Goal: Information Seeking & Learning: Check status

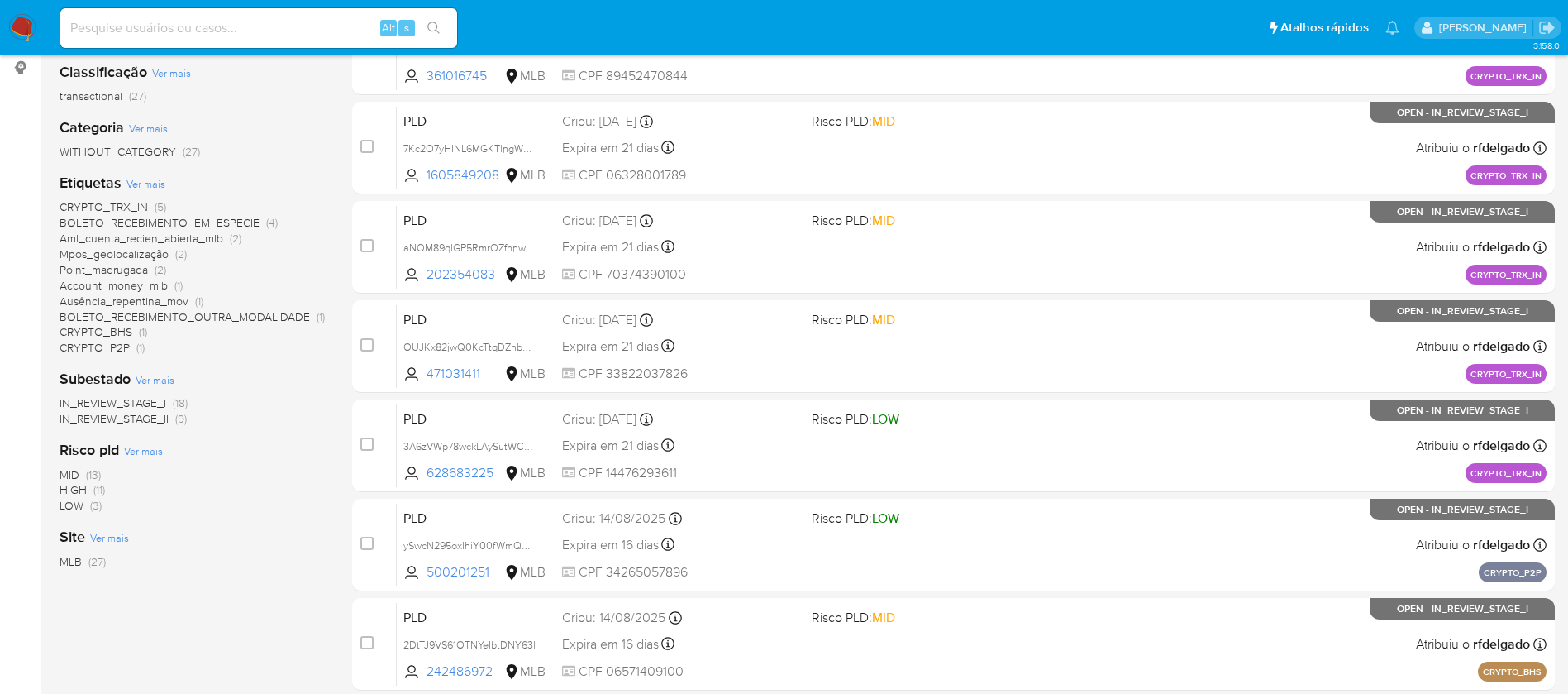
scroll to position [248, 0]
click at [132, 267] on span "Point_madrugada" at bounding box center [103, 269] width 88 height 17
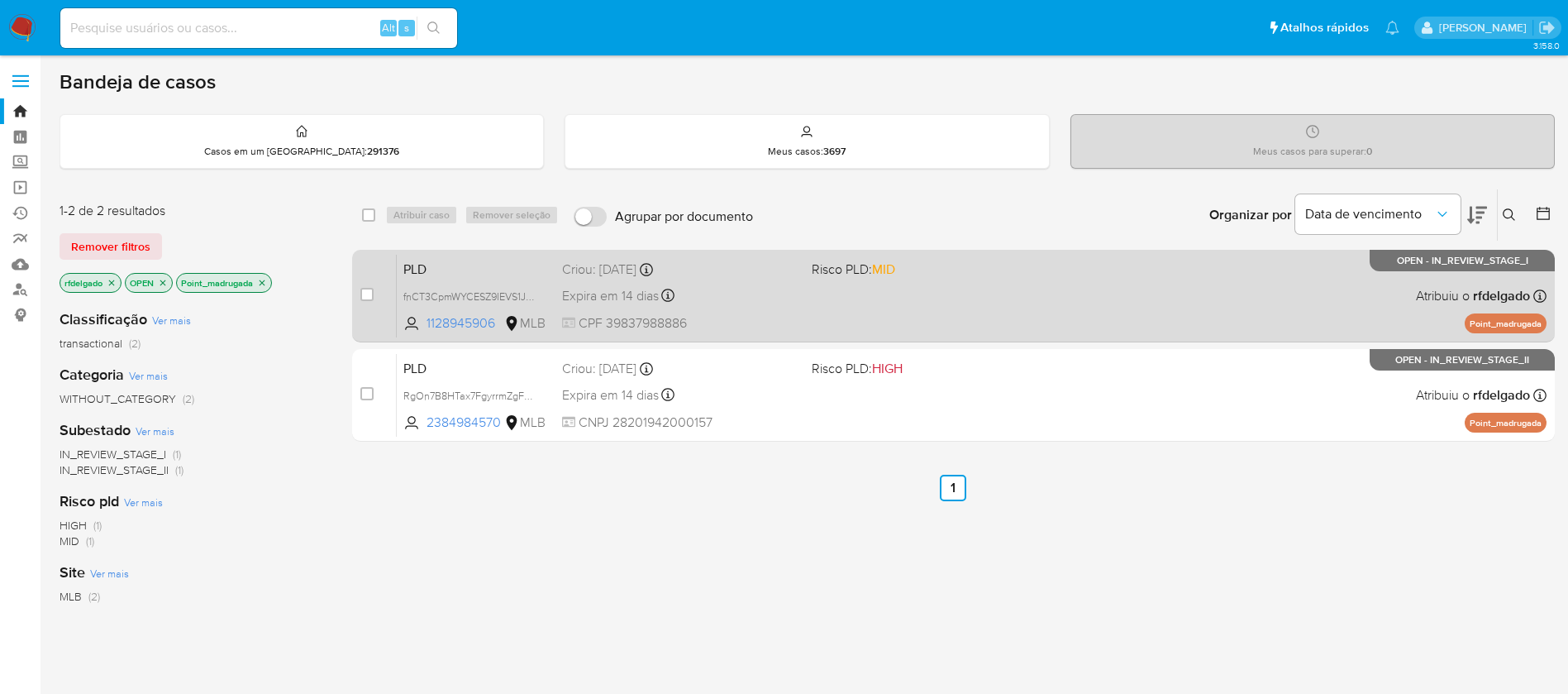
click at [1030, 292] on div "PLD fnCT3CpmWYCESZ9IEVS1Ji9F 1128945906 MLB Risco PLD: MID Criou: 12/08/2025 Cr…" at bounding box center [971, 295] width 1150 height 83
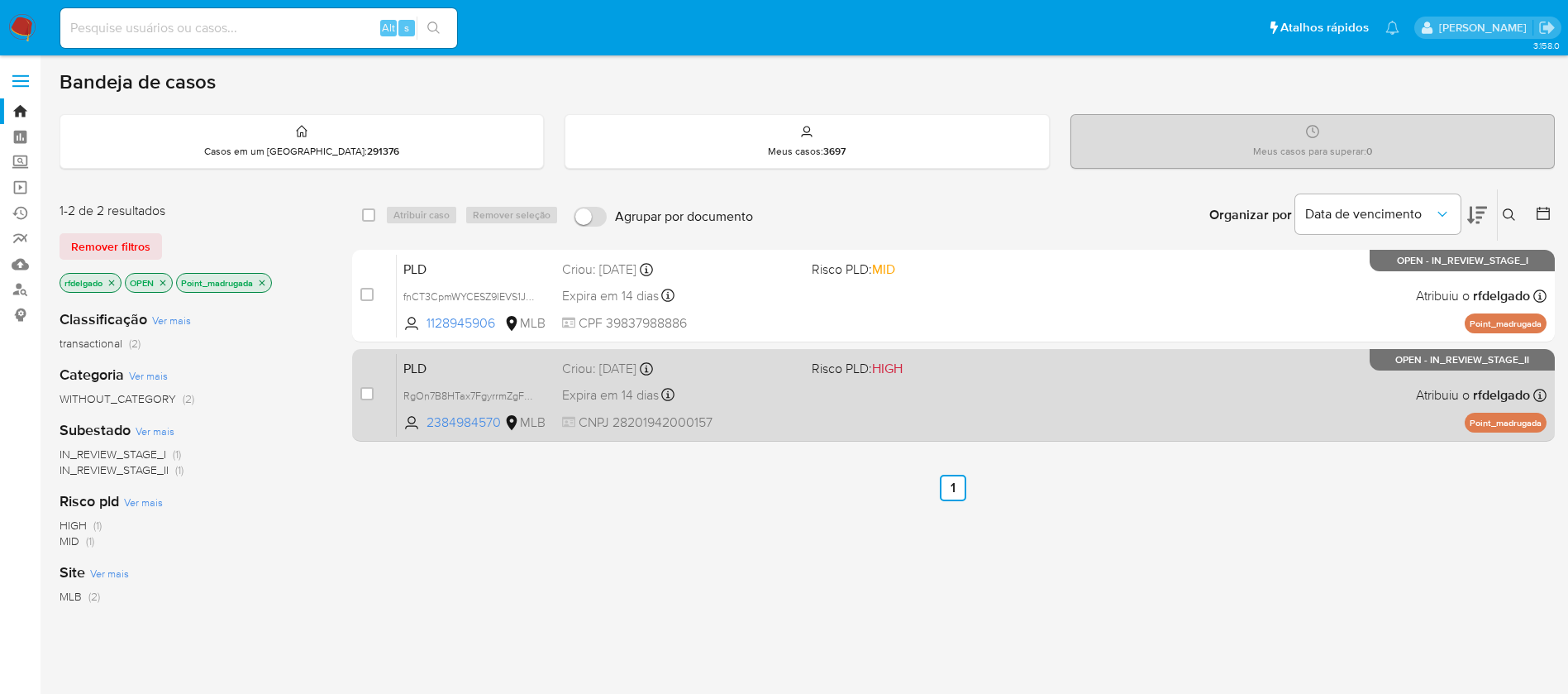
click at [1057, 402] on div "PLD RgOn7B8HTax7FgyrrmZgFhG2 2384984570 MLB Risco PLD: HIGH Criou: 12/08/2025 C…" at bounding box center [971, 394] width 1150 height 83
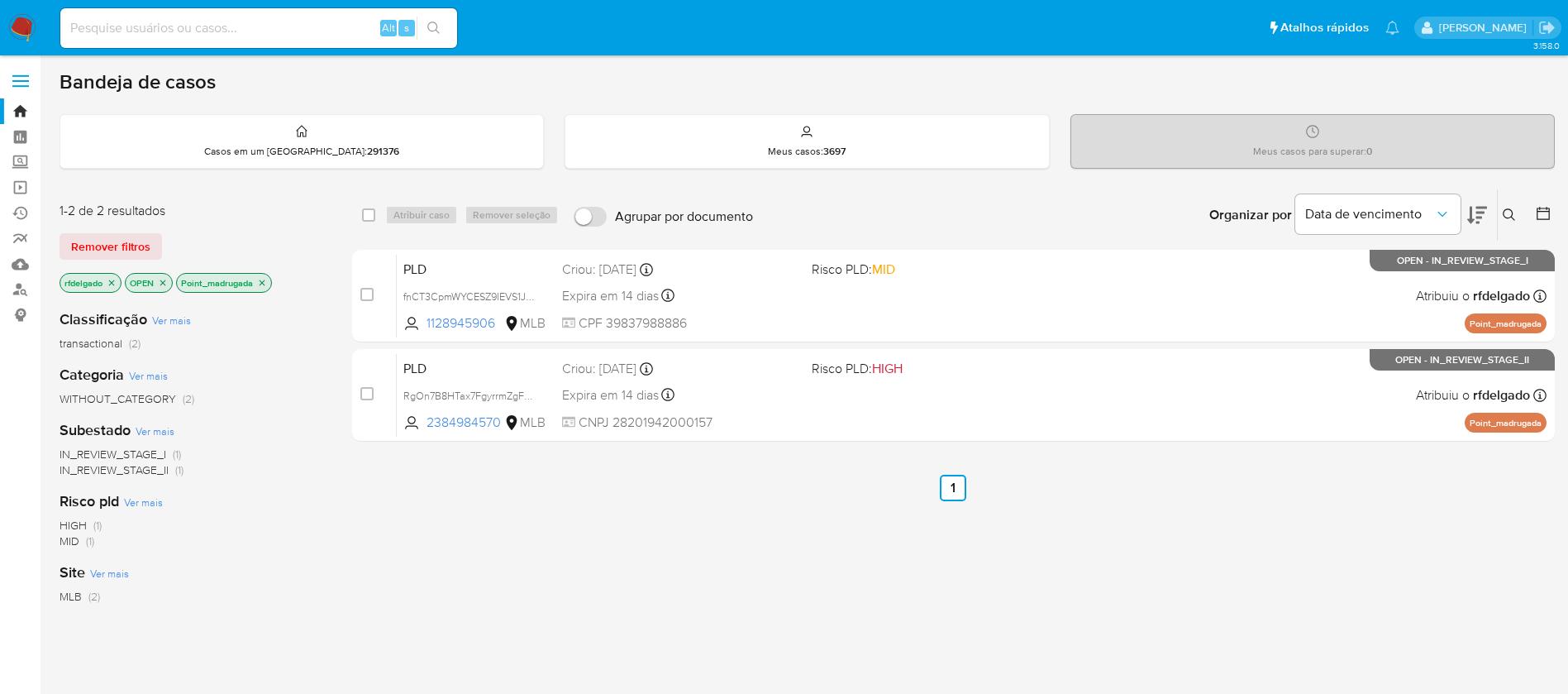
click at [266, 278] on icon "close-filter" at bounding box center [262, 282] width 10 height 10
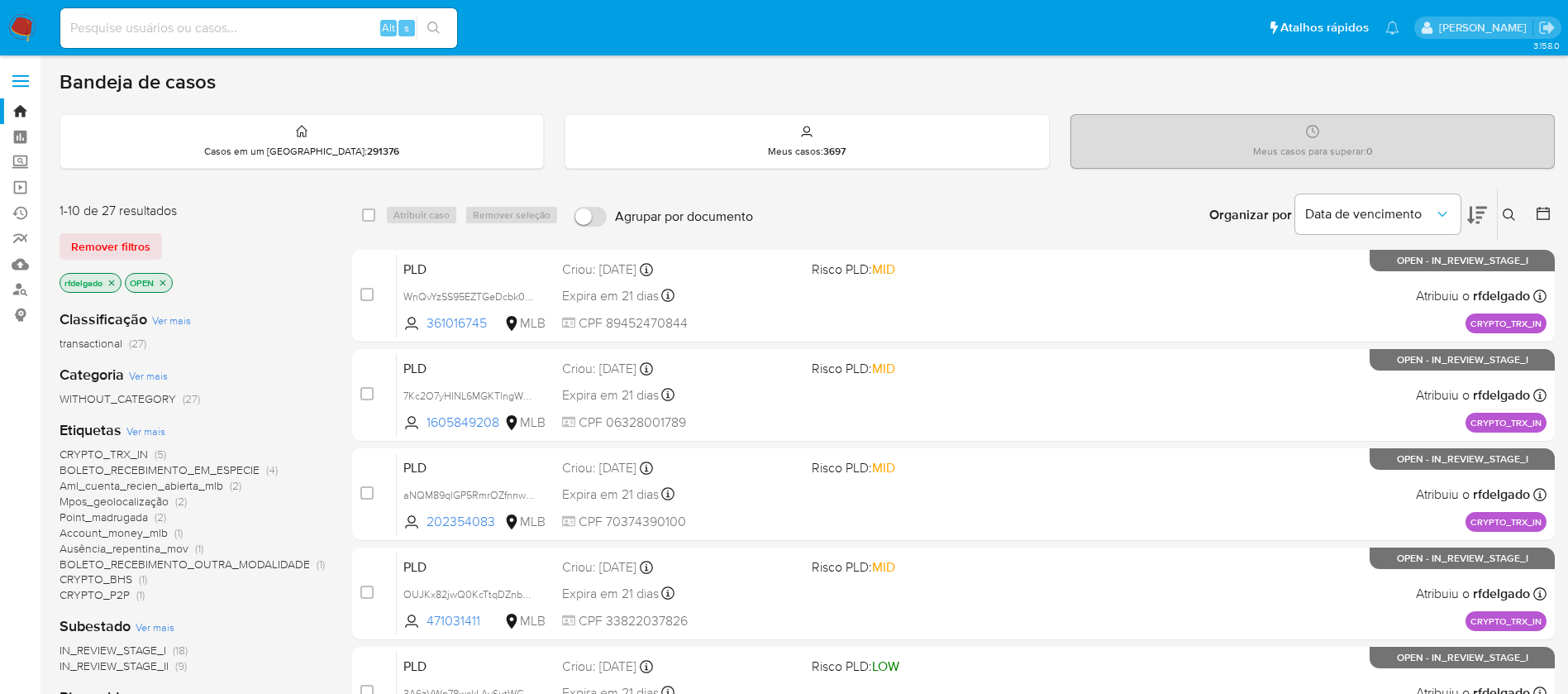
scroll to position [248, 0]
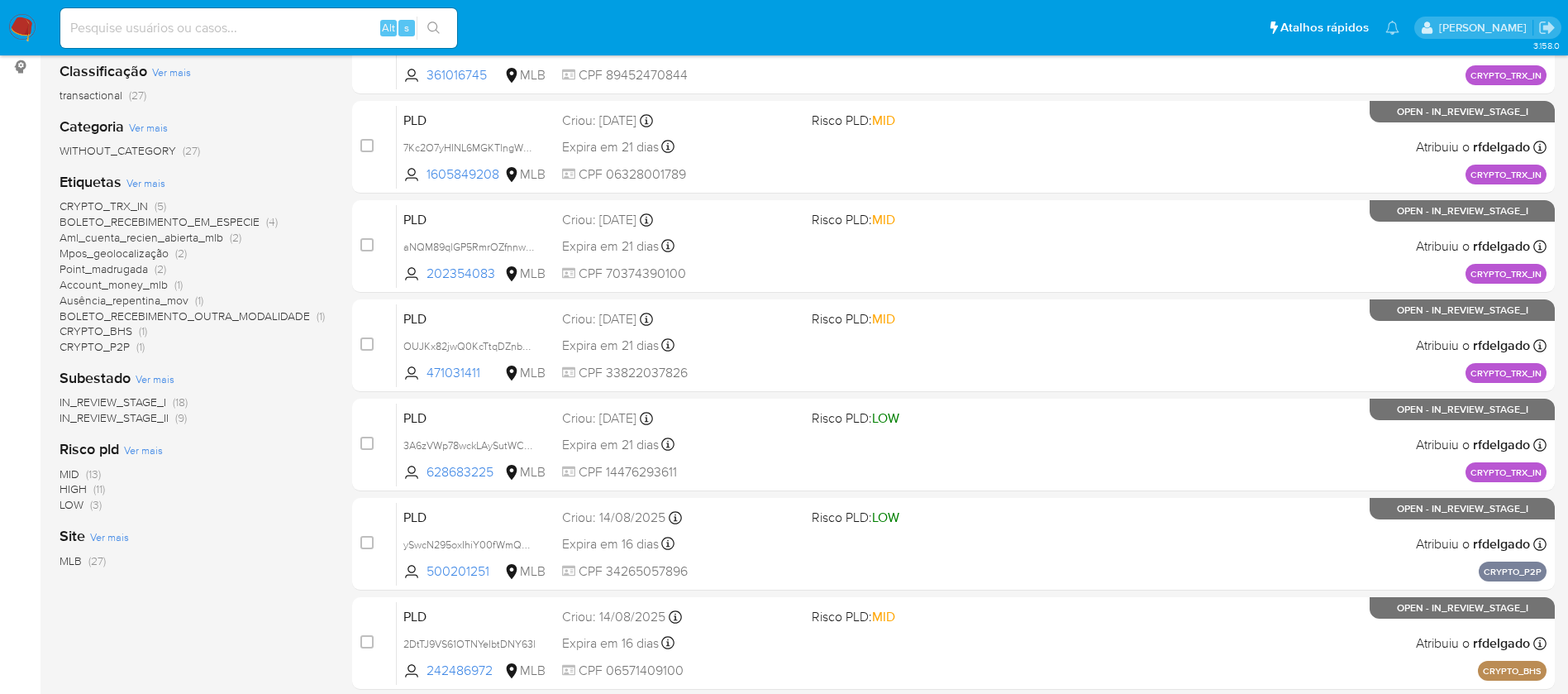
click at [153, 284] on span "Account_money_mlb" at bounding box center [113, 284] width 109 height 17
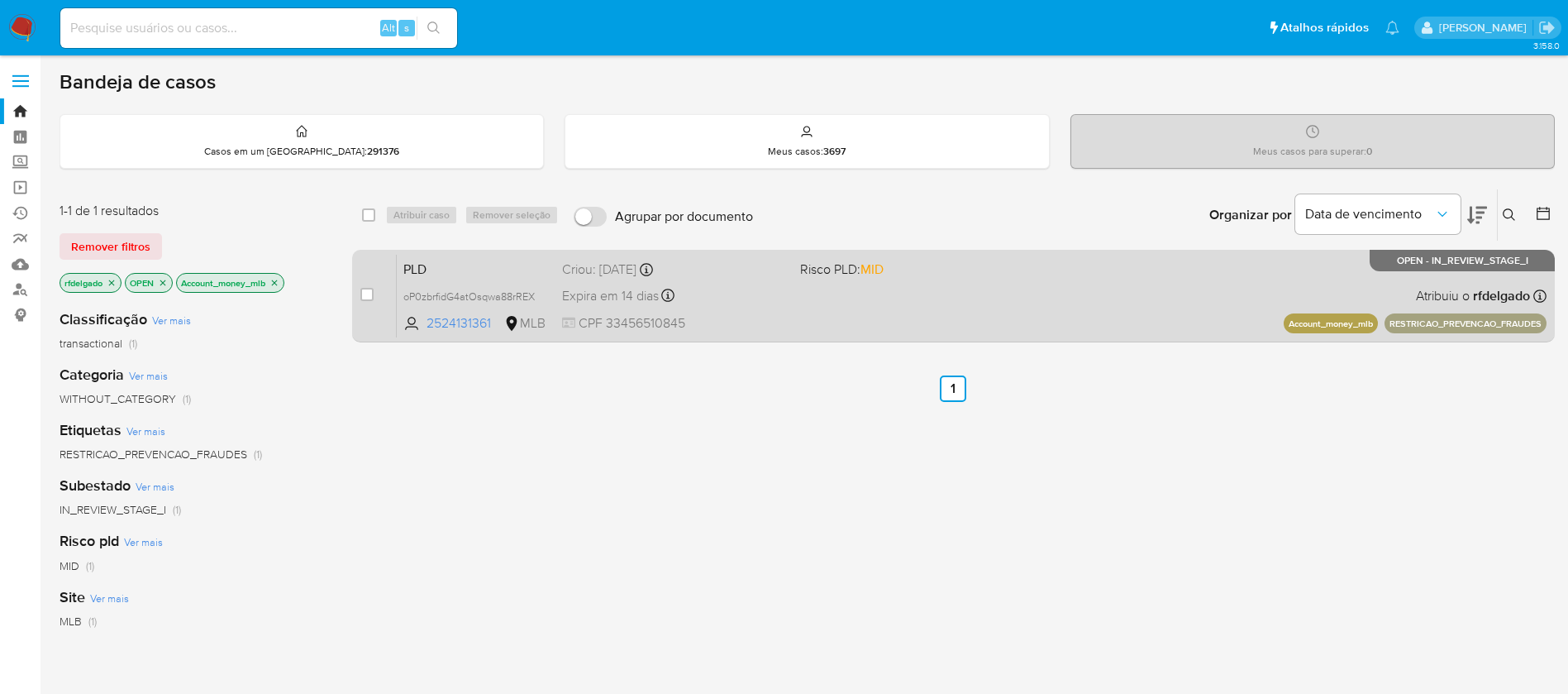
click at [1083, 299] on div "PLD oP0zbrfidG4atOsqwa88rREX 2524131361 MLB Risco PLD: MID Criou: 12/08/2025 Cr…" at bounding box center [971, 295] width 1150 height 83
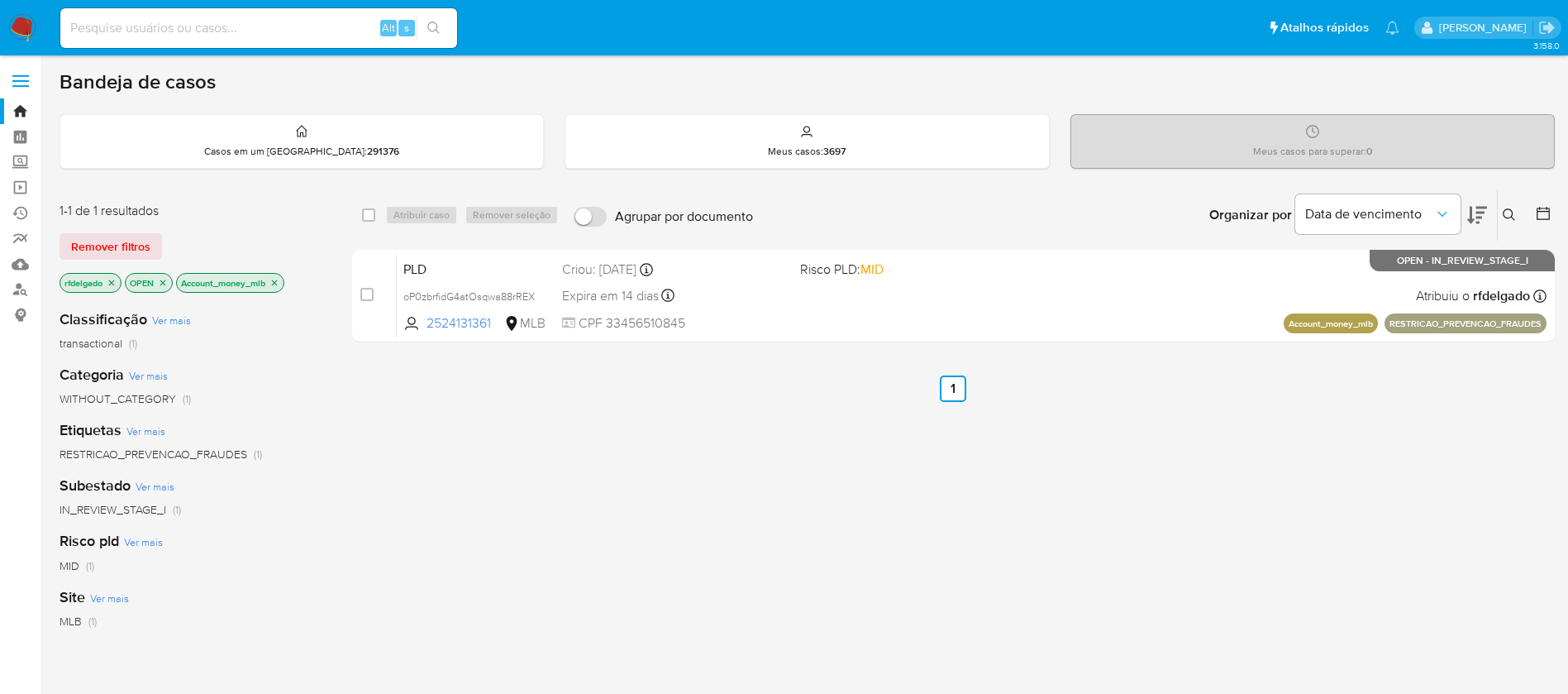
click at [278, 281] on icon "close-filter" at bounding box center [274, 282] width 10 height 10
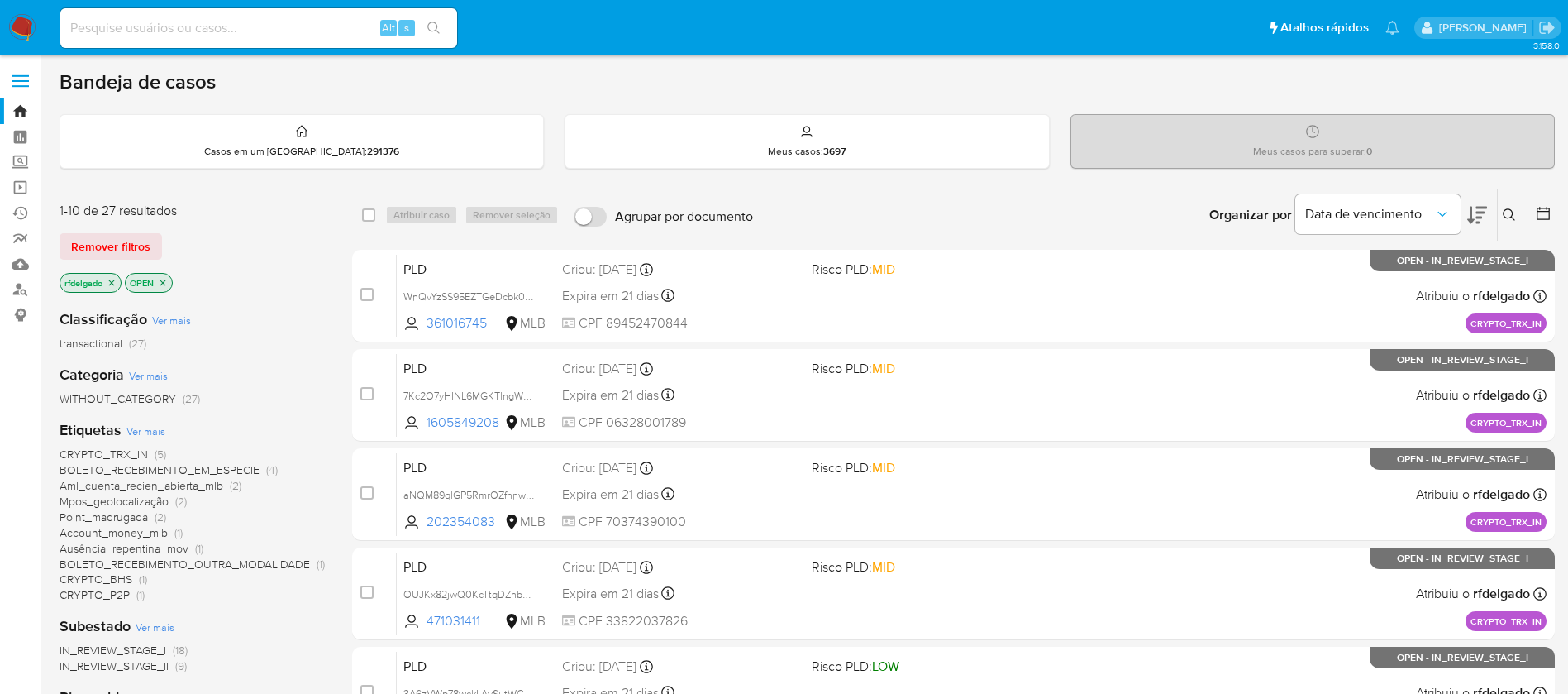
scroll to position [124, 0]
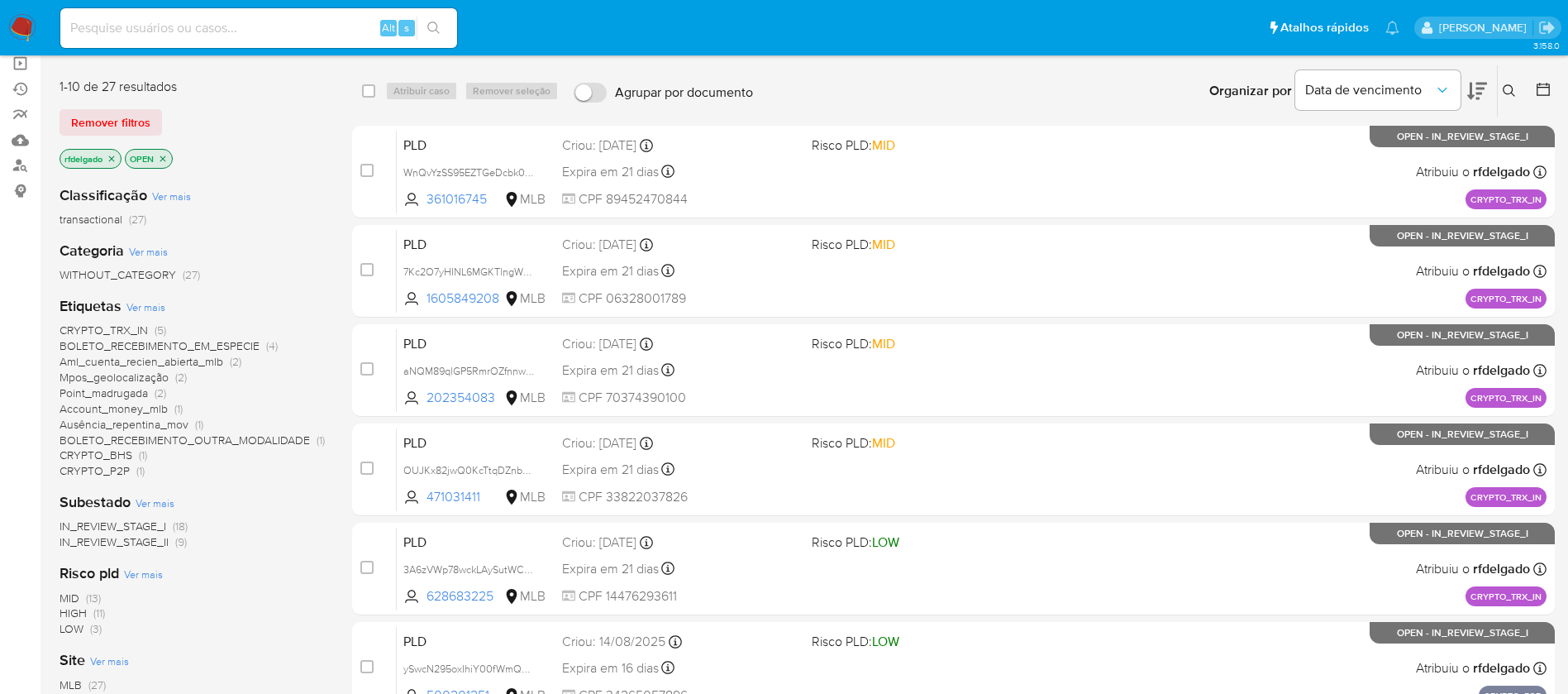
click at [216, 362] on span "Aml_cuenta_recien_abierta_mlb" at bounding box center [141, 361] width 164 height 17
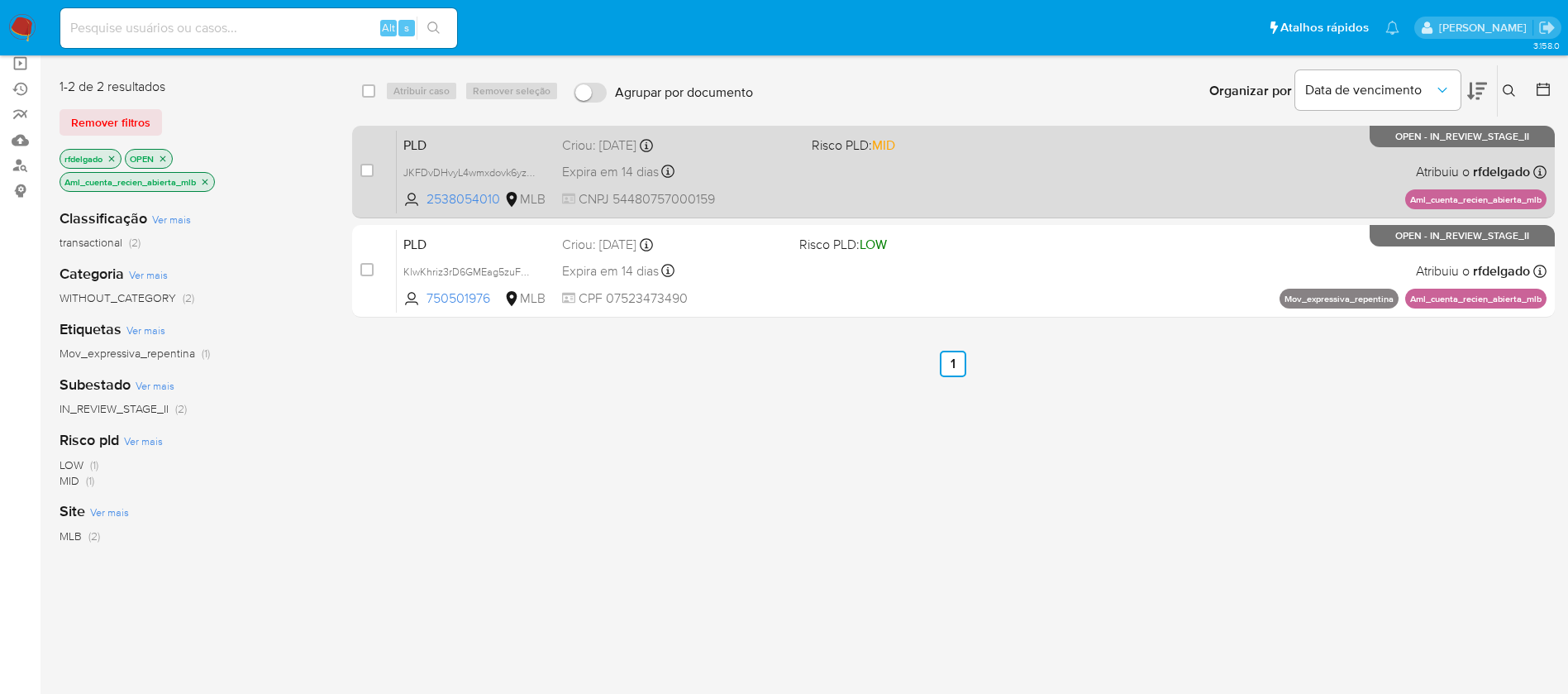
click at [968, 164] on div "PLD JKFDvDHvyL4wmxdovk6yzla1 2538054010 MLB Risco PLD: MID Criou: 12/08/2025 Cr…" at bounding box center [971, 172] width 1150 height 83
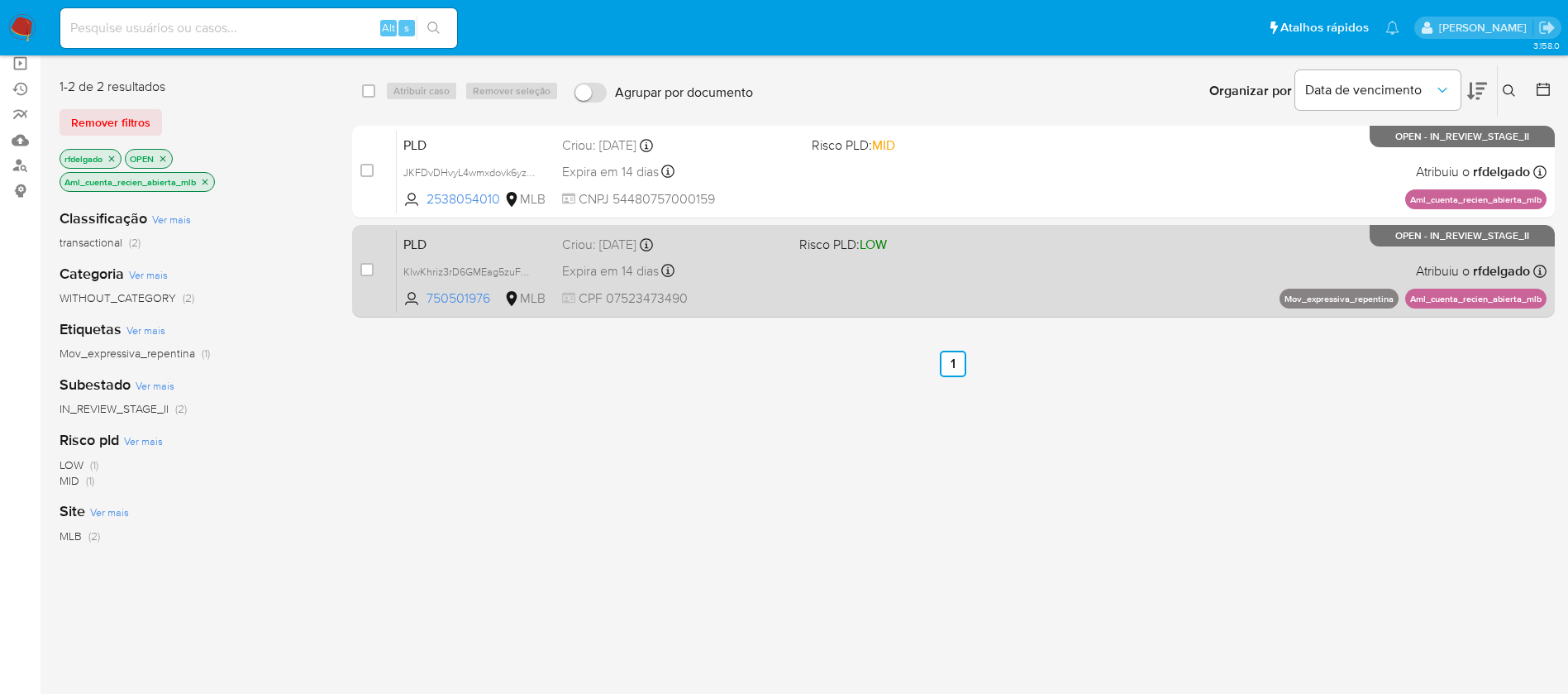
click at [986, 277] on div "PLD KlwKhriz3rD6GMEag5zuFV14 750501976 MLB Risco PLD: LOW Criou: 12/08/2025 Cri…" at bounding box center [971, 271] width 1150 height 83
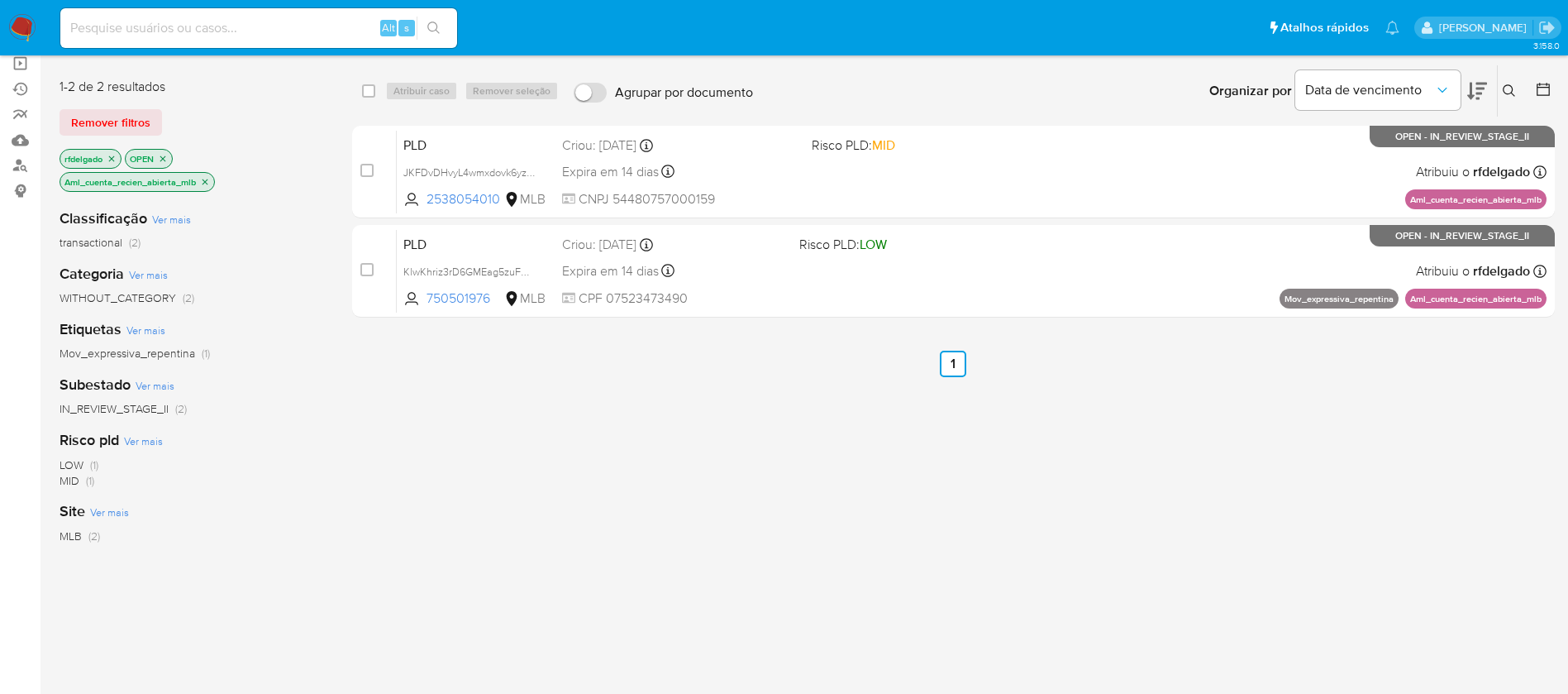
click at [209, 179] on icon "close-filter" at bounding box center [205, 181] width 6 height 6
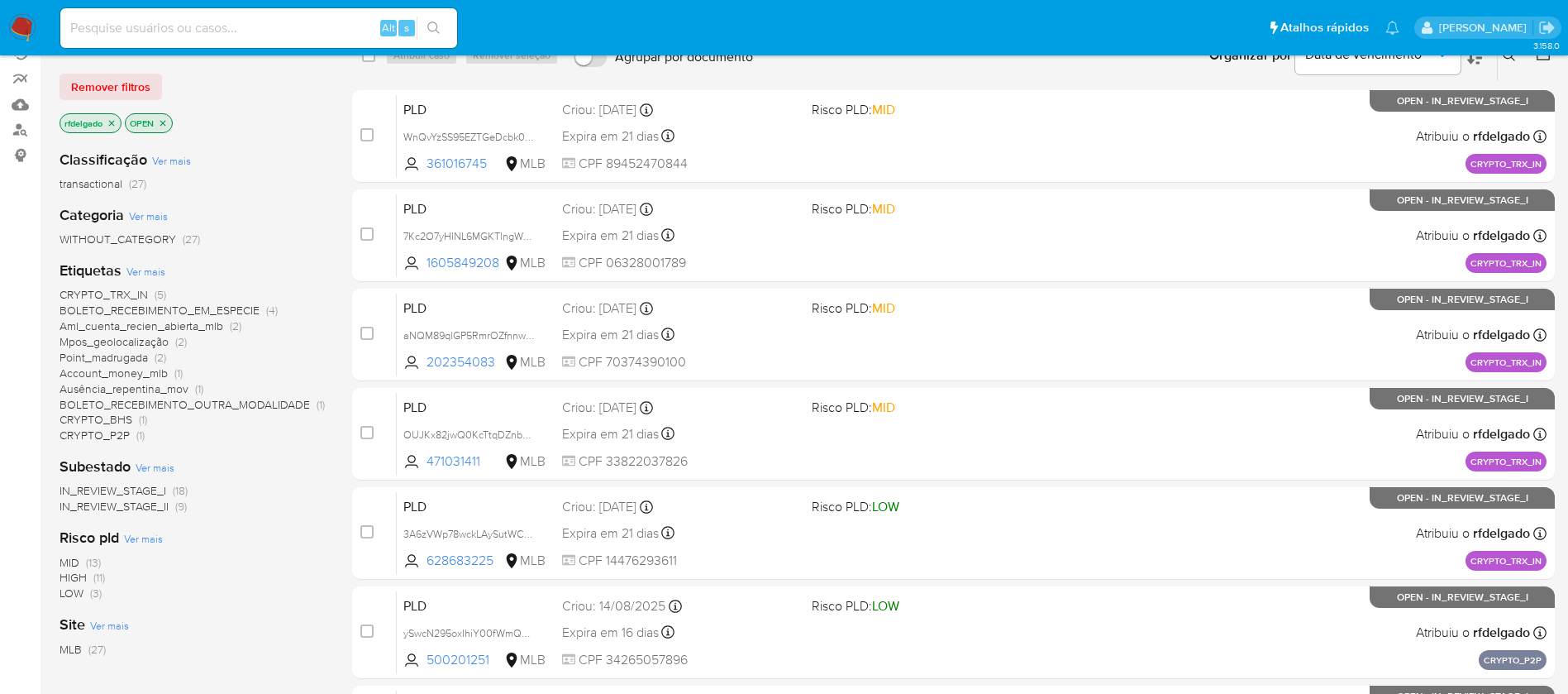
scroll to position [124, 0]
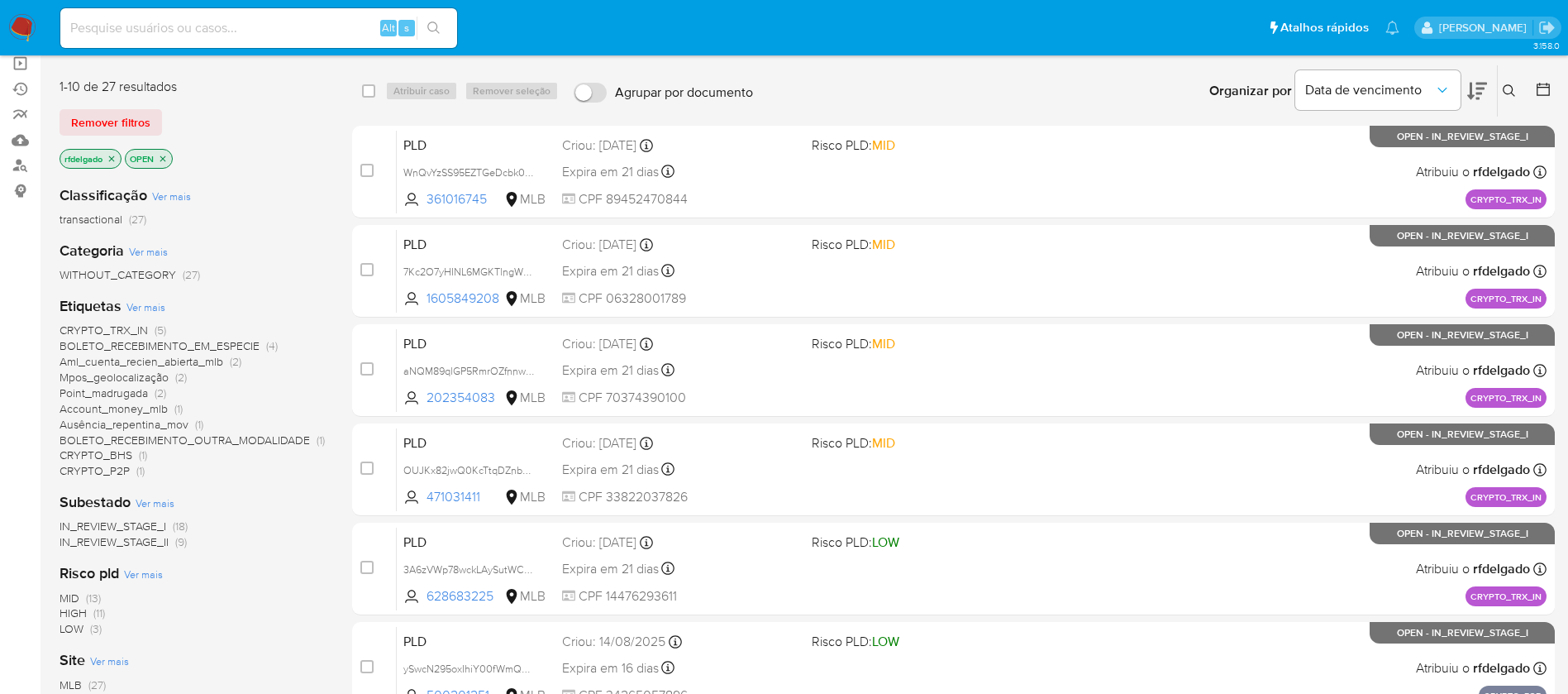
click at [159, 423] on span "Ausência_repentina_mov" at bounding box center [124, 423] width 129 height 17
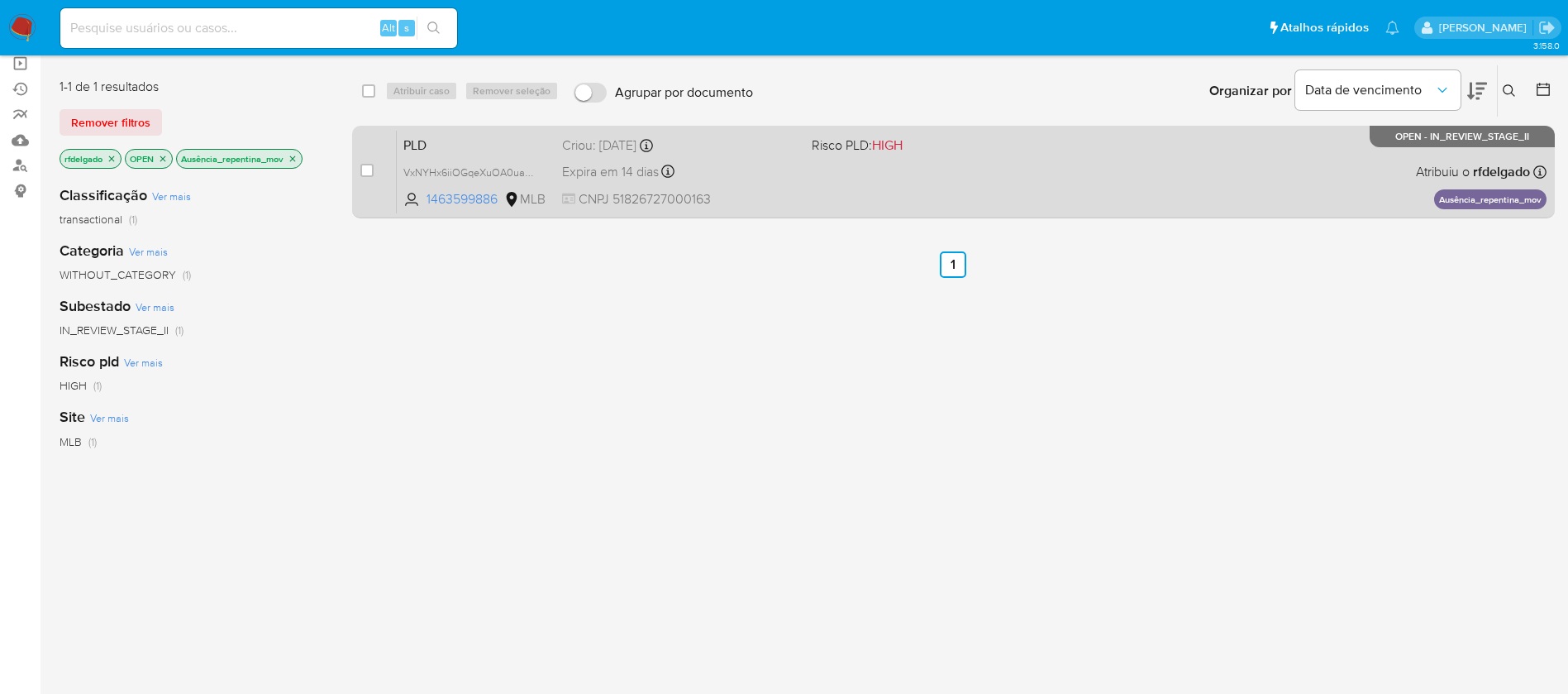
click at [1109, 193] on div "PLD VxNYHx6iiOGqeXuOA0uaOkGT 1463599886 MLB Risco PLD: HIGH Criou: 12/08/2025 C…" at bounding box center [971, 172] width 1150 height 83
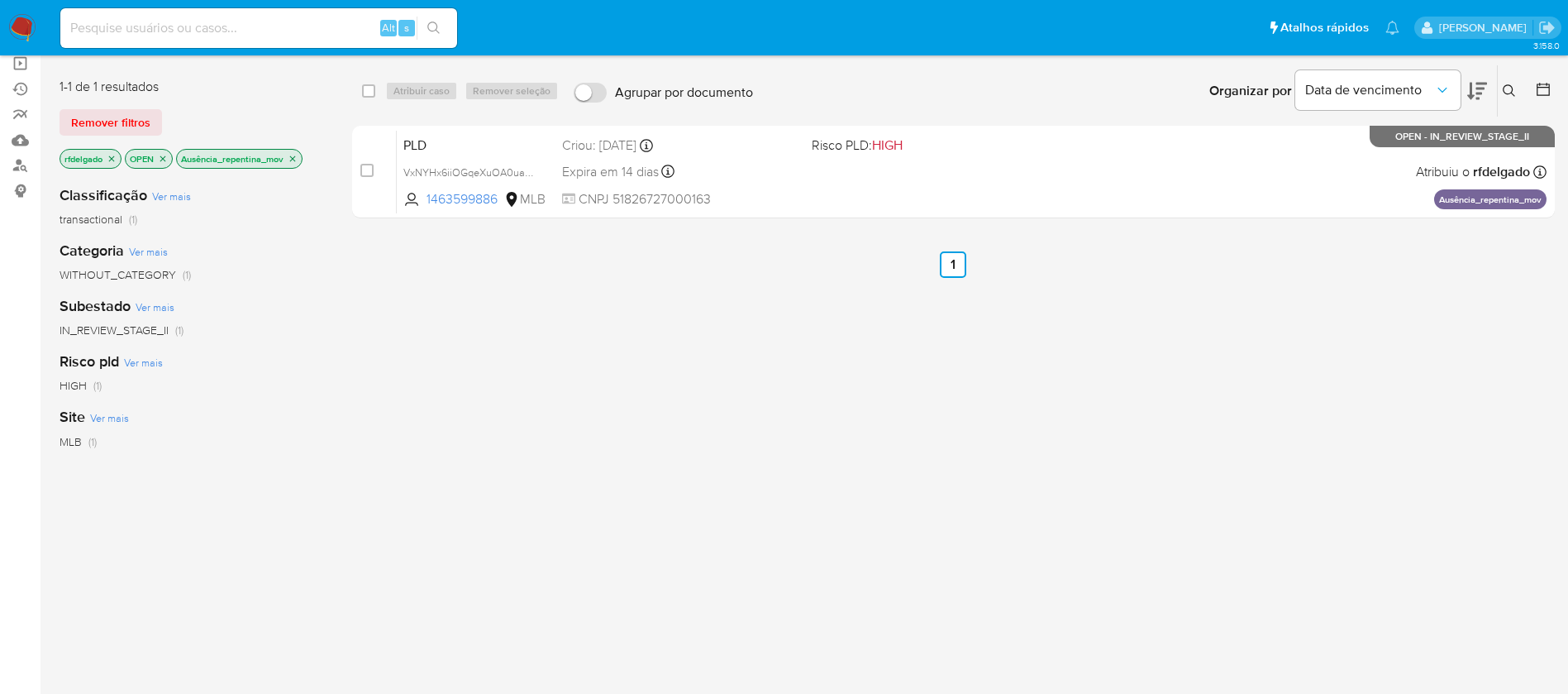
click at [295, 156] on icon "close-filter" at bounding box center [292, 158] width 10 height 10
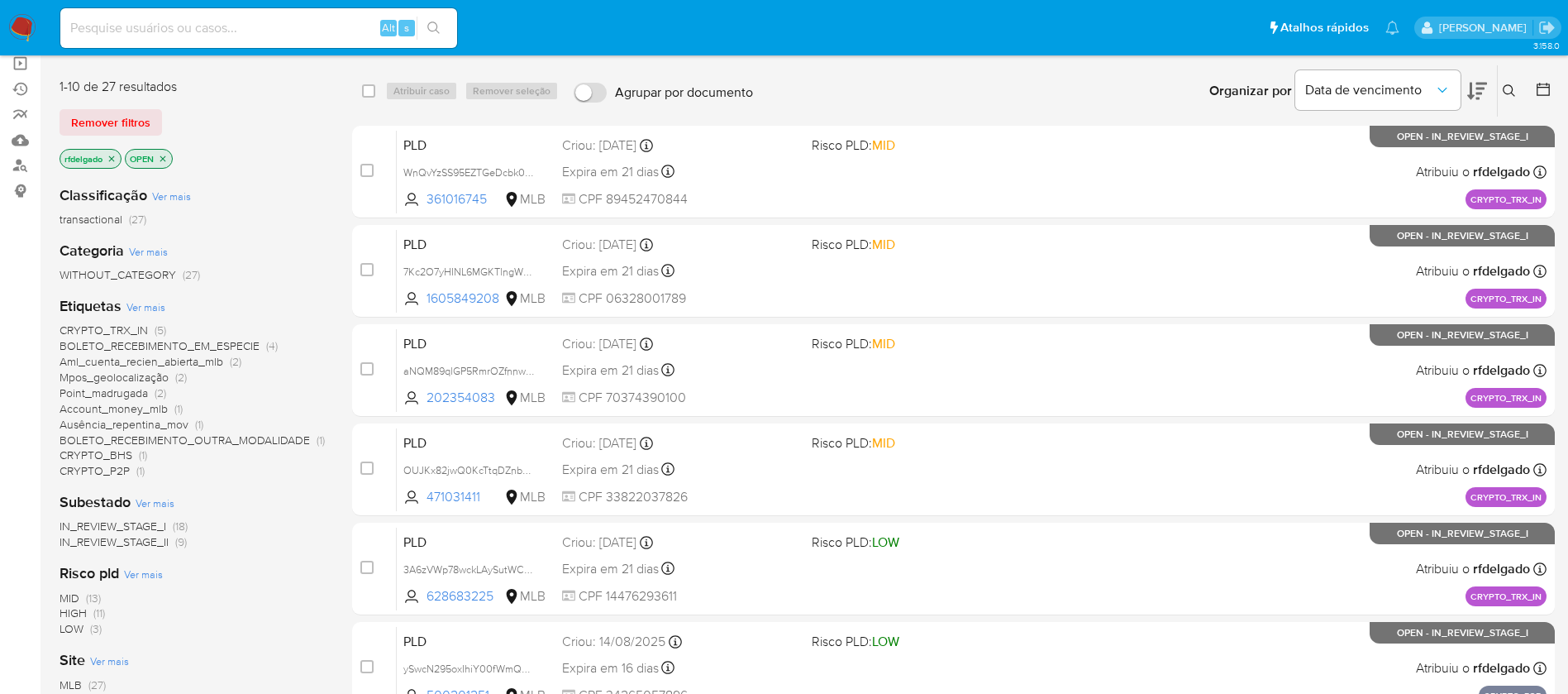
click at [147, 374] on span "Mpos_geolocalização" at bounding box center [113, 377] width 109 height 17
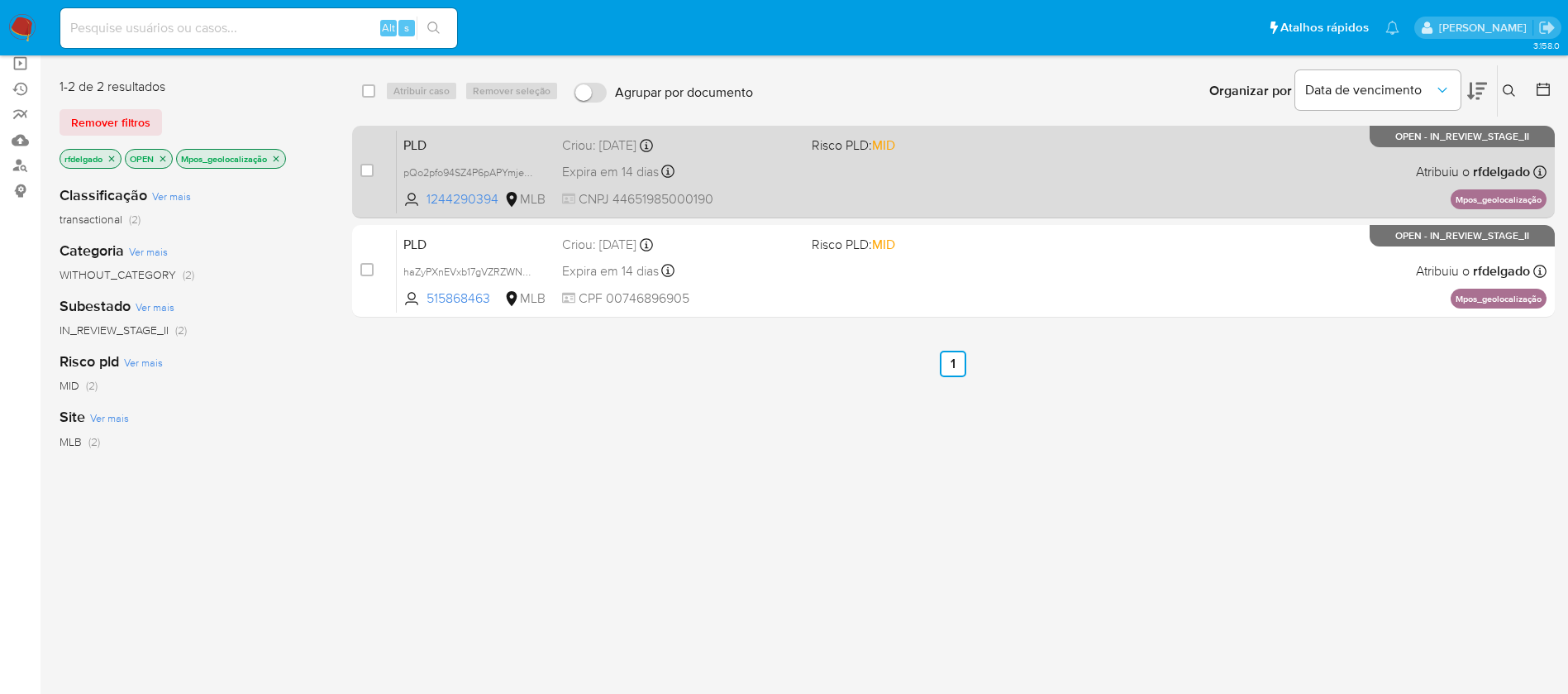
click at [1040, 185] on div "PLD pQo2pfo94SZ4P6pAPYmjePAS 1244290394 MLB Risco PLD: MID Criou: 12/08/2025 Cr…" at bounding box center [971, 172] width 1150 height 83
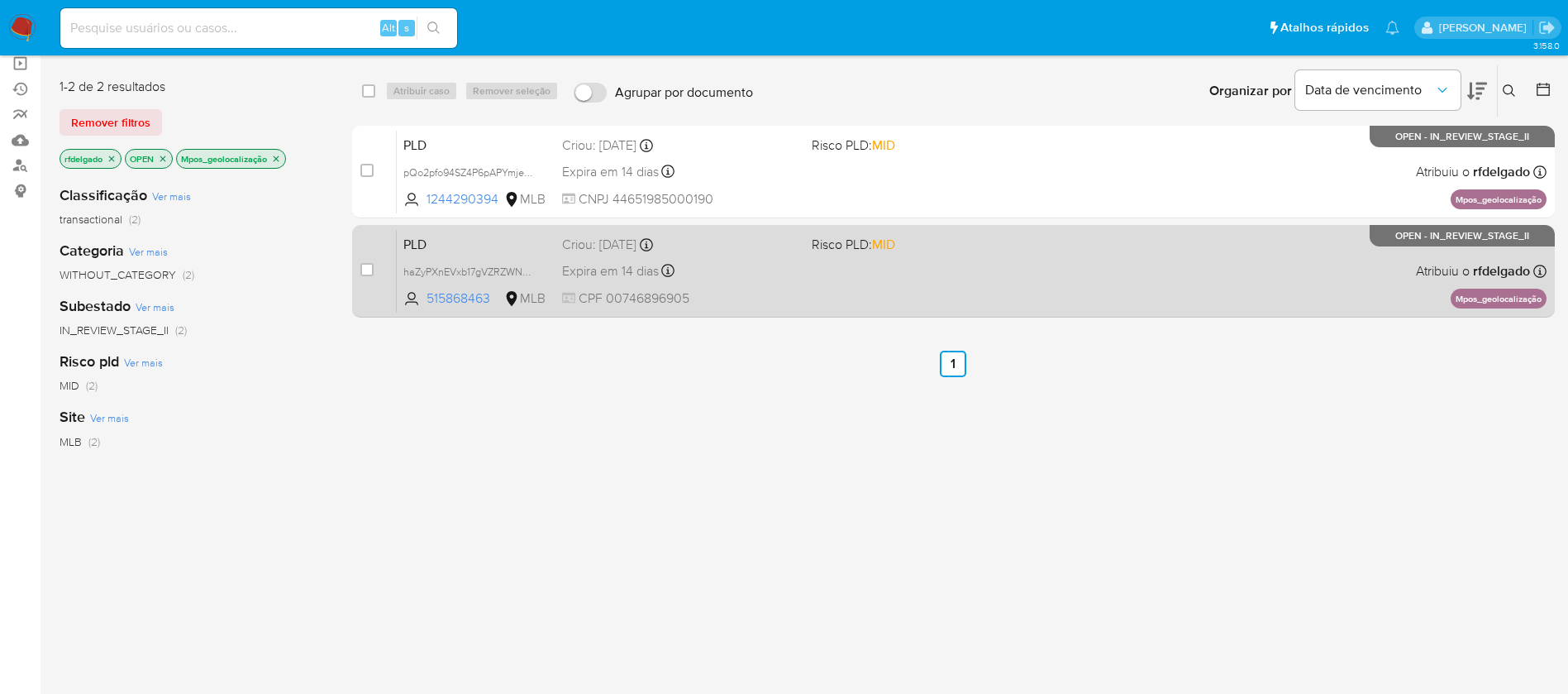
click at [944, 266] on div "PLD haZyPXnEVxb17gVZRZWNGu4N 515868463 MLB Risco PLD: MID Criou: 12/08/2025 Cri…" at bounding box center [971, 271] width 1150 height 83
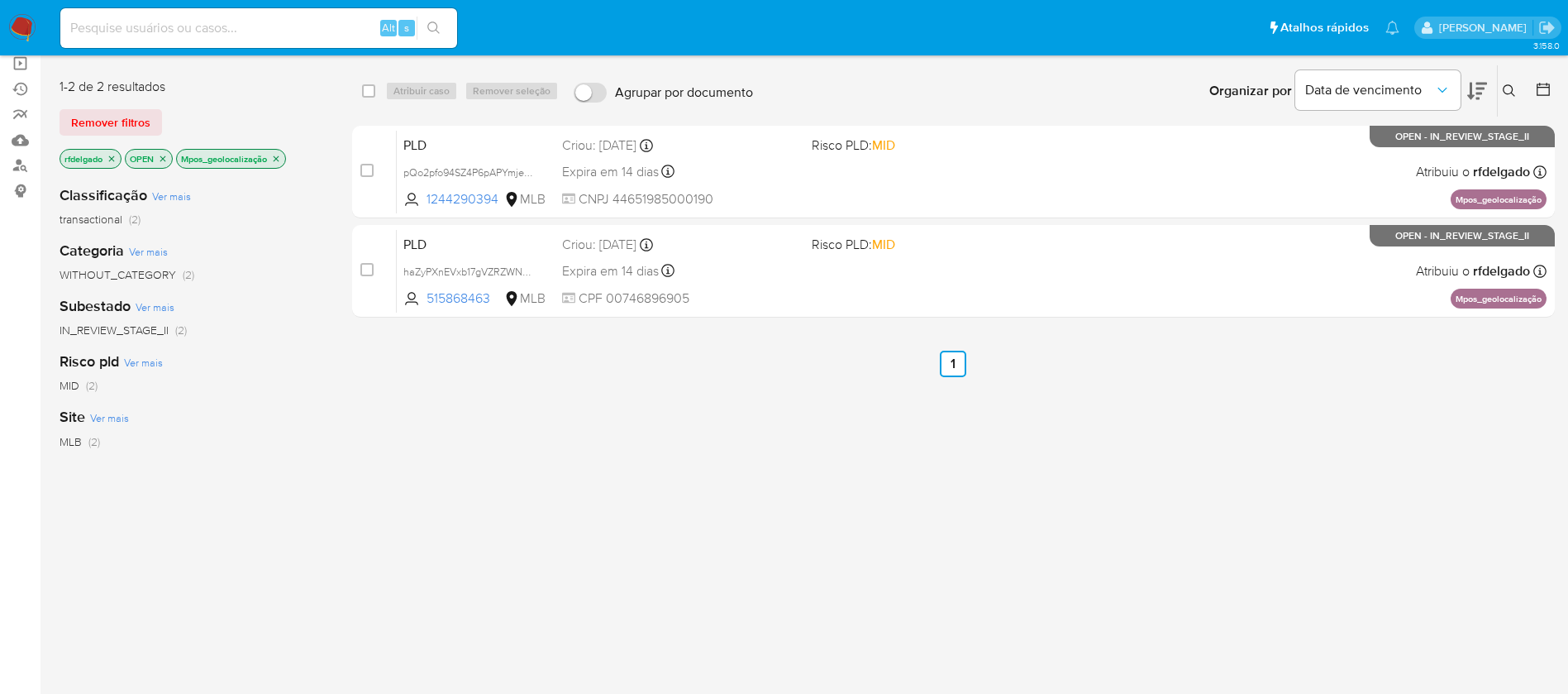
click at [281, 155] on icon "close-filter" at bounding box center [276, 158] width 10 height 10
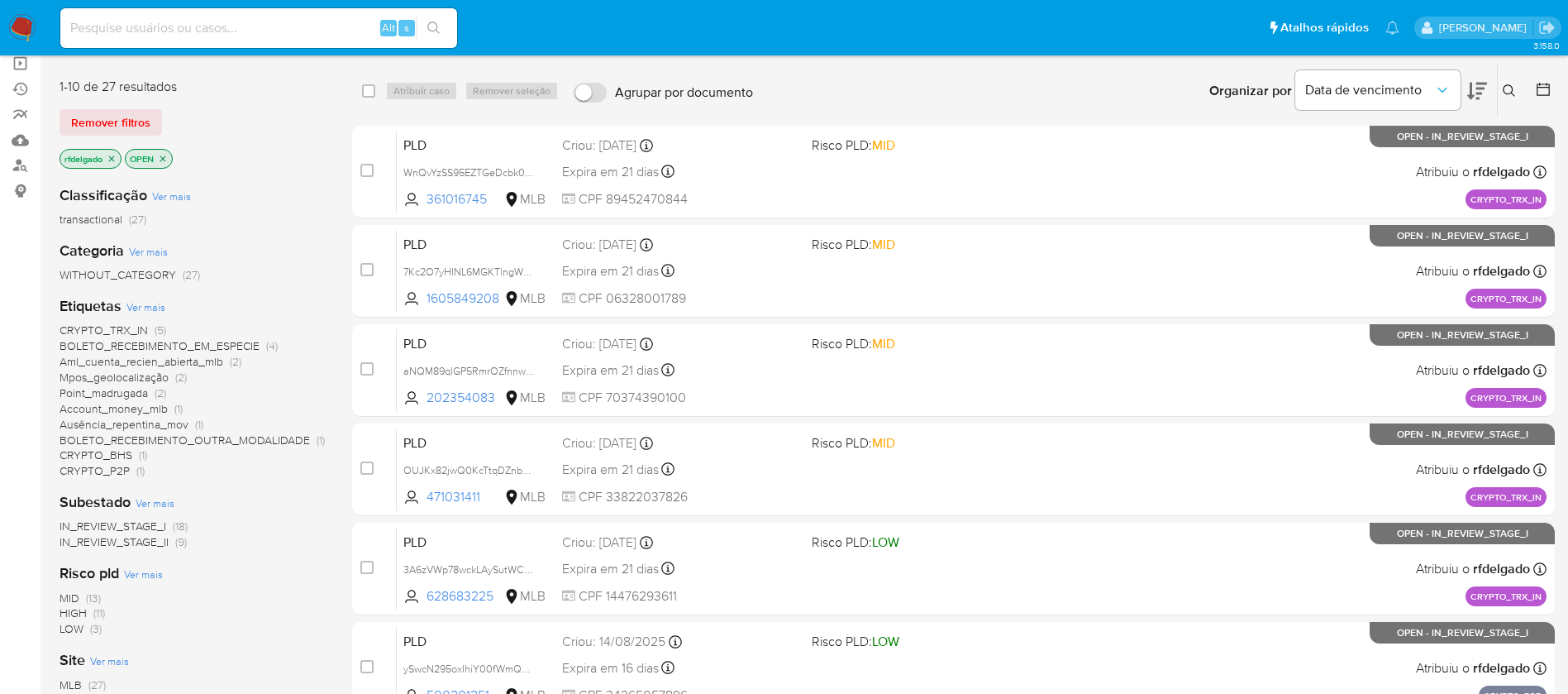
click at [253, 347] on span "BOLETO_RECEBIMENTO_EM_ESPECIE" at bounding box center [159, 346] width 200 height 17
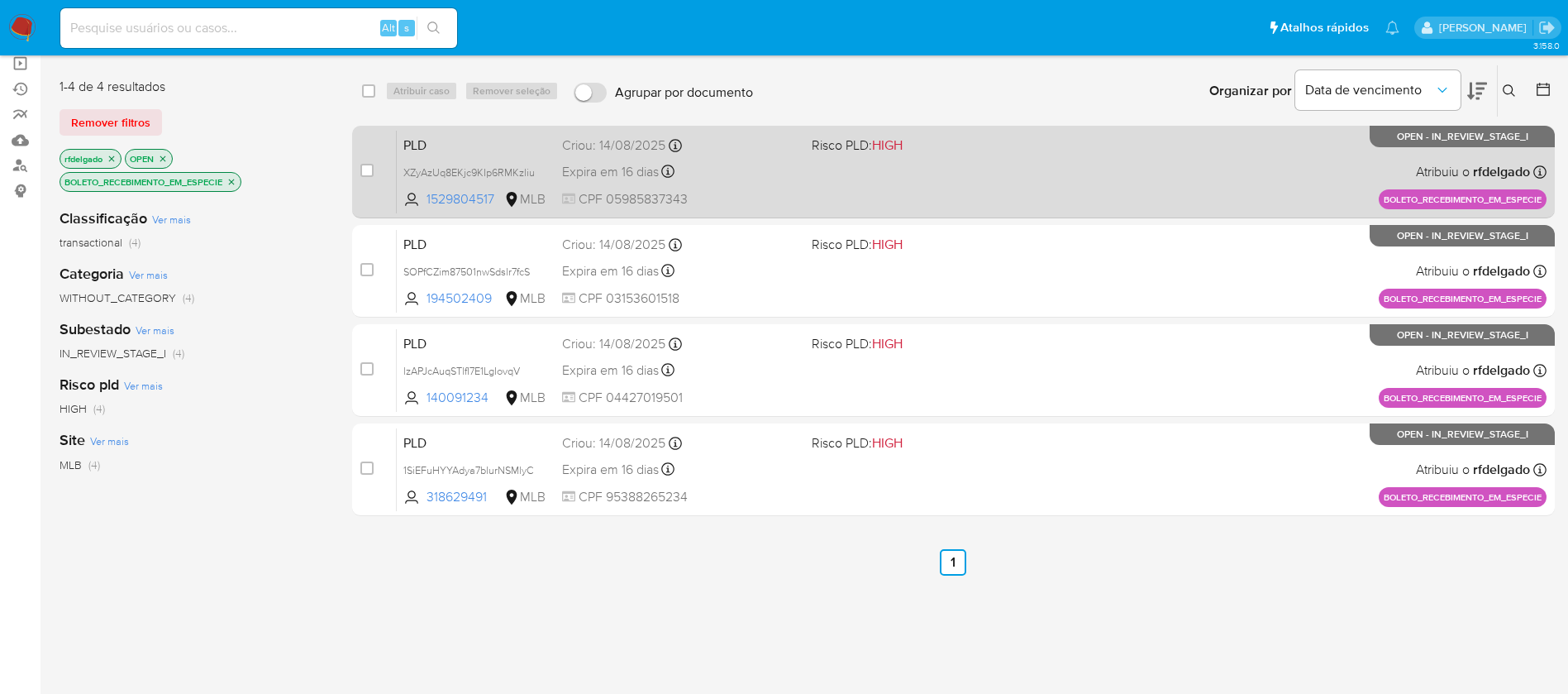
click at [1130, 177] on div "PLD XZyAzUq8EKjc9KIp6RMKzliu 1529804517 MLB Risco PLD: HIGH Criou: 14/08/2025 C…" at bounding box center [971, 172] width 1150 height 83
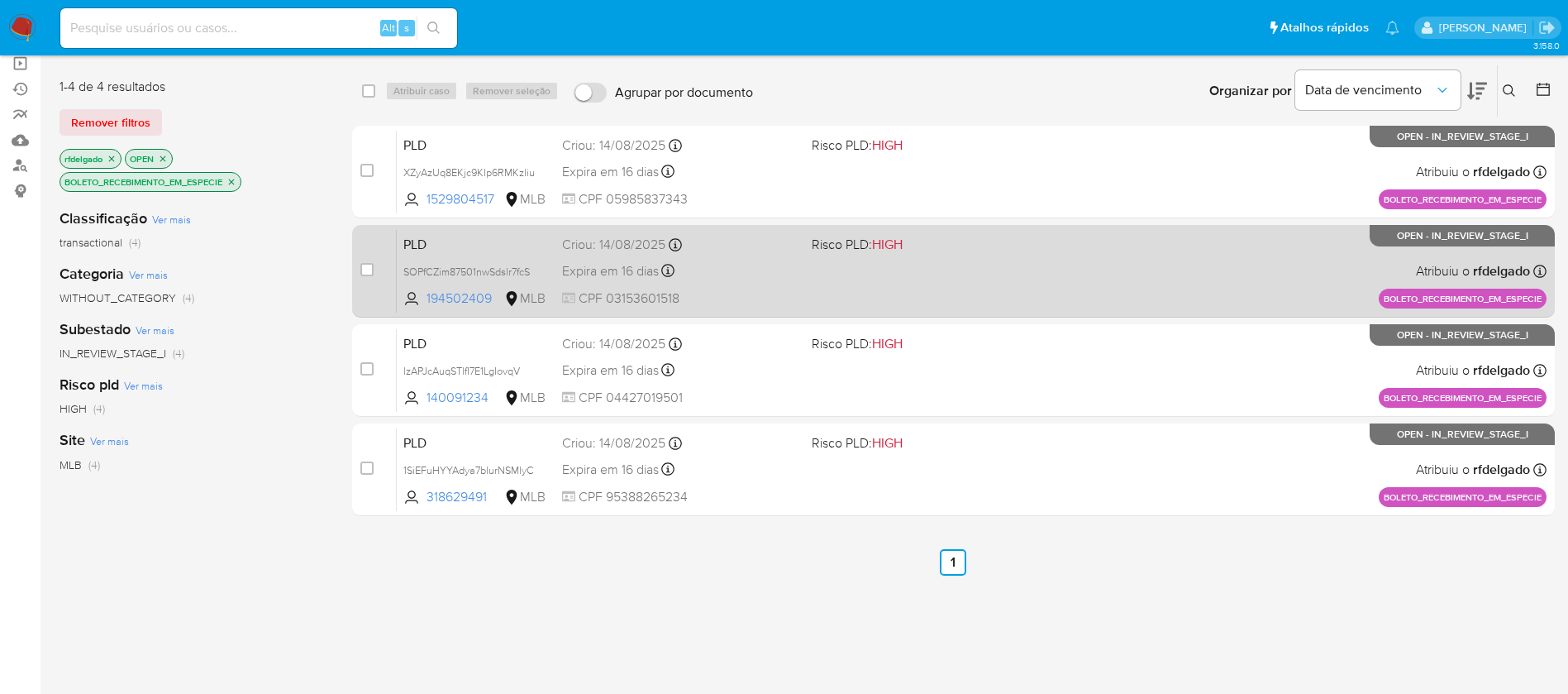
click at [1045, 257] on div "PLD SOPfCZim87501nwSdslr7fcS 194502409 MLB Risco PLD: HIGH Criou: 14/08/2025 Cr…" at bounding box center [971, 271] width 1150 height 83
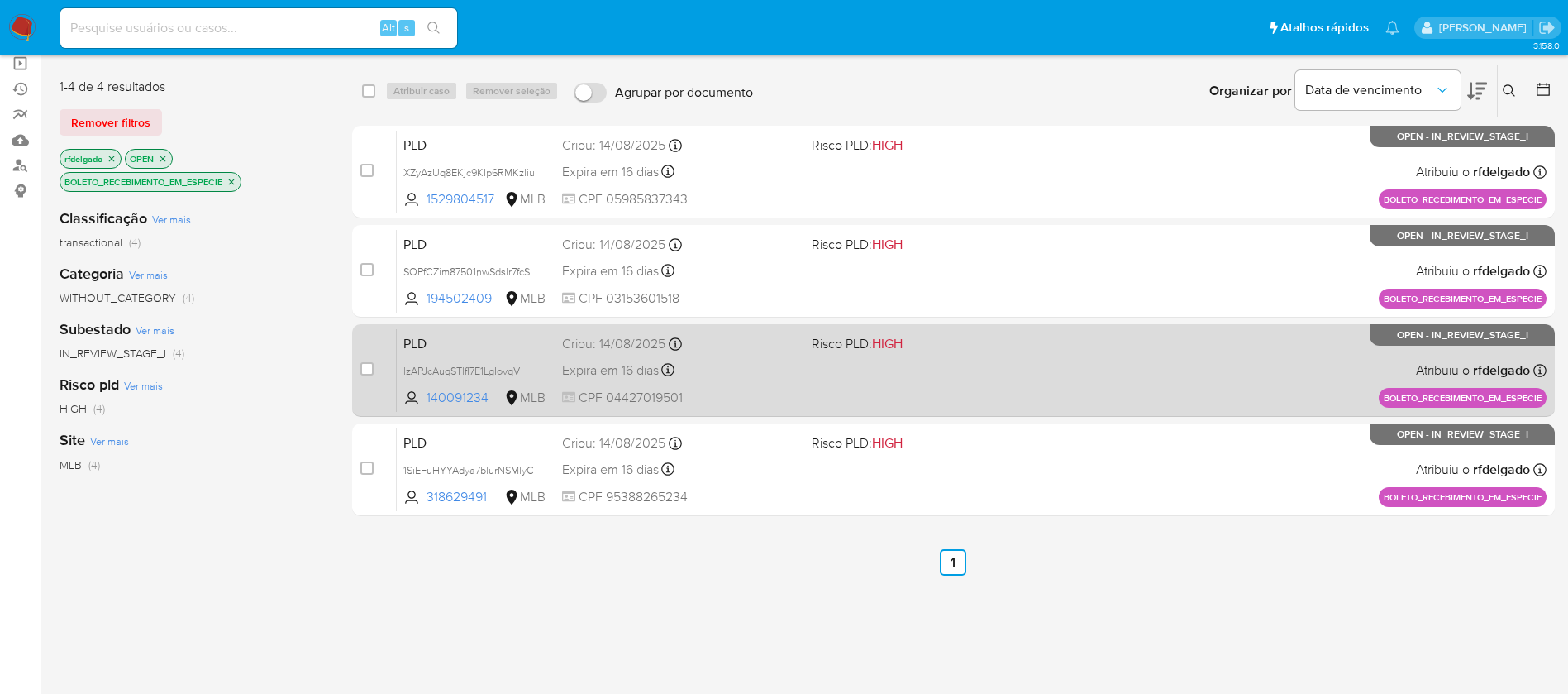
click at [1092, 361] on div "PLD lzAPJcAuqSTlfI7E1LgIovqV 140091234 MLB Risco PLD: HIGH Criou: 14/08/2025 Cr…" at bounding box center [971, 370] width 1150 height 83
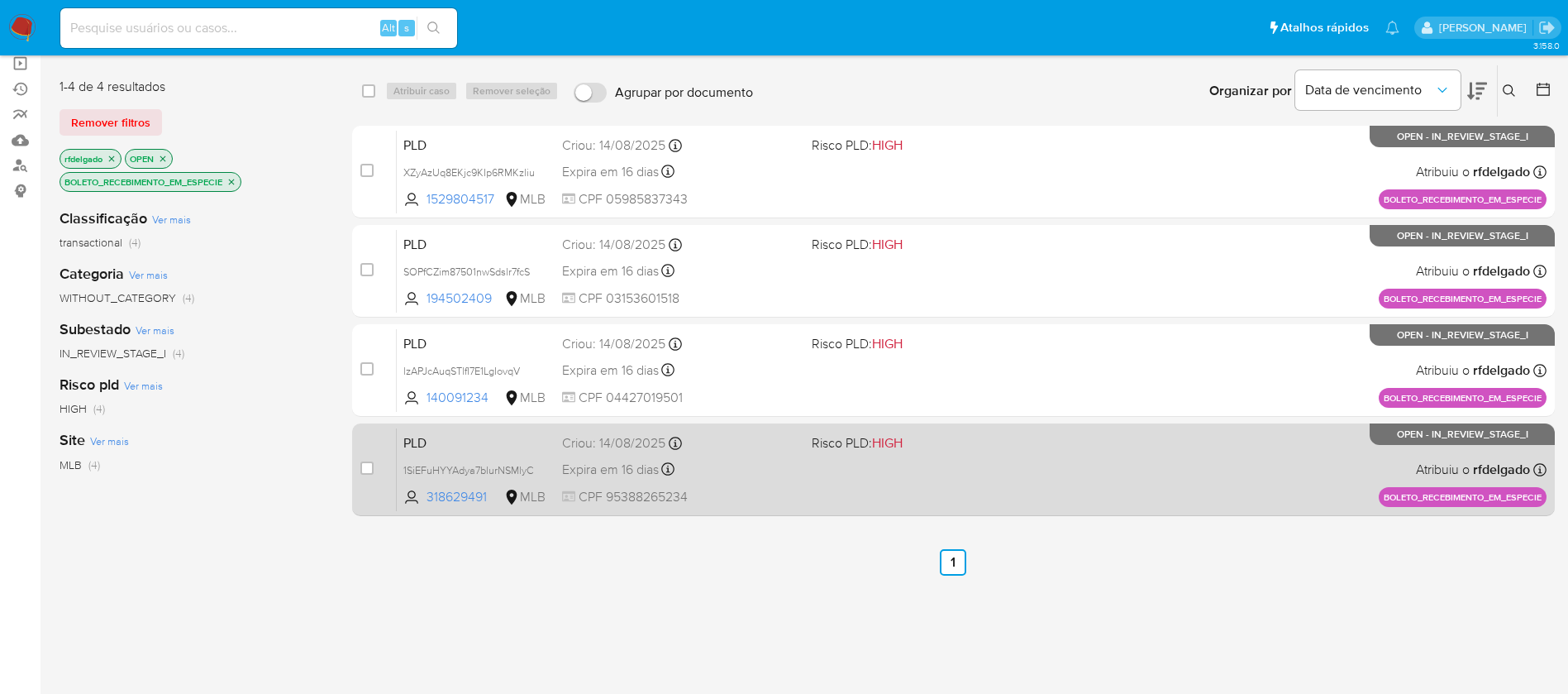
click at [1072, 474] on div "PLD 1SiEFuHYYAdya7blurNSMlyC 318629491 MLB Risco PLD: HIGH Criou: 14/08/2025 Cr…" at bounding box center [971, 469] width 1150 height 83
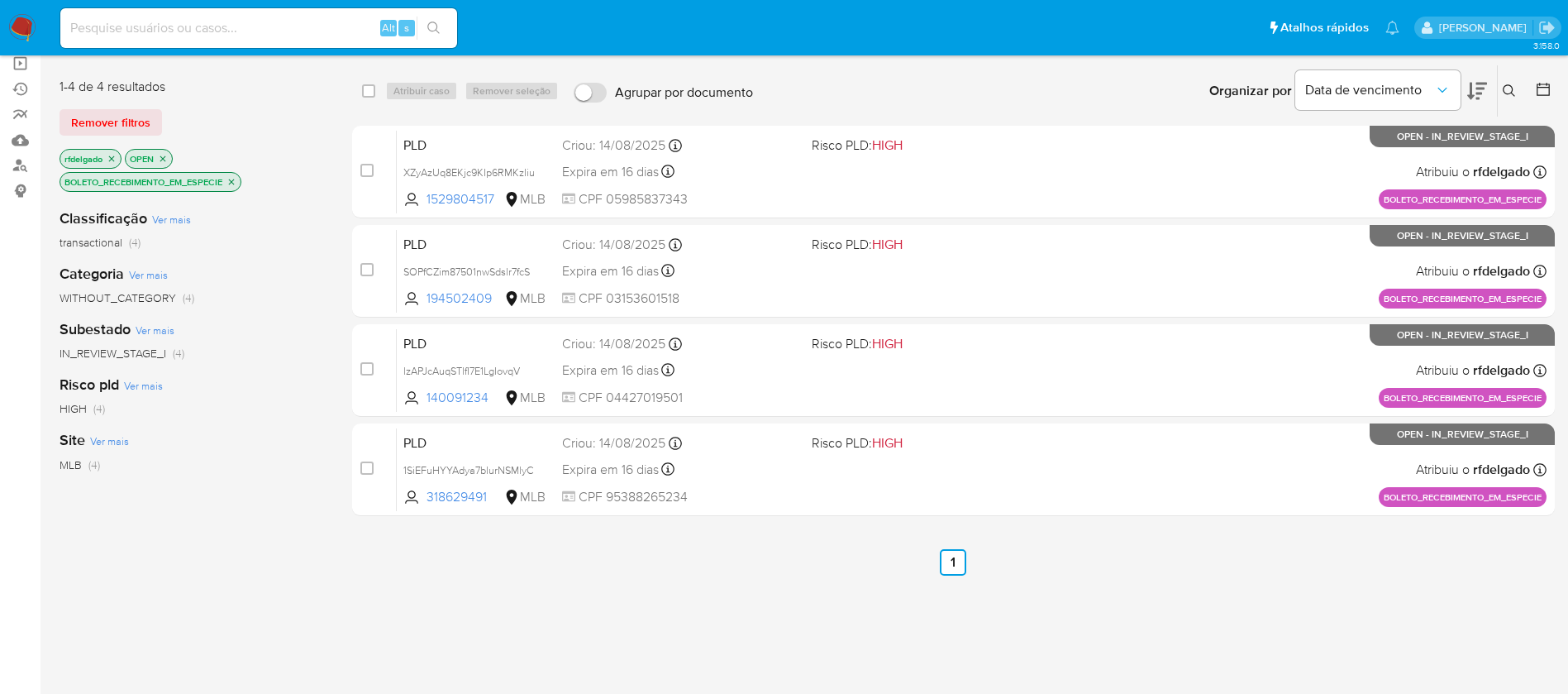
click at [228, 179] on icon "close-filter" at bounding box center [231, 181] width 10 height 10
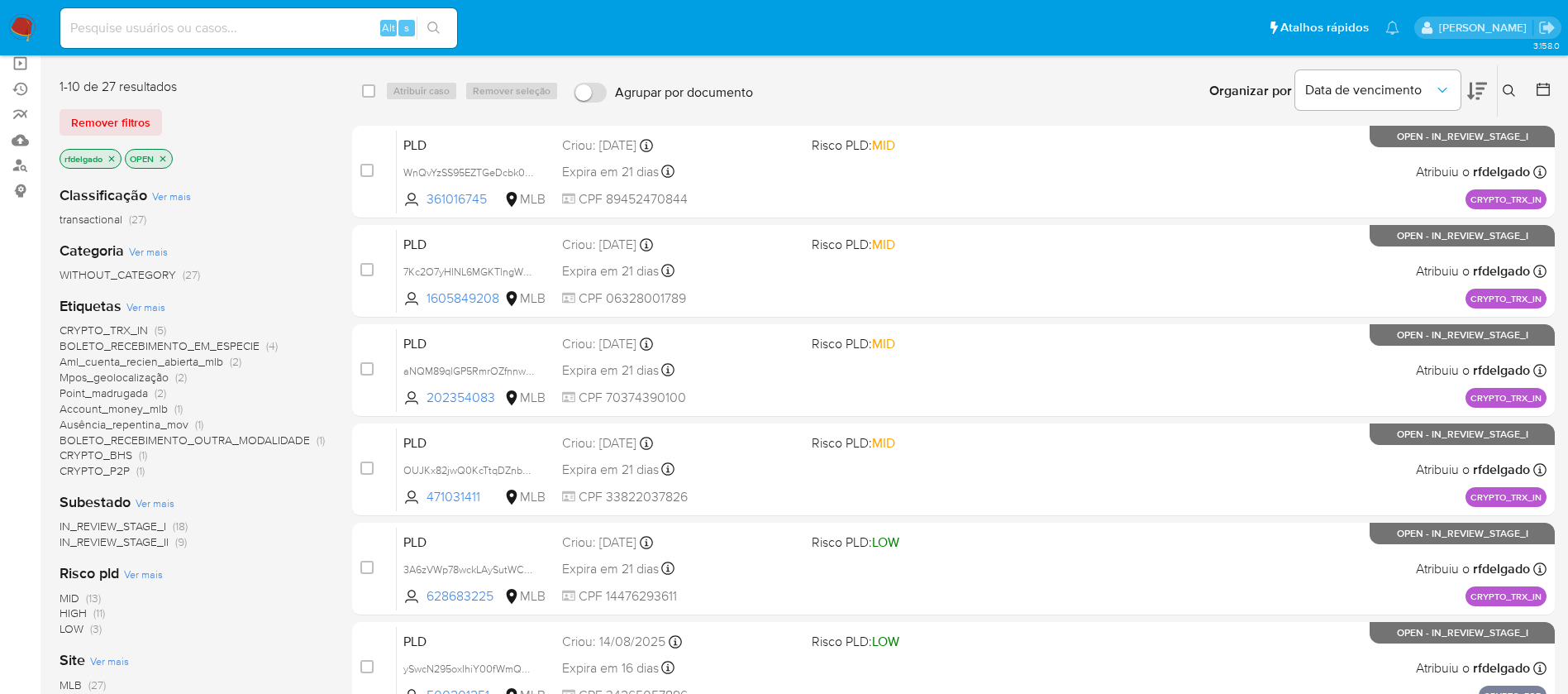
click at [247, 434] on span "BOLETO_RECEBIMENTO_OUTRA_MODALIDADE" at bounding box center [184, 439] width 250 height 17
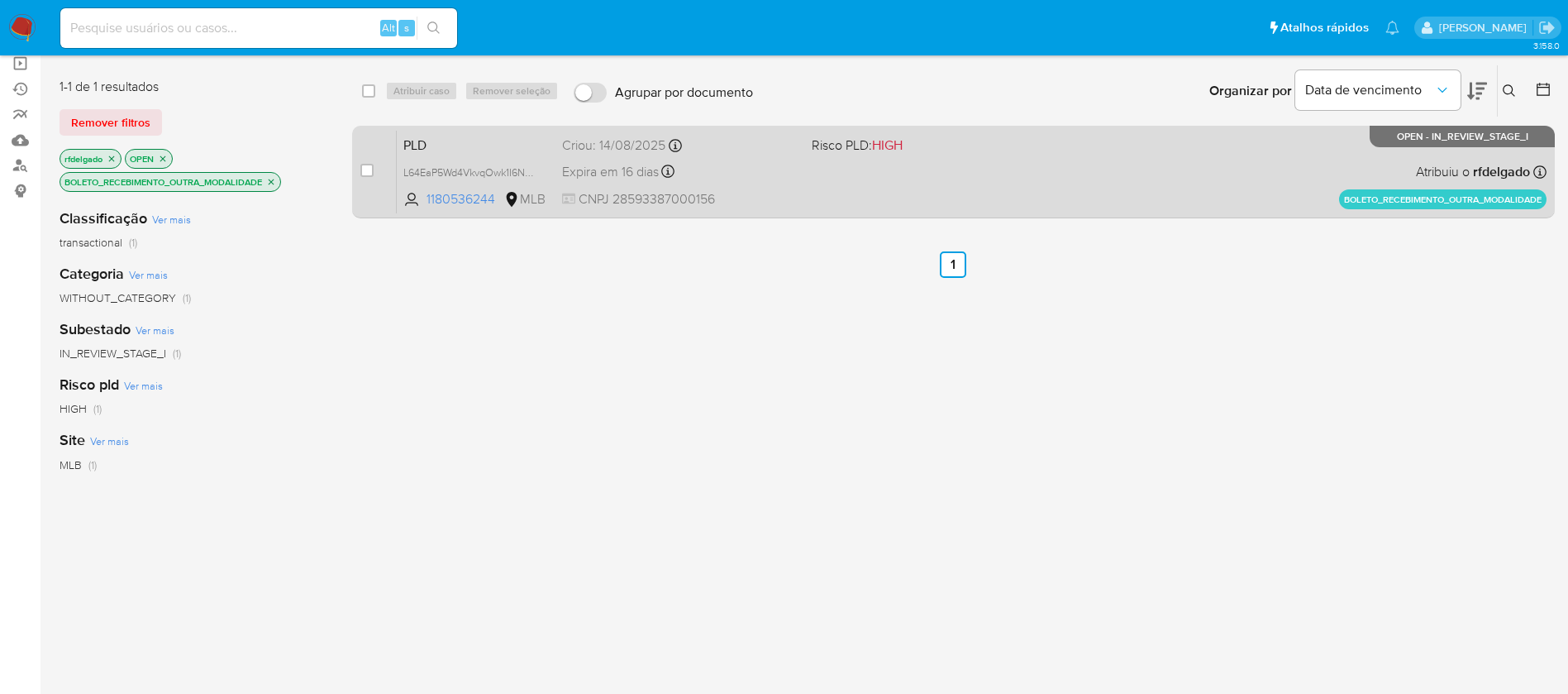
click at [970, 173] on div "PLD L64EaP5Wd4VkvqOwk1I6N8Ve 1180536244 MLB Risco PLD: HIGH Criou: 14/08/2025 C…" at bounding box center [971, 172] width 1150 height 83
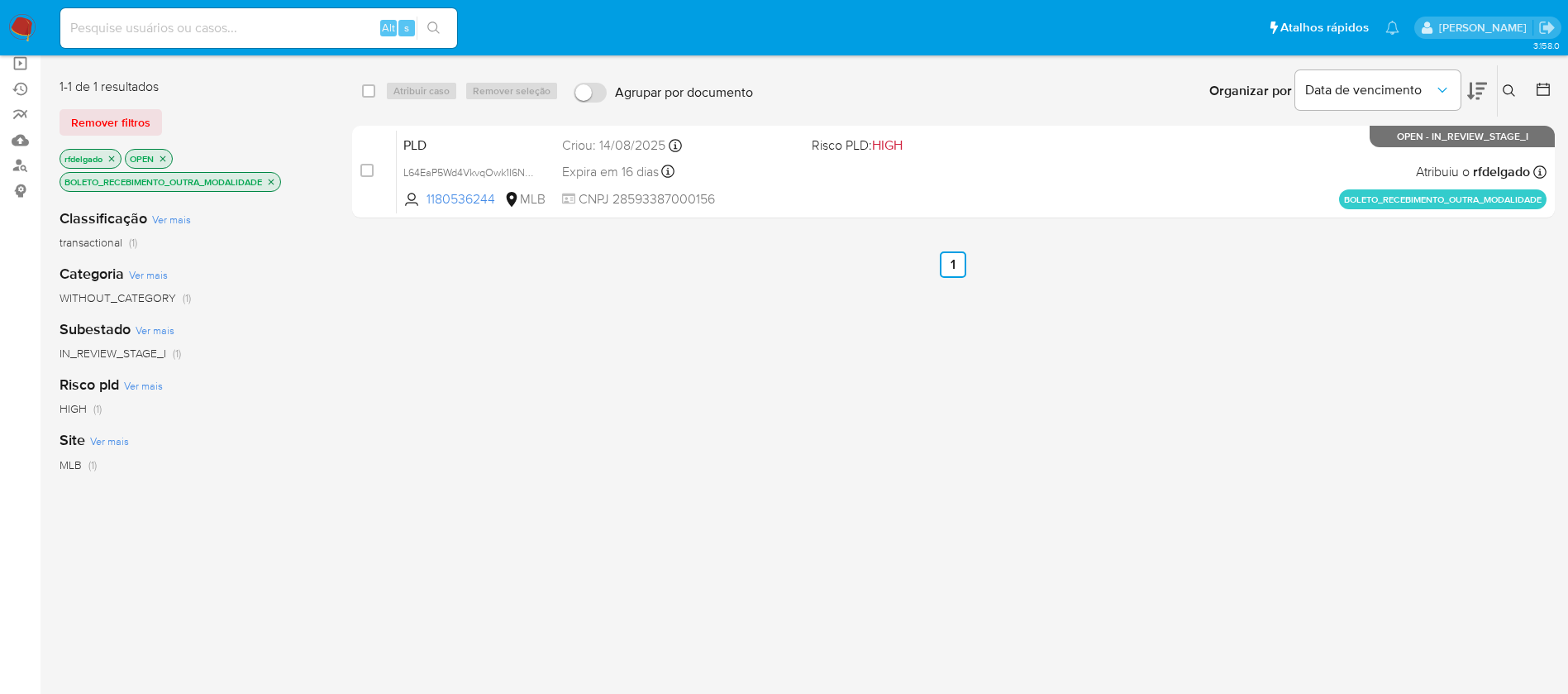
click at [276, 182] on icon "close-filter" at bounding box center [270, 181] width 10 height 10
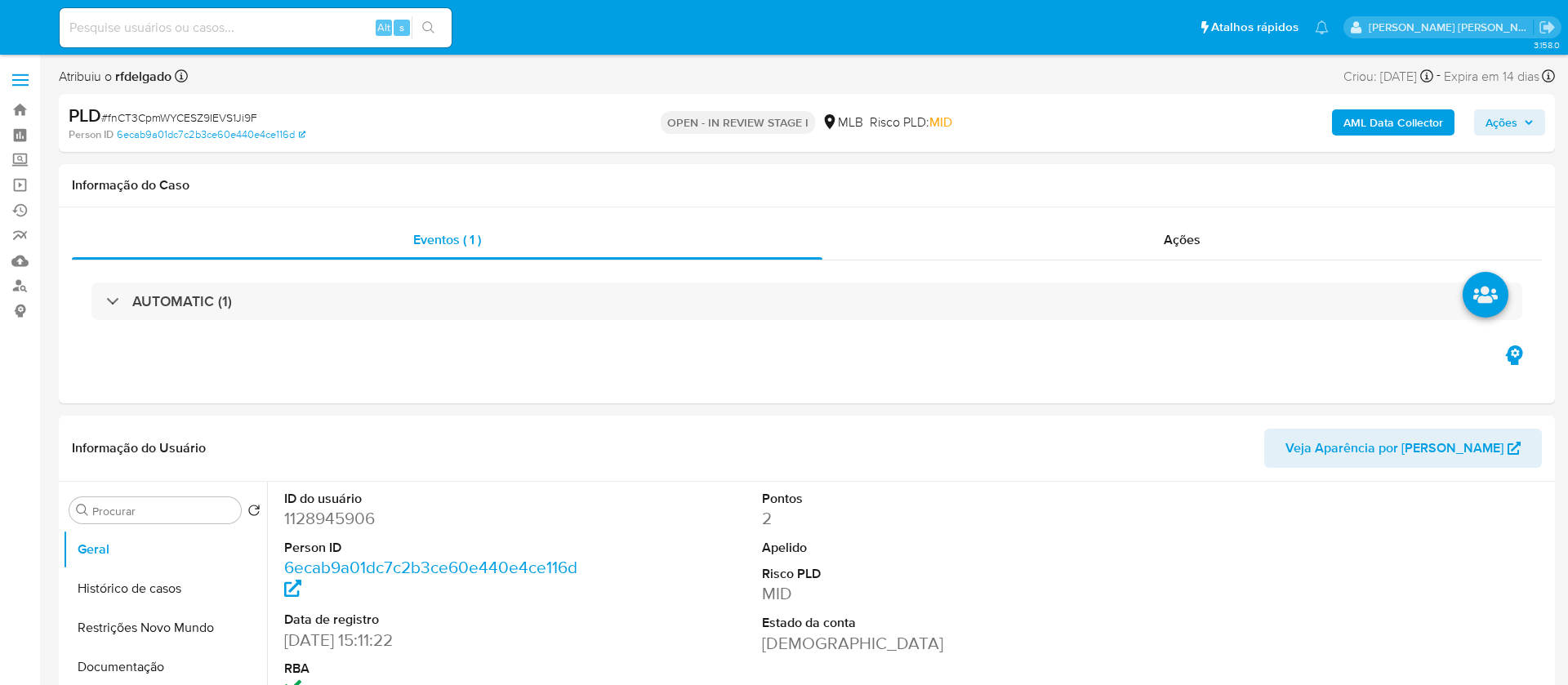
select select "10"
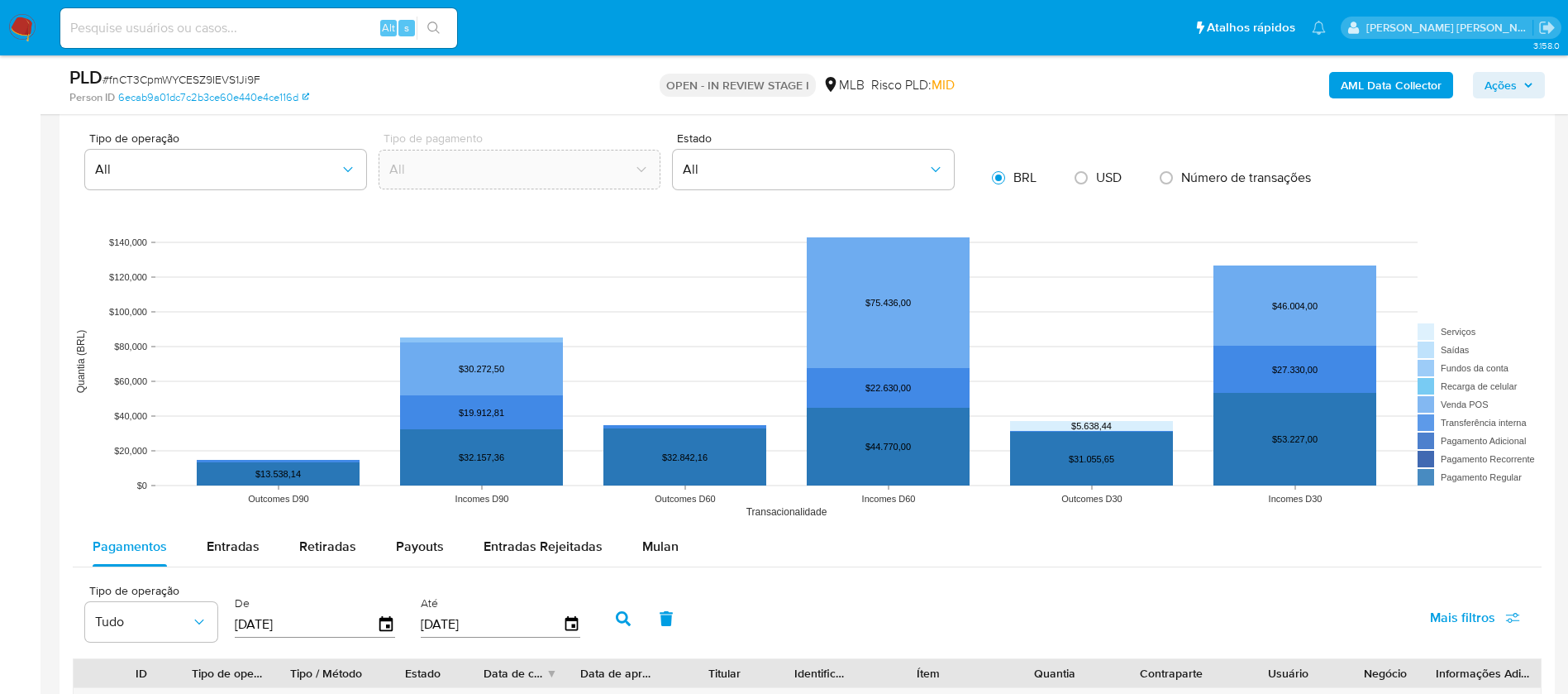
scroll to position [1488, 0]
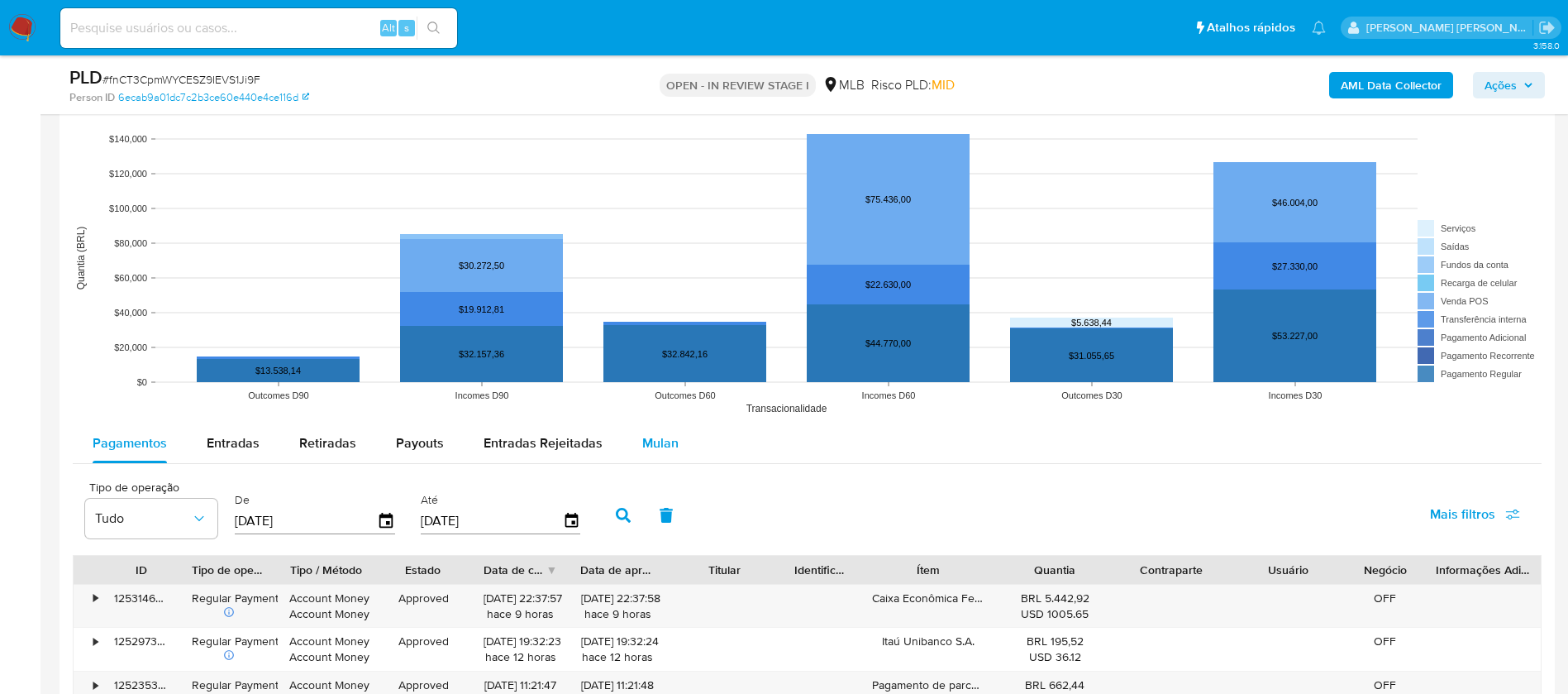
click at [667, 447] on span "Mulan" at bounding box center [660, 443] width 36 height 19
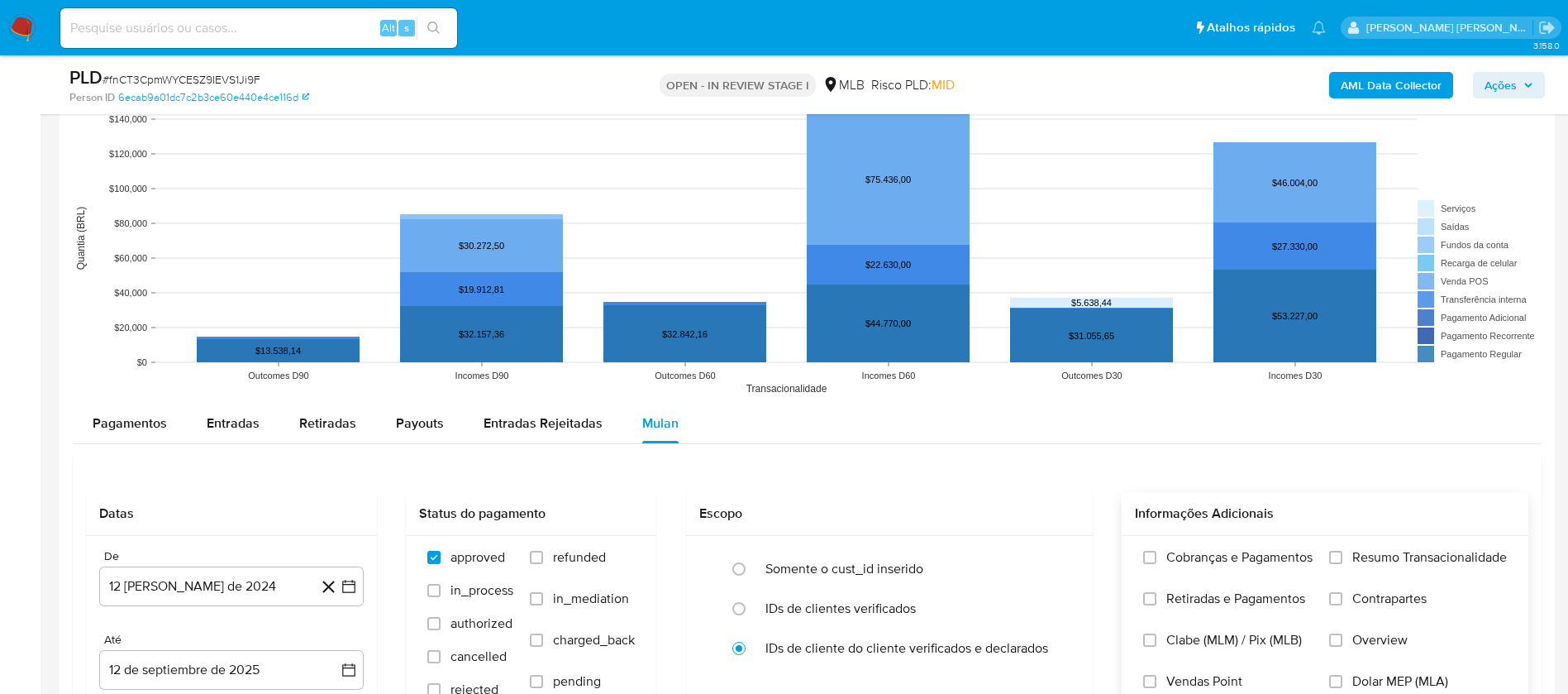
scroll to position [1613, 0]
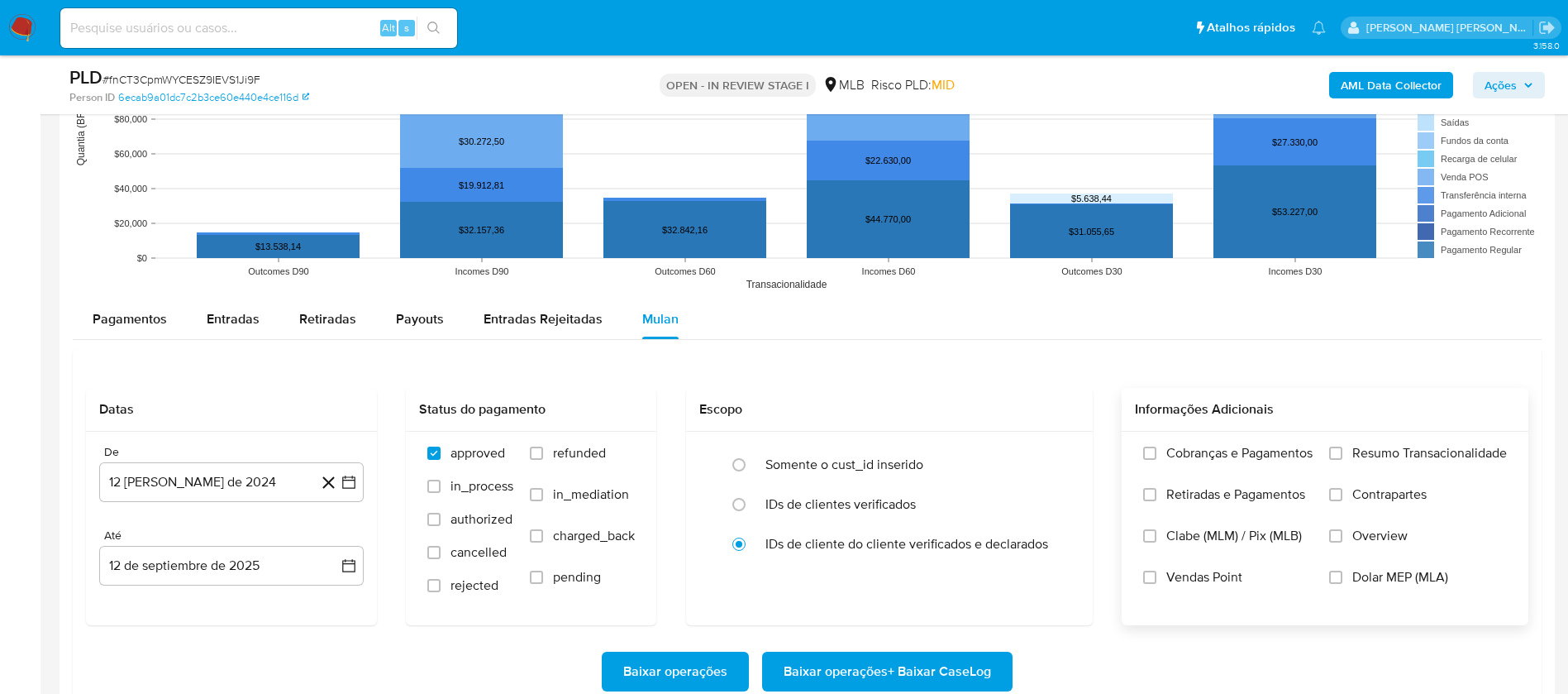
click at [1389, 448] on span "Resumo Transacionalidade" at bounding box center [1429, 453] width 155 height 17
click at [1343, 448] on input "Resumo Transacionalidade" at bounding box center [1336, 453] width 13 height 13
click at [1225, 570] on span "Vendas Point" at bounding box center [1205, 576] width 76 height 17
click at [1156, 570] on input "Vendas Point" at bounding box center [1149, 576] width 13 height 13
click at [225, 472] on button "12 [PERSON_NAME] de 2024" at bounding box center [231, 482] width 264 height 40
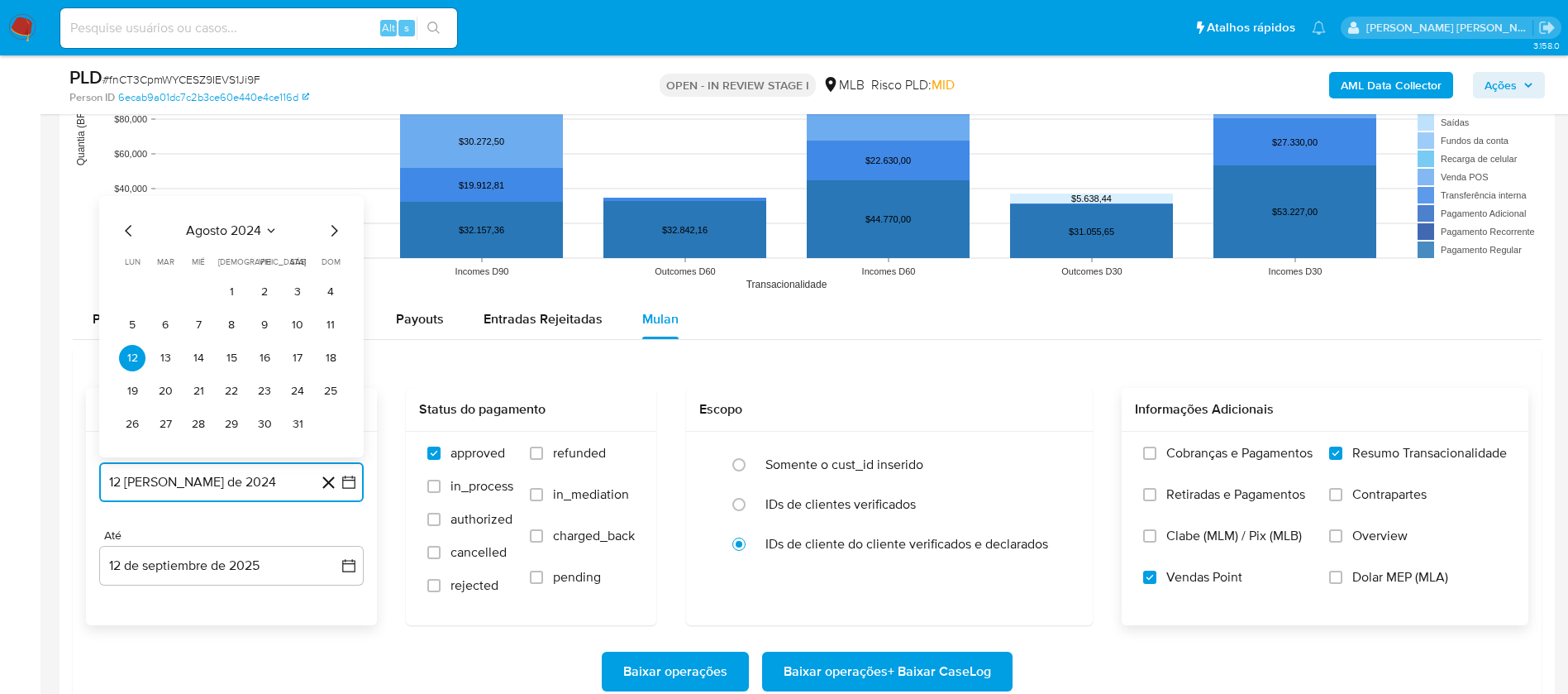
click at [252, 233] on span "agosto 2024" at bounding box center [223, 231] width 75 height 17
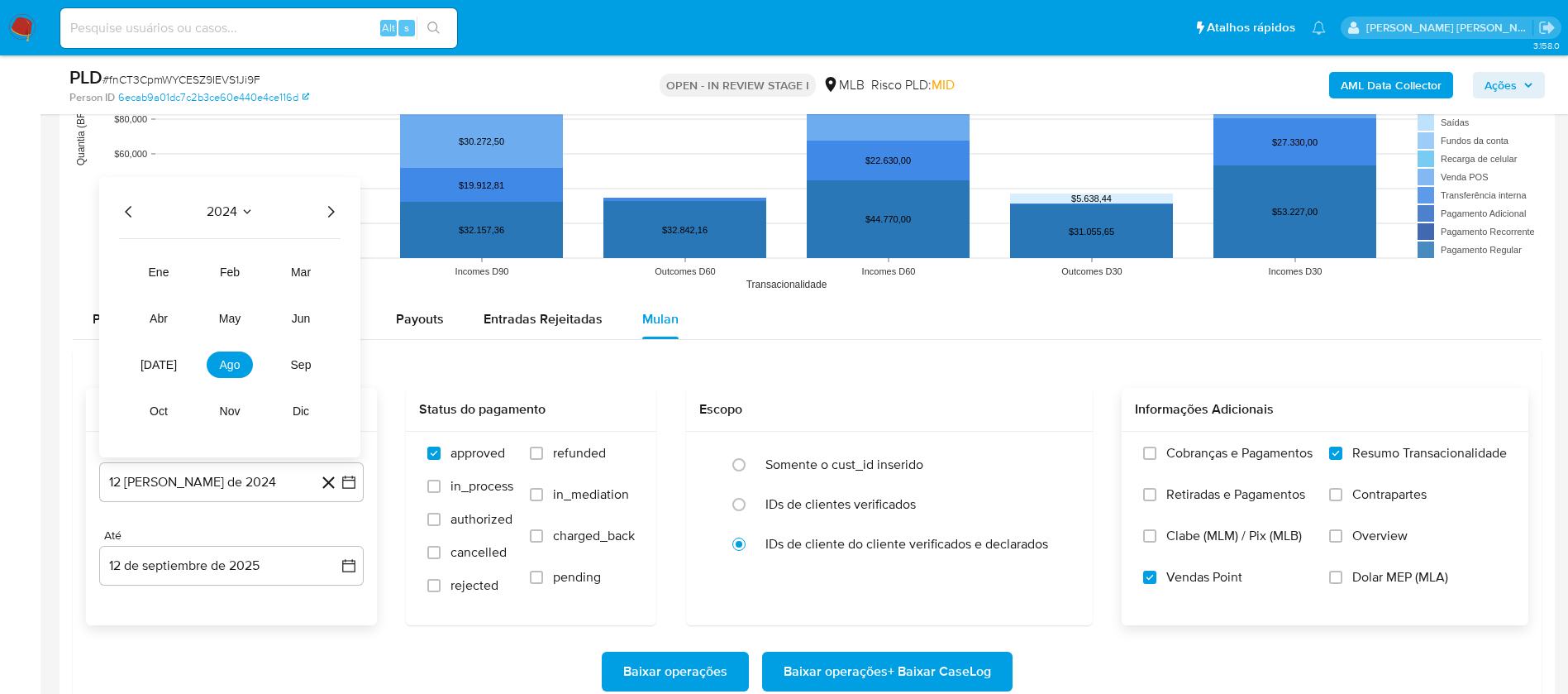
click at [325, 214] on icon "Año siguiente" at bounding box center [331, 211] width 19 height 19
click at [155, 364] on span "[DATE]" at bounding box center [158, 364] width 36 height 13
click at [164, 301] on button "1" at bounding box center [165, 292] width 27 height 27
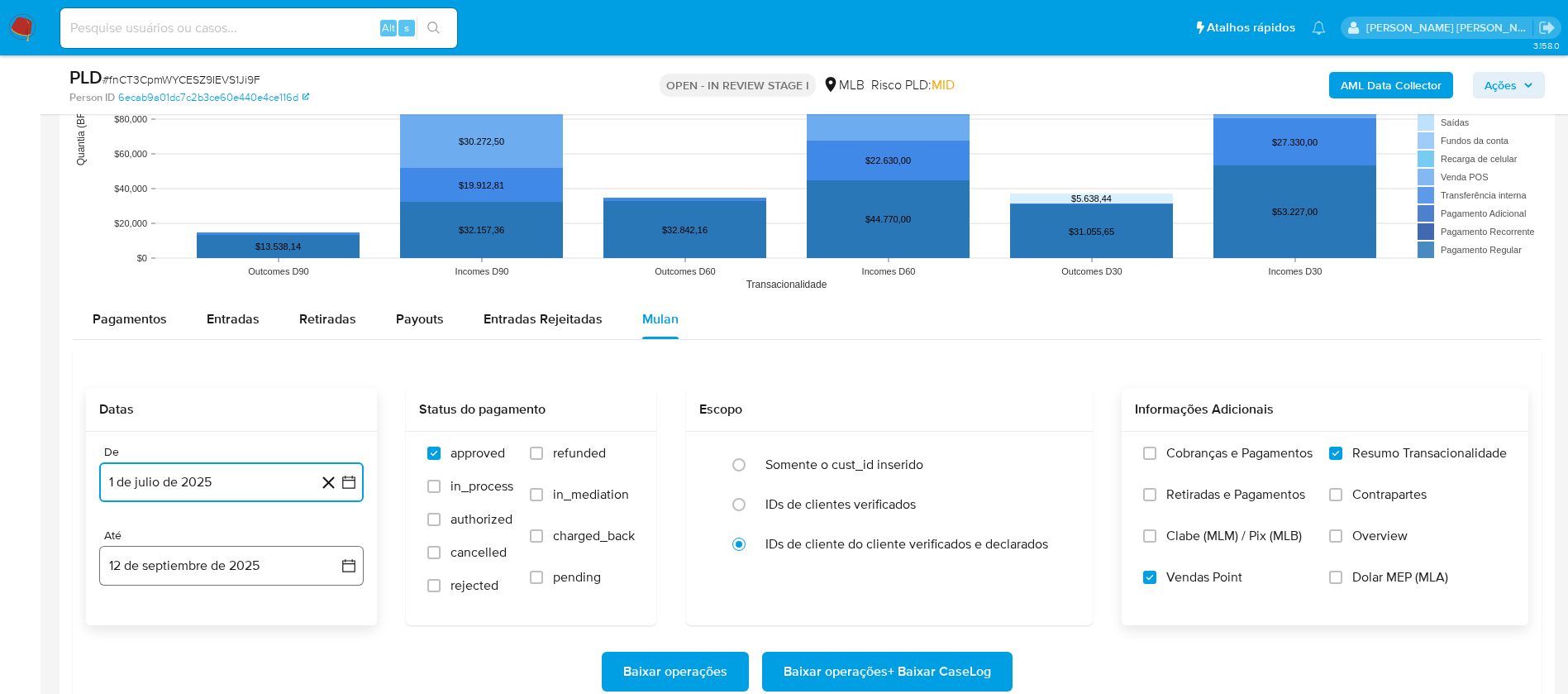
click at [220, 573] on button "12 de septiembre de 2025" at bounding box center [231, 565] width 264 height 40
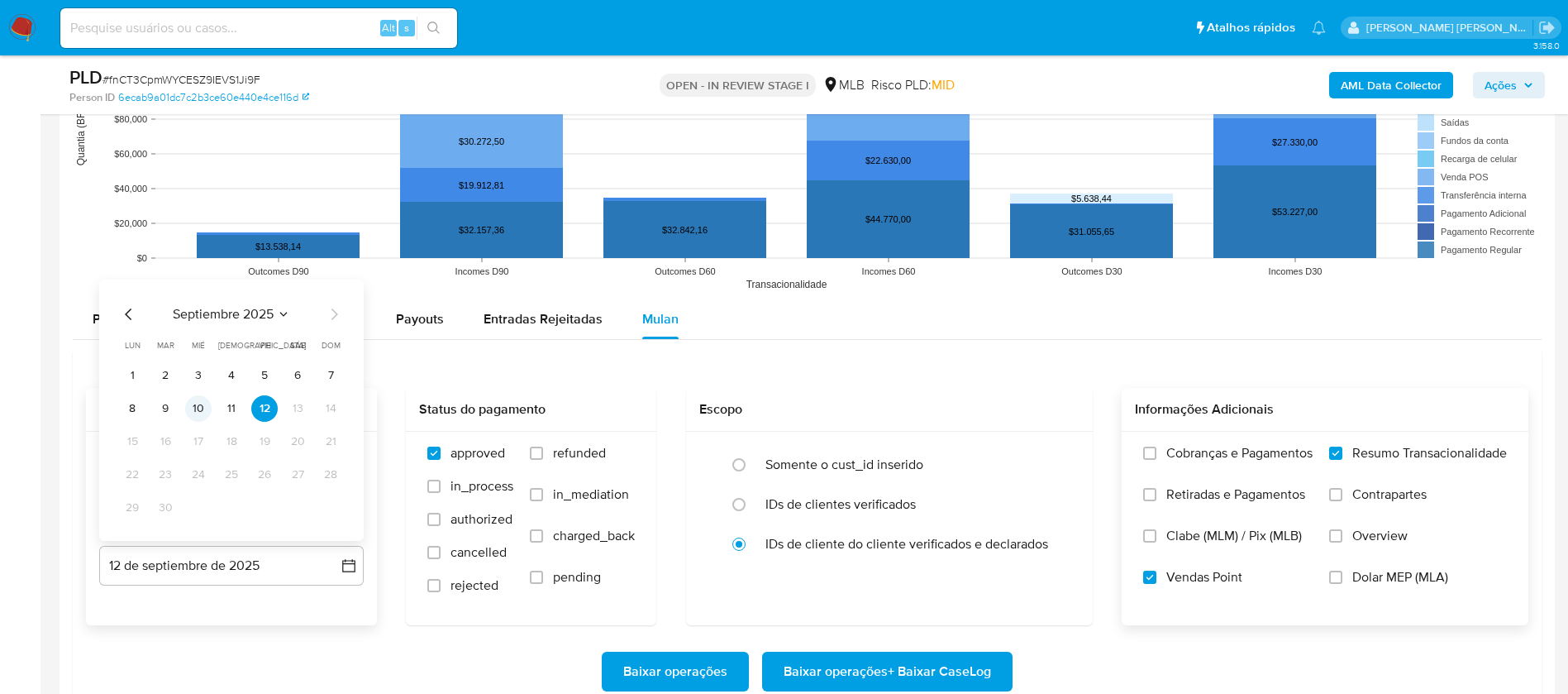
click at [192, 409] on button "10" at bounding box center [198, 408] width 27 height 27
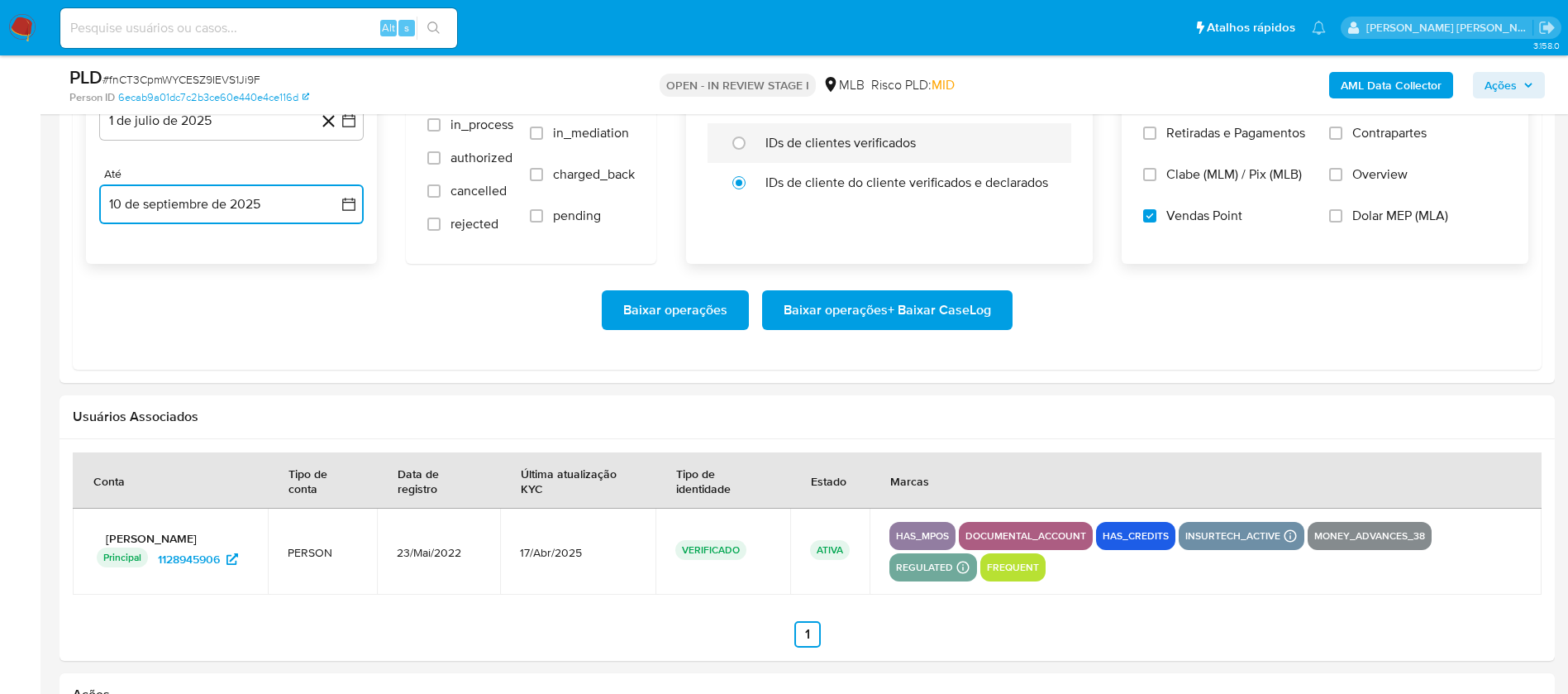
scroll to position [1985, 0]
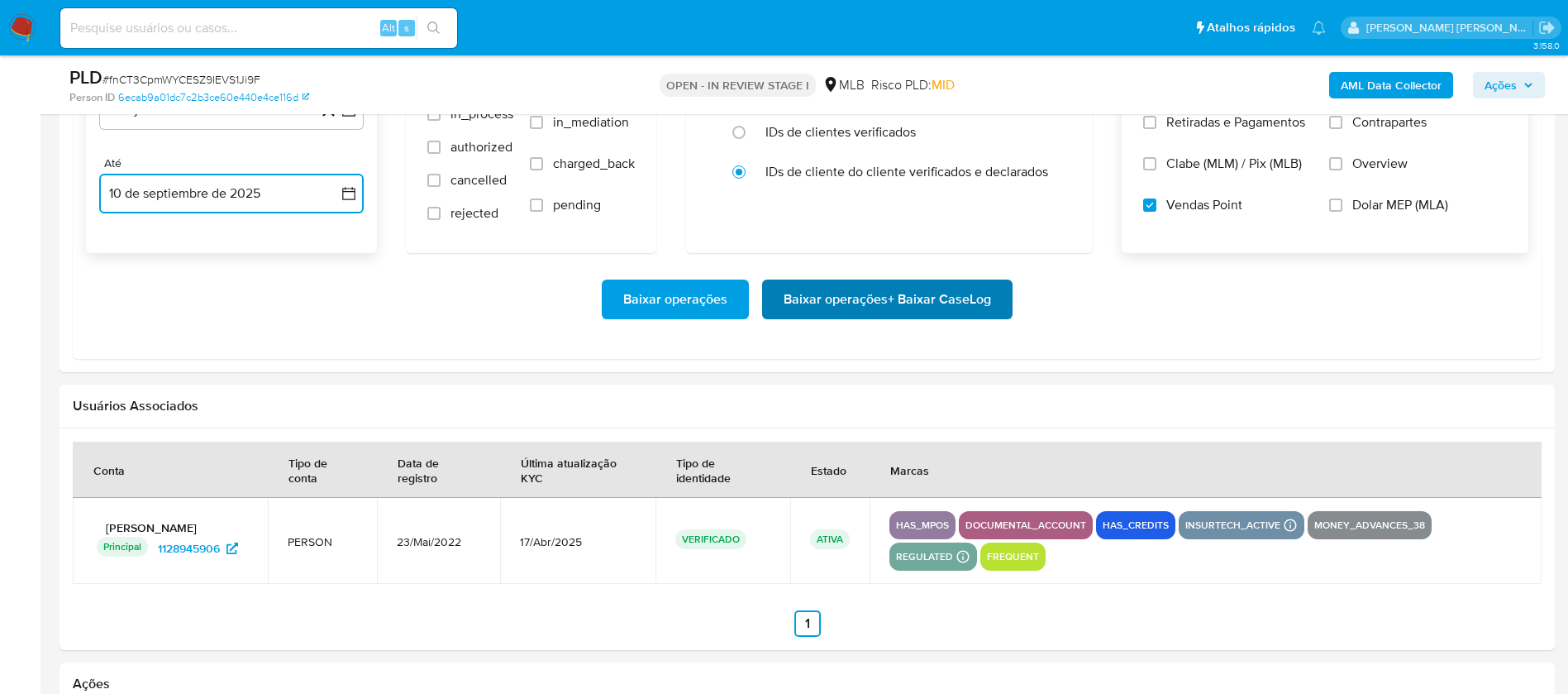
click at [939, 312] on span "Baixar operações + Baixar CaseLog" at bounding box center [887, 299] width 208 height 36
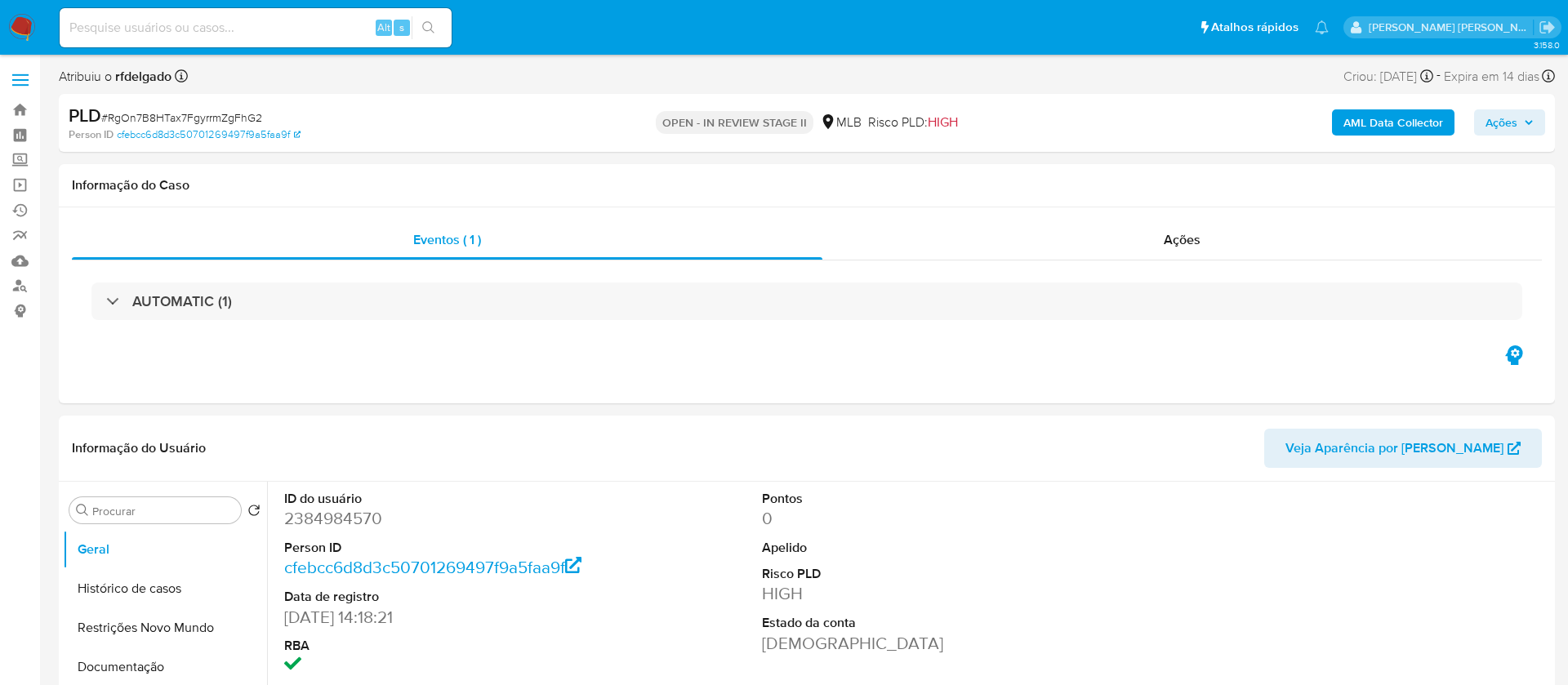
select select "10"
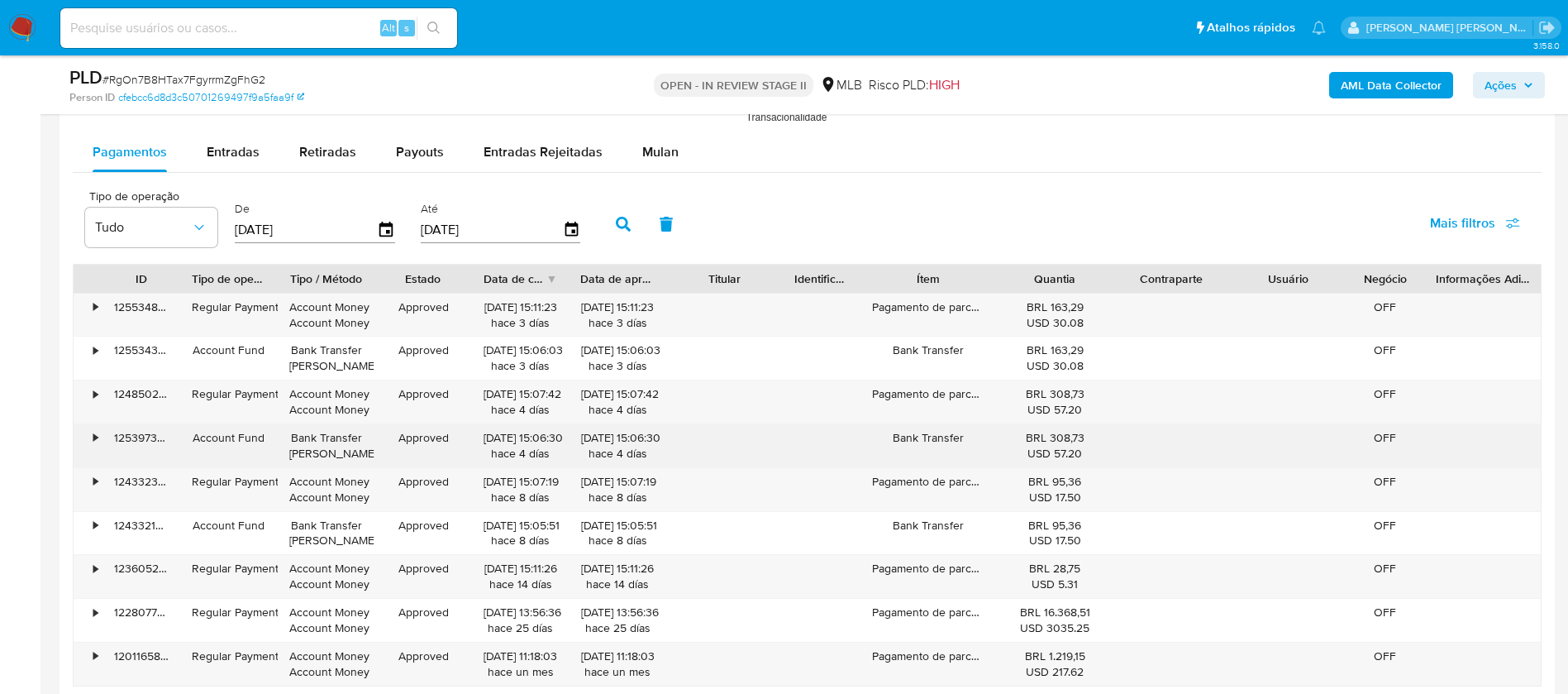
scroll to position [1613, 0]
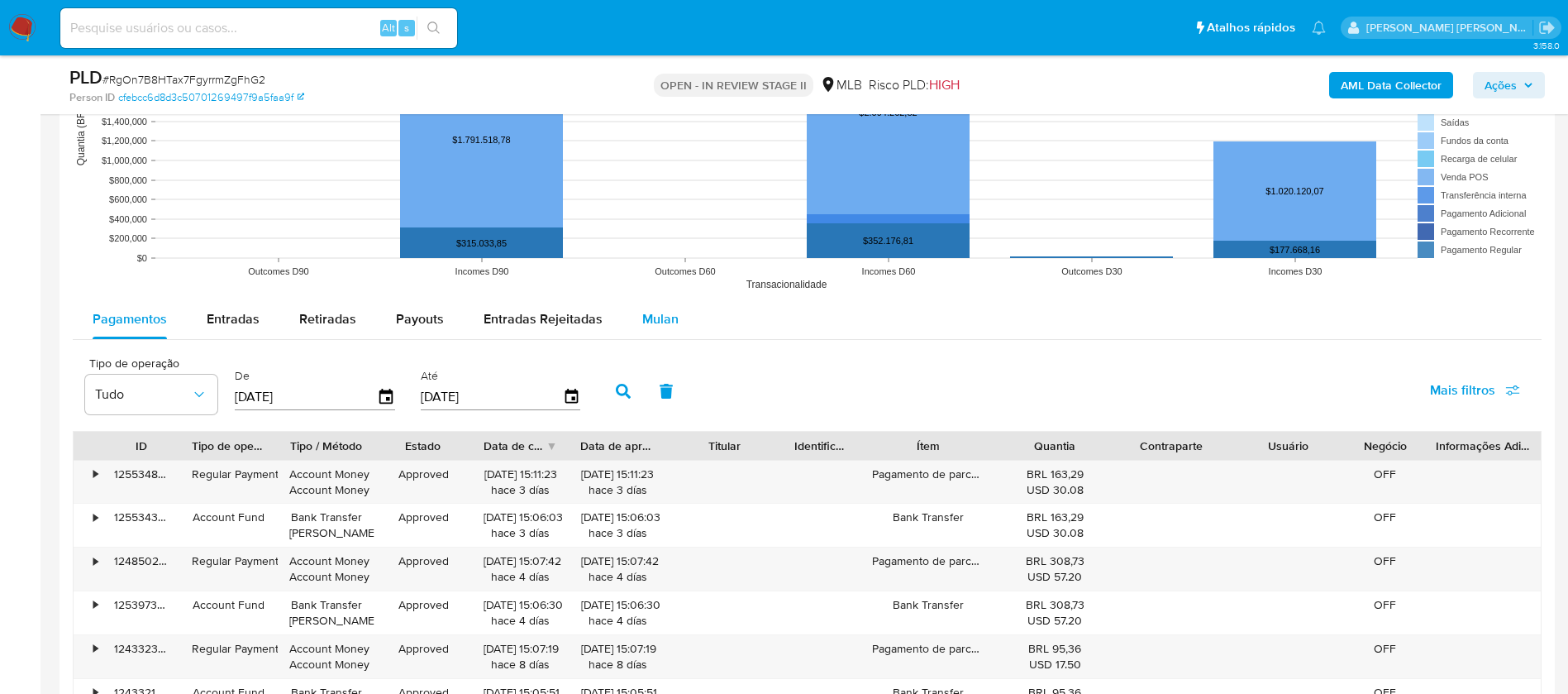
click at [655, 327] on span "Mulan" at bounding box center [660, 319] width 36 height 19
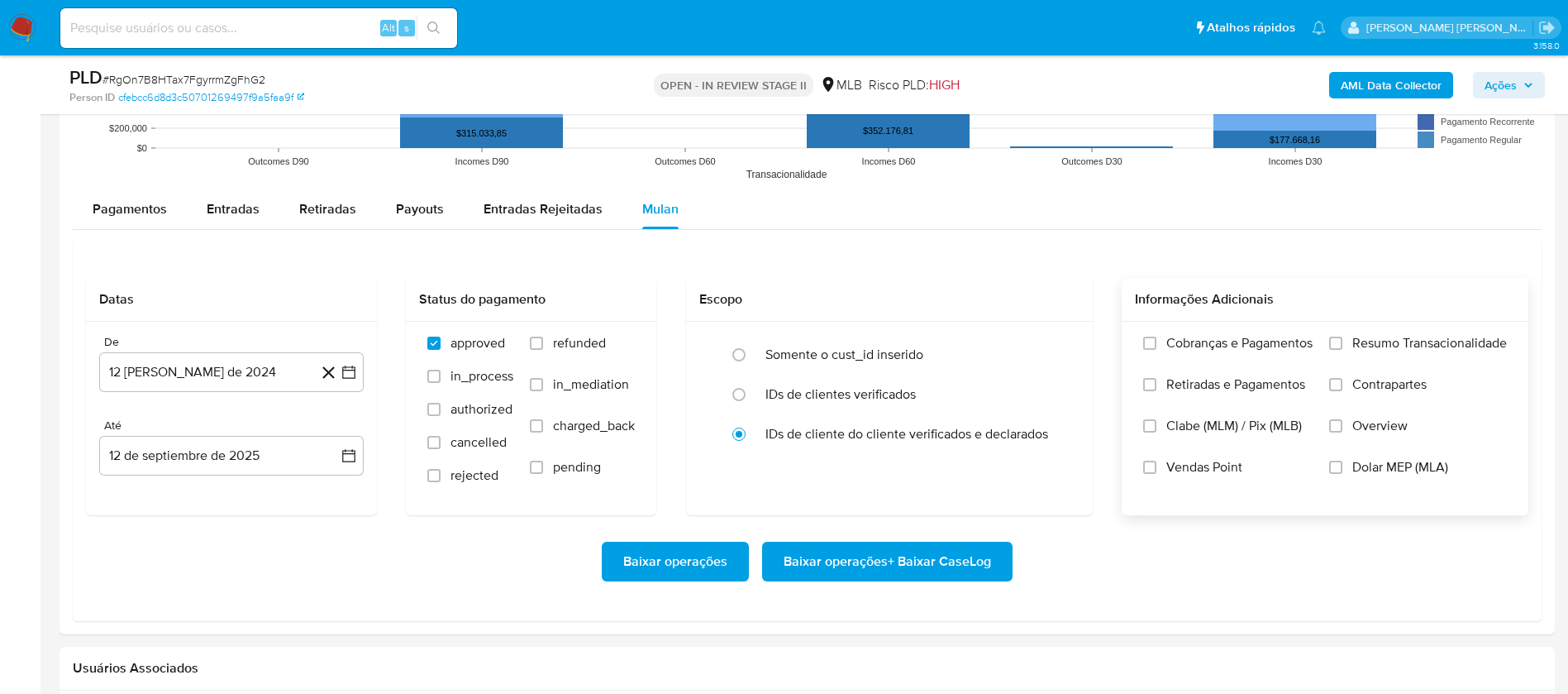
scroll to position [1860, 0]
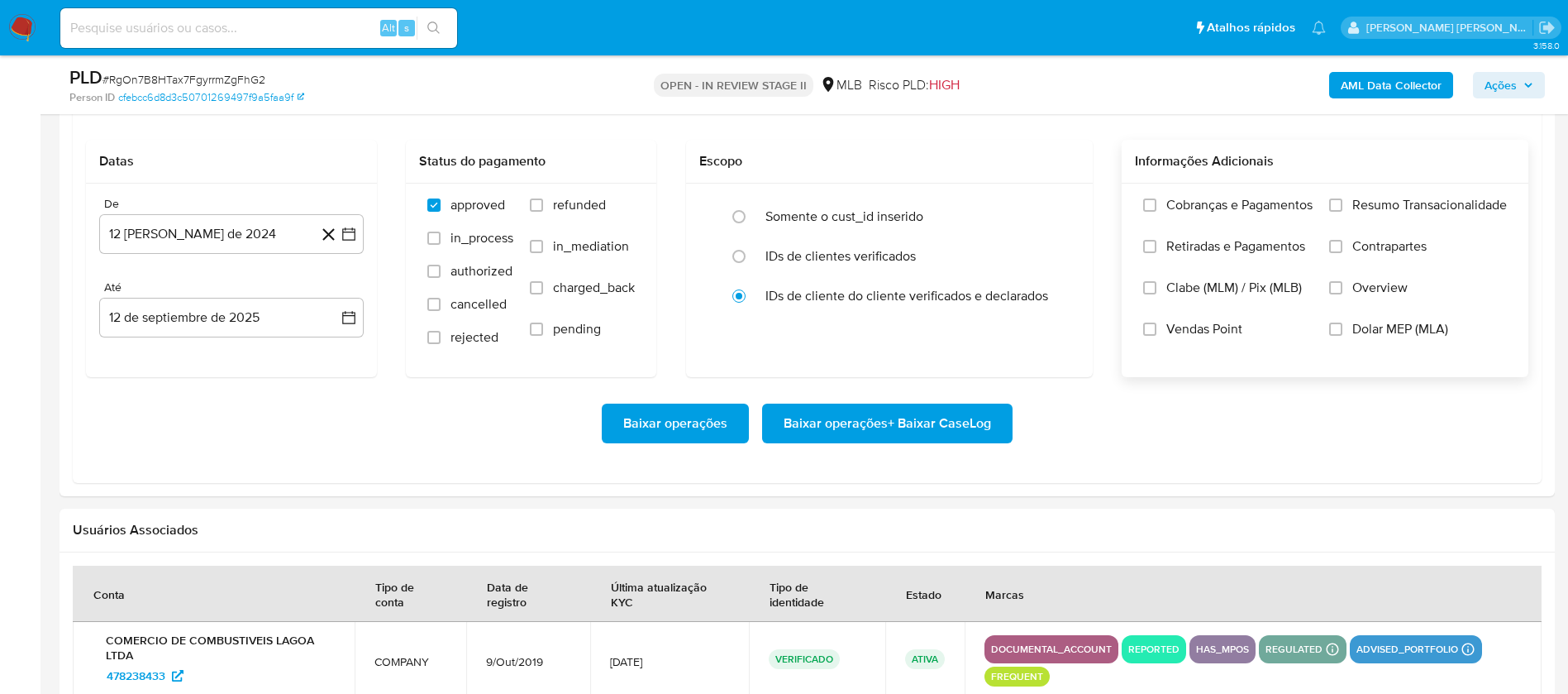
click at [1365, 203] on span "Resumo Transacionalidade" at bounding box center [1429, 205] width 155 height 17
click at [1343, 203] on input "Resumo Transacionalidade" at bounding box center [1336, 204] width 13 height 13
click at [1214, 332] on span "Vendas Point" at bounding box center [1205, 329] width 76 height 17
click at [1156, 332] on input "Vendas Point" at bounding box center [1149, 329] width 13 height 13
click at [264, 237] on button "12 de agosto de 2024" at bounding box center [231, 233] width 264 height 40
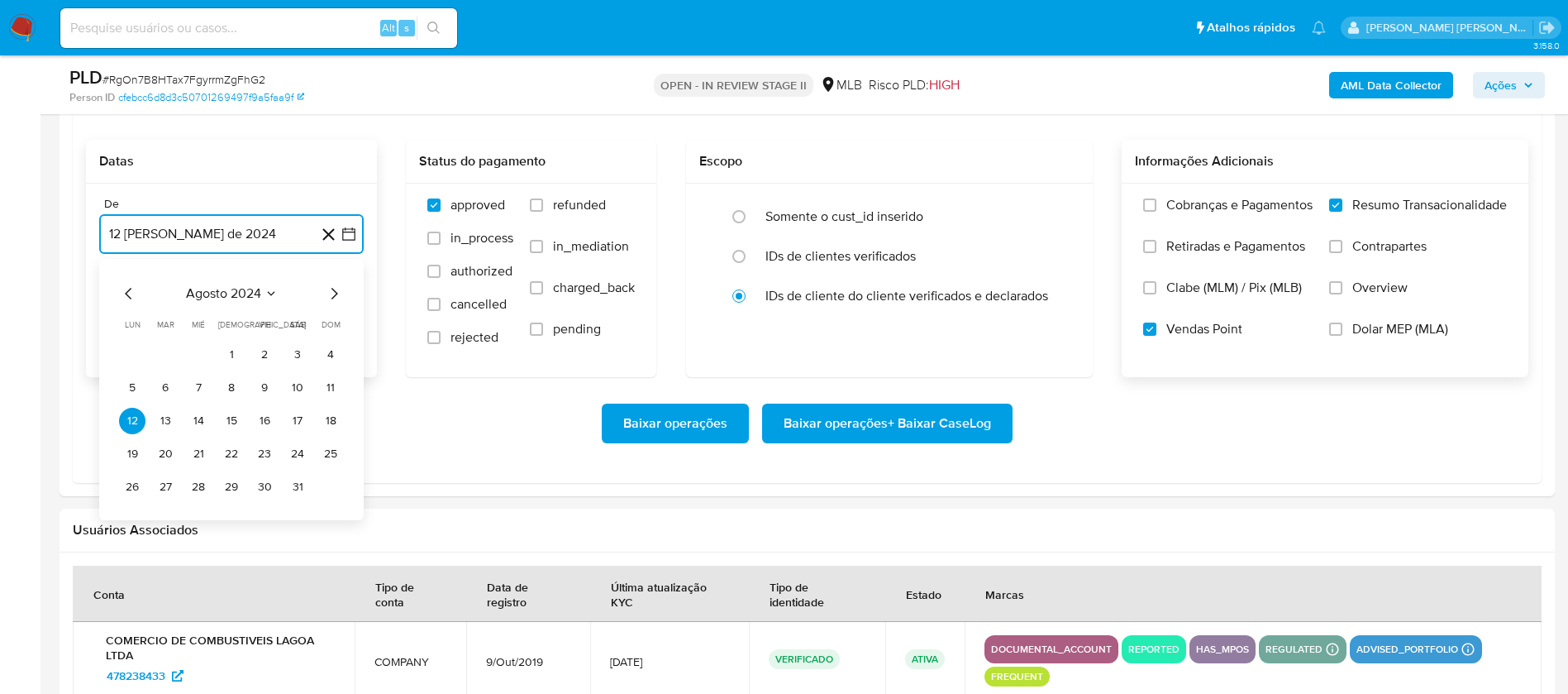
click at [252, 293] on span "agosto 2024" at bounding box center [223, 294] width 75 height 17
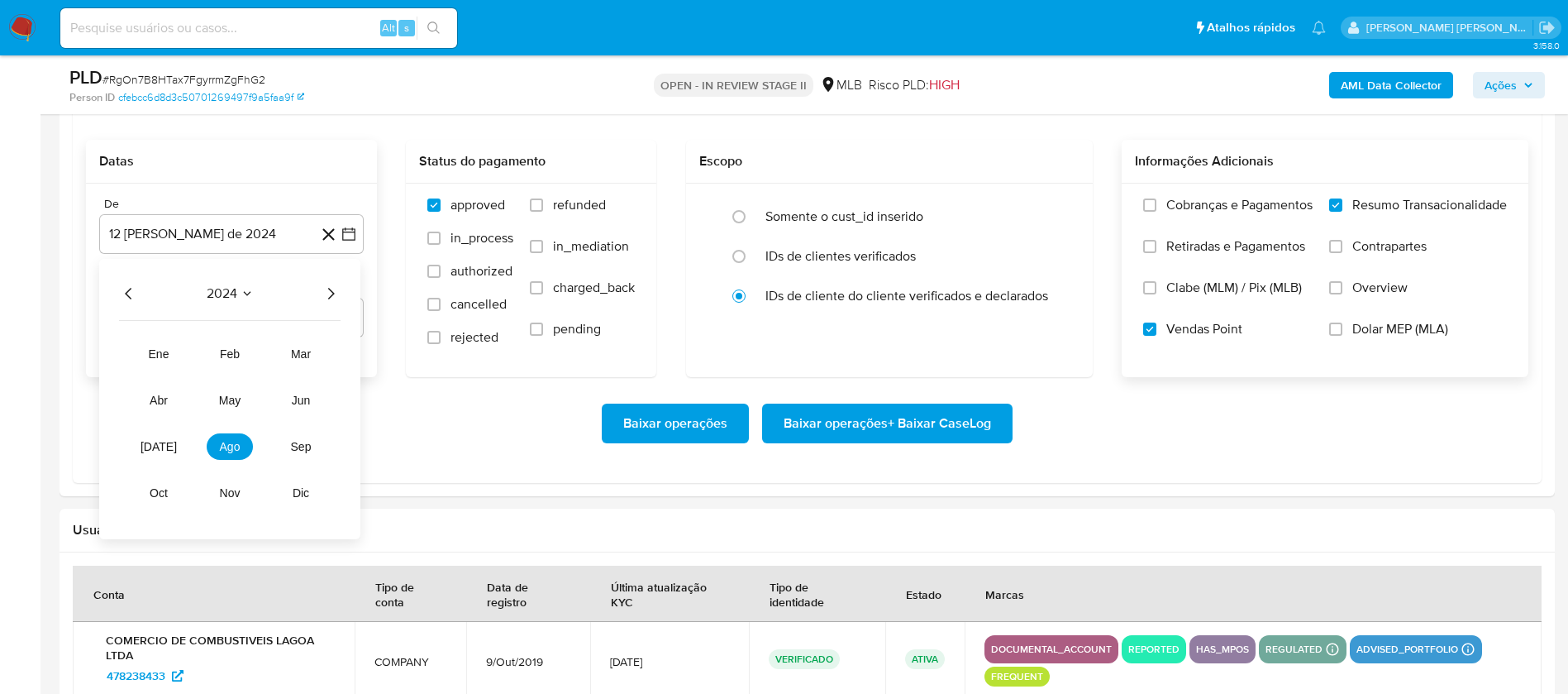
drag, startPoint x: 332, startPoint y: 290, endPoint x: 318, endPoint y: 313, distance: 26.9
click at [334, 290] on icon "Año siguiente" at bounding box center [331, 294] width 19 height 19
click at [156, 446] on span "[DATE]" at bounding box center [158, 446] width 36 height 13
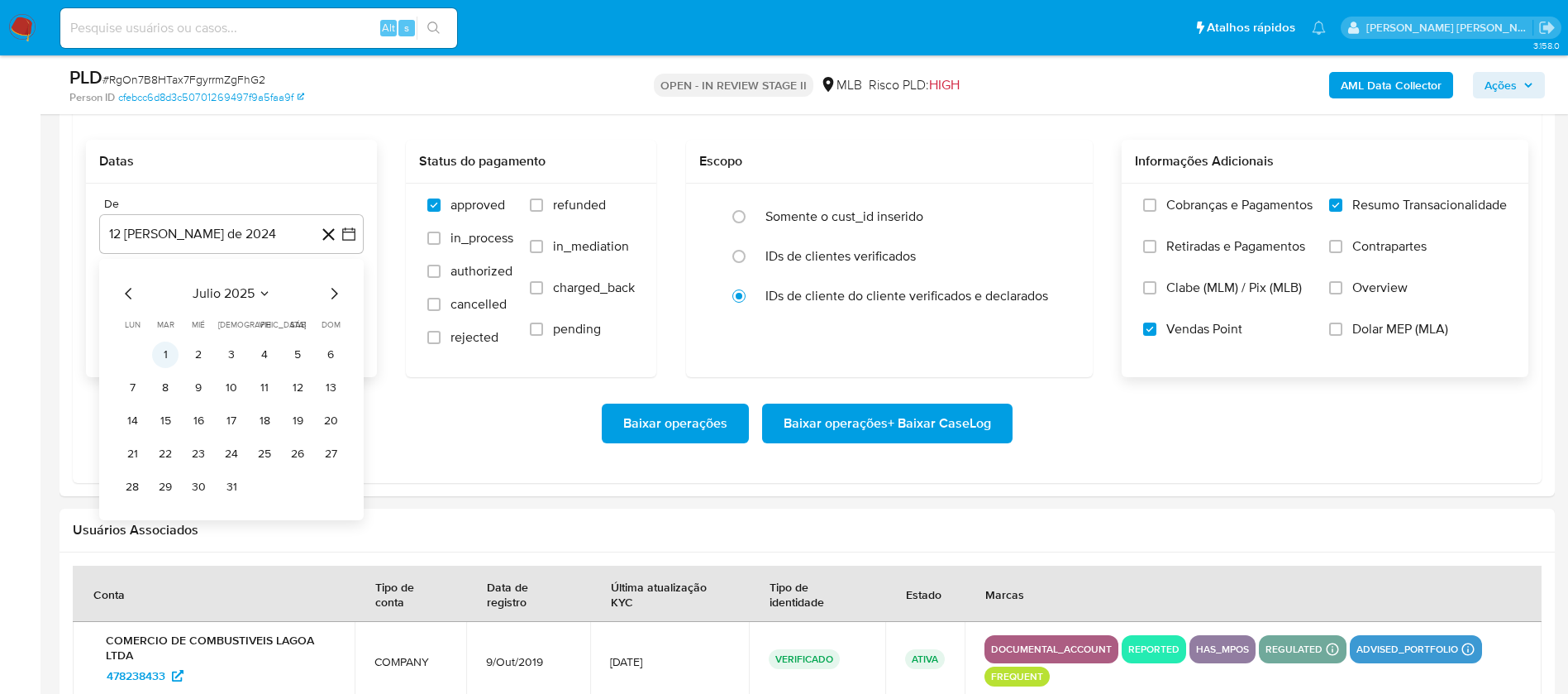
click at [158, 358] on button "1" at bounding box center [165, 355] width 27 height 27
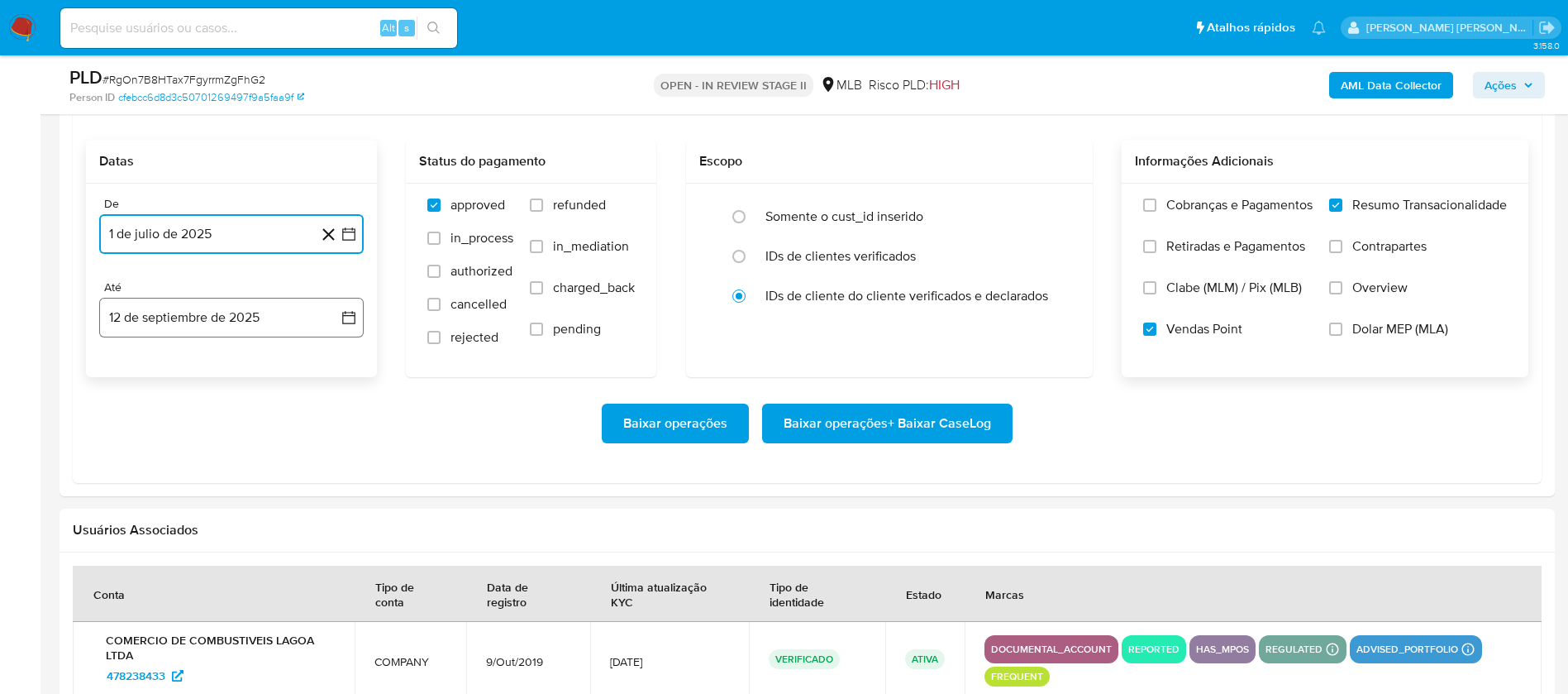
click at [205, 324] on button "12 de septiembre de 2025" at bounding box center [231, 317] width 264 height 40
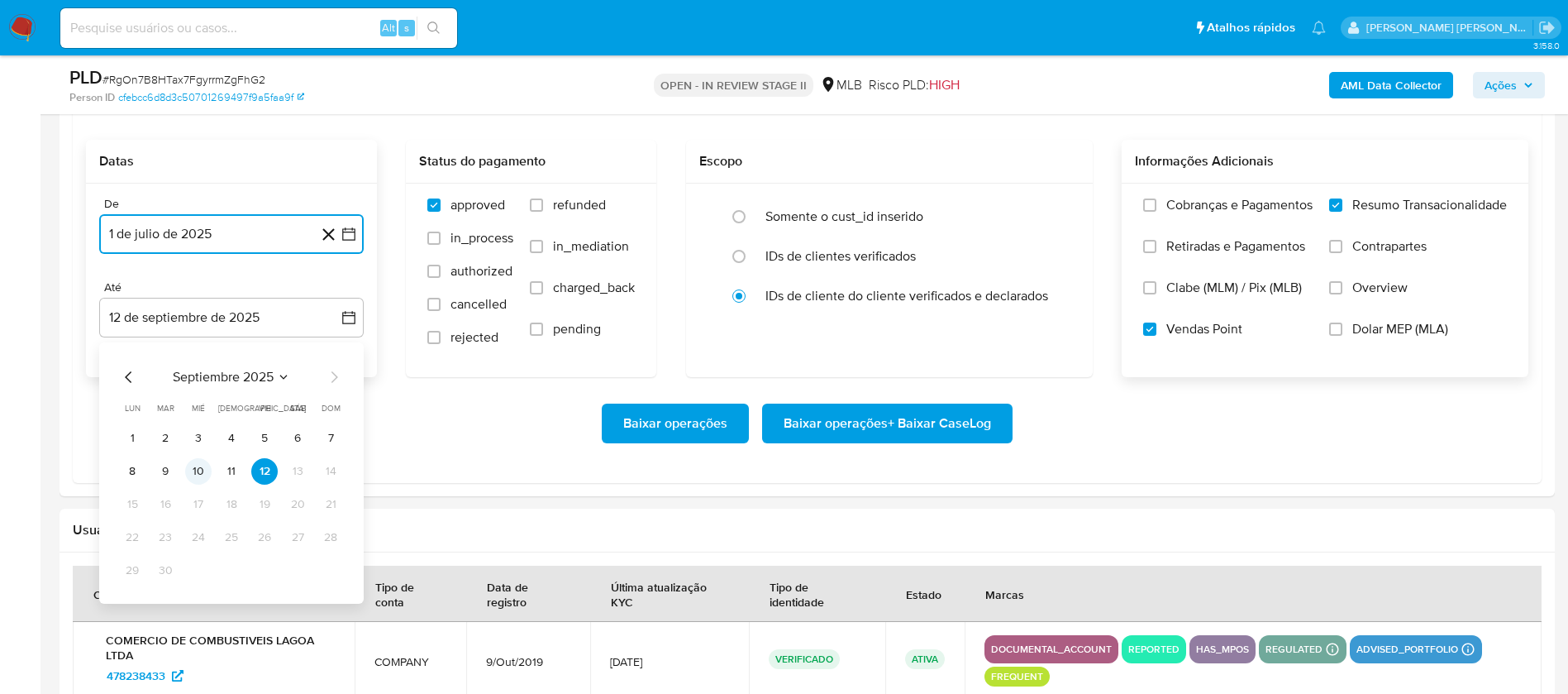
click at [193, 470] on button "10" at bounding box center [198, 471] width 27 height 27
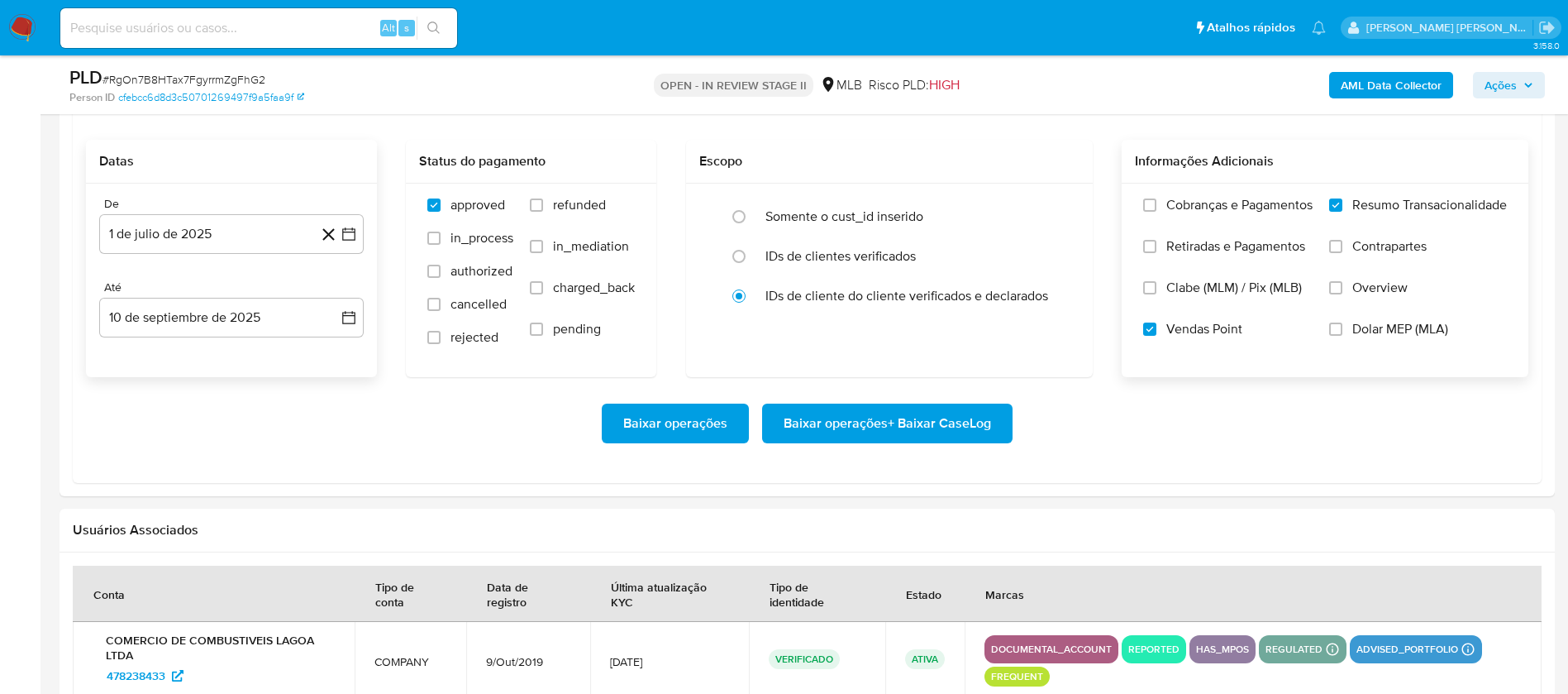
click at [1017, 413] on div "Baixar operações Baixar operações + Baixar CaseLog" at bounding box center [807, 423] width 1442 height 40
click at [997, 418] on button "Baixar operações + Baixar CaseLog" at bounding box center [887, 423] width 250 height 40
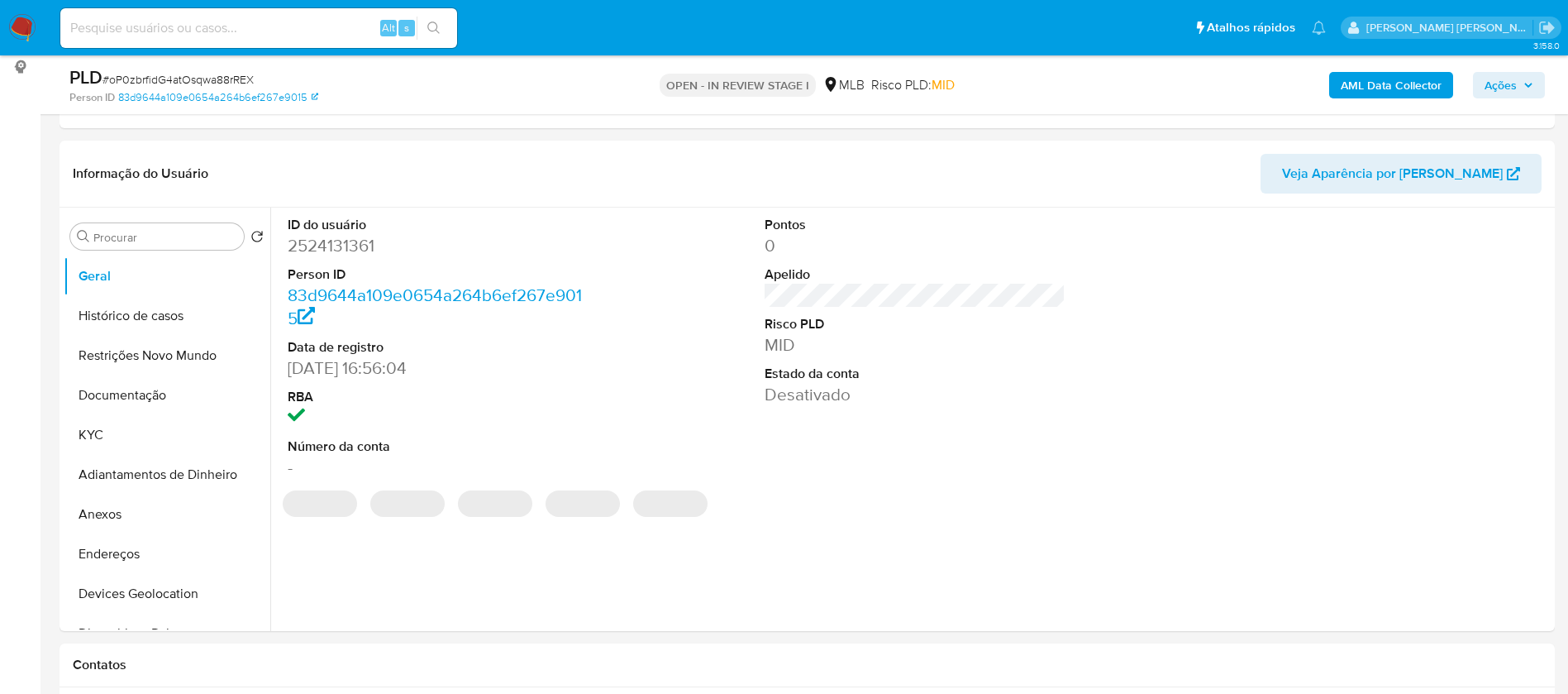
select select "10"
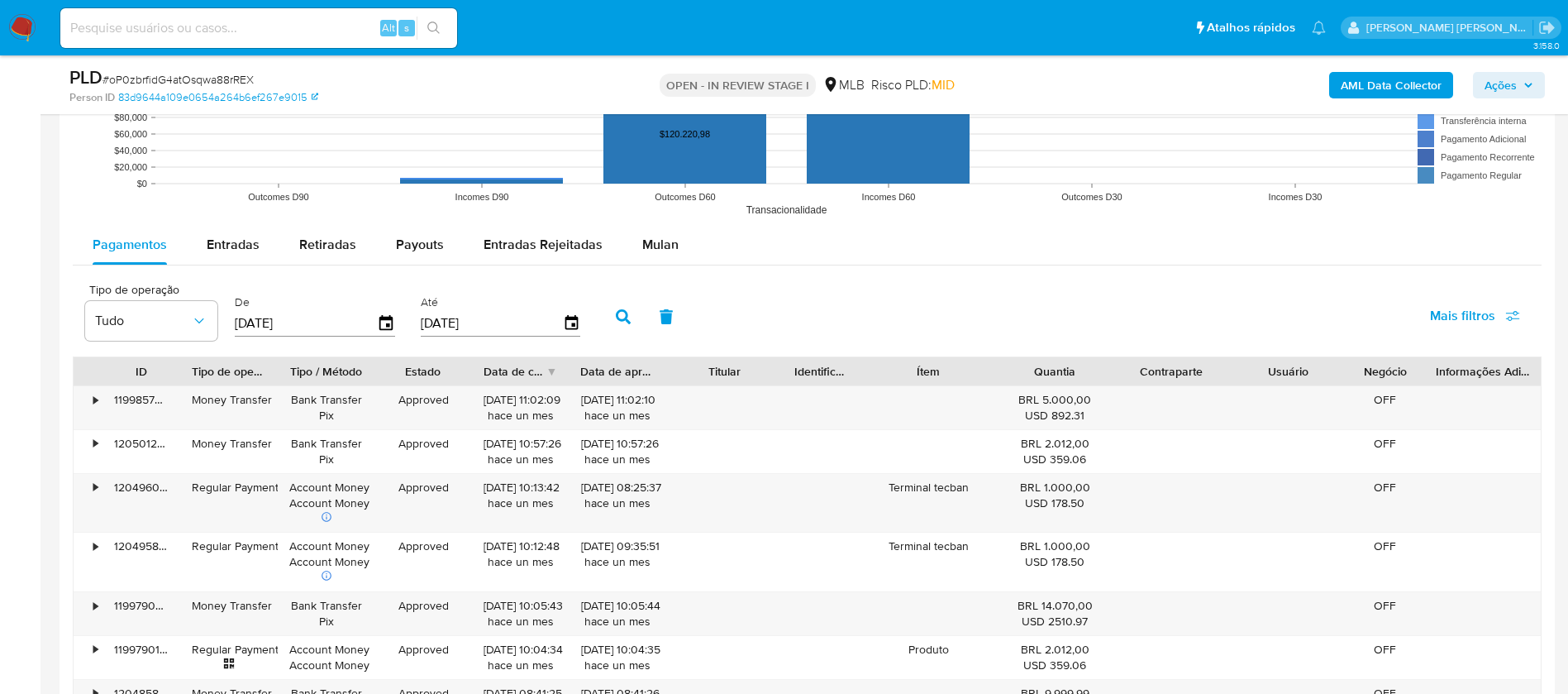
scroll to position [1736, 0]
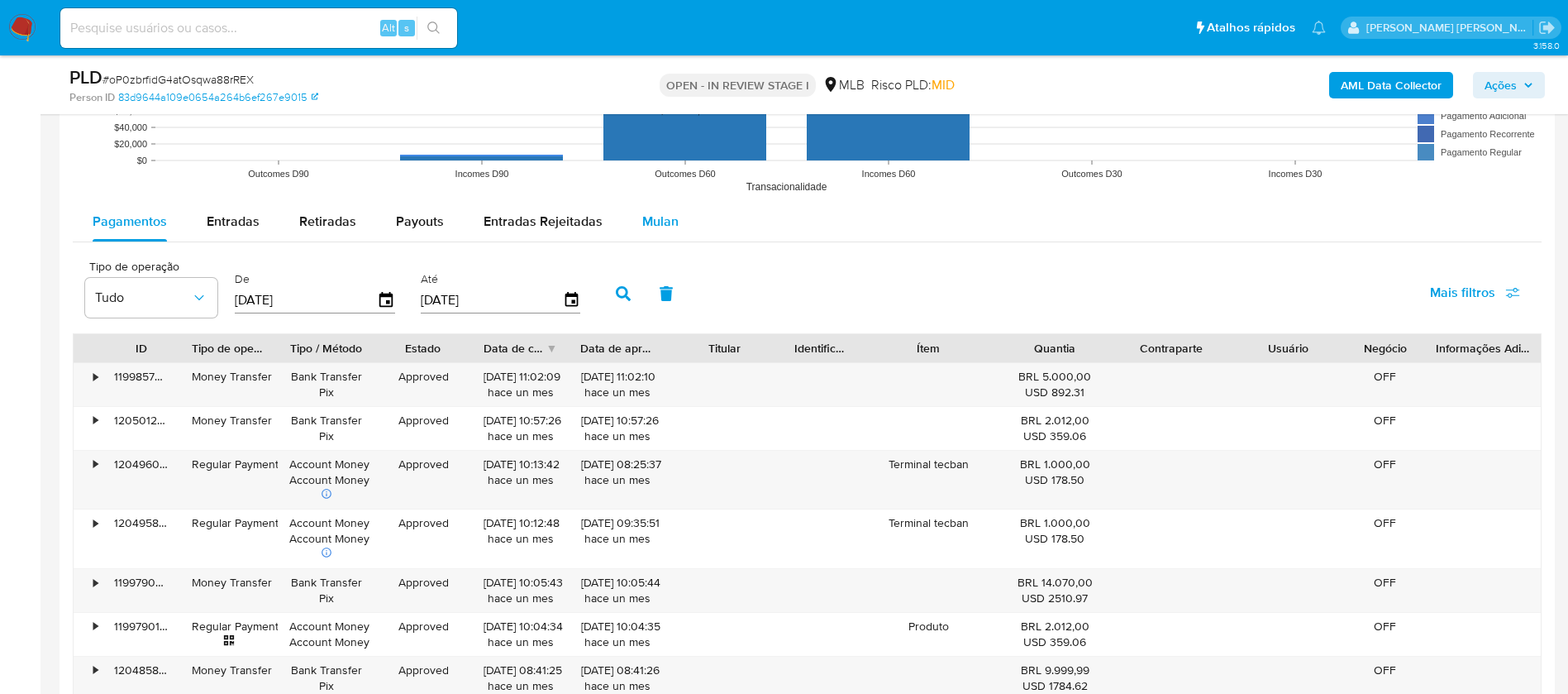
click at [650, 216] on span "Mulan" at bounding box center [660, 221] width 36 height 19
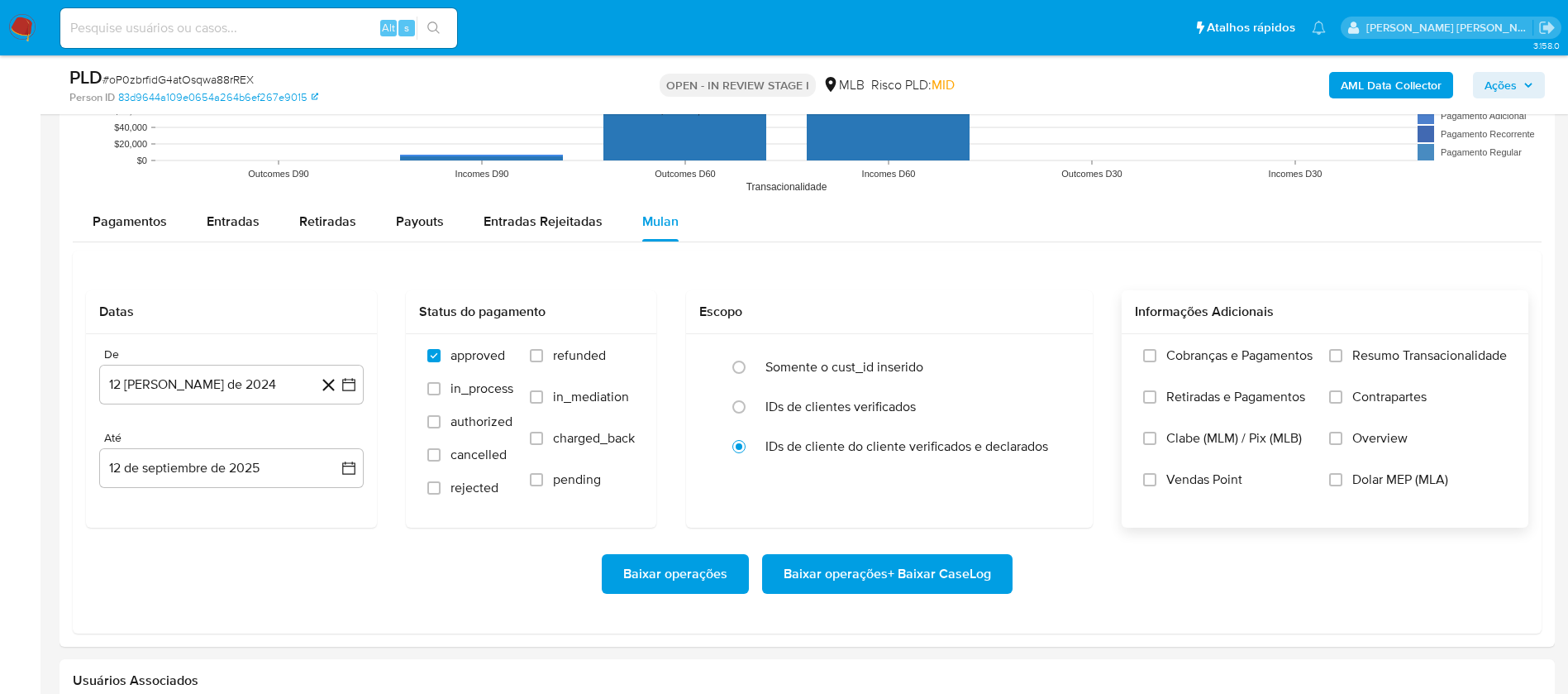
click at [1391, 354] on span "Resumo Transacionalidade" at bounding box center [1429, 355] width 155 height 17
click at [1343, 354] on input "Resumo Transacionalidade" at bounding box center [1336, 355] width 13 height 13
click at [1174, 482] on span "Vendas Point" at bounding box center [1205, 479] width 76 height 17
click at [1156, 482] on input "Vendas Point" at bounding box center [1149, 479] width 13 height 13
click at [221, 390] on button "12 [PERSON_NAME] de 2024" at bounding box center [231, 384] width 264 height 40
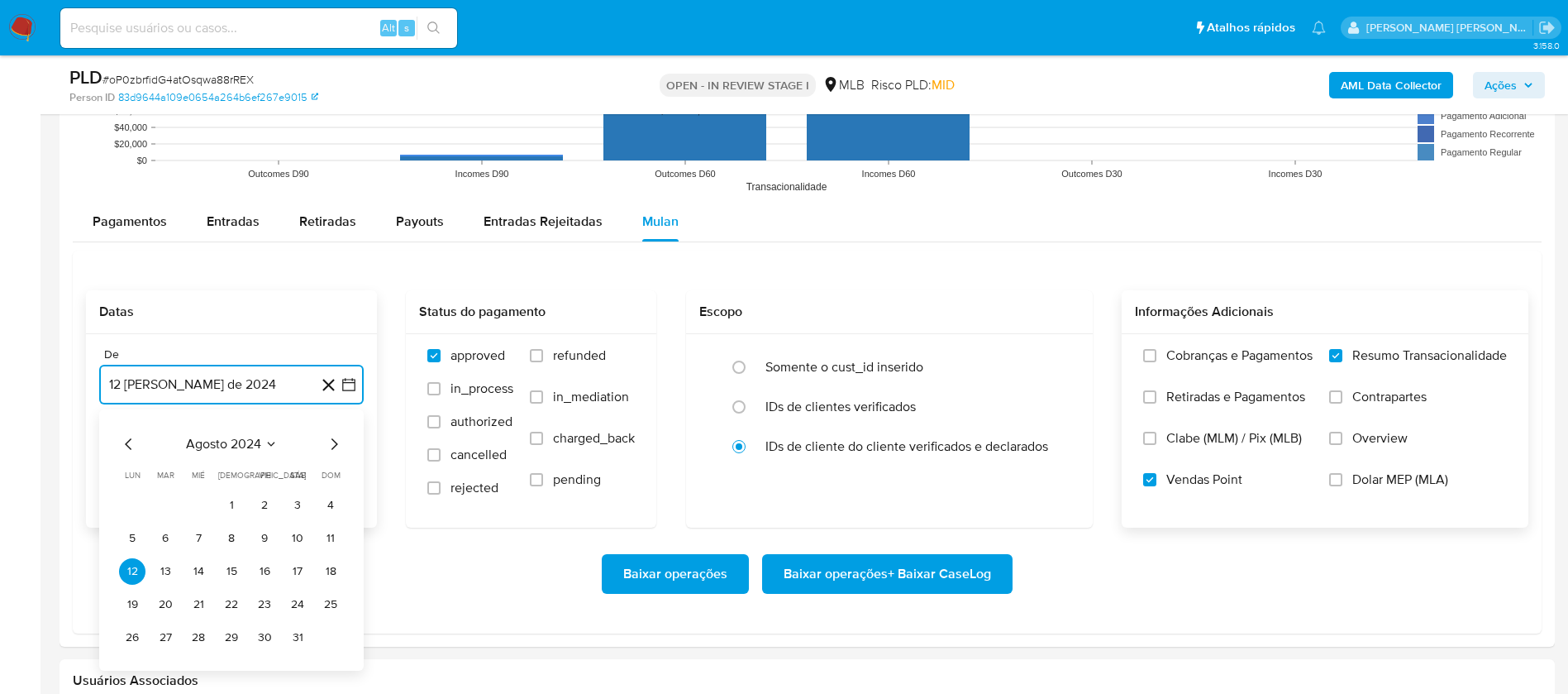
click at [224, 453] on span "agosto 2024" at bounding box center [223, 444] width 75 height 17
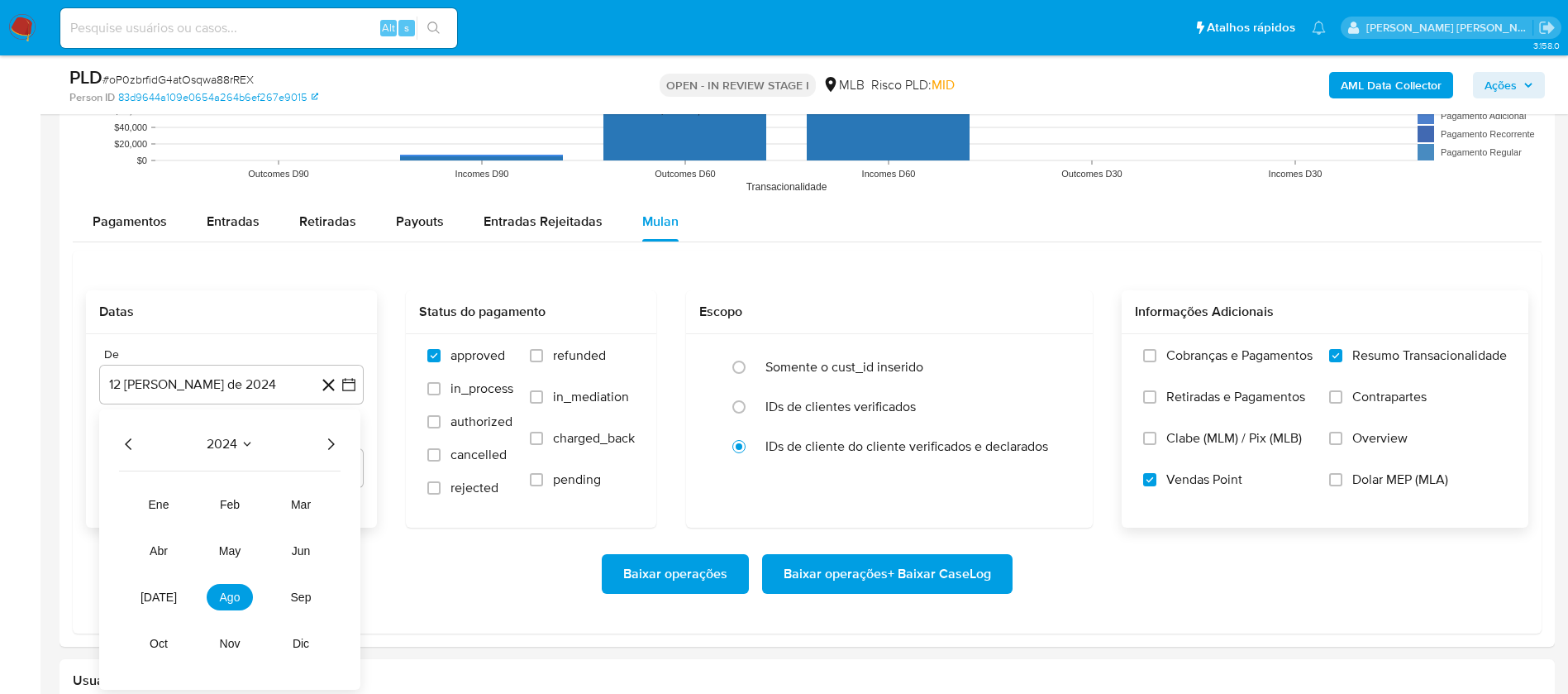
click at [333, 438] on icon "Año siguiente" at bounding box center [331, 444] width 19 height 19
click at [156, 594] on span "[DATE]" at bounding box center [158, 597] width 36 height 13
click at [167, 500] on button "1" at bounding box center [165, 505] width 27 height 27
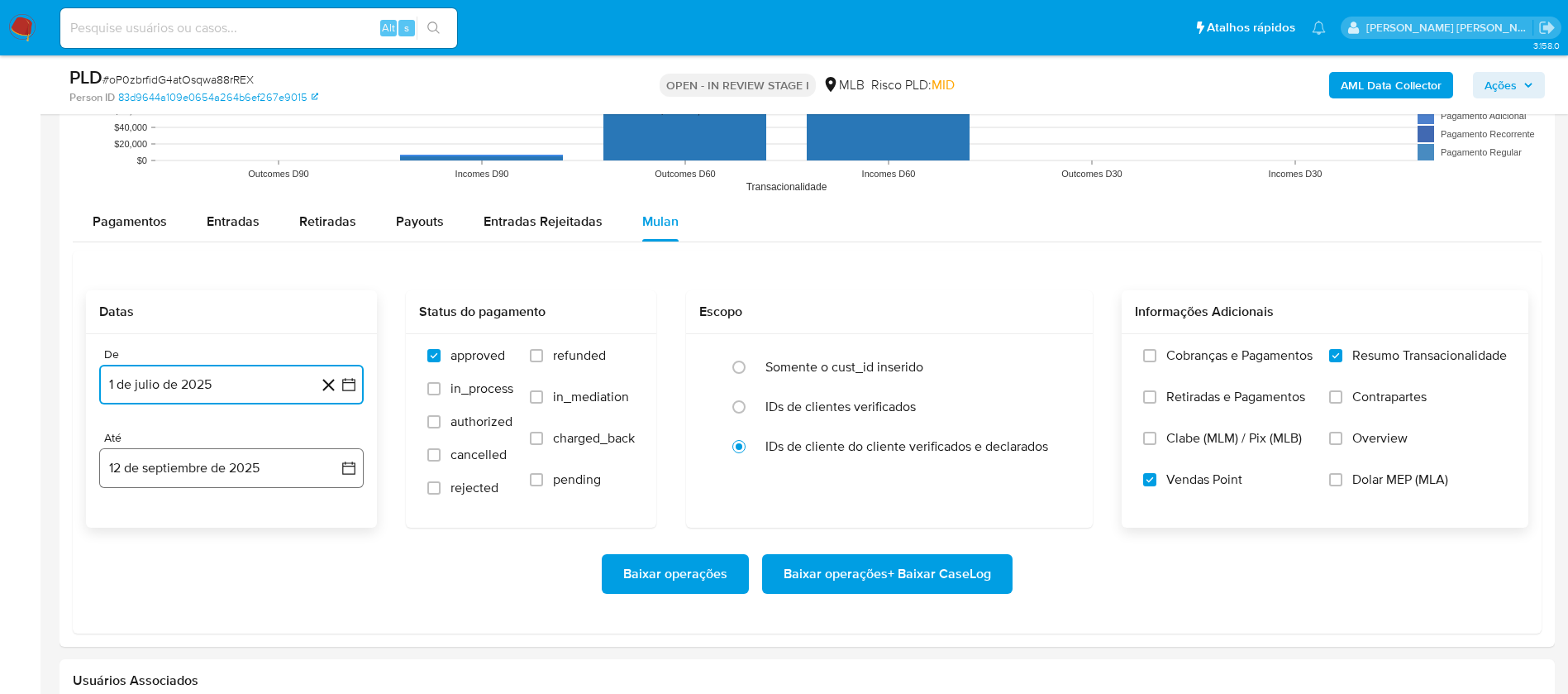
click at [181, 462] on button "12 de septiembre de 2025" at bounding box center [231, 468] width 264 height 40
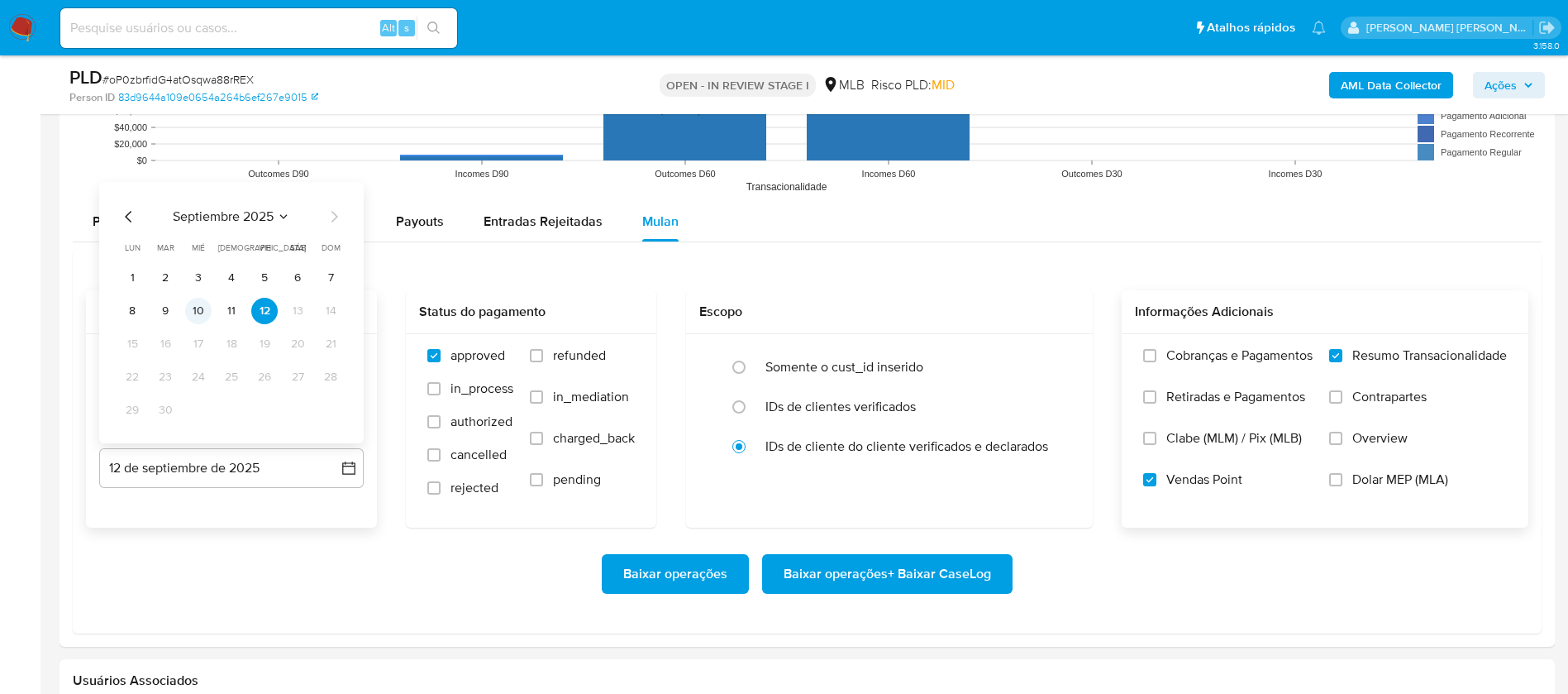
click at [189, 309] on button "10" at bounding box center [198, 311] width 27 height 27
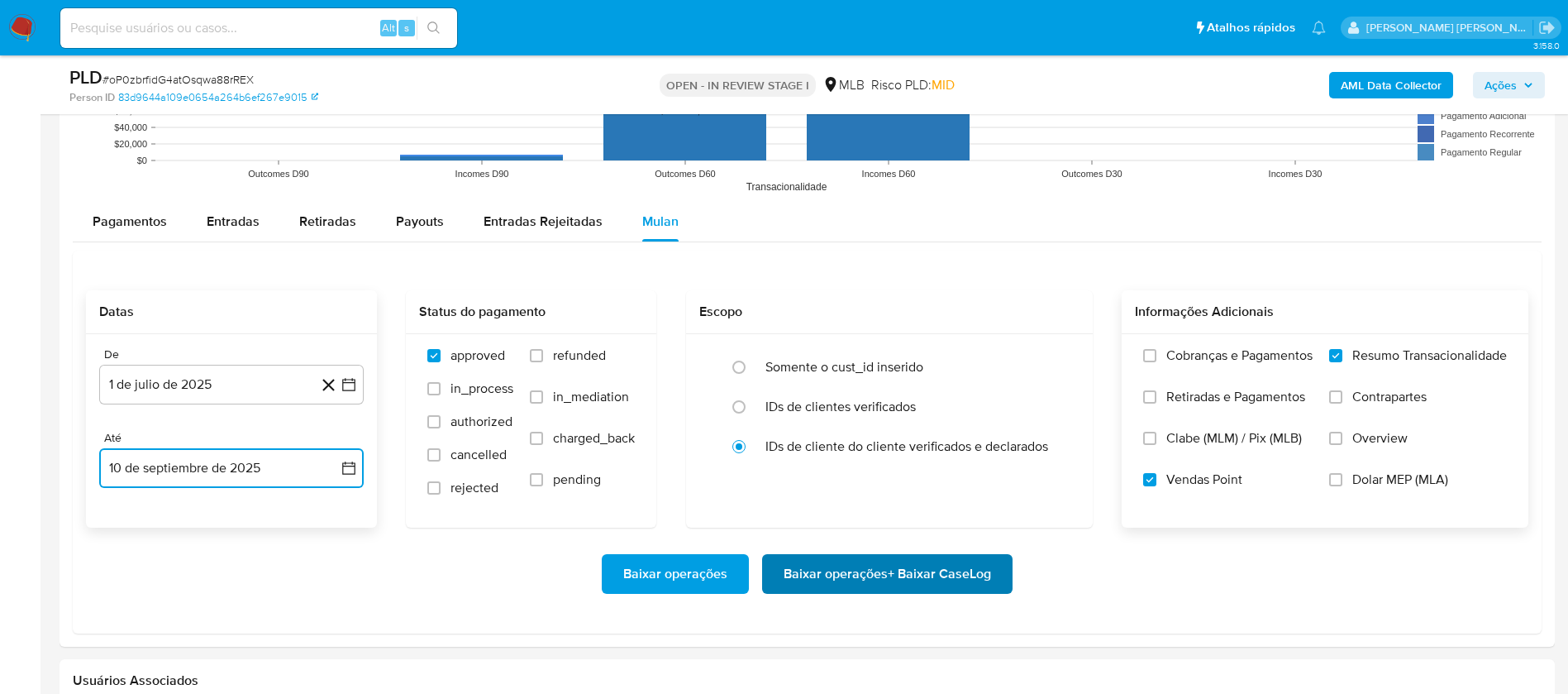
click at [849, 563] on span "Baixar operações + Baixar CaseLog" at bounding box center [887, 573] width 208 height 36
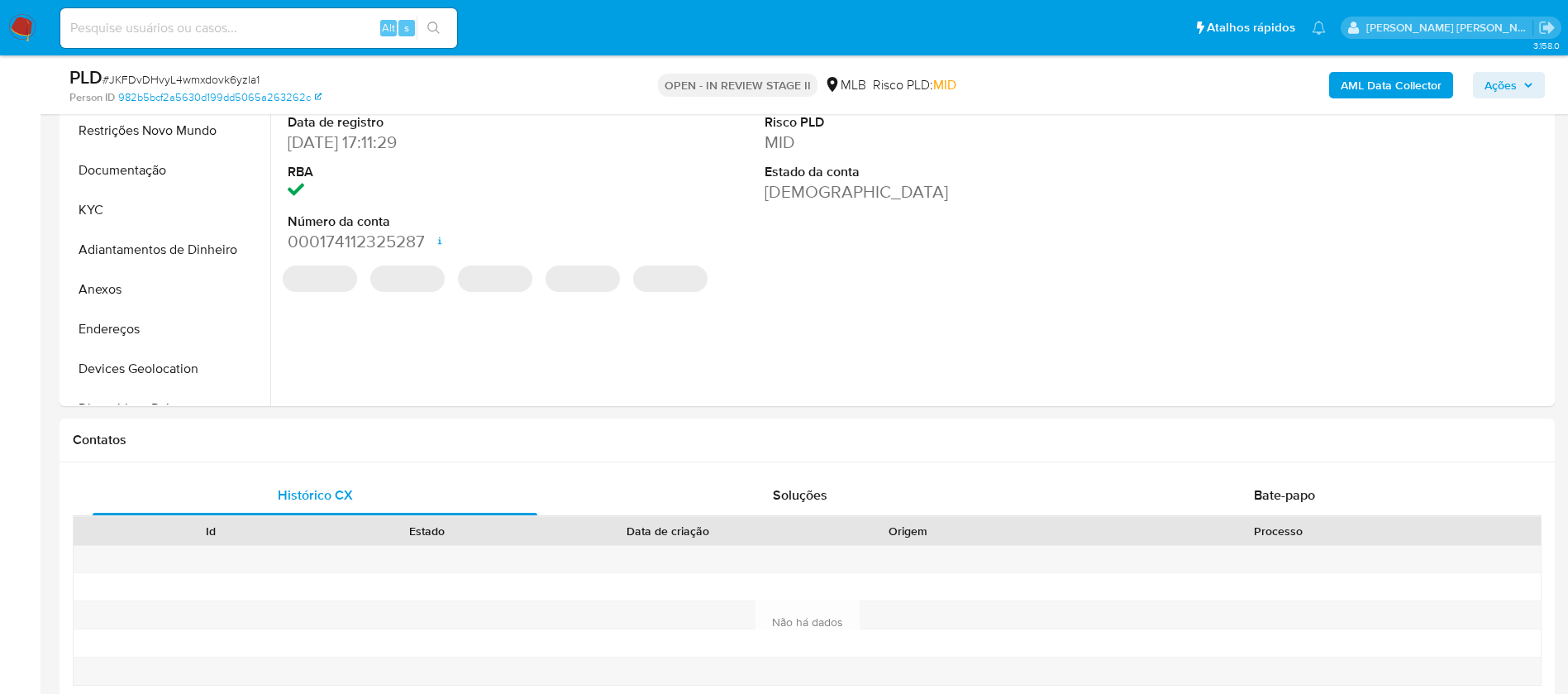
select select "10"
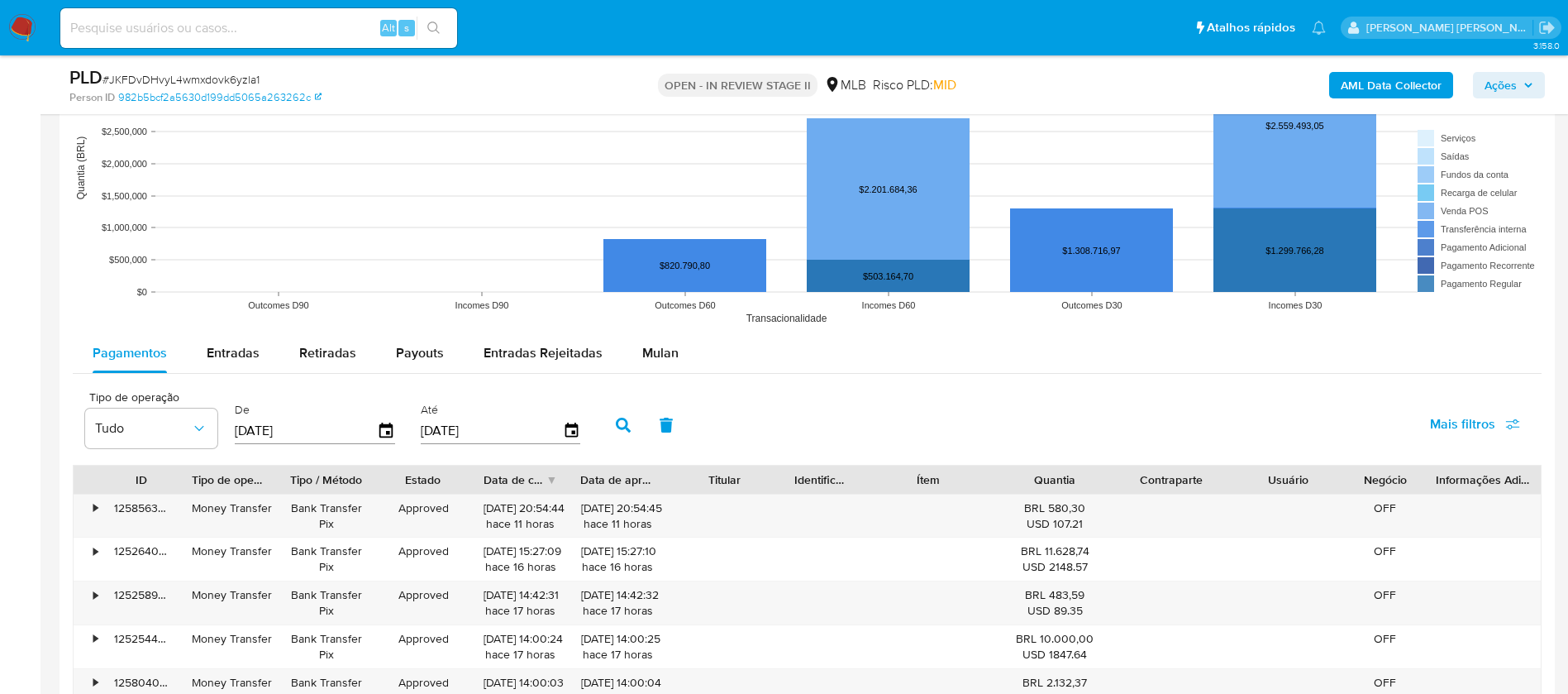
scroll to position [1736, 0]
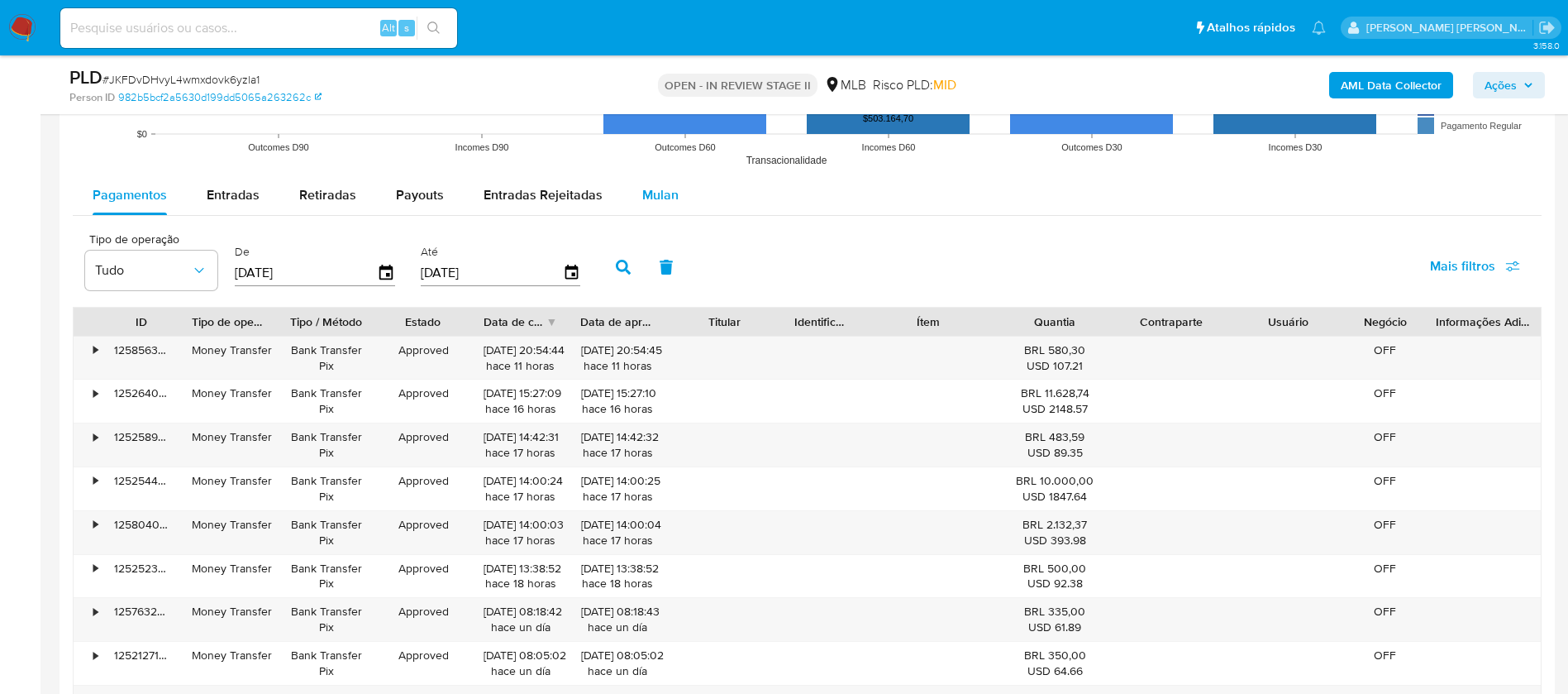
click at [648, 196] on span "Mulan" at bounding box center [660, 194] width 36 height 19
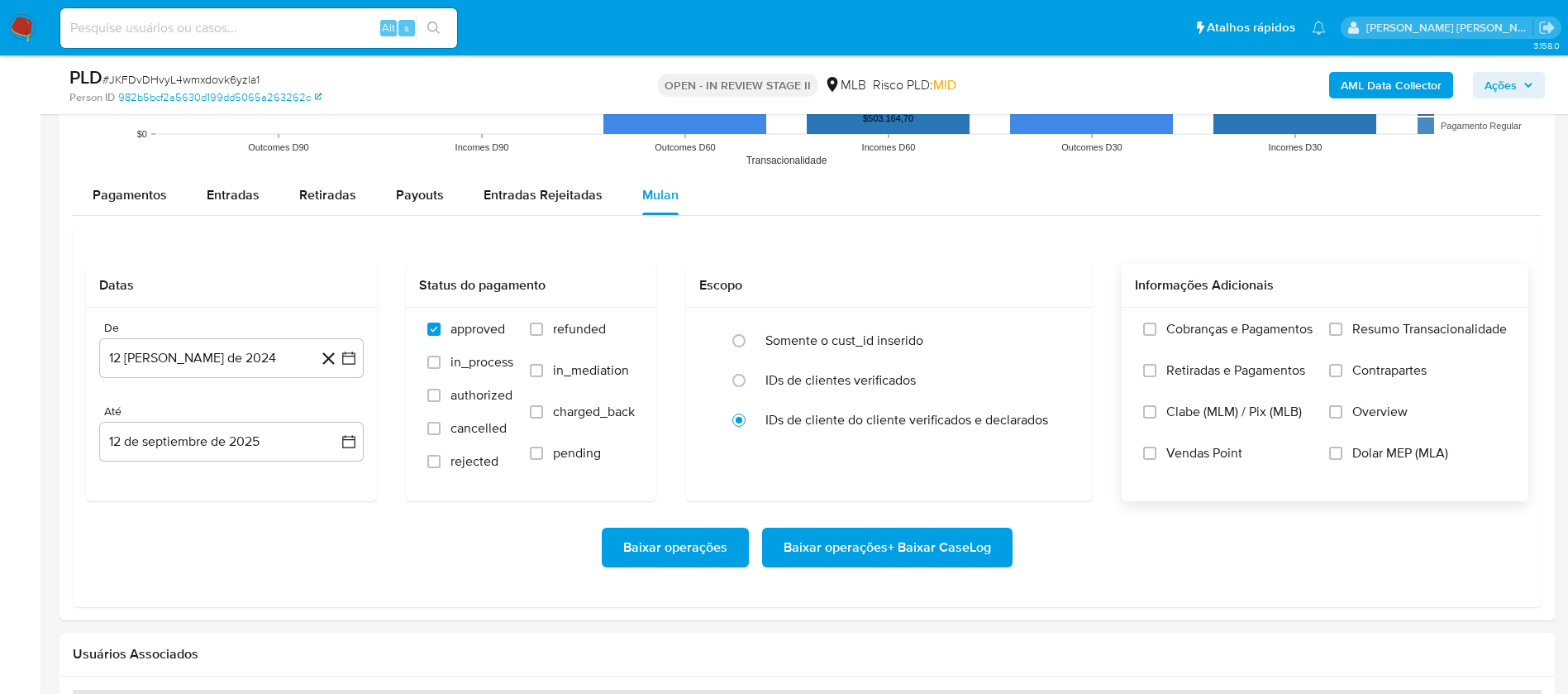
click at [1419, 332] on span "Resumo Transacionalidade" at bounding box center [1429, 329] width 155 height 17
click at [1343, 332] on input "Resumo Transacionalidade" at bounding box center [1336, 329] width 13 height 13
click at [1151, 461] on label "Vendas Point" at bounding box center [1228, 465] width 170 height 42
click at [1151, 460] on input "Vendas Point" at bounding box center [1149, 453] width 13 height 13
click at [163, 356] on button "12 [PERSON_NAME] de 2024" at bounding box center [231, 358] width 264 height 40
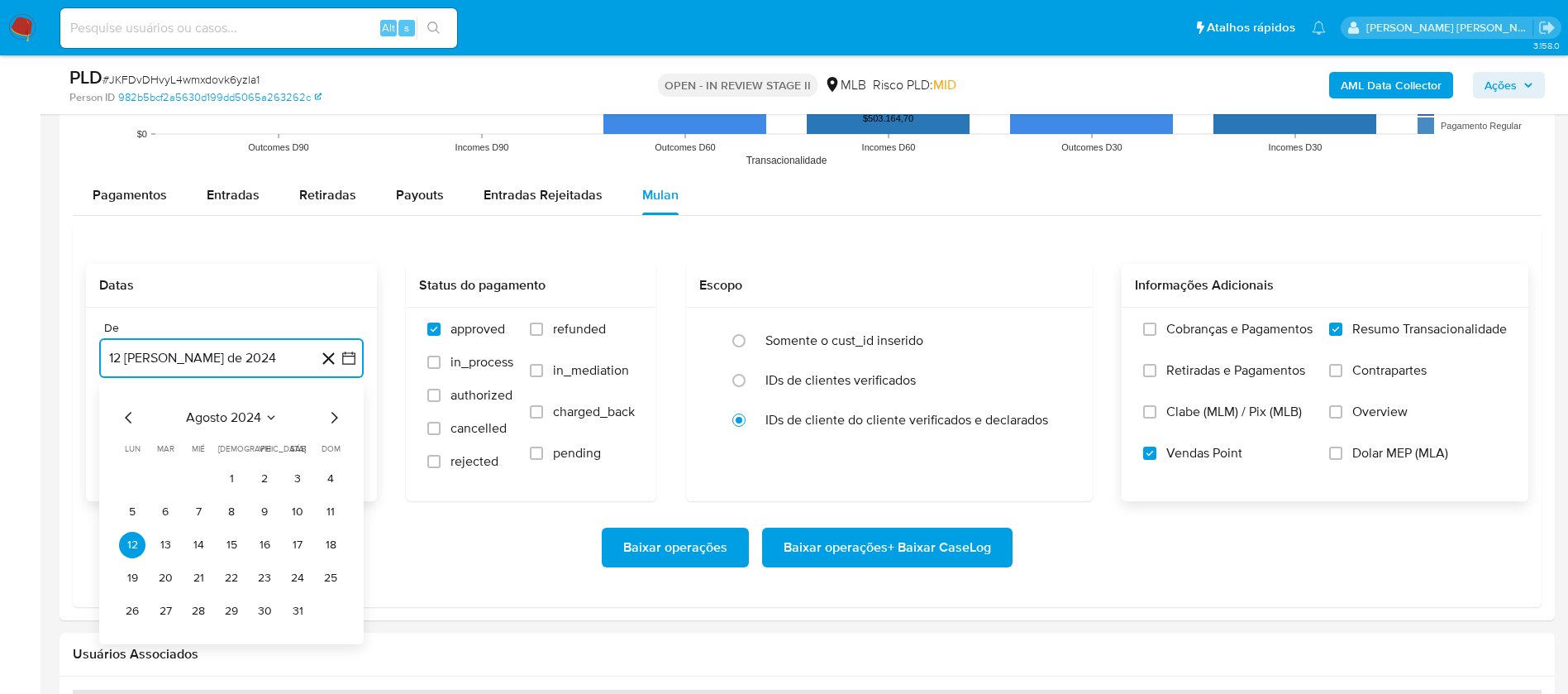
click at [255, 415] on span "agosto 2024" at bounding box center [223, 417] width 75 height 17
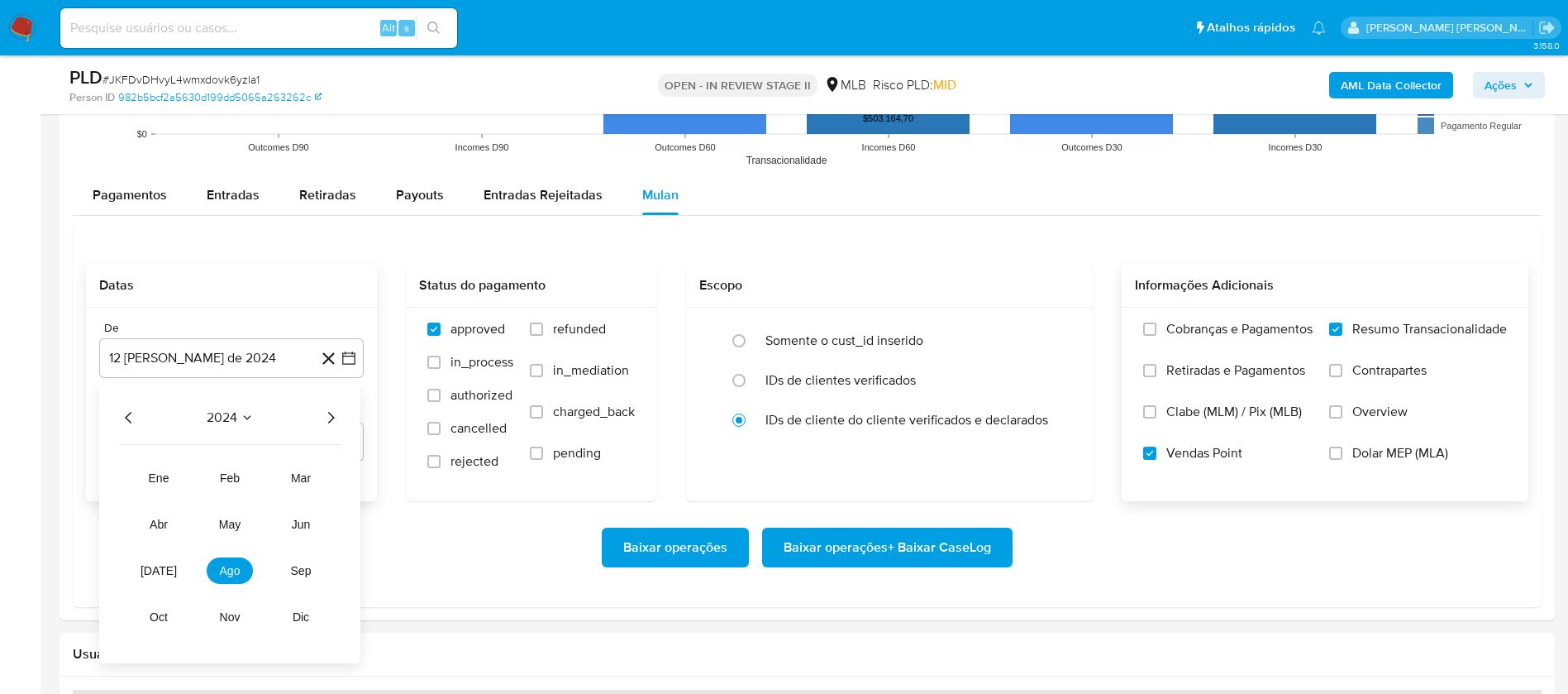
click at [327, 419] on icon "Año siguiente" at bounding box center [331, 417] width 19 height 19
click at [227, 474] on span "feb" at bounding box center [230, 477] width 19 height 13
click at [296, 480] on button "1" at bounding box center [298, 479] width 27 height 27
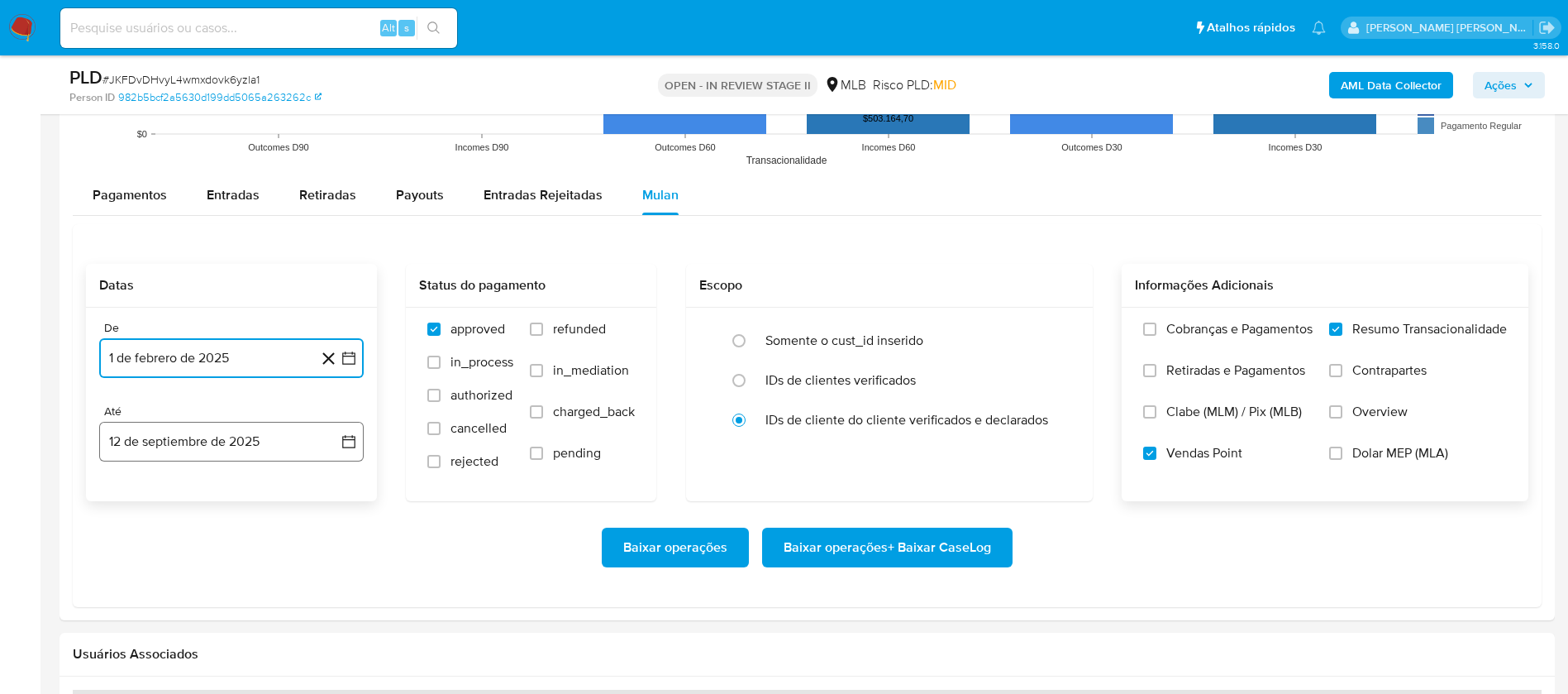
click at [218, 444] on button "12 de septiembre de 2025" at bounding box center [231, 441] width 264 height 40
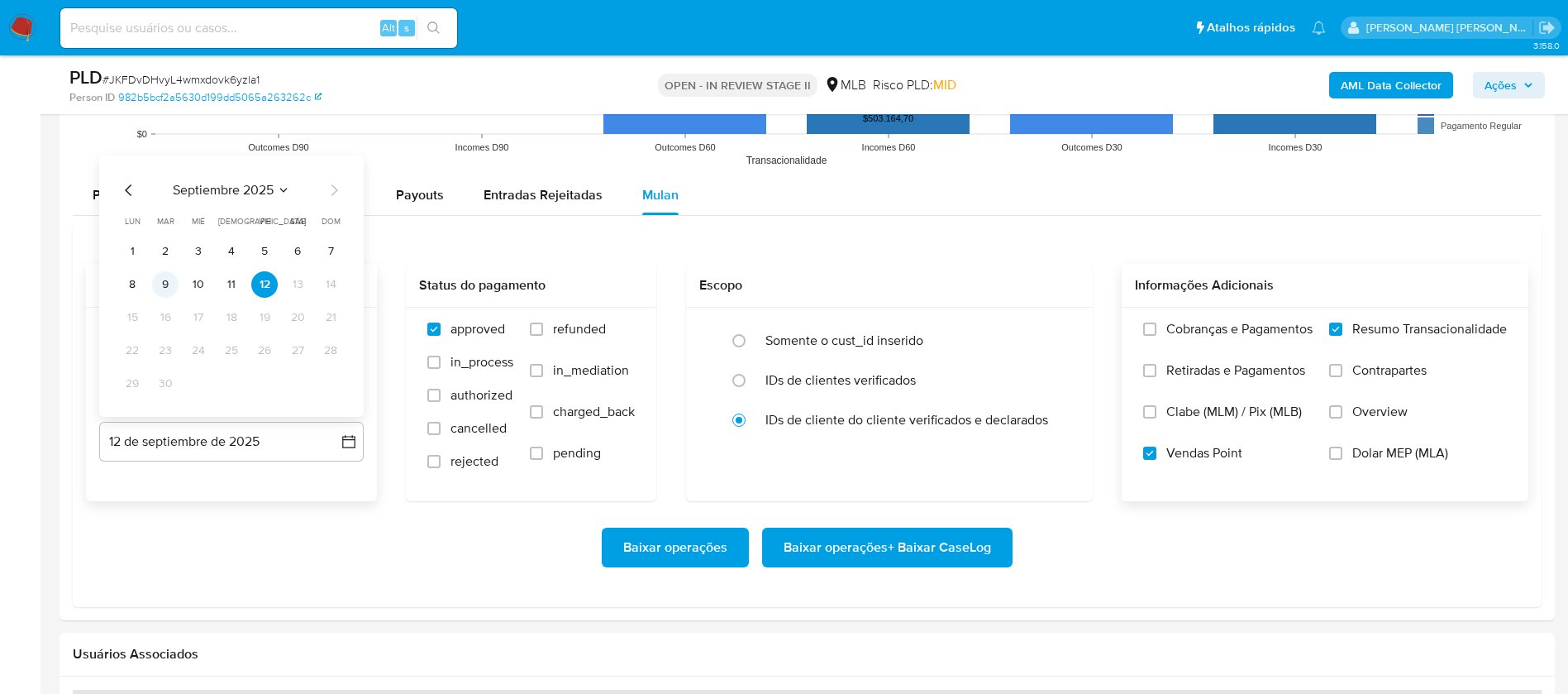
click at [165, 282] on button "9" at bounding box center [165, 285] width 27 height 27
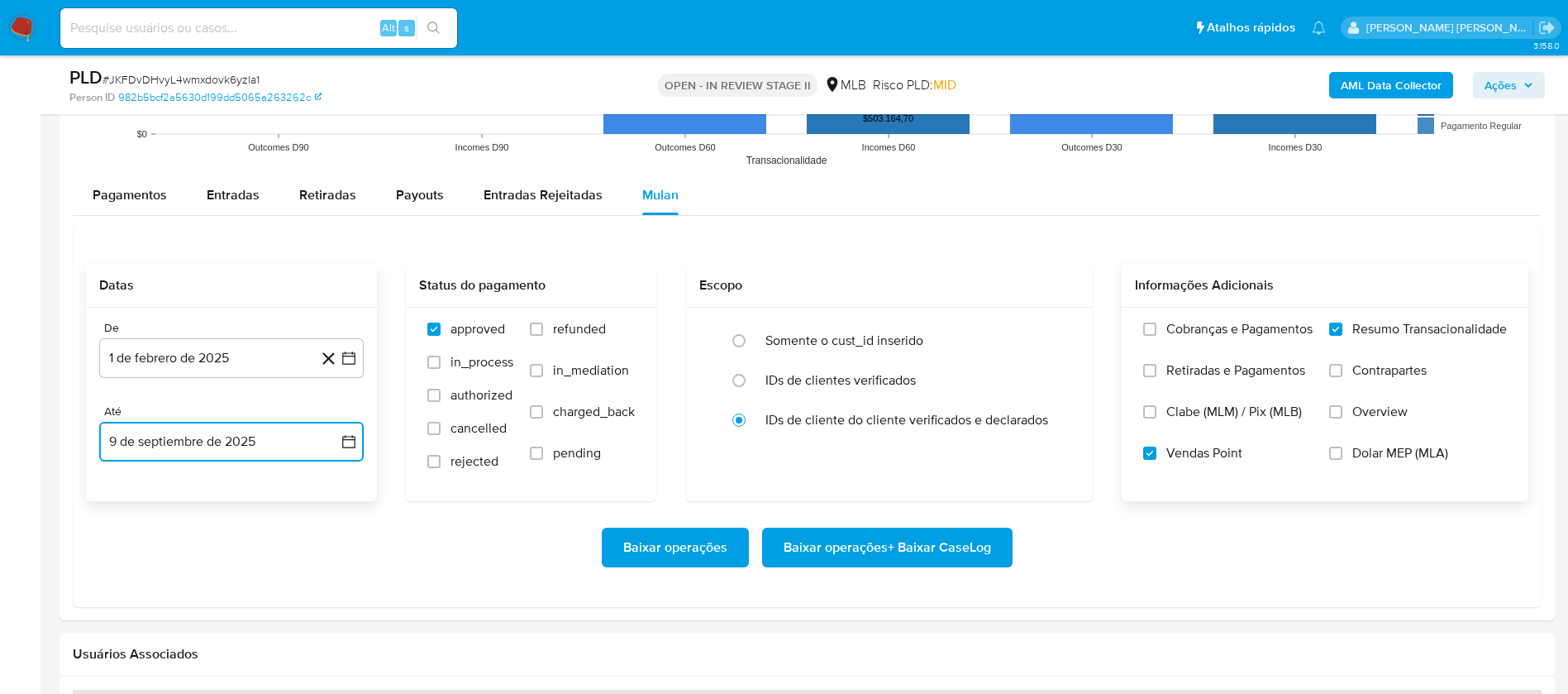
click at [238, 443] on button "9 de septiembre de 2025" at bounding box center [231, 441] width 264 height 40
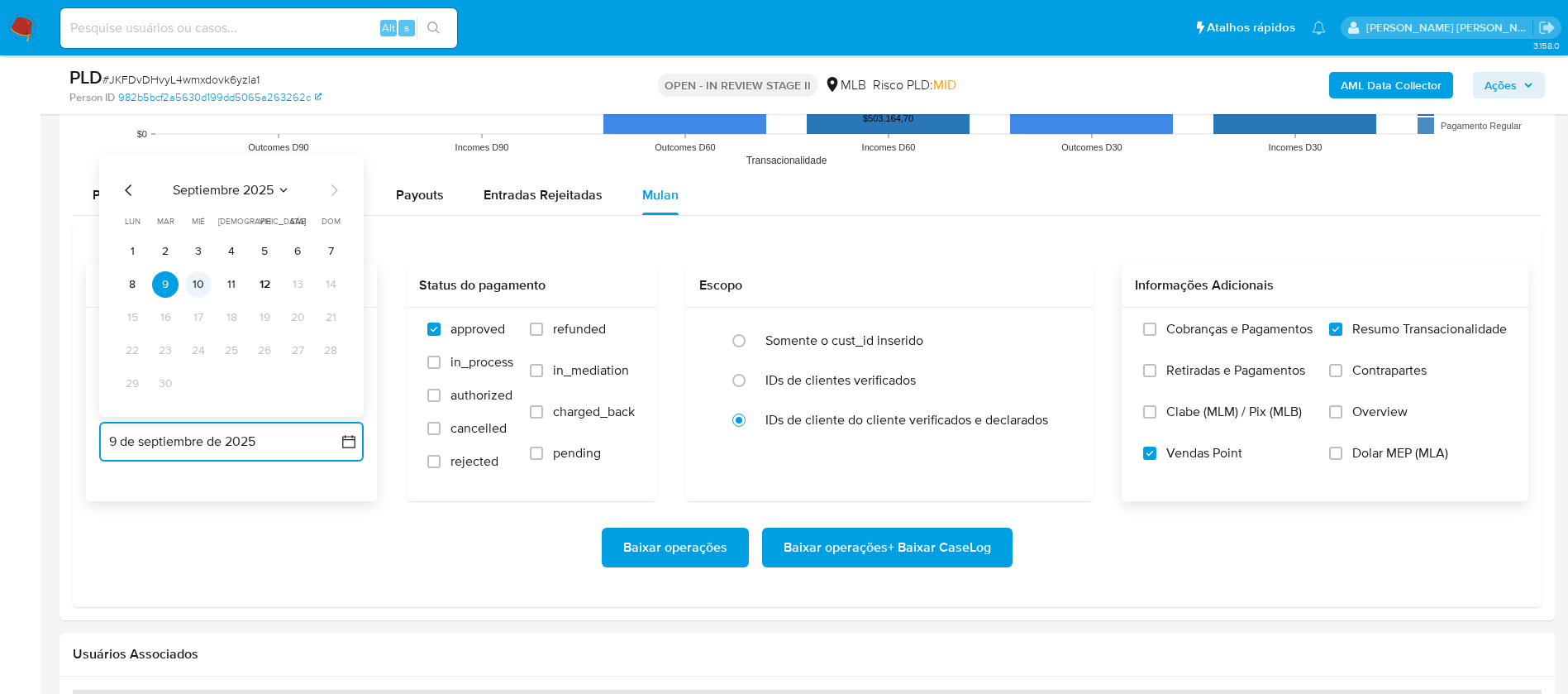
click at [199, 289] on button "10" at bounding box center [198, 285] width 27 height 27
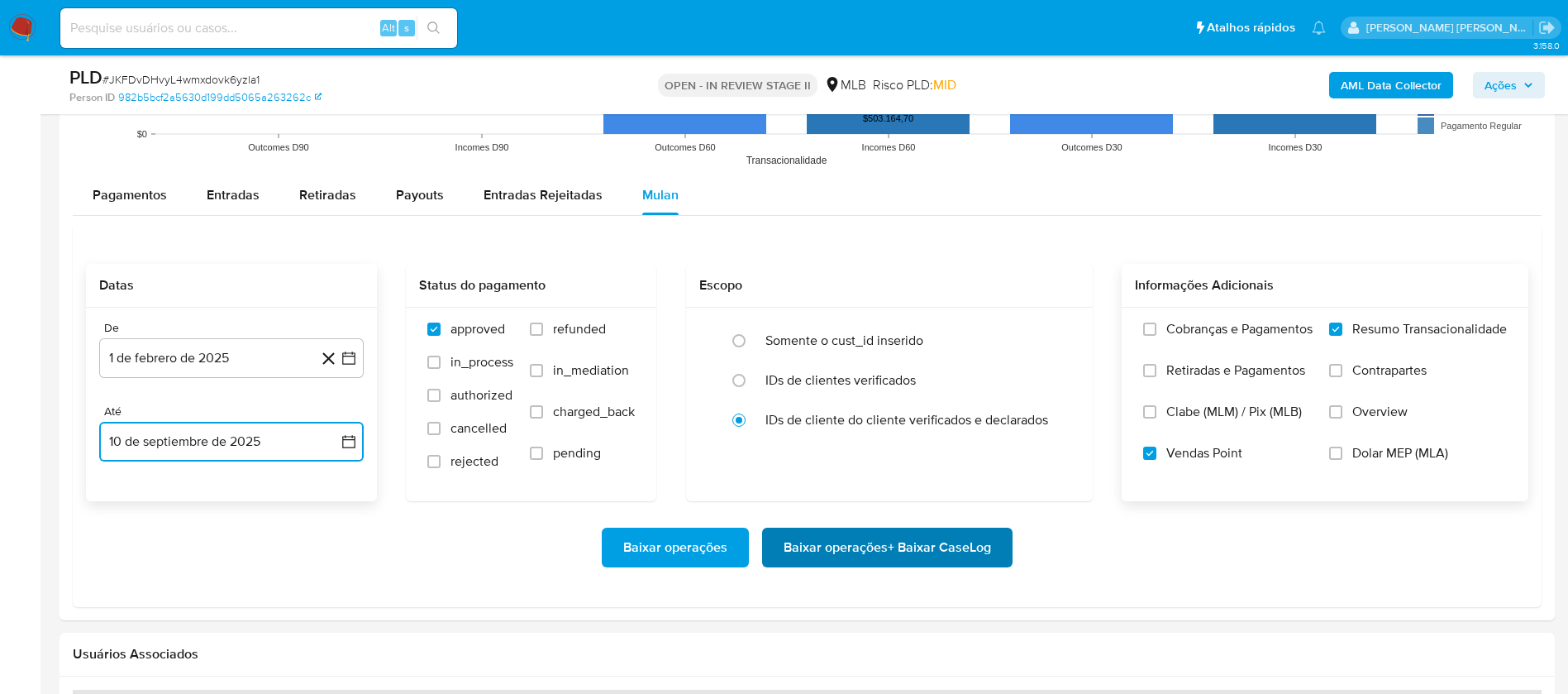
click at [940, 553] on span "Baixar operações + Baixar CaseLog" at bounding box center [887, 547] width 208 height 36
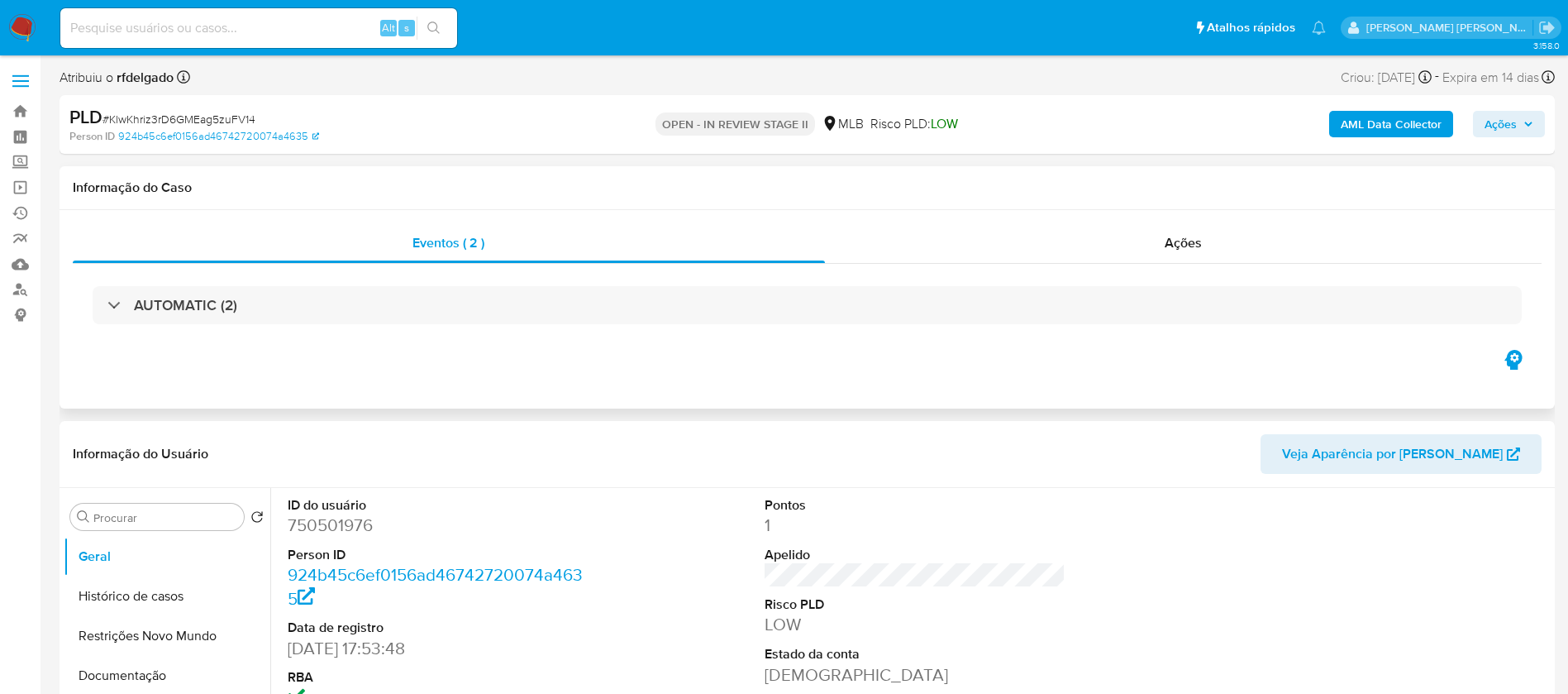
select select "10"
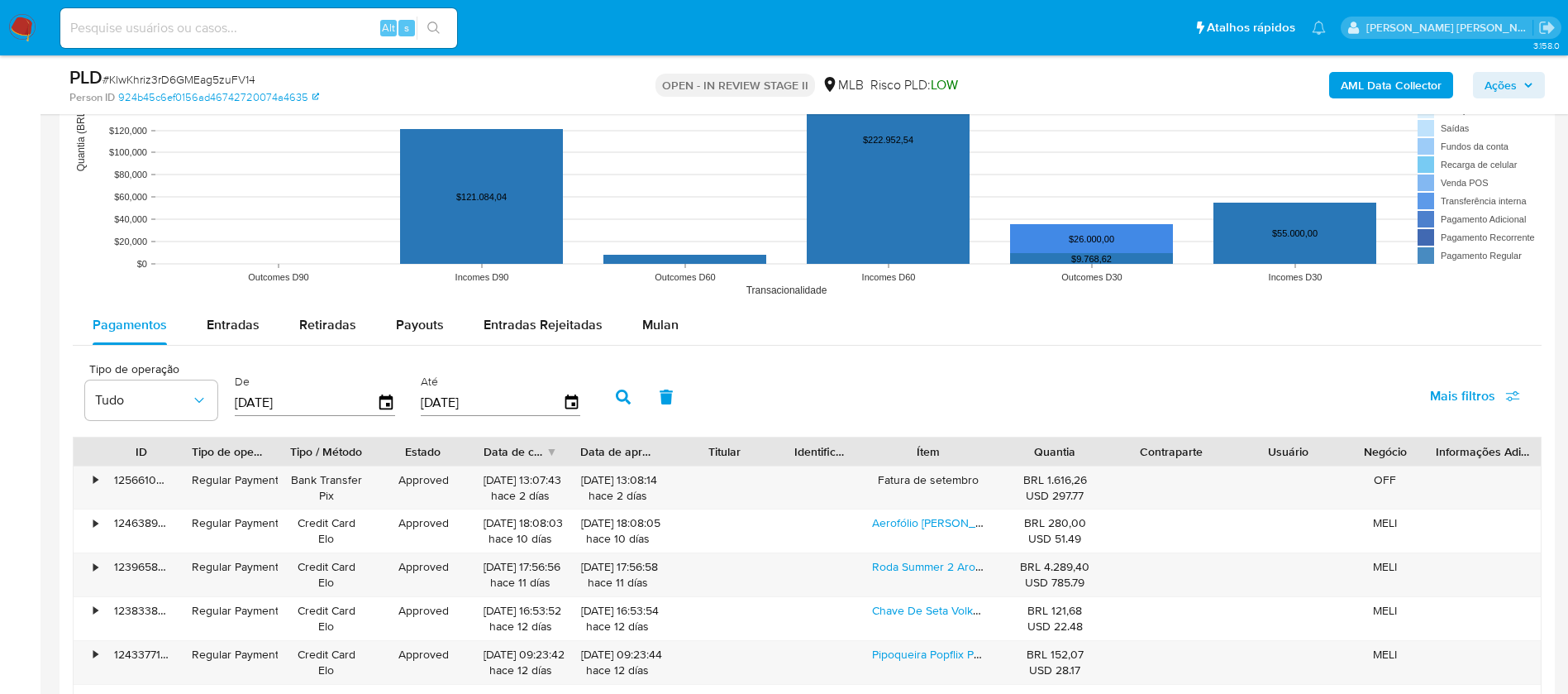
scroll to position [1613, 0]
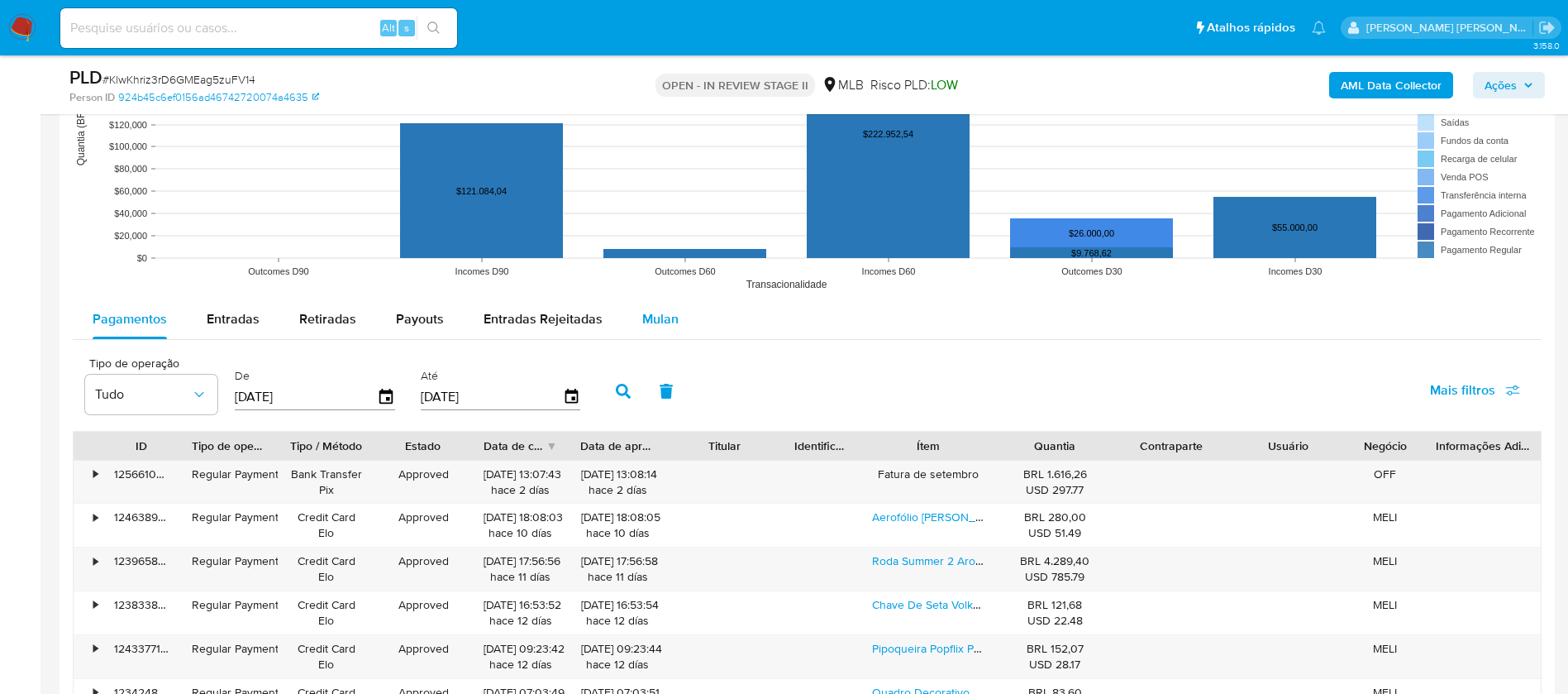
click at [669, 308] on div "Mulan" at bounding box center [660, 319] width 36 height 40
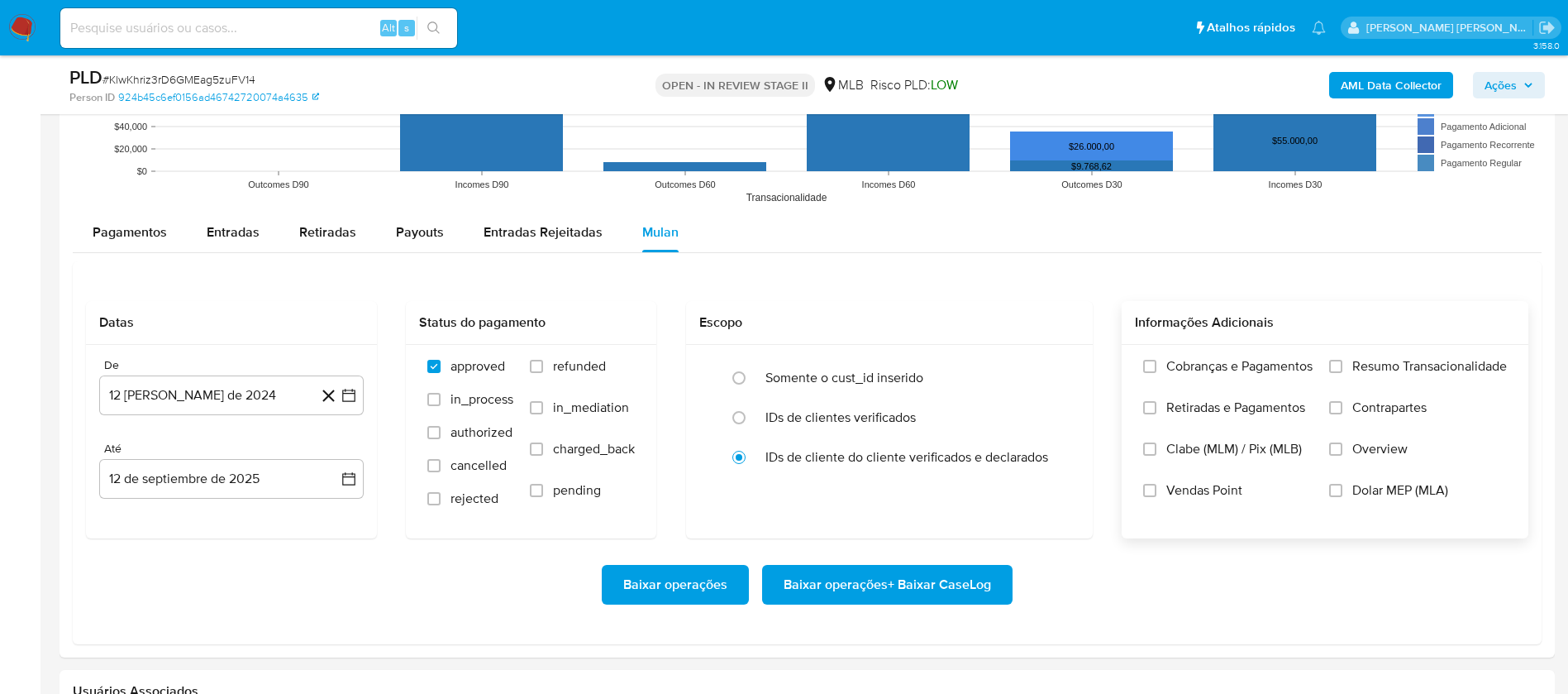
scroll to position [1736, 0]
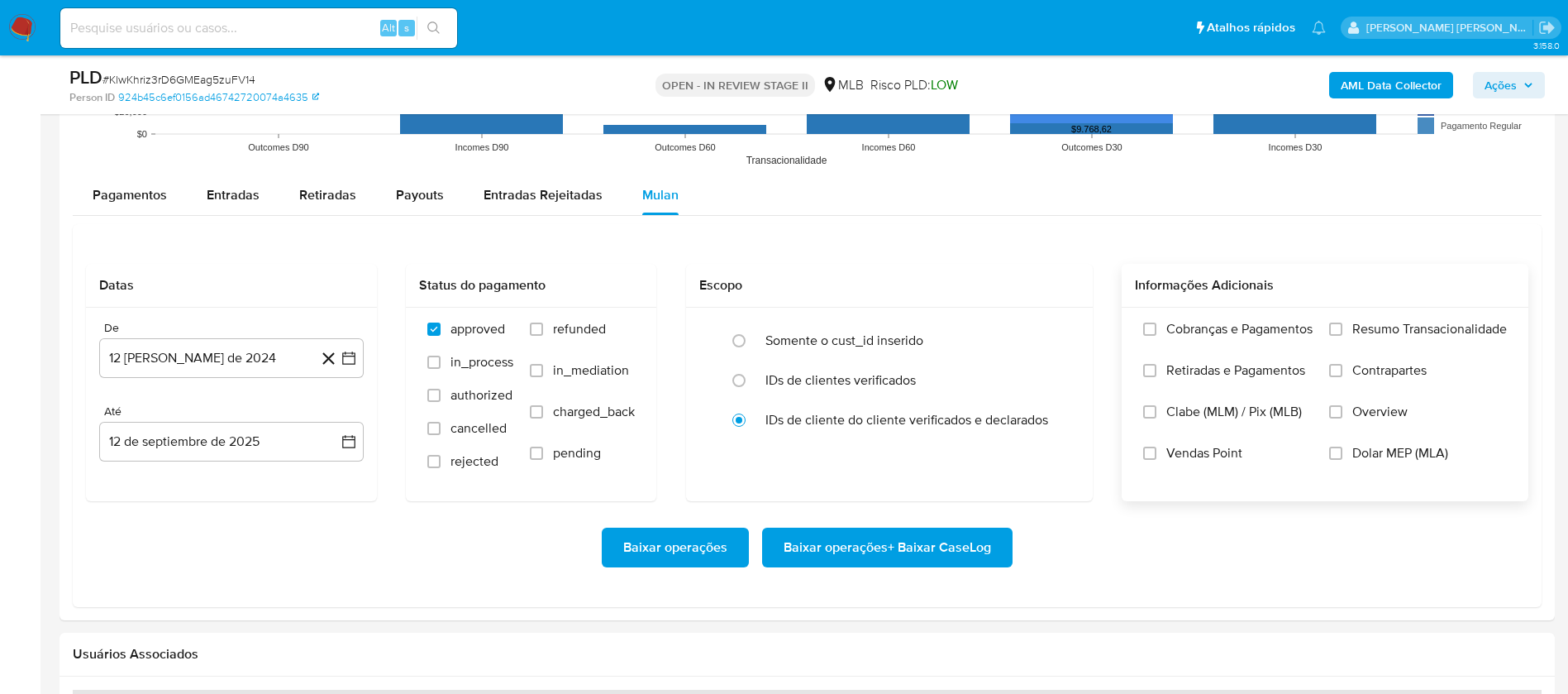
click at [1404, 322] on span "Resumo Transacionalidade" at bounding box center [1429, 329] width 155 height 17
click at [1343, 323] on input "Resumo Transacionalidade" at bounding box center [1336, 329] width 13 height 13
click at [1193, 452] on span "Vendas Point" at bounding box center [1205, 453] width 76 height 17
click at [1156, 452] on input "Vendas Point" at bounding box center [1149, 453] width 13 height 13
click at [144, 365] on button "12 [PERSON_NAME] de 2024" at bounding box center [231, 358] width 264 height 40
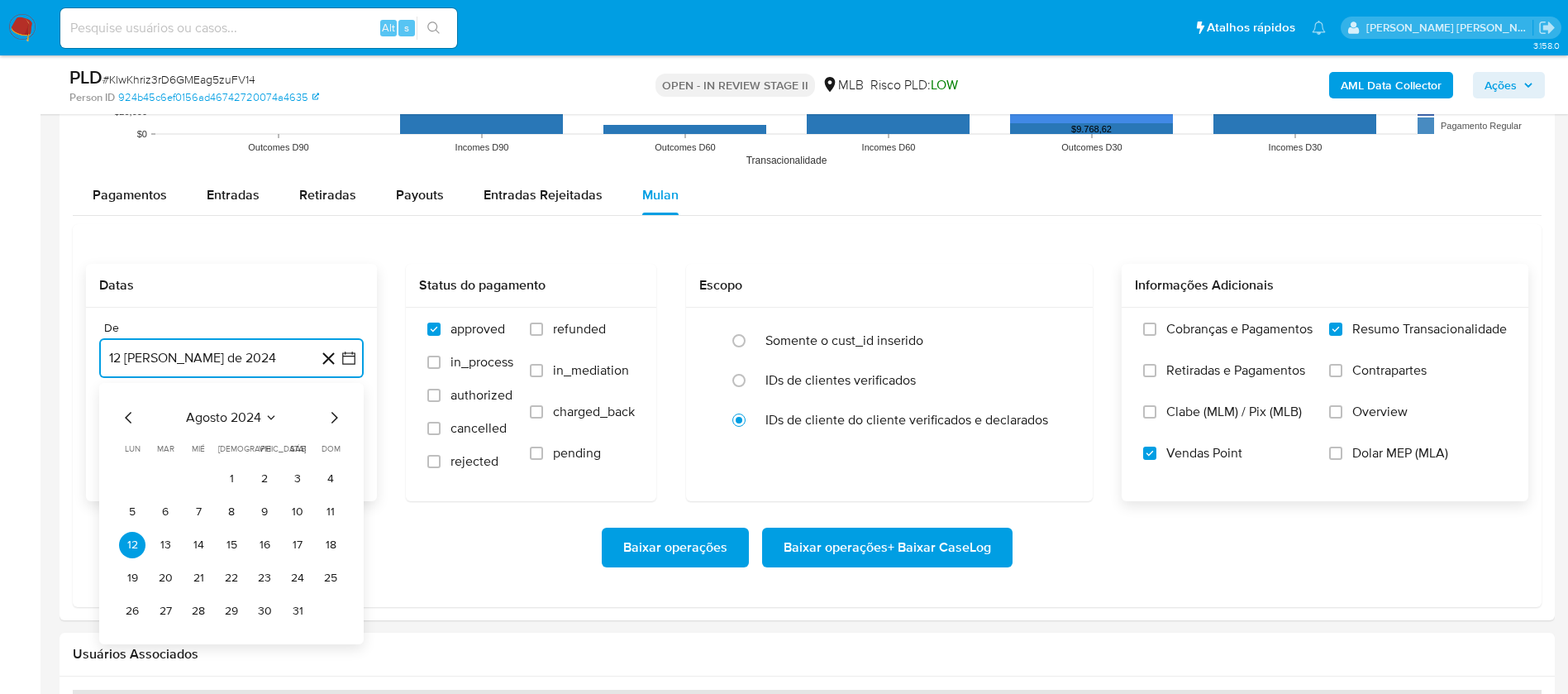
click at [244, 412] on span "agosto 2024" at bounding box center [223, 417] width 75 height 17
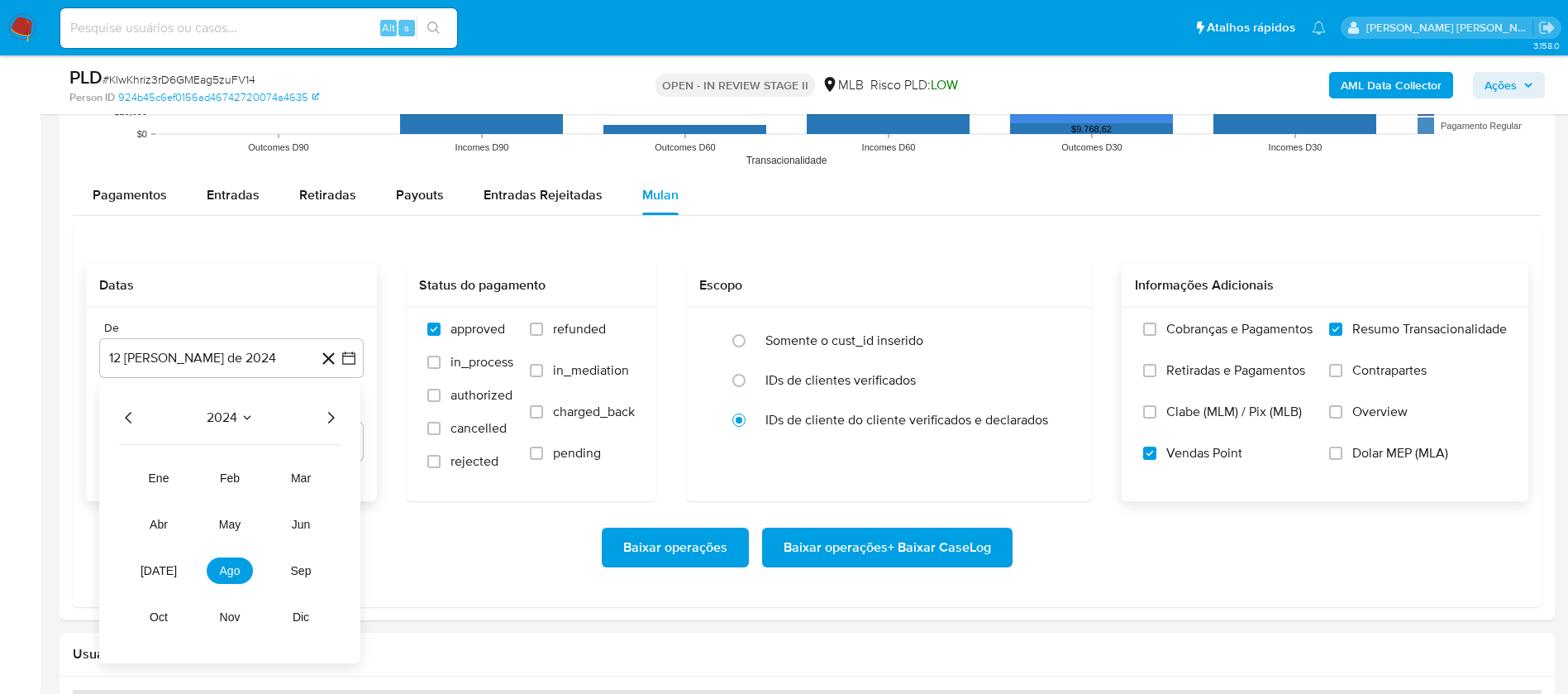
click at [340, 414] on div "2024 2024 ene feb mar abr may jun jul ago sep oct nov dic" at bounding box center [230, 522] width 262 height 280
click at [338, 422] on icon "Año siguiente" at bounding box center [331, 417] width 19 height 19
click at [230, 477] on span "feb" at bounding box center [230, 477] width 19 height 13
click at [306, 478] on button "1" at bounding box center [298, 479] width 27 height 27
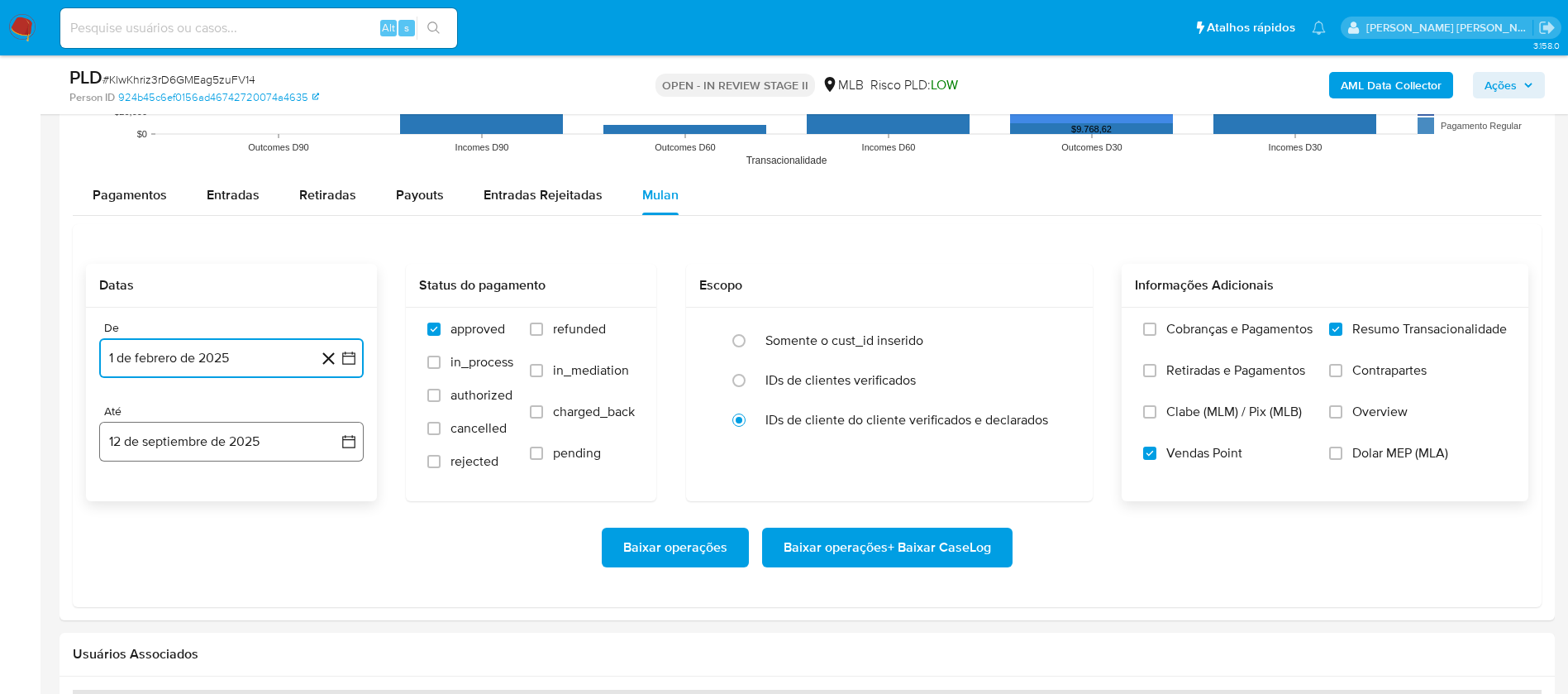
click at [262, 430] on button "12 de septiembre de 2025" at bounding box center [231, 441] width 264 height 40
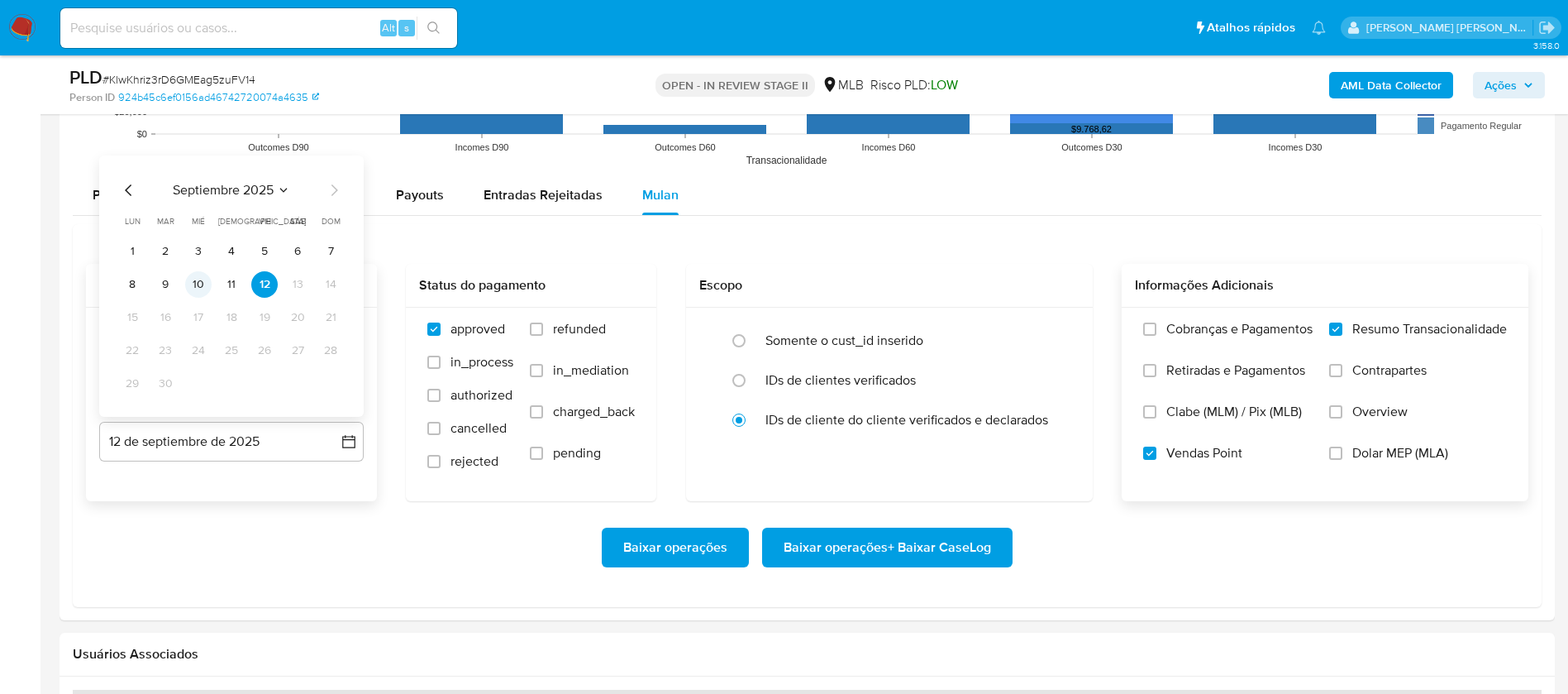
click at [201, 277] on button "10" at bounding box center [198, 285] width 27 height 27
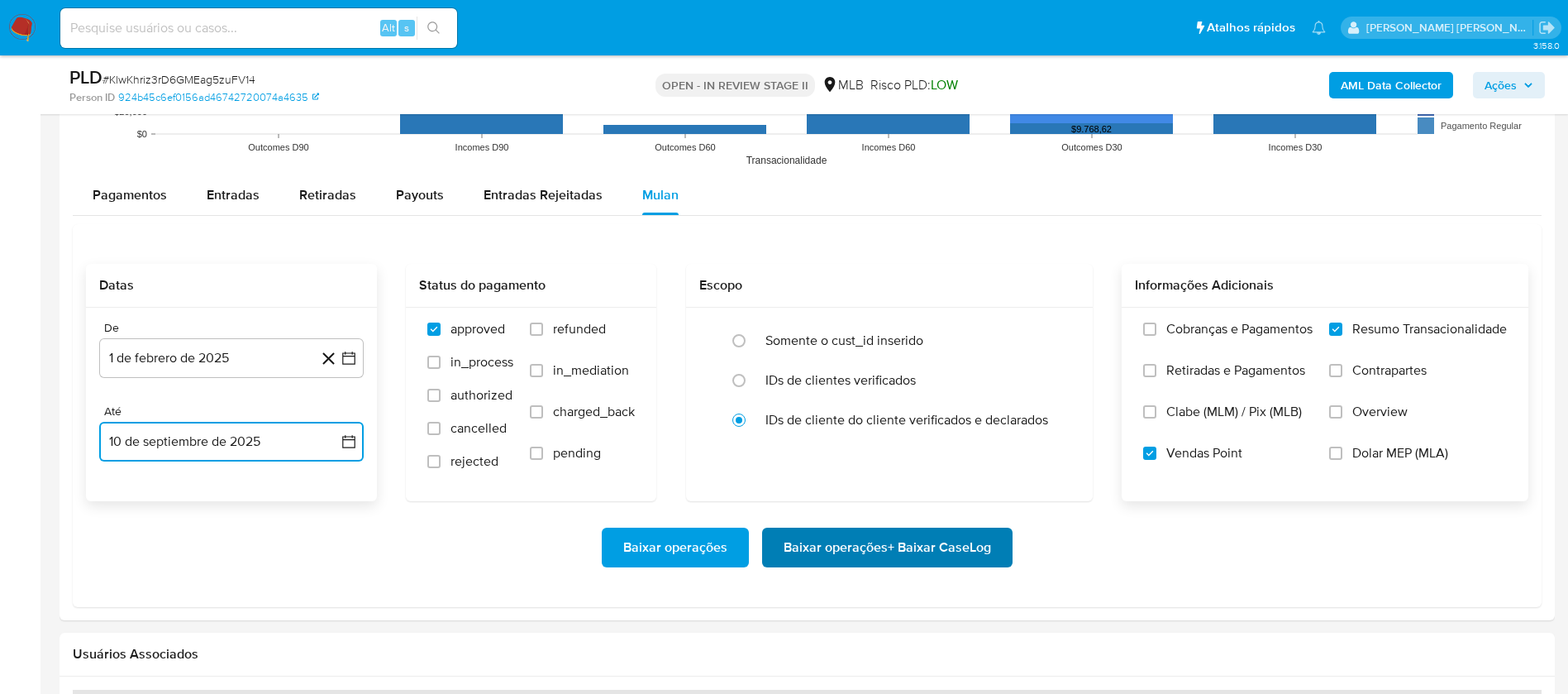
click at [876, 553] on span "Baixar operações + Baixar CaseLog" at bounding box center [887, 547] width 208 height 36
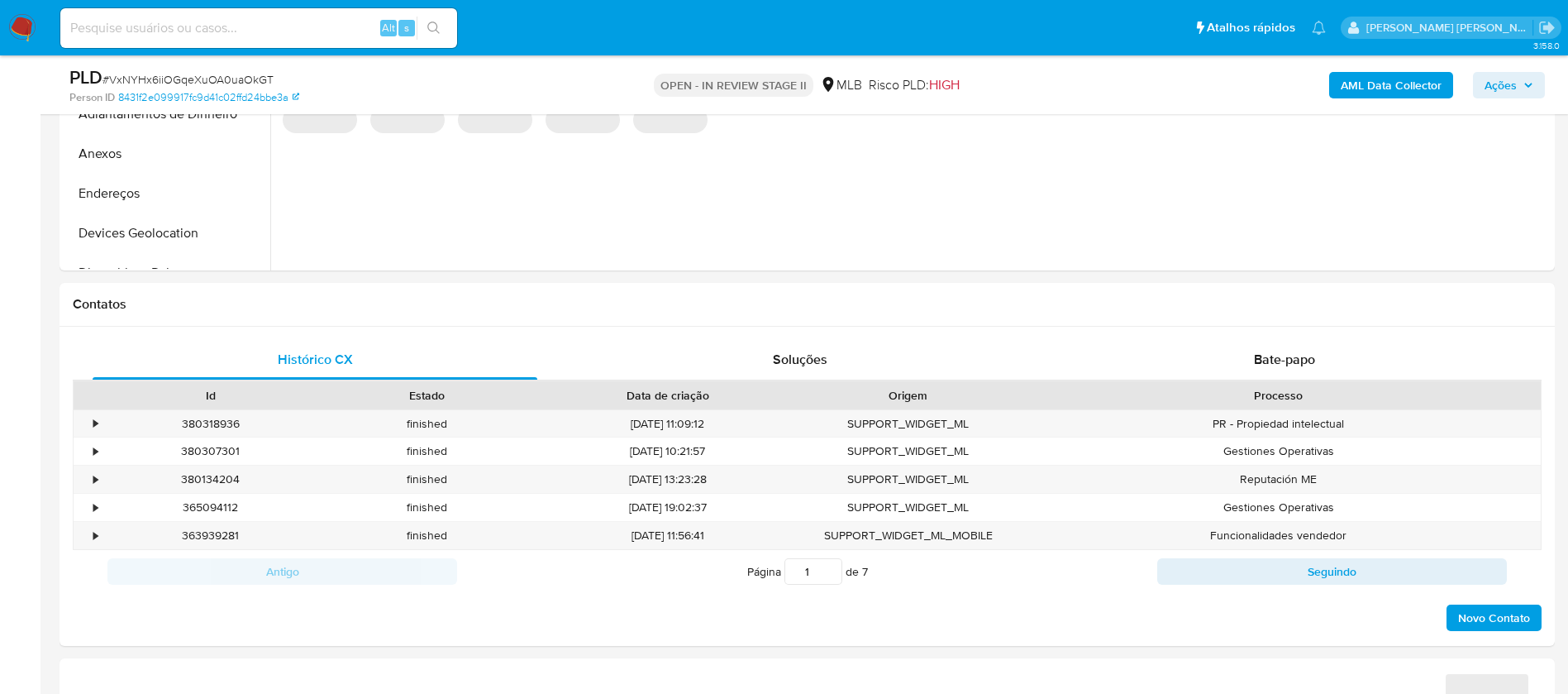
select select "10"
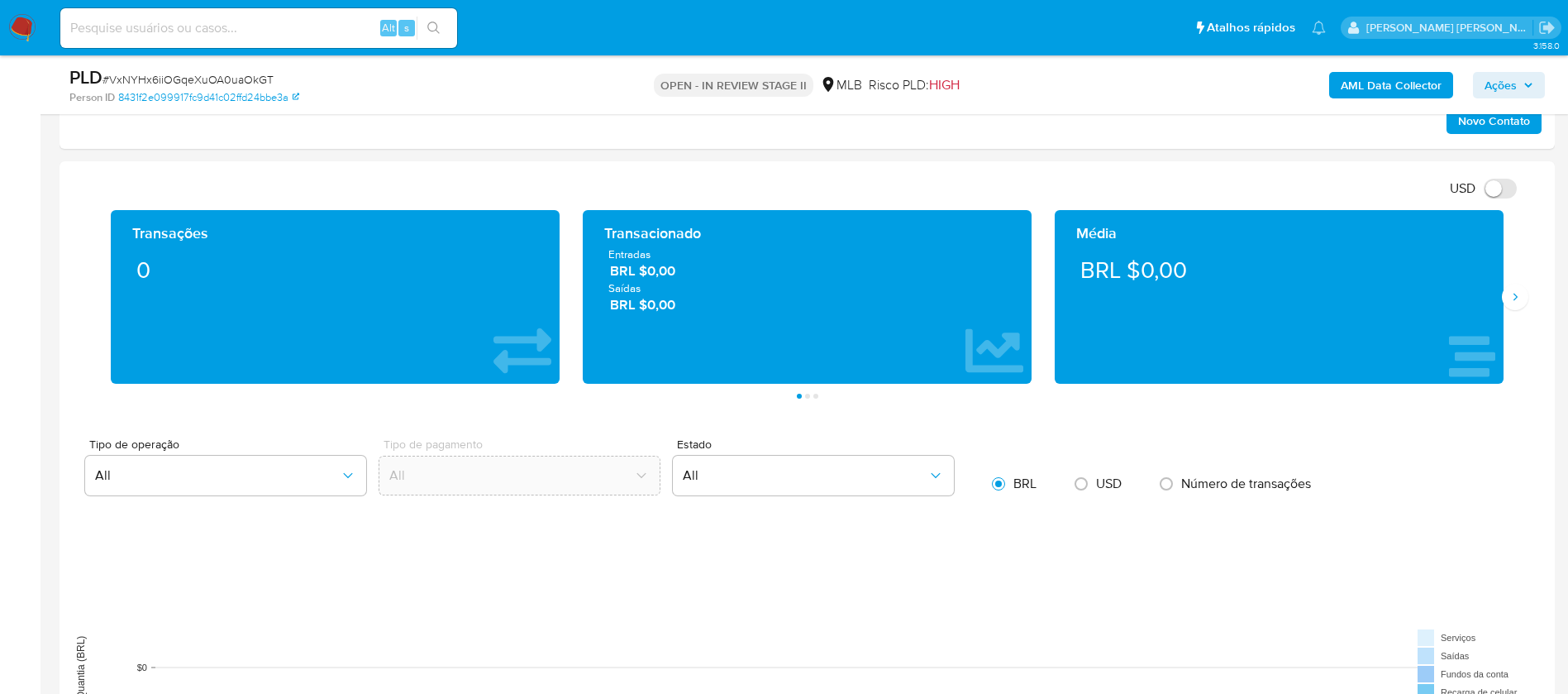
scroll to position [1488, 0]
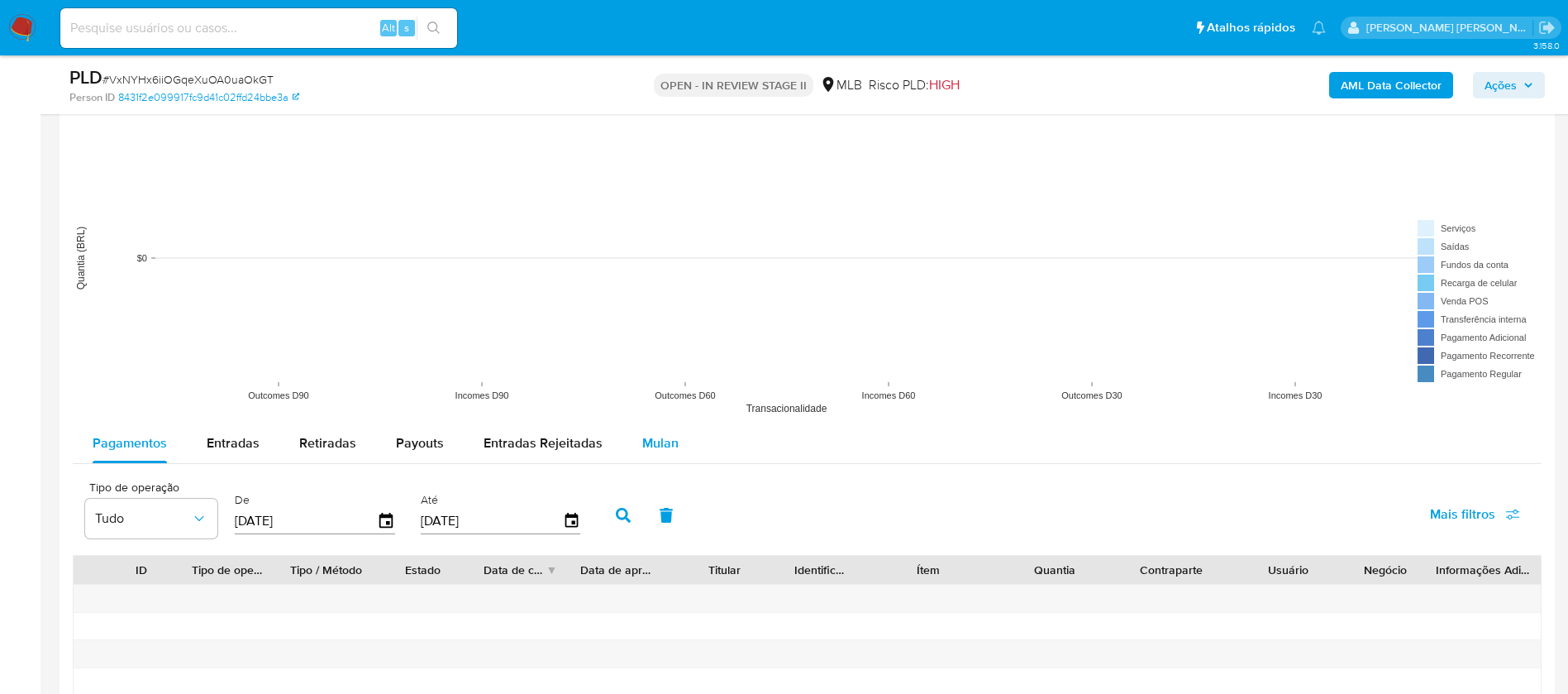
click at [659, 447] on span "Mulan" at bounding box center [660, 443] width 36 height 19
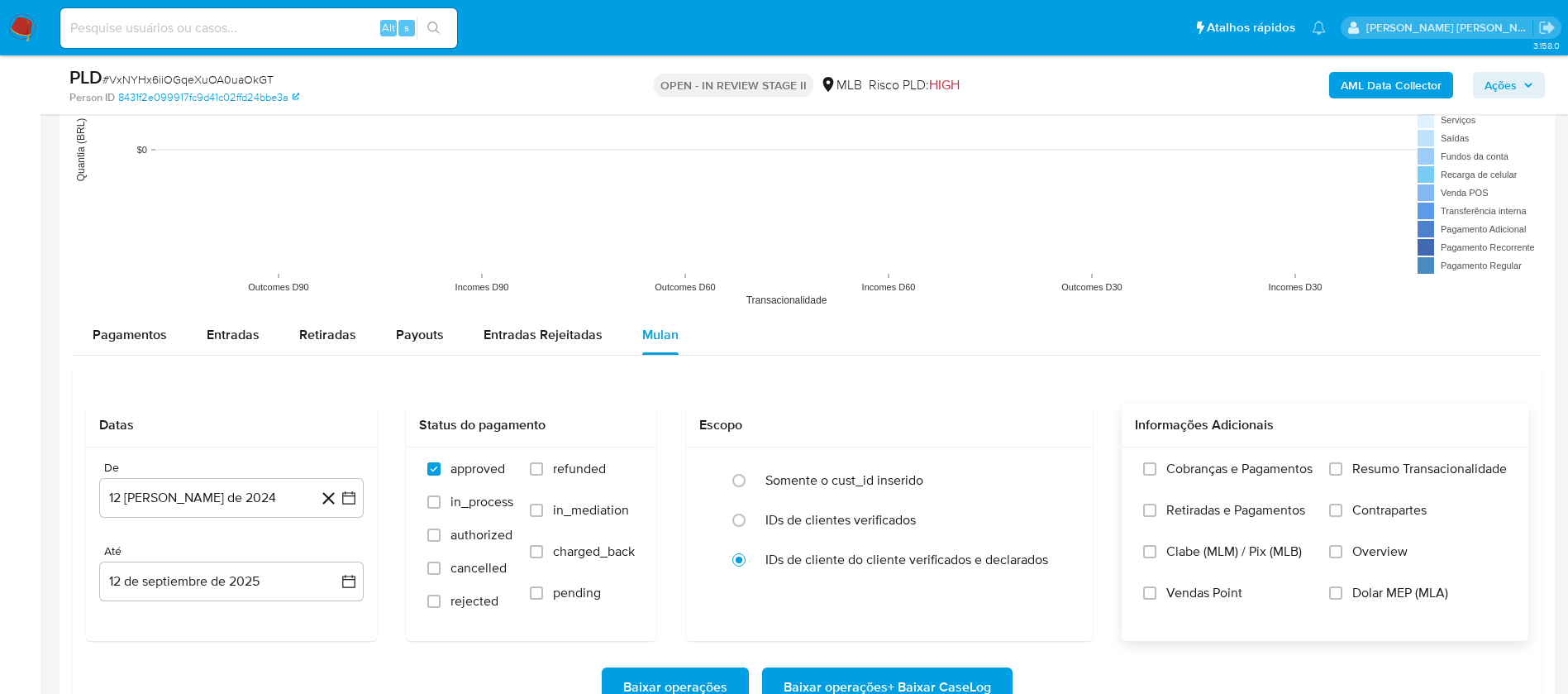
scroll to position [1736, 0]
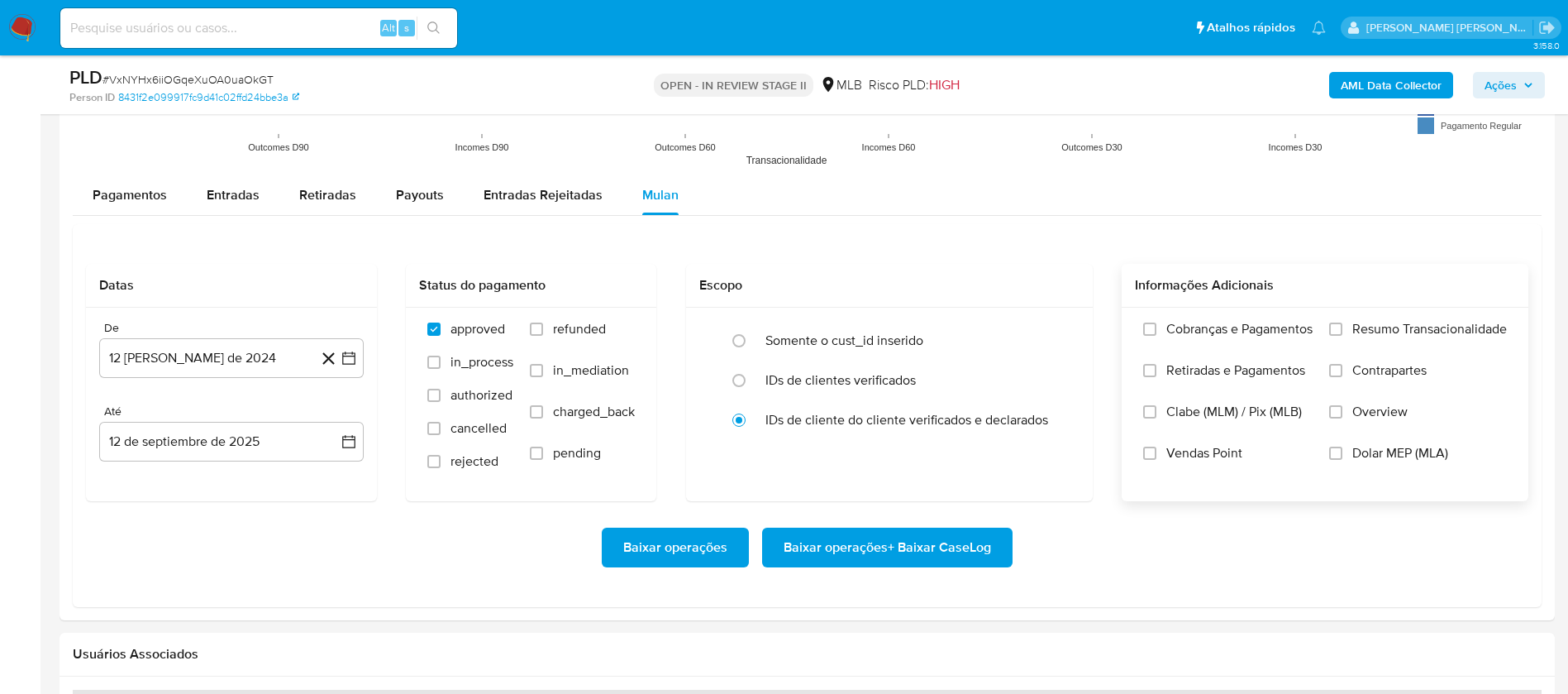
click at [1380, 326] on span "Resumo Transacionalidade" at bounding box center [1429, 329] width 155 height 17
click at [1343, 326] on input "Resumo Transacionalidade" at bounding box center [1336, 329] width 13 height 13
click at [1218, 455] on span "Vendas Point" at bounding box center [1205, 453] width 76 height 17
click at [1156, 455] on input "Vendas Point" at bounding box center [1149, 453] width 13 height 13
click at [224, 362] on button "12 [PERSON_NAME] de 2024" at bounding box center [231, 358] width 264 height 40
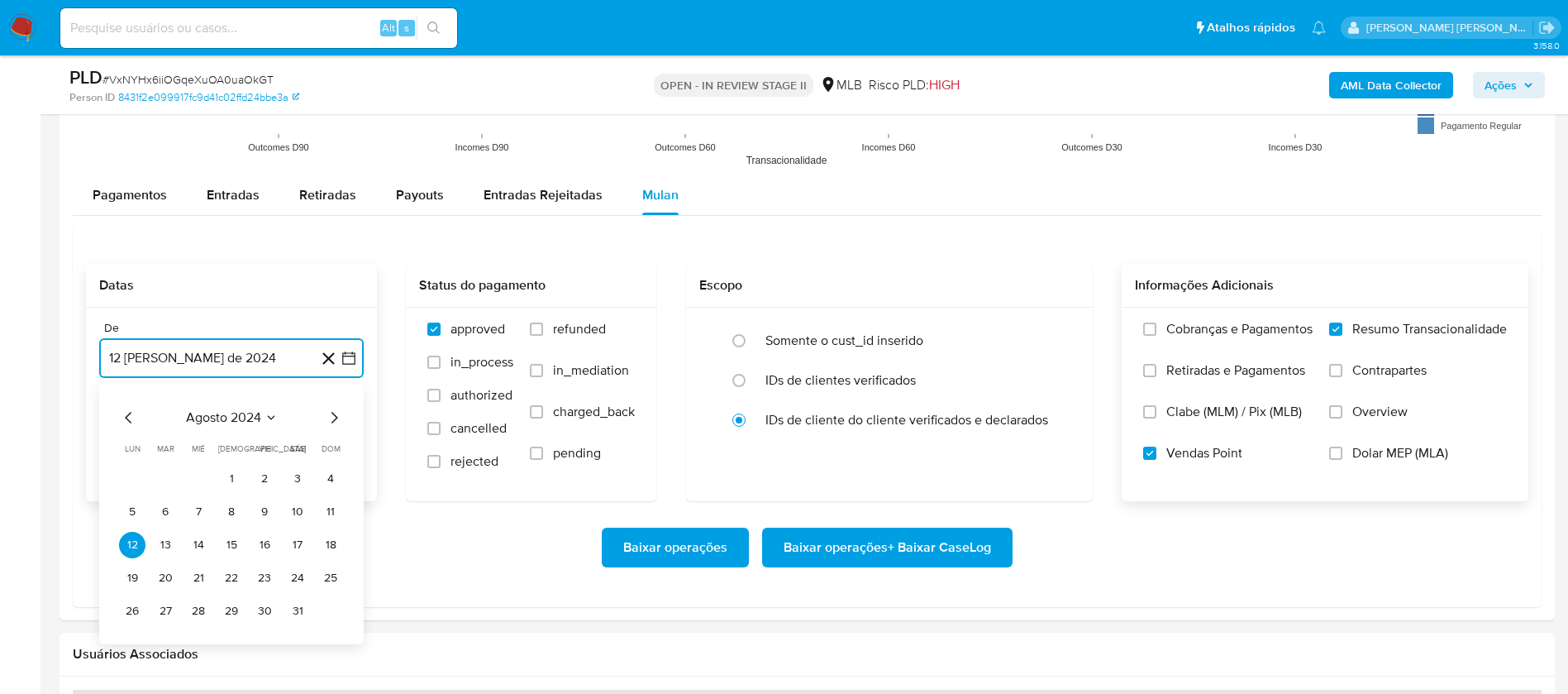
click at [235, 419] on span "agosto 2024" at bounding box center [223, 417] width 75 height 17
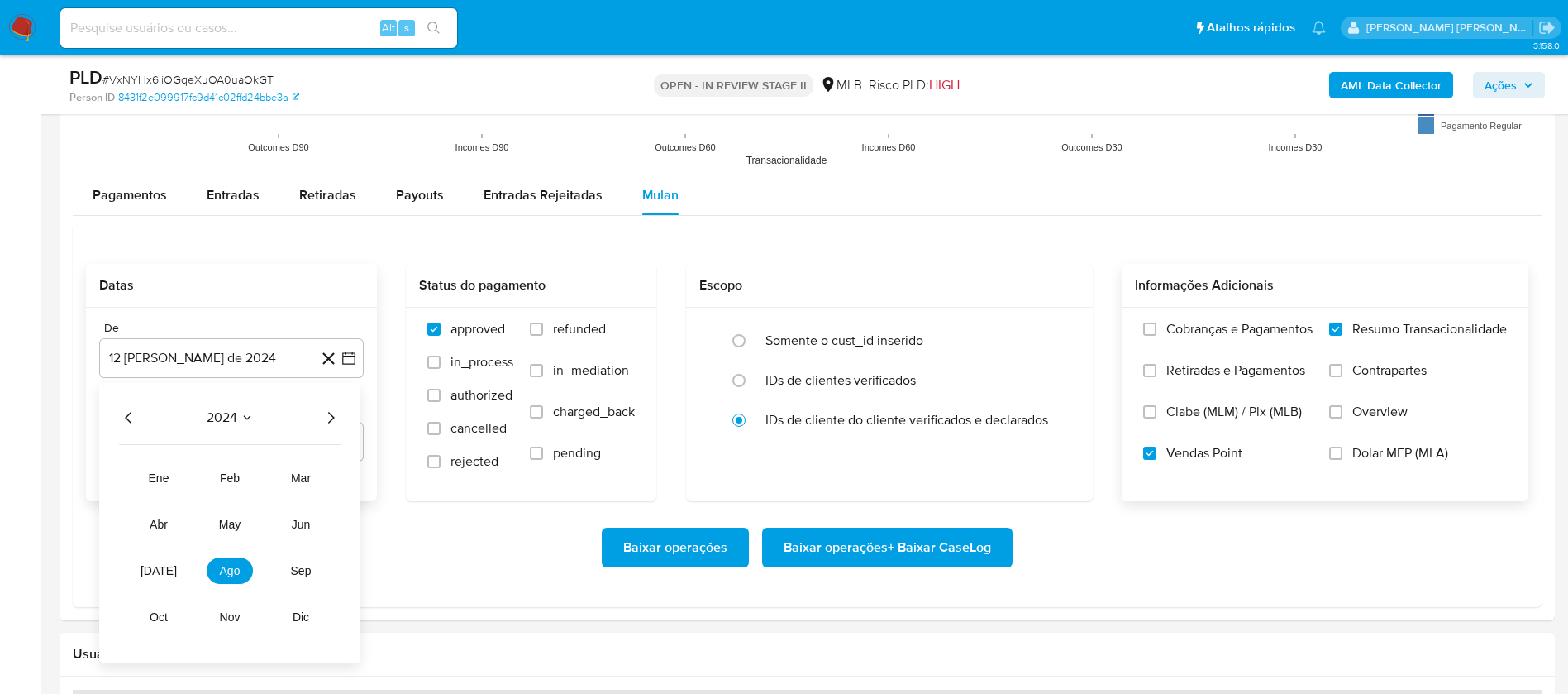
click at [326, 415] on icon "Año siguiente" at bounding box center [331, 417] width 19 height 19
click at [154, 478] on span "ene" at bounding box center [158, 477] width 20 height 13
click at [198, 478] on button "1" at bounding box center [198, 479] width 27 height 27
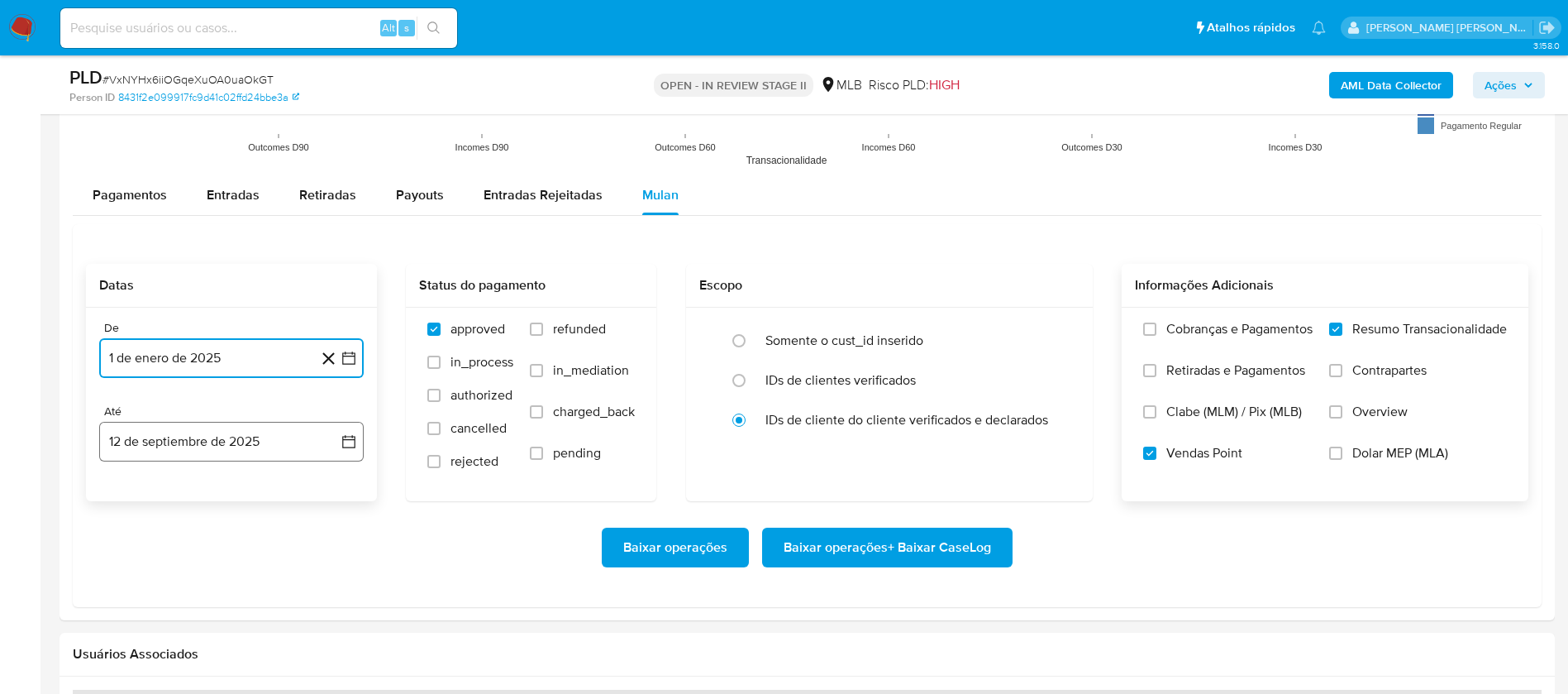
click at [194, 436] on button "12 de septiembre de 2025" at bounding box center [231, 441] width 264 height 40
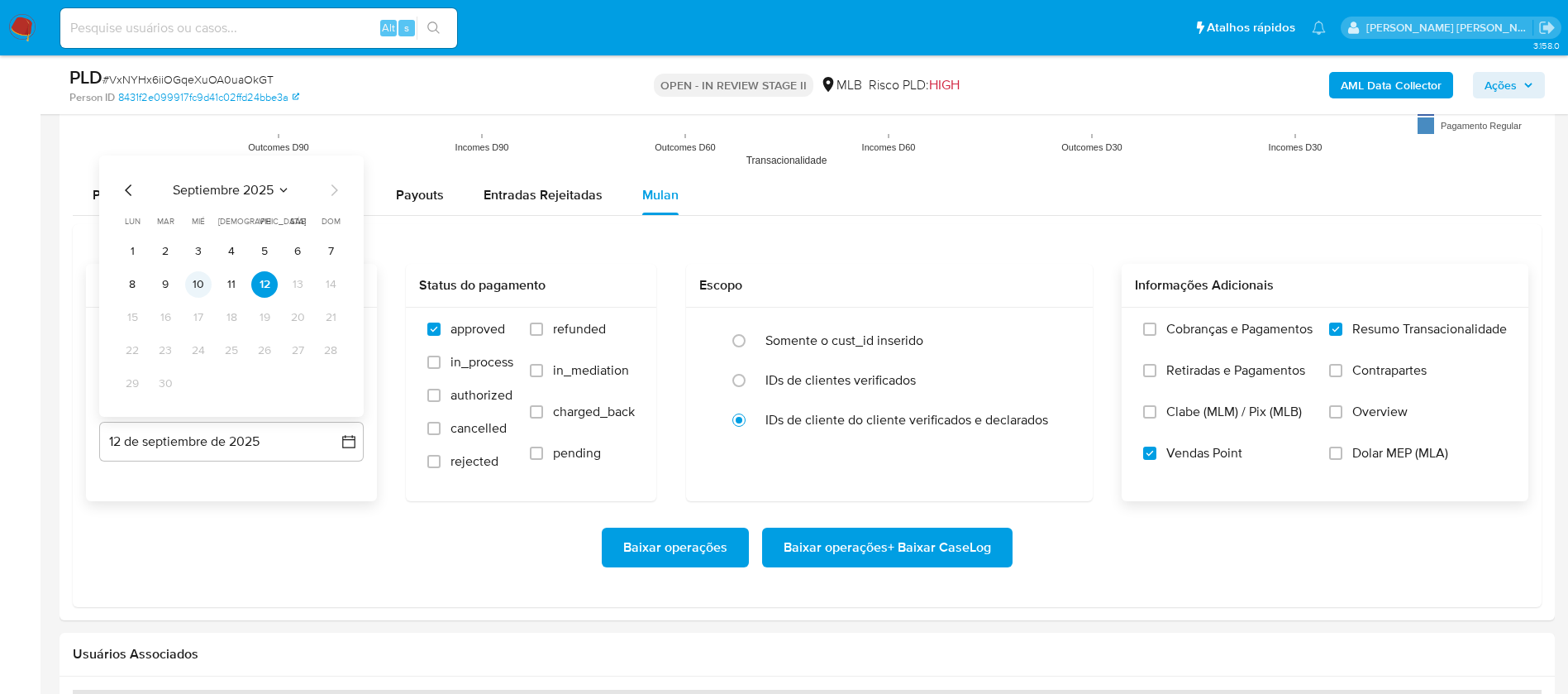
click at [202, 276] on button "10" at bounding box center [198, 285] width 27 height 27
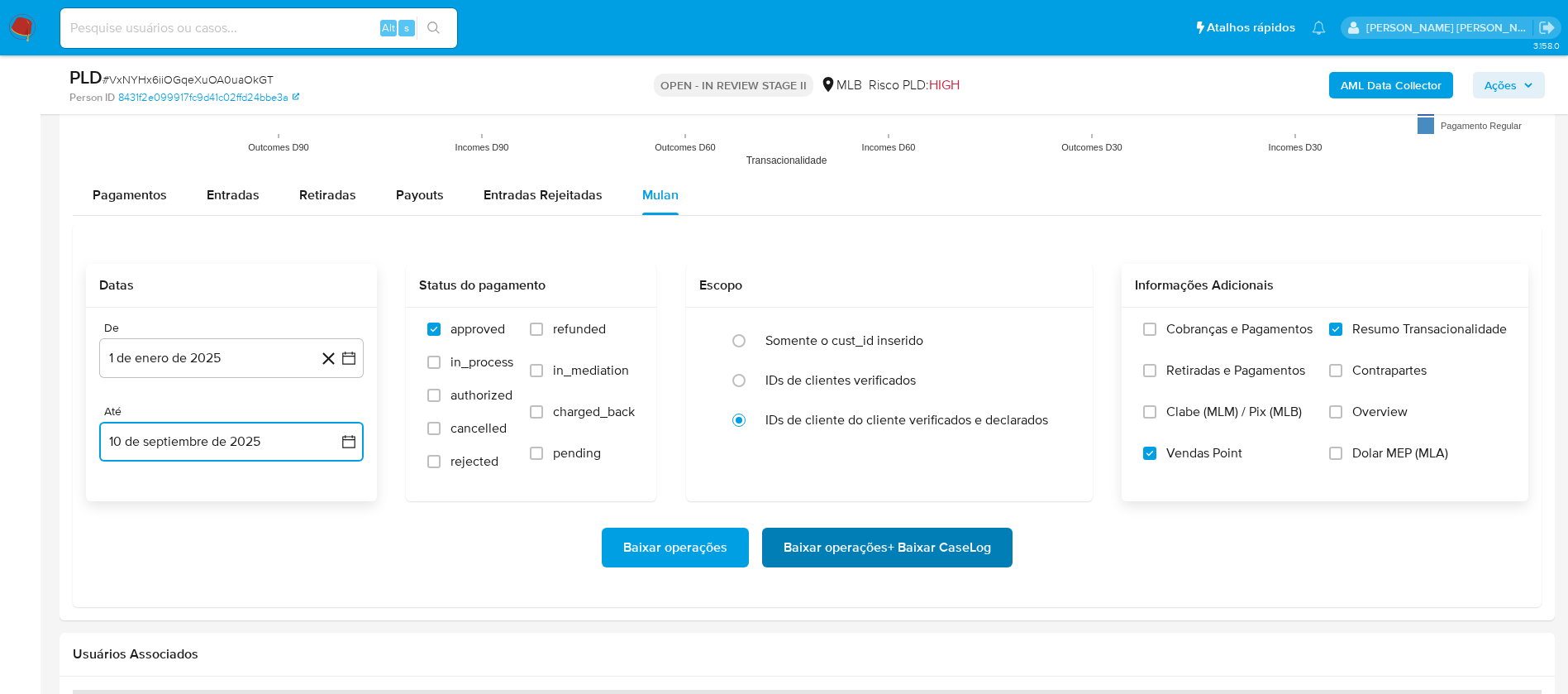
click at [850, 530] on span "Baixar operações + Baixar CaseLog" at bounding box center [887, 547] width 208 height 36
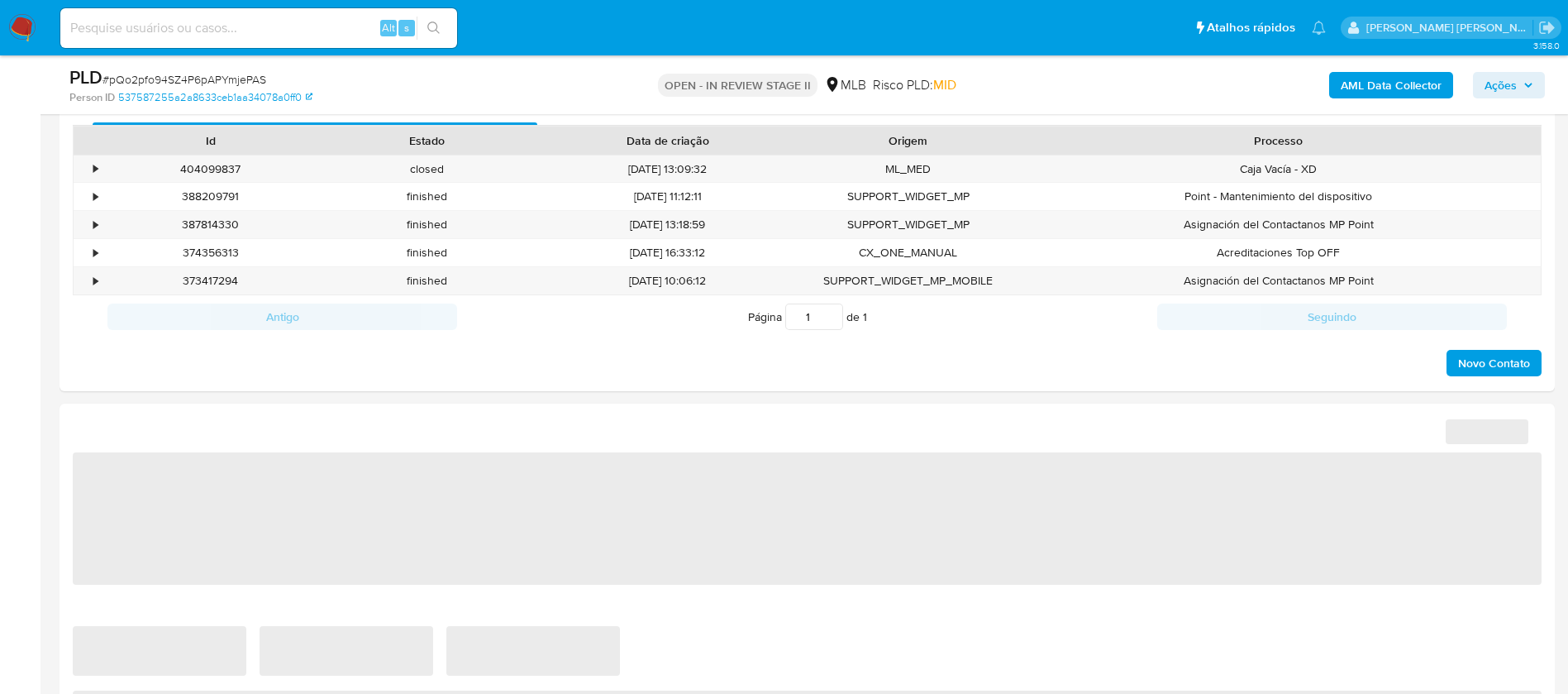
select select "10"
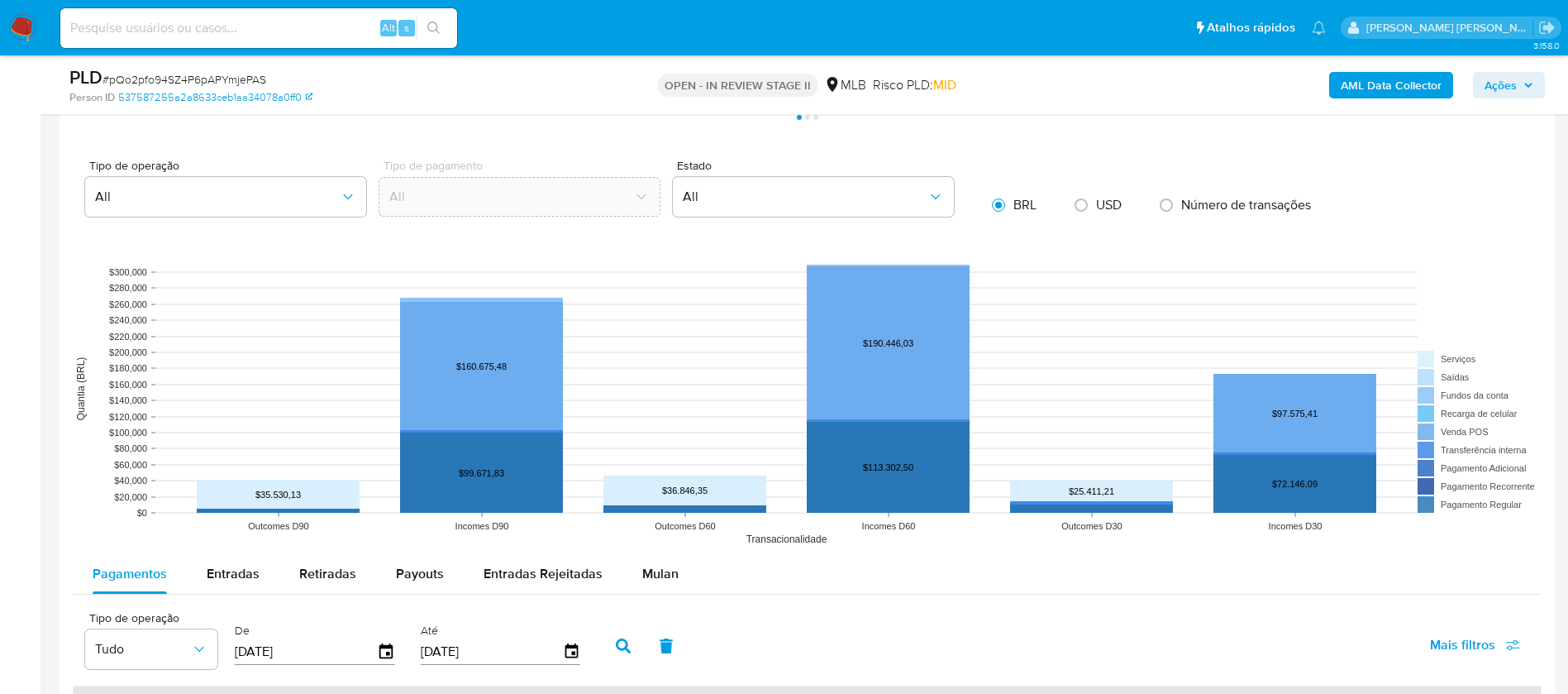
scroll to position [1364, 0]
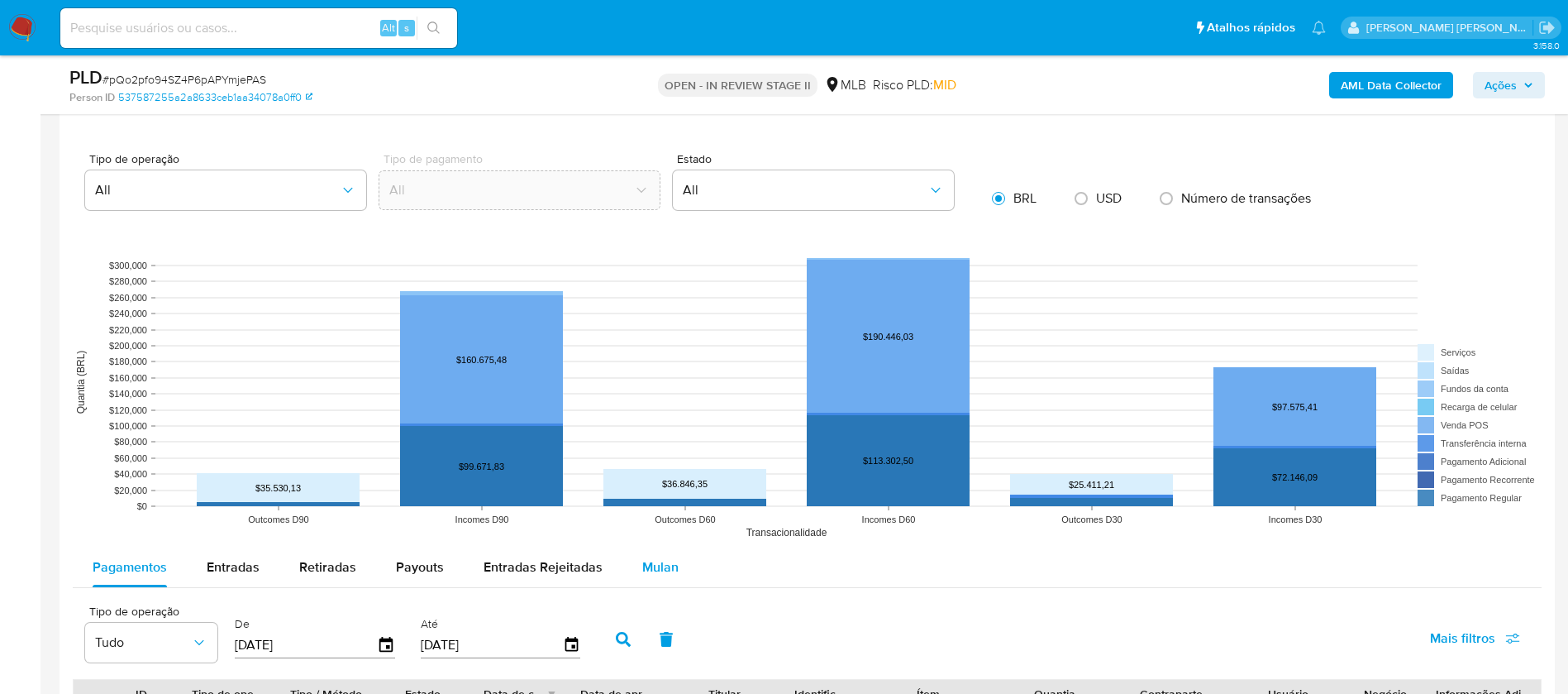
click at [654, 565] on span "Mulan" at bounding box center [660, 567] width 36 height 19
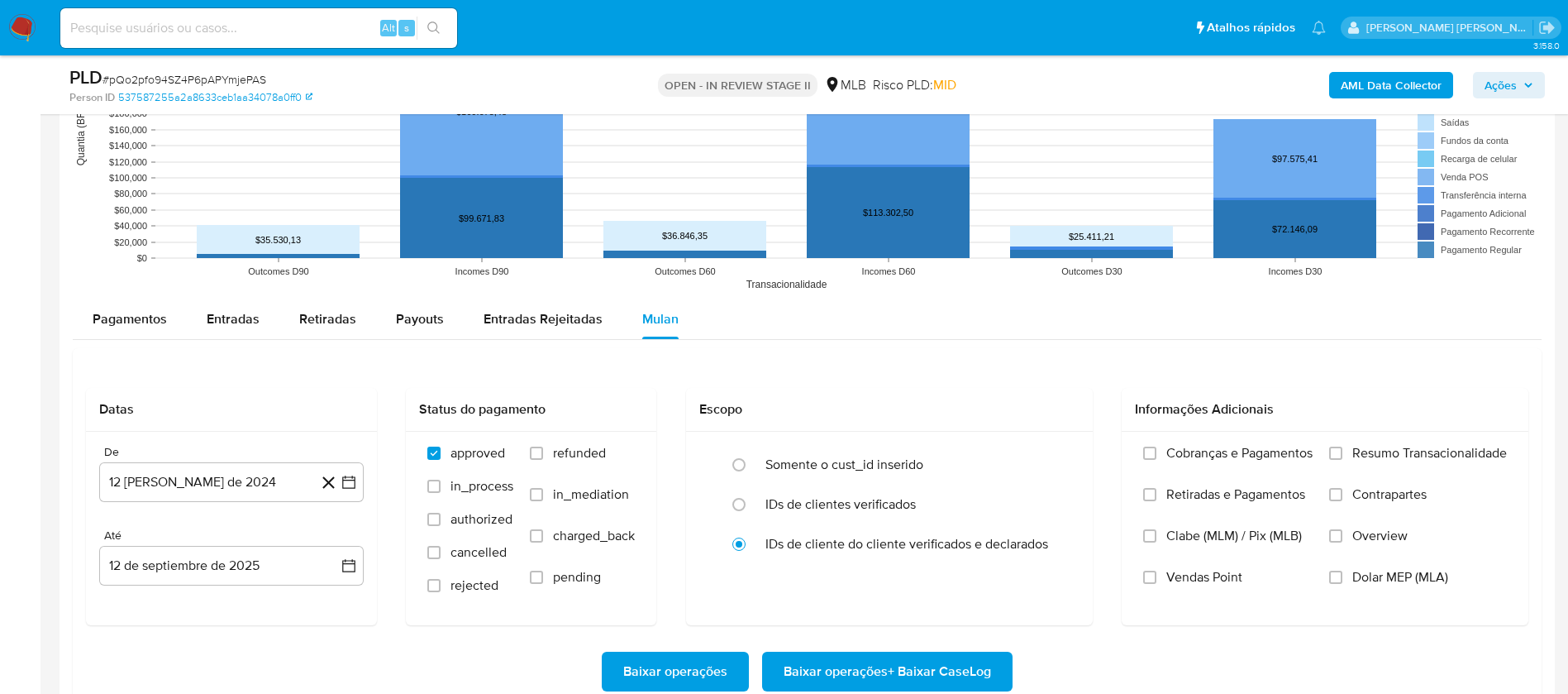
scroll to position [1736, 0]
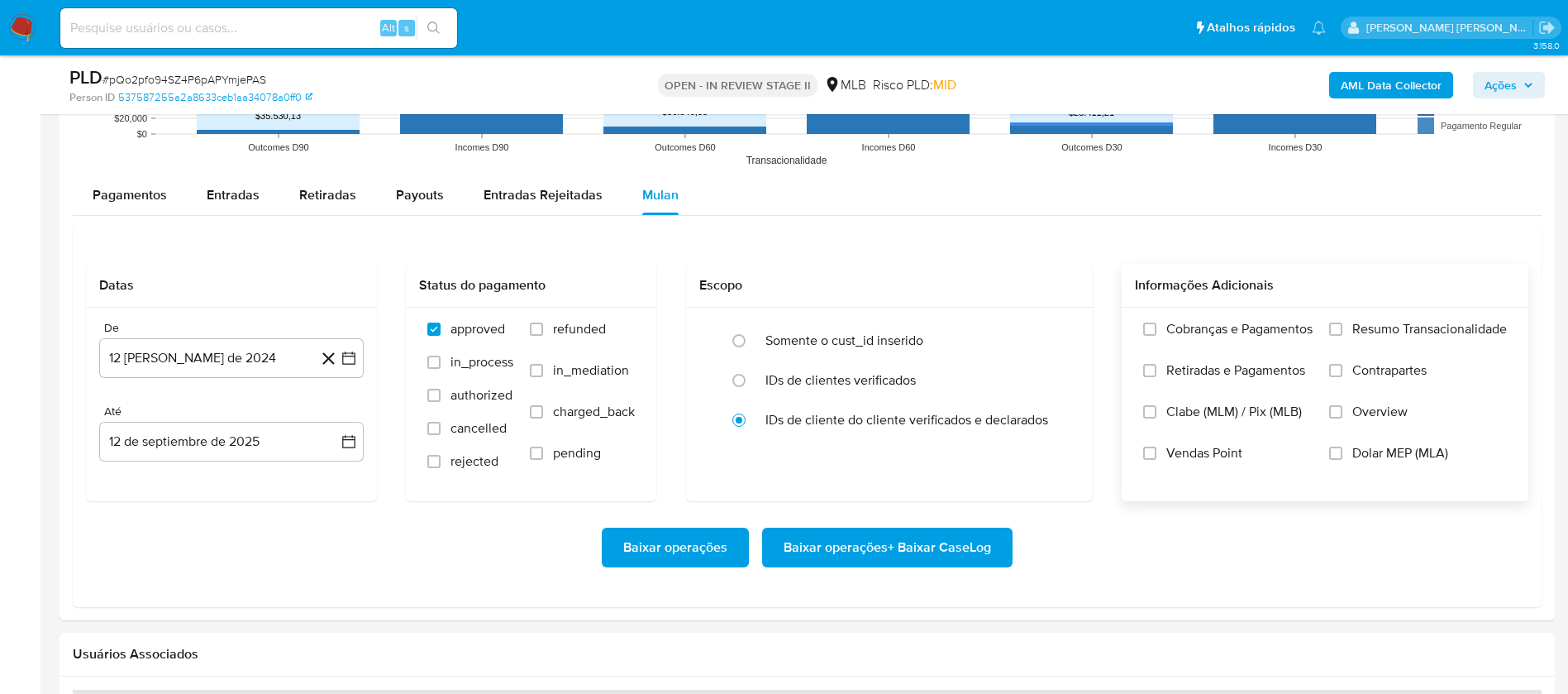
click at [1429, 328] on span "Resumo Transacionalidade" at bounding box center [1429, 329] width 155 height 17
click at [1343, 328] on input "Resumo Transacionalidade" at bounding box center [1336, 329] width 13 height 13
click at [1155, 457] on label "Vendas Point" at bounding box center [1228, 465] width 170 height 42
click at [1155, 457] on input "Vendas Point" at bounding box center [1149, 453] width 13 height 13
click at [157, 362] on button "12 [PERSON_NAME] de 2024" at bounding box center [231, 358] width 264 height 40
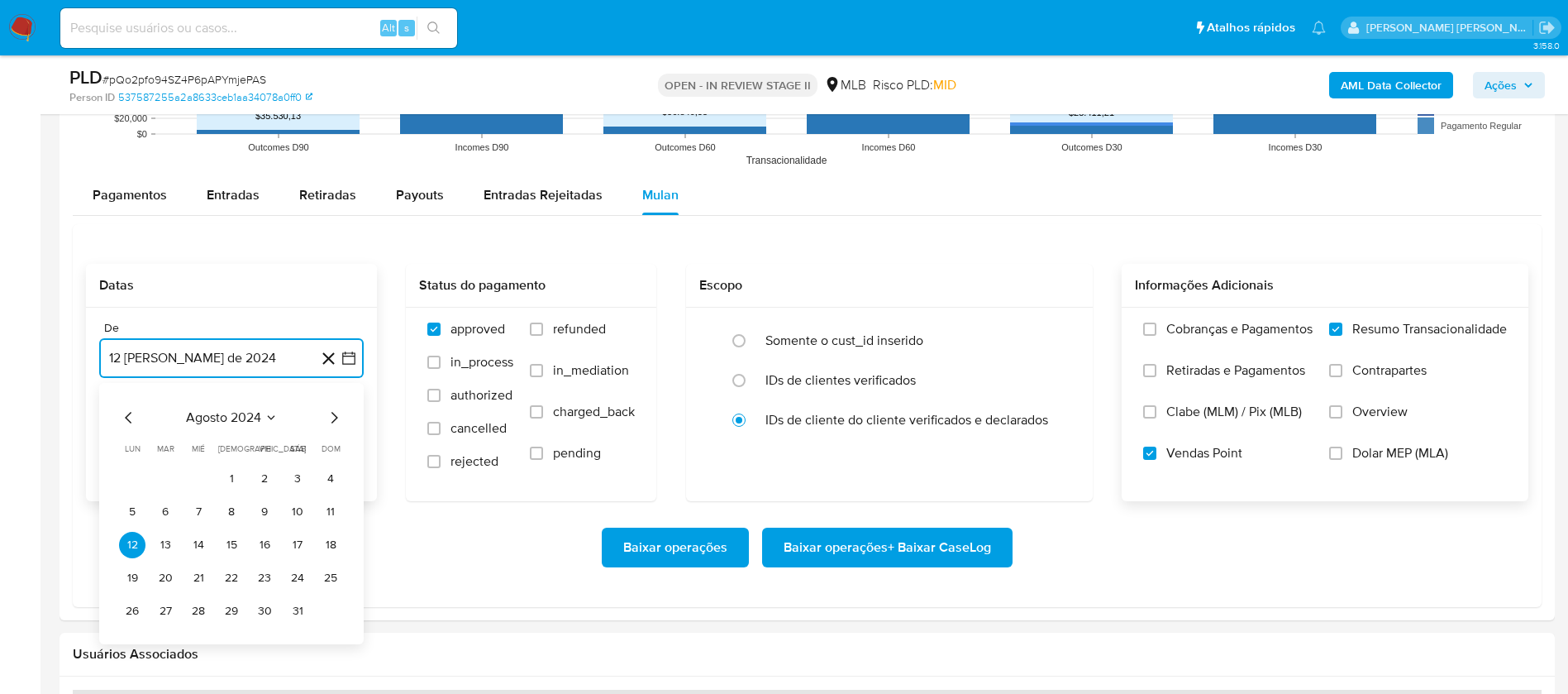
click at [209, 423] on span "agosto 2024" at bounding box center [223, 417] width 75 height 17
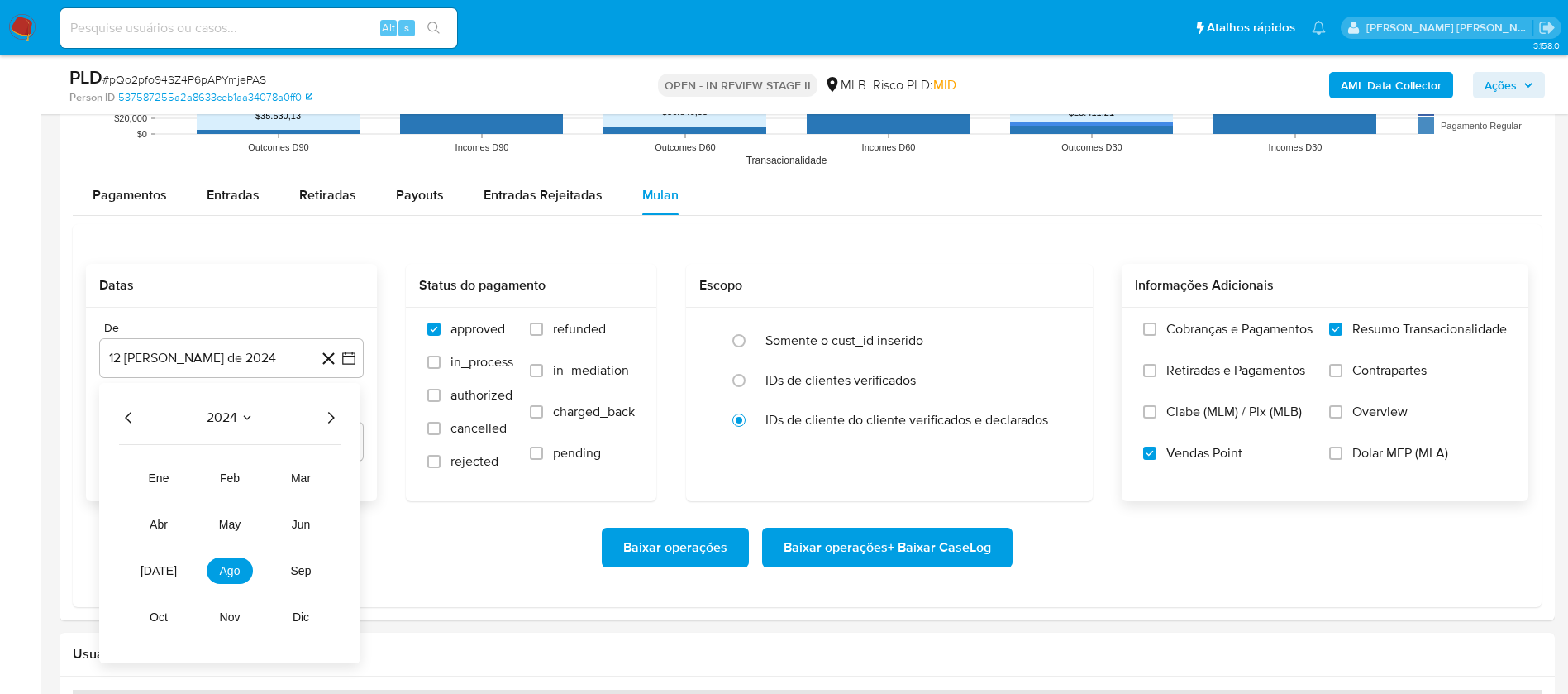
click at [339, 416] on icon "Año siguiente" at bounding box center [331, 417] width 19 height 19
click at [154, 564] on span "[DATE]" at bounding box center [158, 570] width 36 height 13
click at [168, 479] on button "1" at bounding box center [165, 479] width 27 height 27
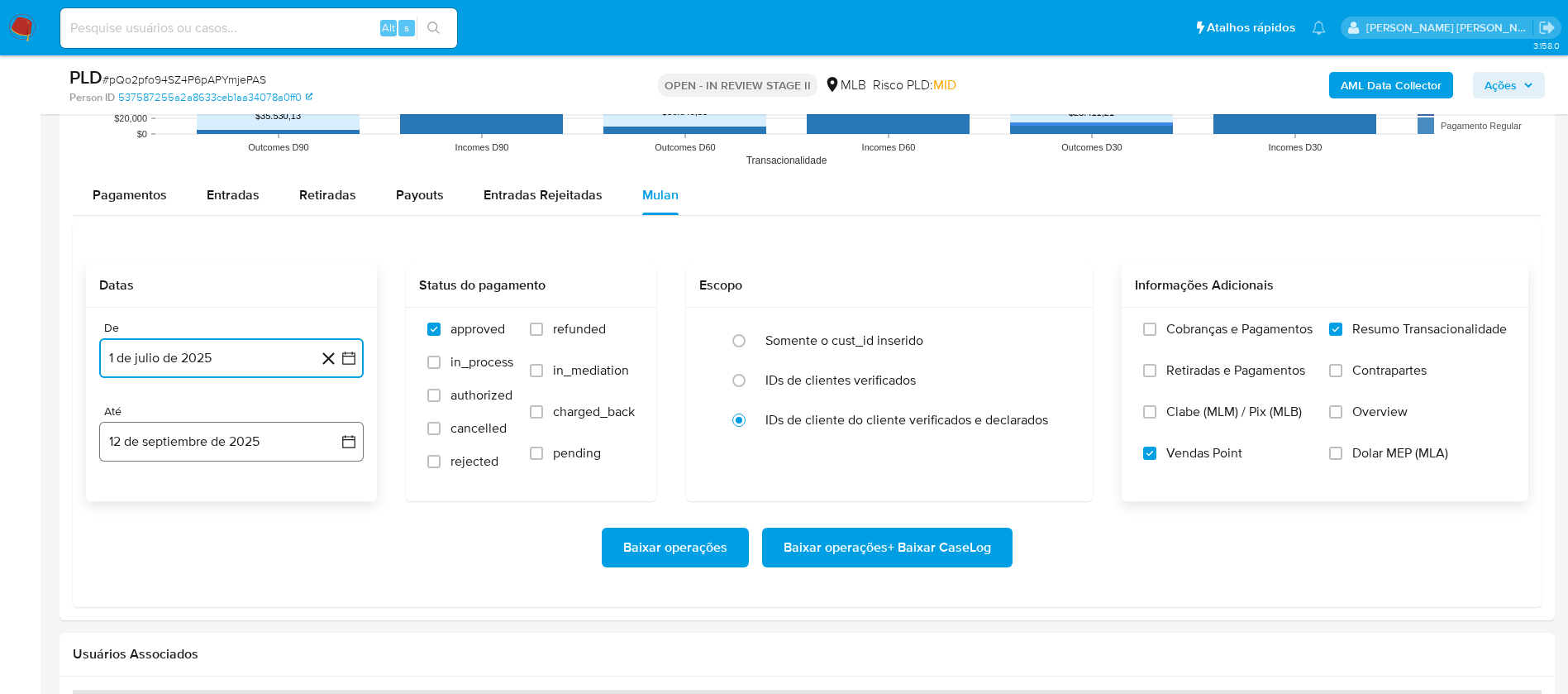
click at [194, 438] on button "12 de septiembre de 2025" at bounding box center [231, 441] width 264 height 40
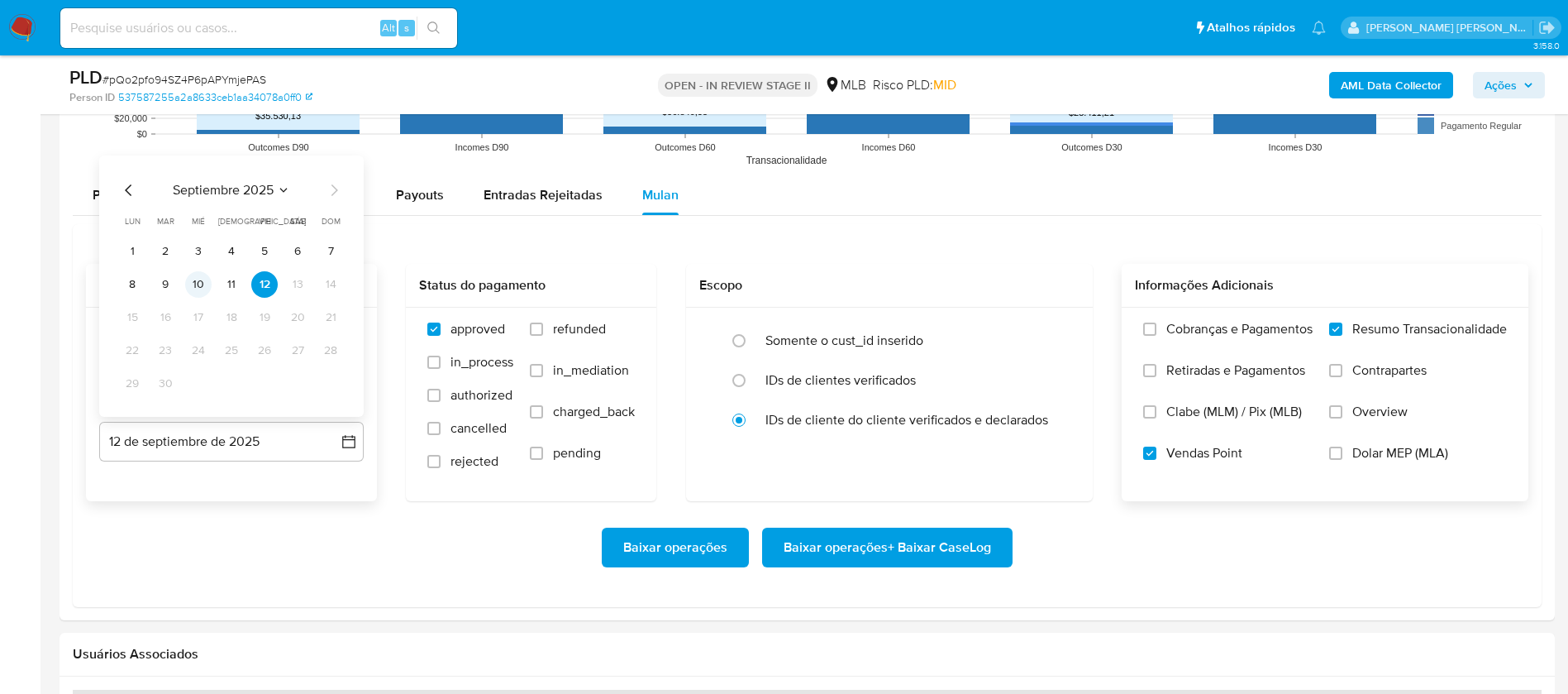
click at [199, 276] on button "10" at bounding box center [198, 285] width 27 height 27
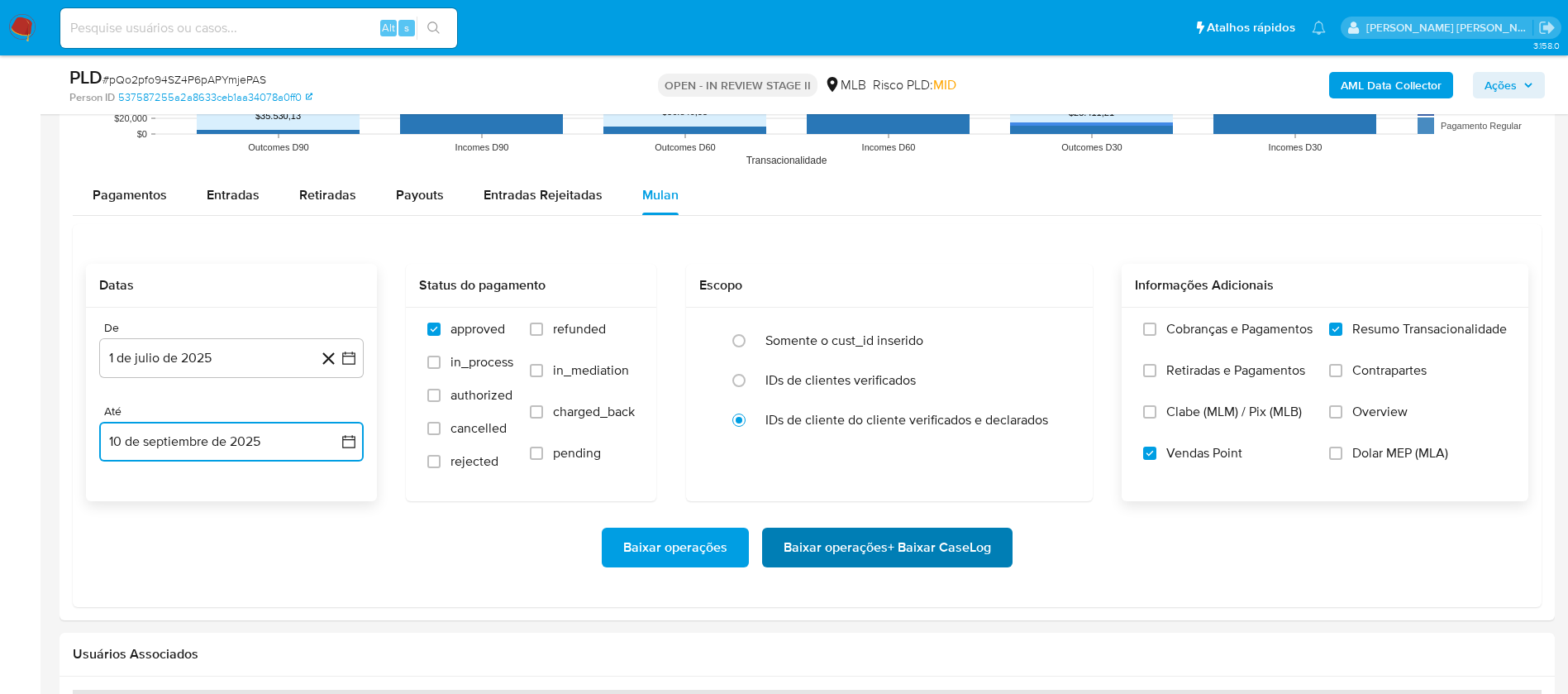
click at [784, 554] on span "Baixar operações + Baixar CaseLog" at bounding box center [887, 547] width 208 height 36
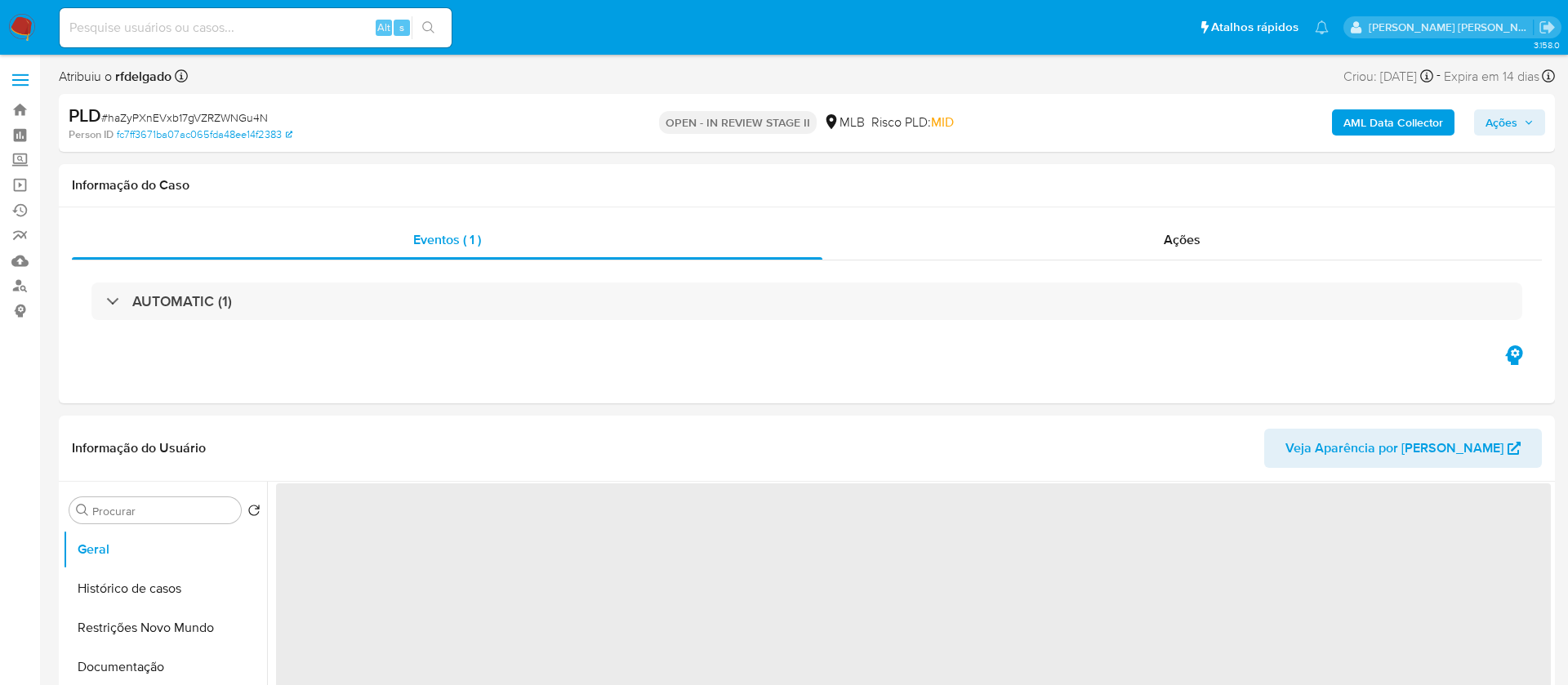
select select "10"
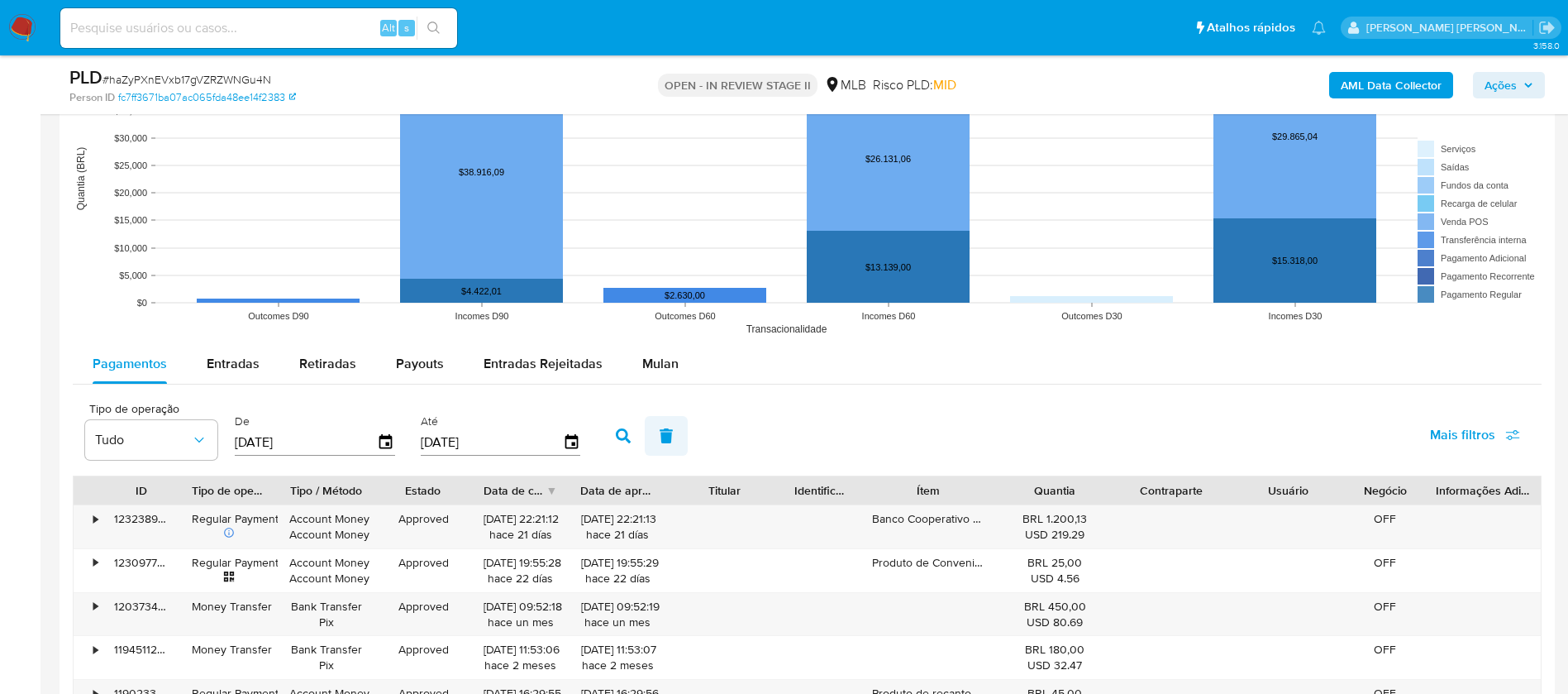
scroll to position [1488, 0]
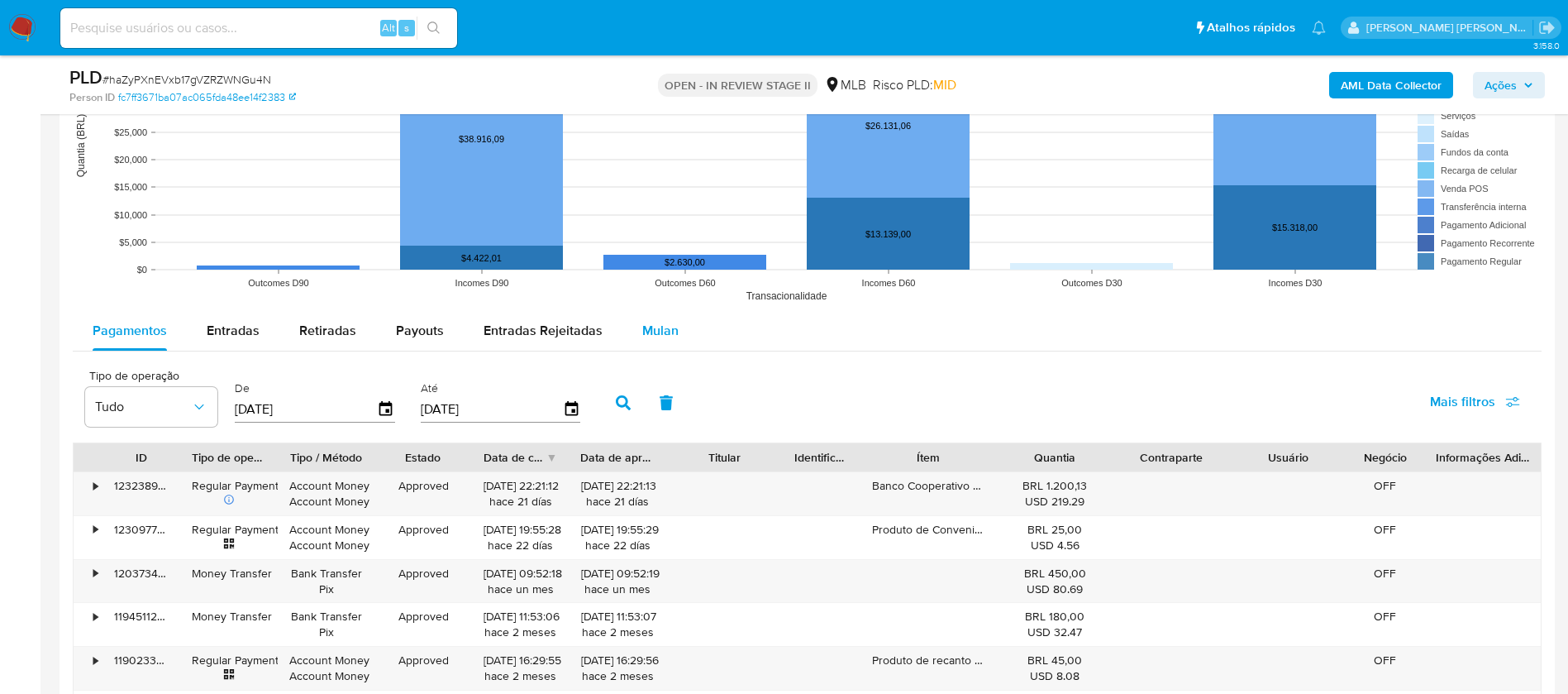
click at [657, 324] on span "Mulan" at bounding box center [660, 331] width 36 height 19
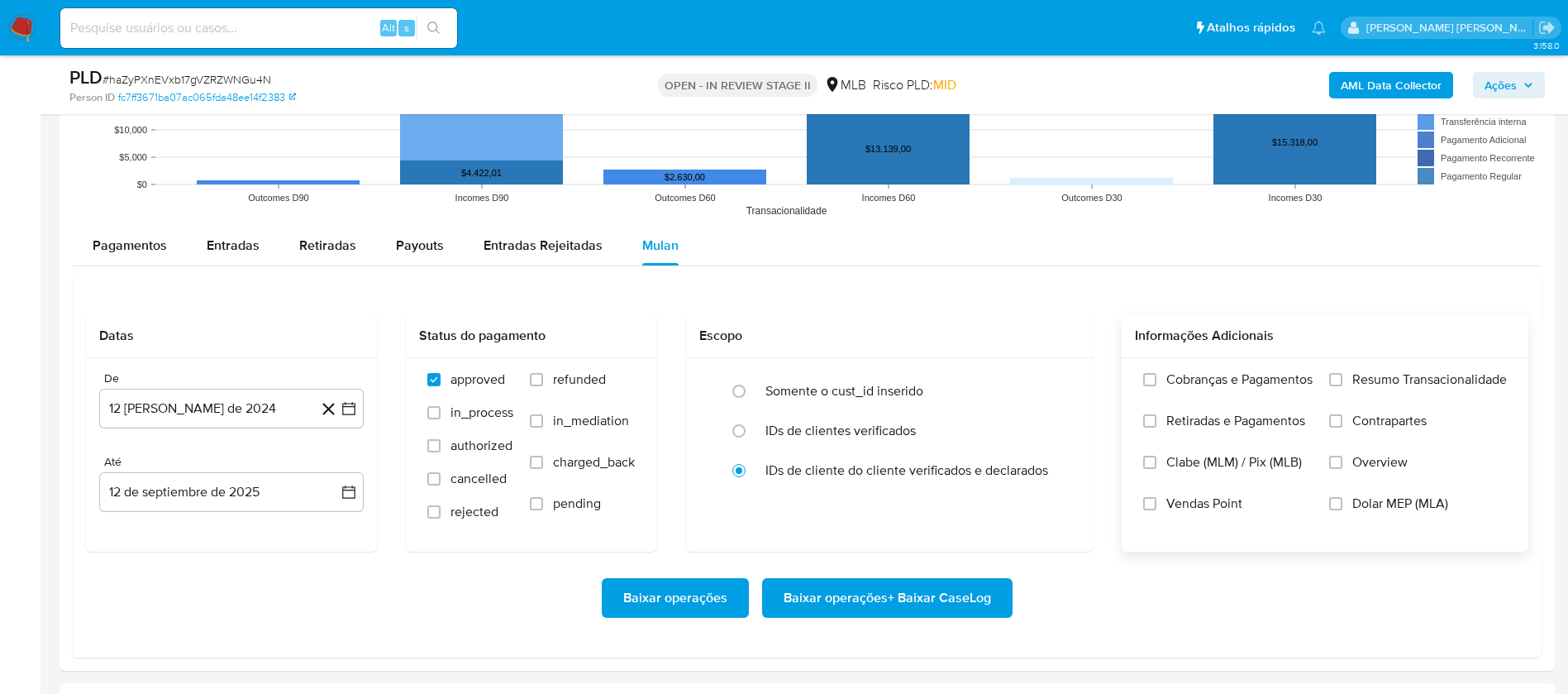
scroll to position [1613, 0]
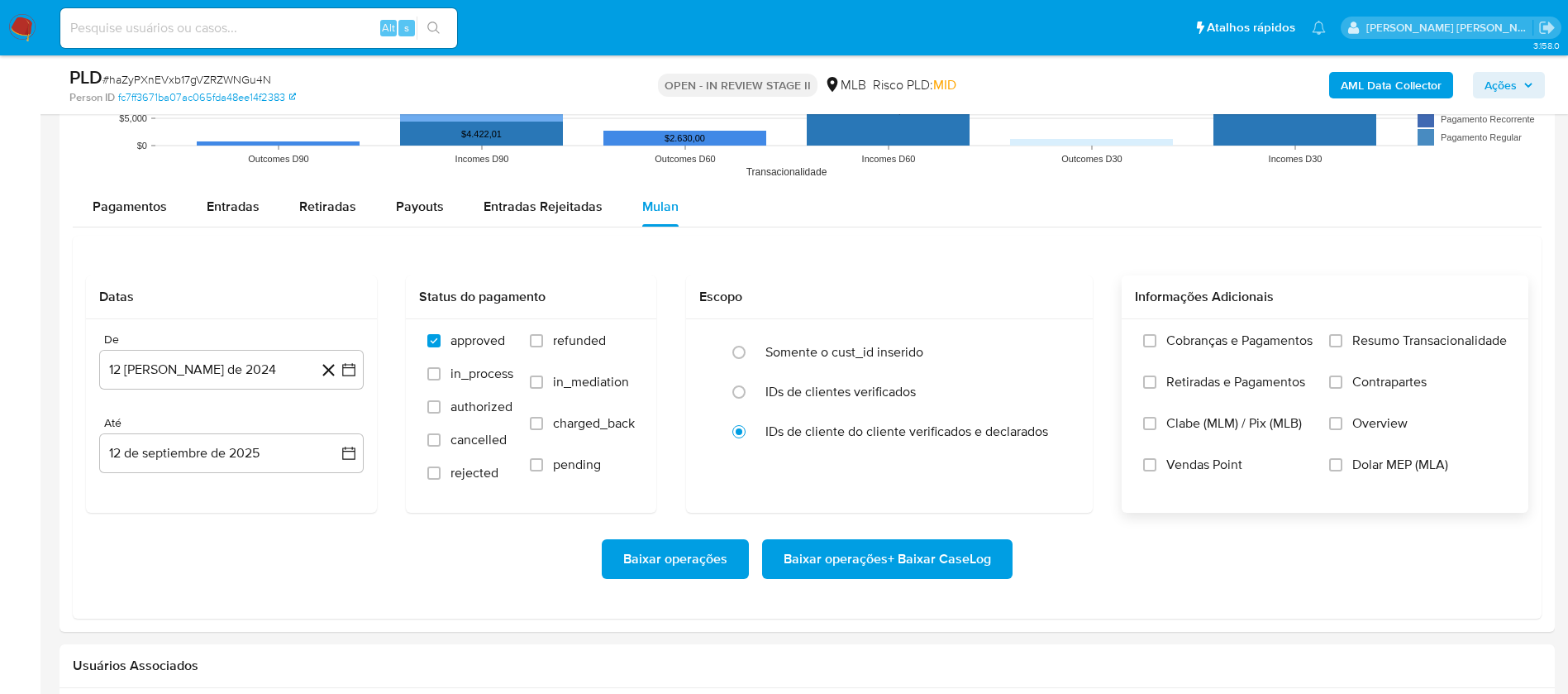
click at [1397, 342] on span "Resumo Transacionalidade" at bounding box center [1429, 340] width 155 height 17
click at [1343, 342] on input "Resumo Transacionalidade" at bounding box center [1336, 340] width 13 height 13
click at [1188, 469] on span "Vendas Point" at bounding box center [1205, 464] width 76 height 17
click at [1156, 469] on input "Vendas Point" at bounding box center [1149, 464] width 13 height 13
click at [293, 374] on button "12 [PERSON_NAME] de 2024" at bounding box center [231, 370] width 264 height 40
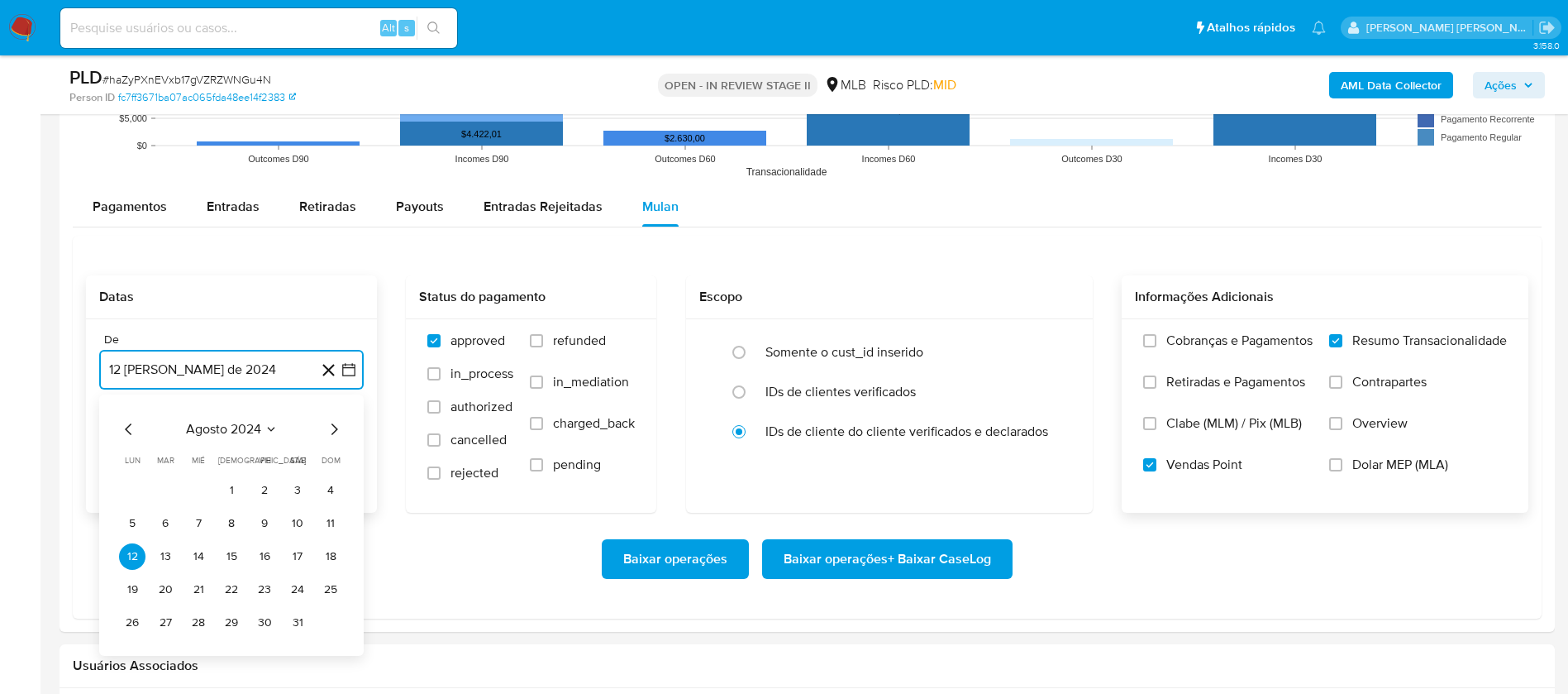
click at [254, 430] on span "agosto 2024" at bounding box center [223, 429] width 75 height 17
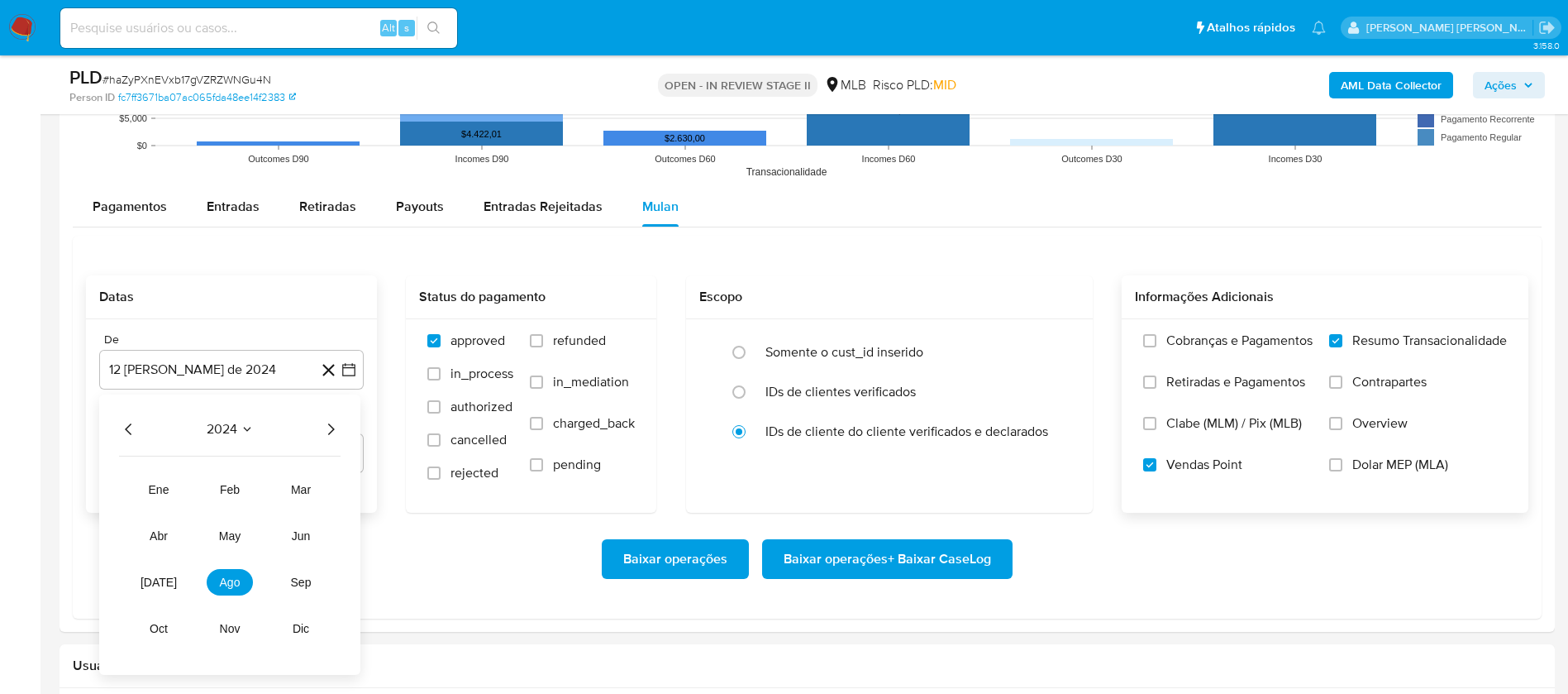
click at [323, 426] on icon "Año siguiente" at bounding box center [331, 429] width 19 height 19
click at [163, 581] on span "[DATE]" at bounding box center [158, 582] width 36 height 13
click at [173, 492] on button "1" at bounding box center [165, 491] width 27 height 27
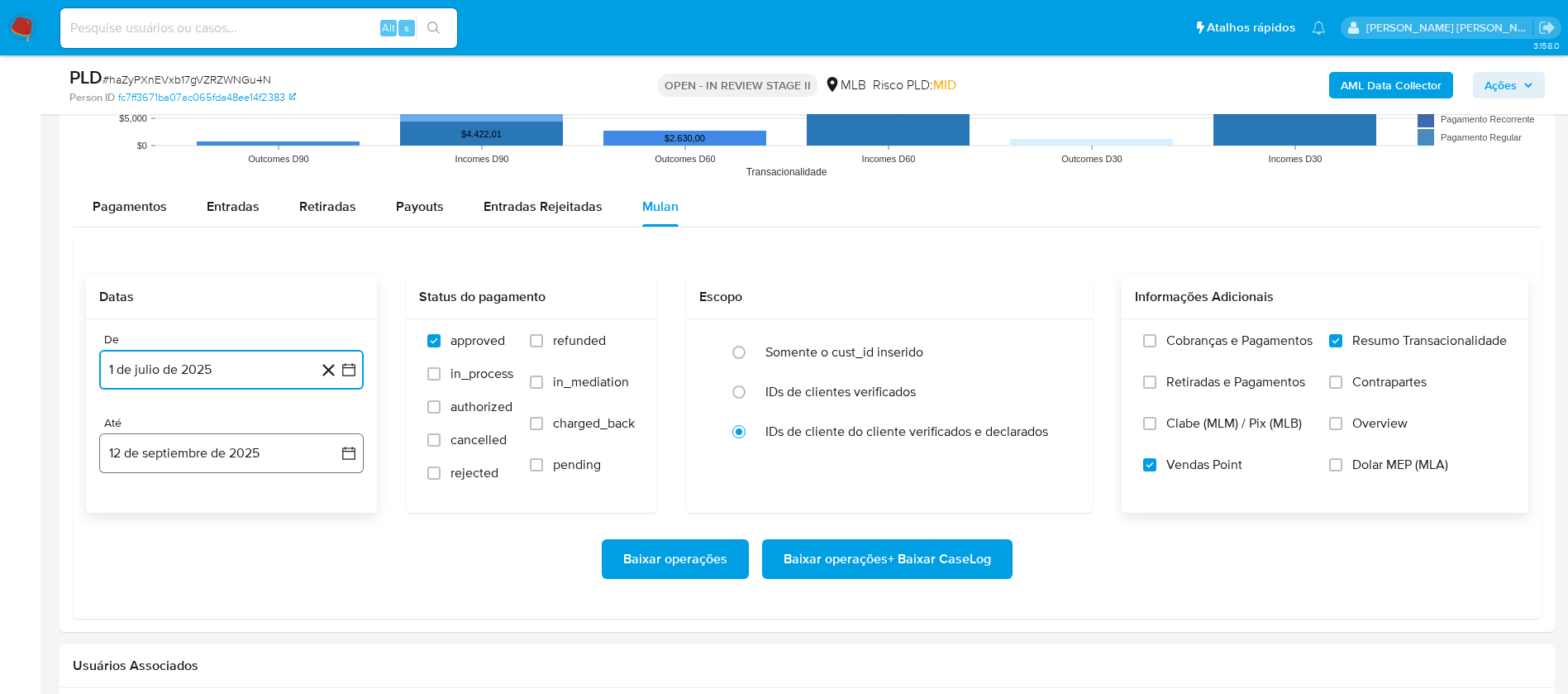
click at [196, 461] on button "12 de septiembre de 2025" at bounding box center [231, 453] width 264 height 40
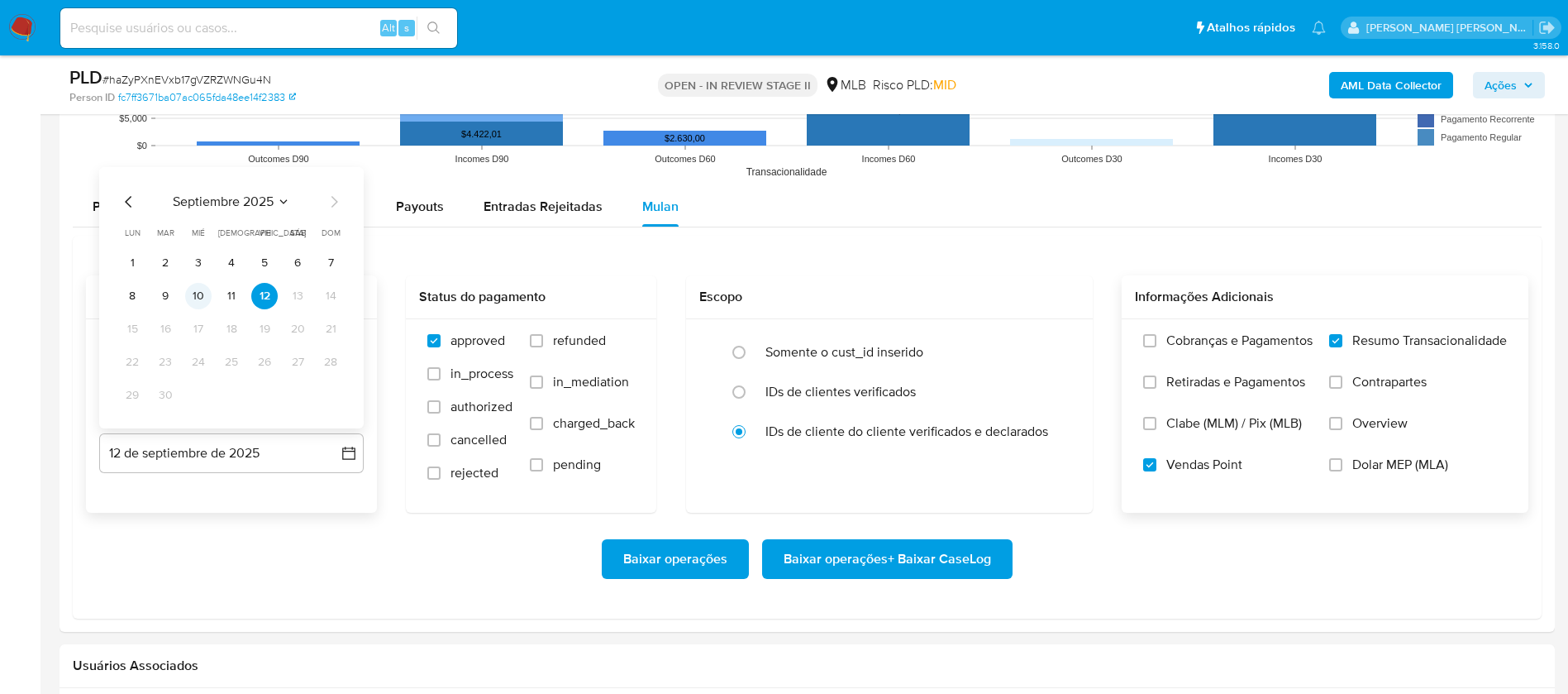
click at [193, 289] on button "10" at bounding box center [198, 296] width 27 height 27
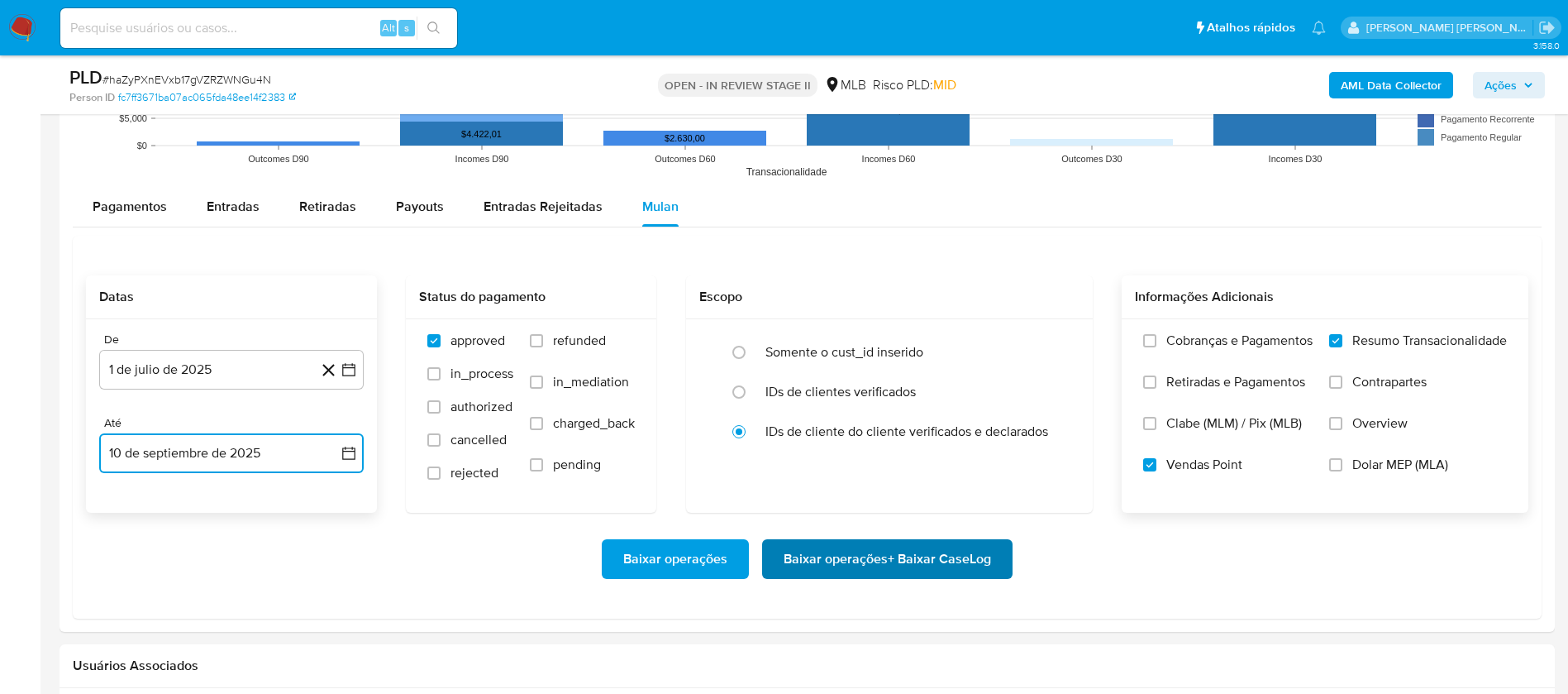
click at [894, 559] on span "Baixar operações + Baixar CaseLog" at bounding box center [887, 559] width 208 height 36
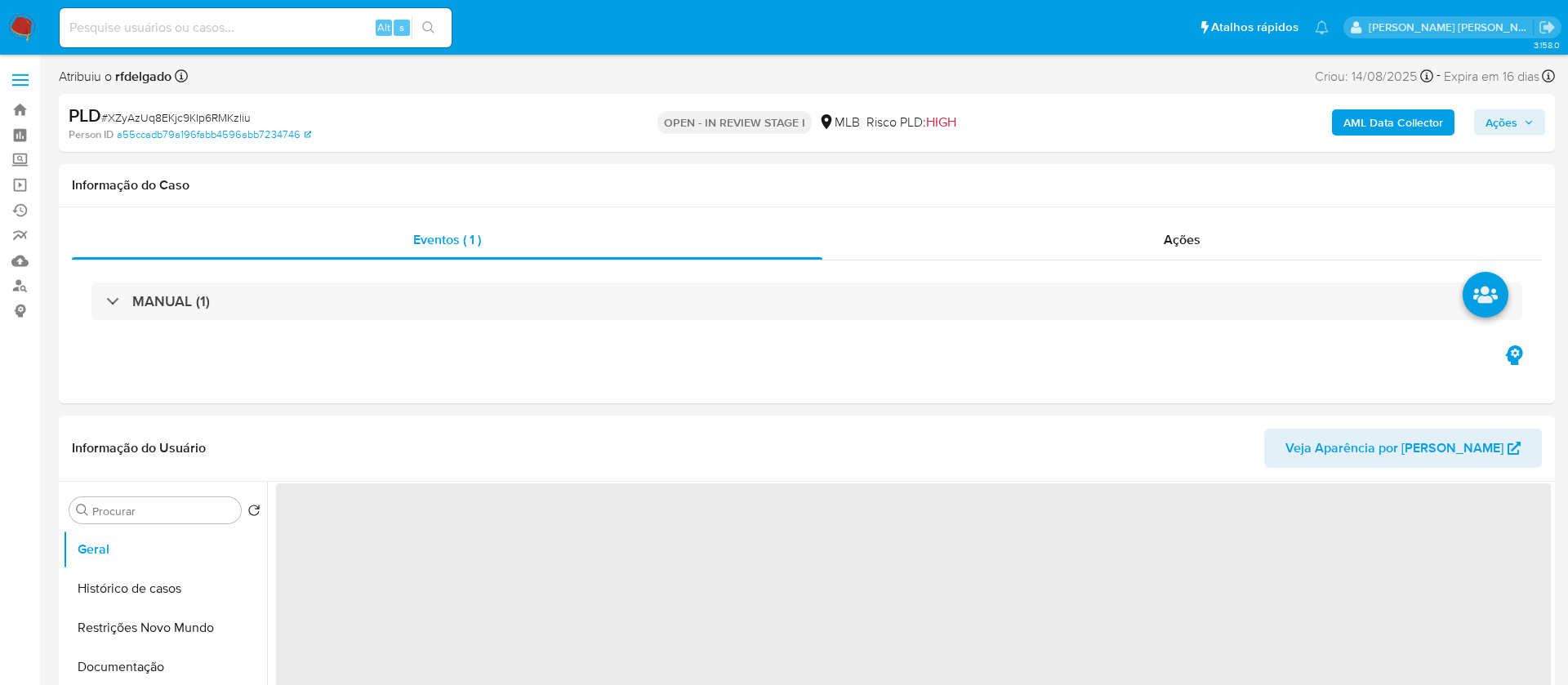
select select "10"
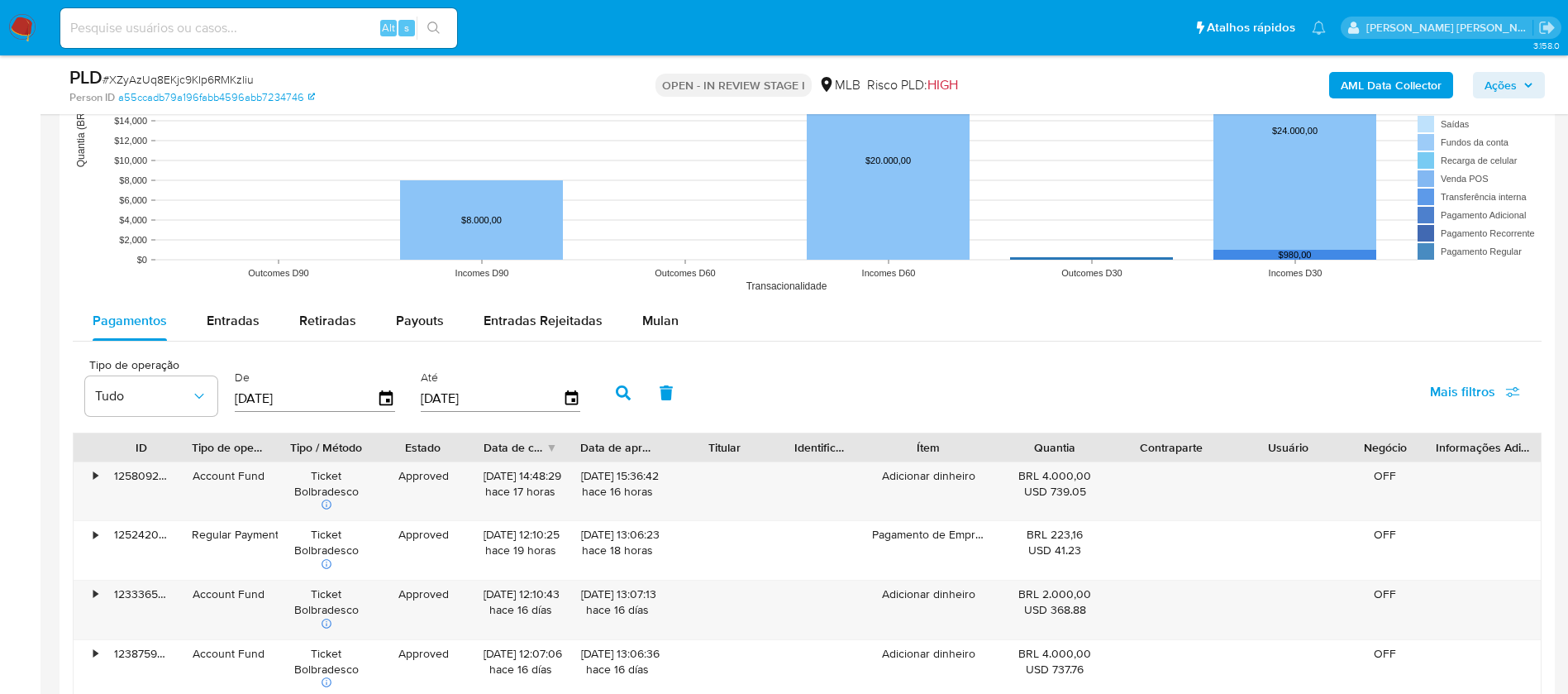
scroll to position [1613, 0]
click at [651, 313] on span "Mulan" at bounding box center [660, 319] width 36 height 19
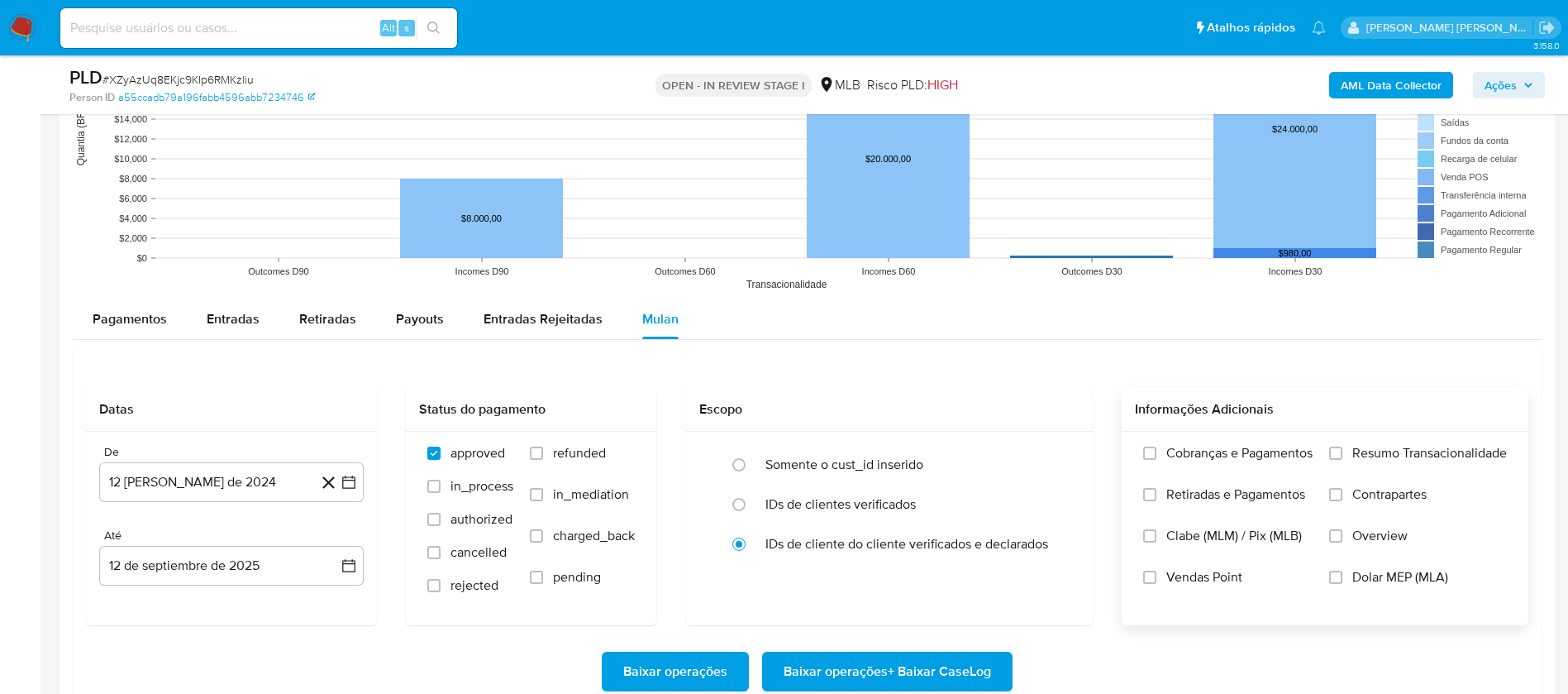
click at [1387, 456] on span "Resumo Transacionalidade" at bounding box center [1429, 453] width 155 height 17
click at [1343, 456] on input "Resumo Transacionalidade" at bounding box center [1336, 453] width 13 height 13
click at [1198, 568] on span "Vendas Point" at bounding box center [1205, 576] width 76 height 17
click at [1156, 570] on input "Vendas Point" at bounding box center [1149, 576] width 13 height 13
click at [249, 468] on button "12 [PERSON_NAME] de 2024" at bounding box center [231, 482] width 264 height 40
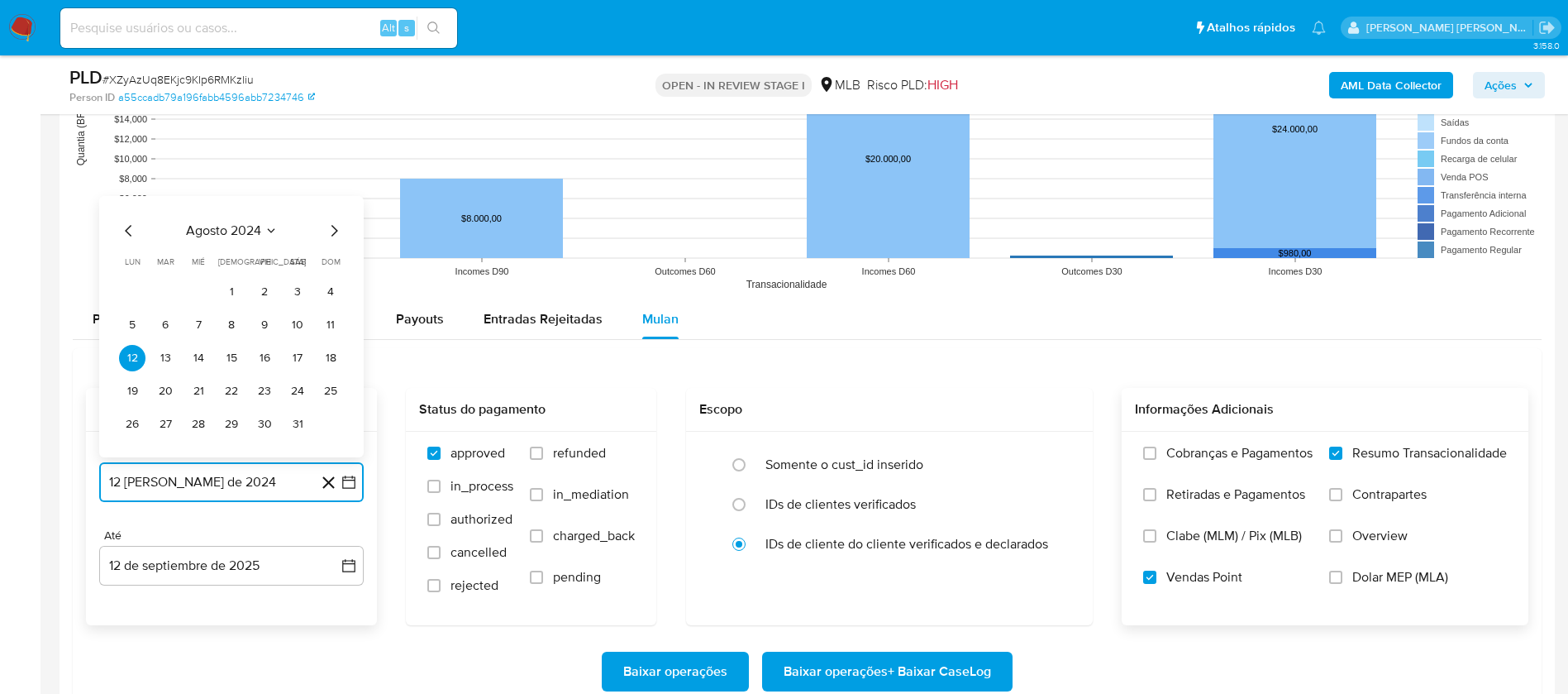
click at [220, 224] on span "agosto 2024" at bounding box center [223, 231] width 75 height 17
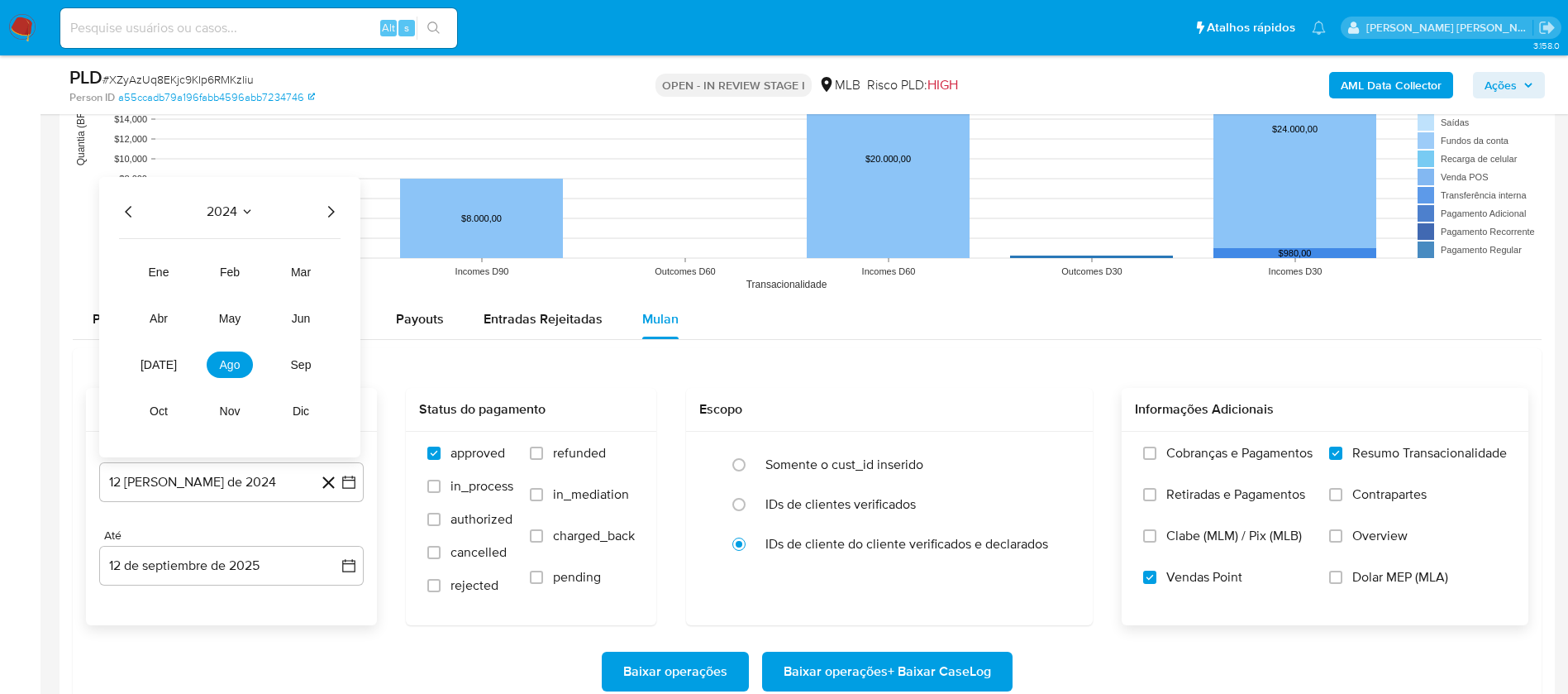
click at [332, 214] on icon "Año siguiente" at bounding box center [331, 211] width 19 height 19
click at [164, 366] on span "[DATE]" at bounding box center [158, 364] width 36 height 13
click at [166, 284] on button "1" at bounding box center [165, 292] width 27 height 27
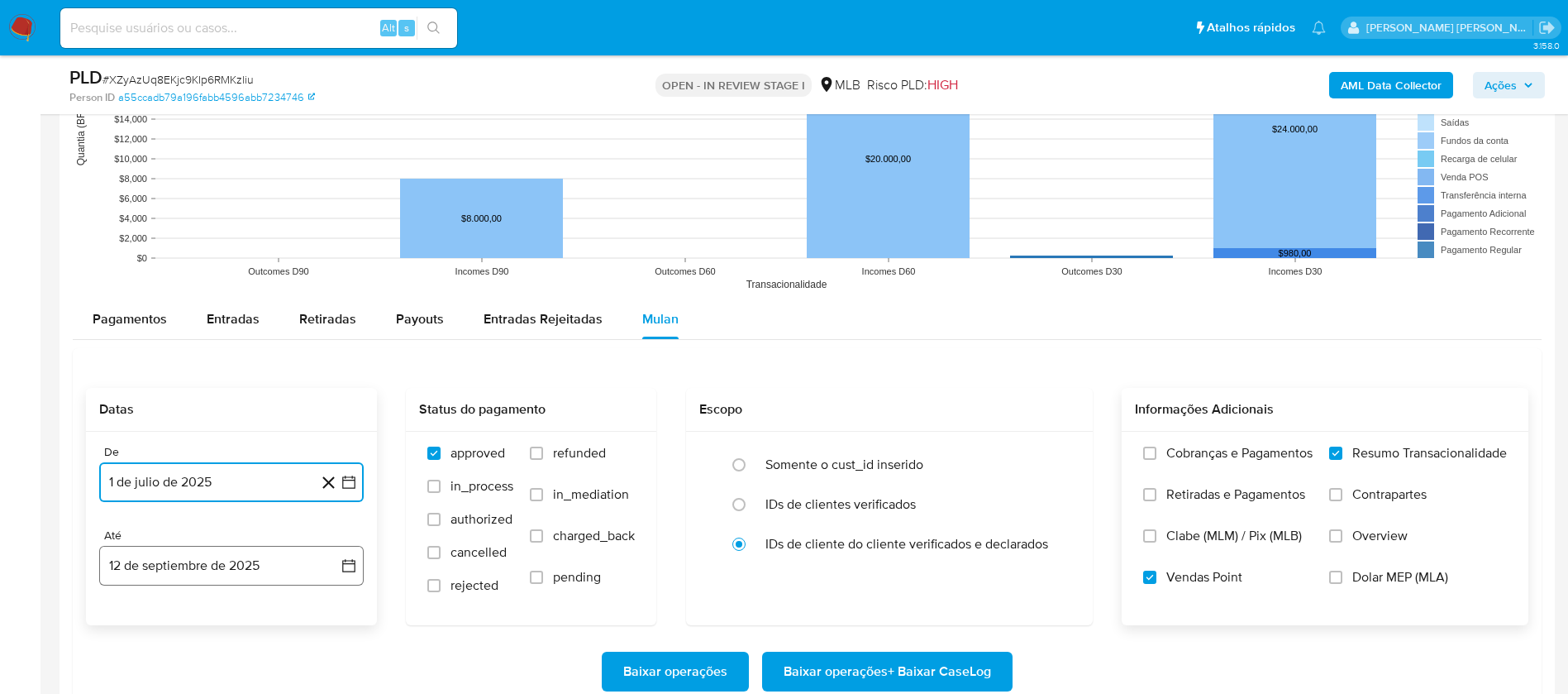
click at [238, 571] on button "12 de septiembre de 2025" at bounding box center [231, 565] width 264 height 40
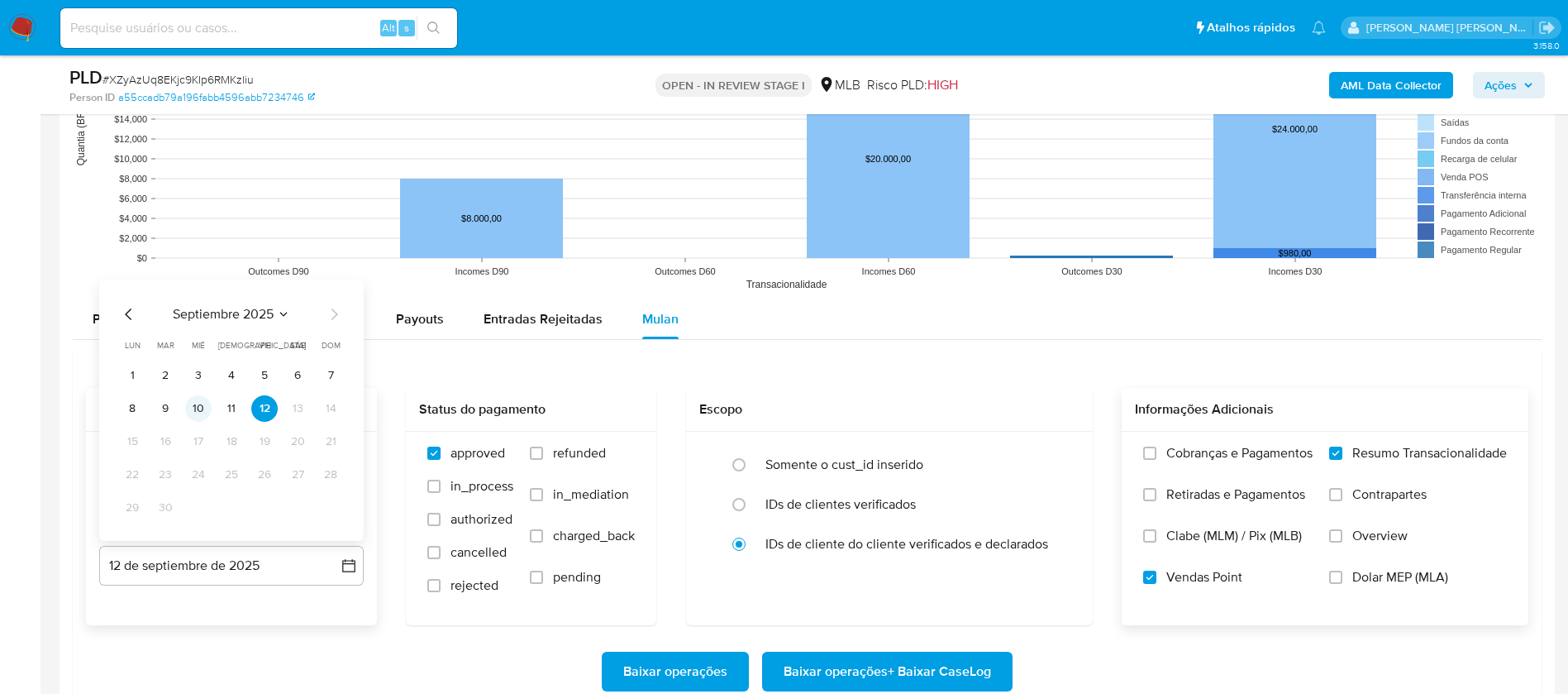
click at [197, 412] on button "10" at bounding box center [198, 408] width 27 height 27
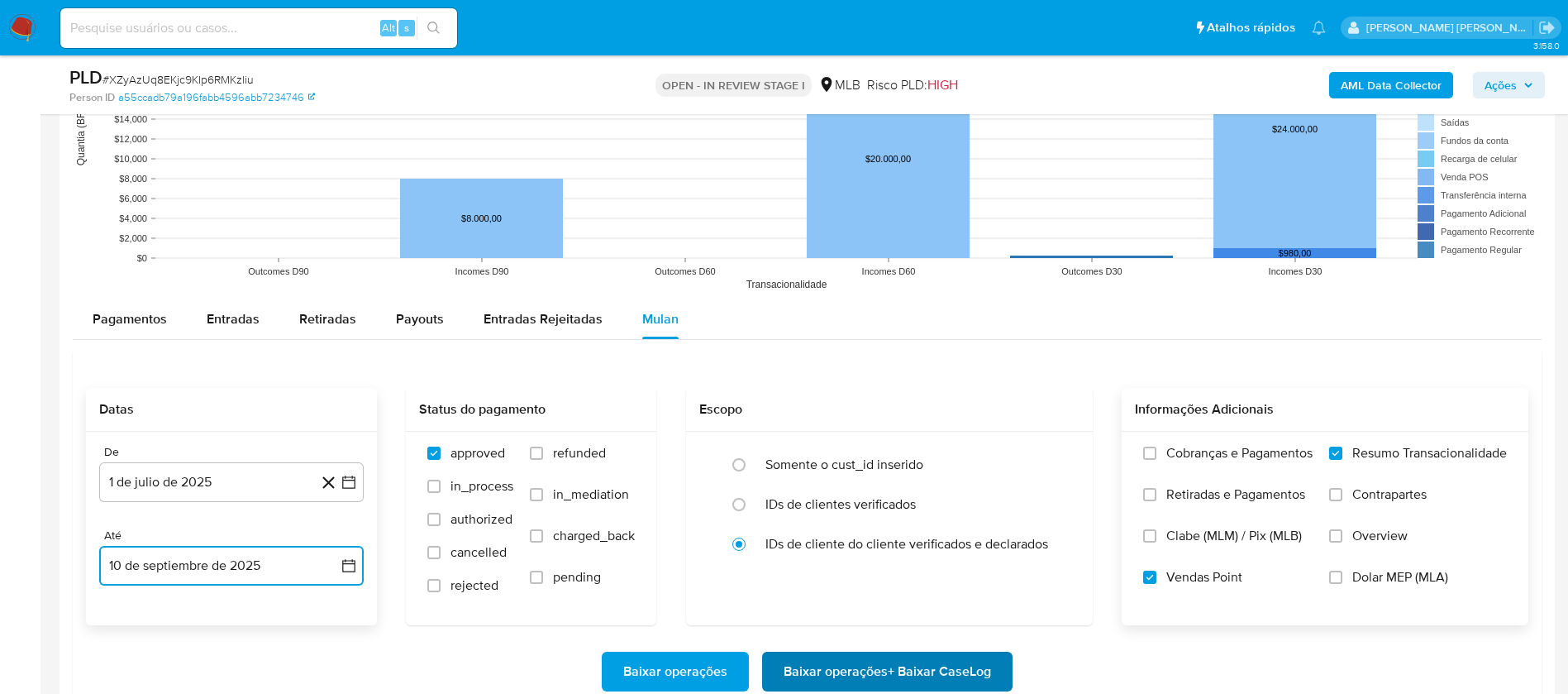
click at [940, 661] on span "Baixar operações + Baixar CaseLog" at bounding box center [887, 671] width 208 height 36
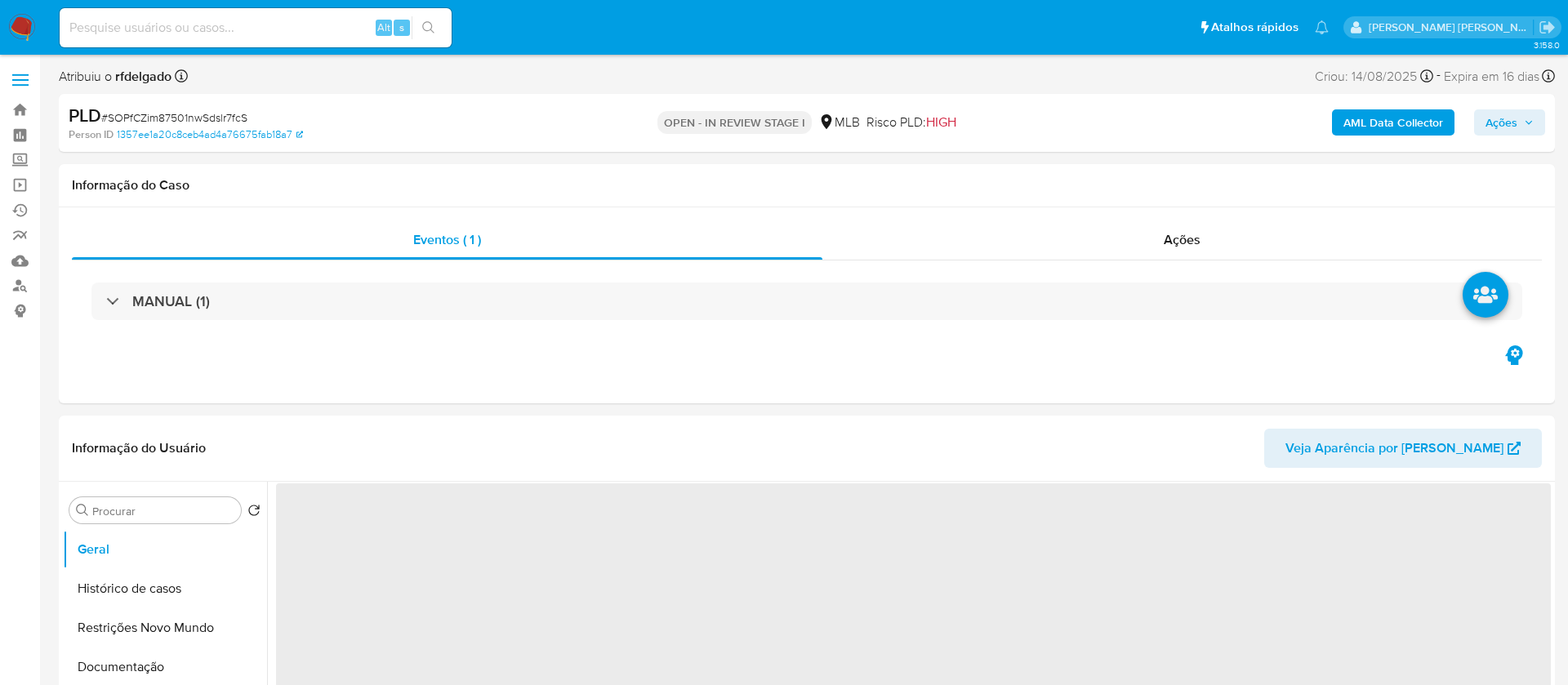
select select "10"
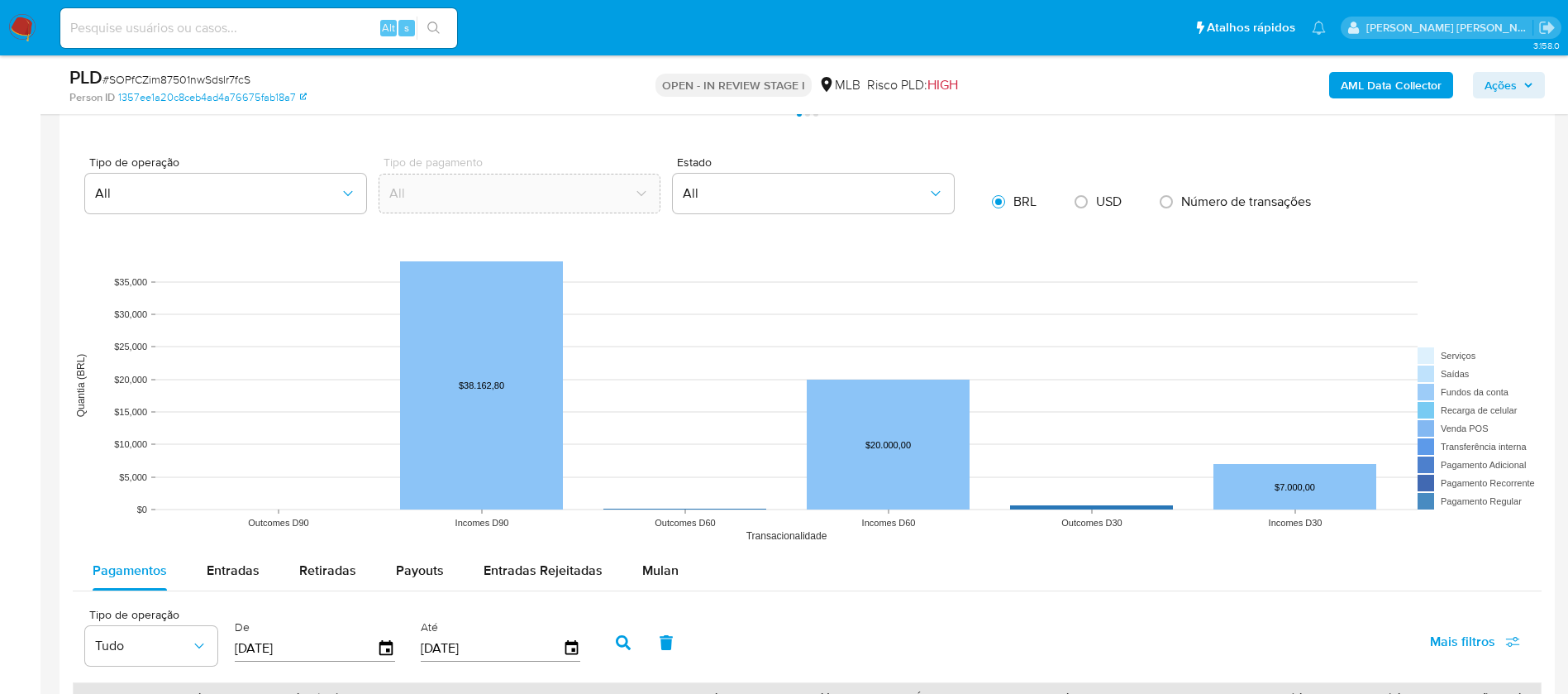
scroll to position [1364, 0]
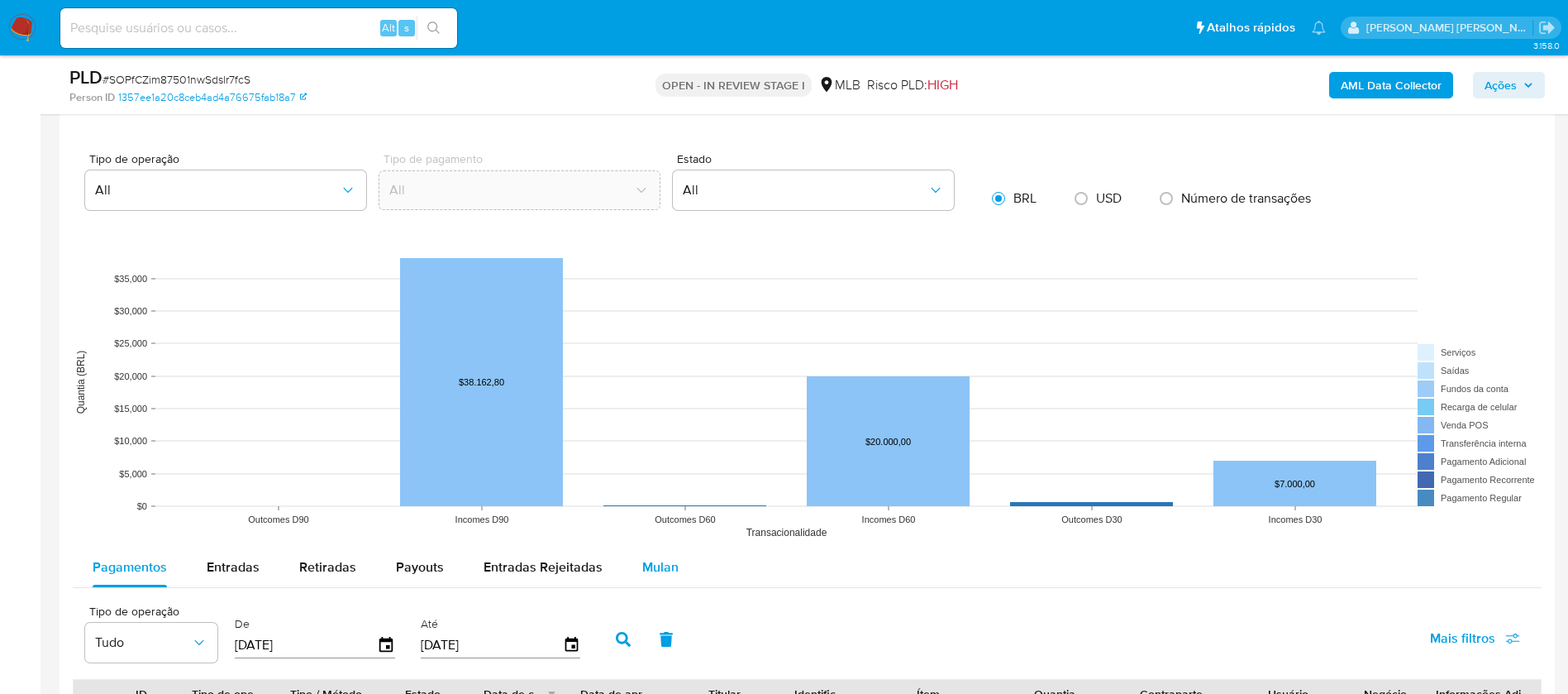
click at [659, 552] on div "Mulan" at bounding box center [660, 567] width 36 height 40
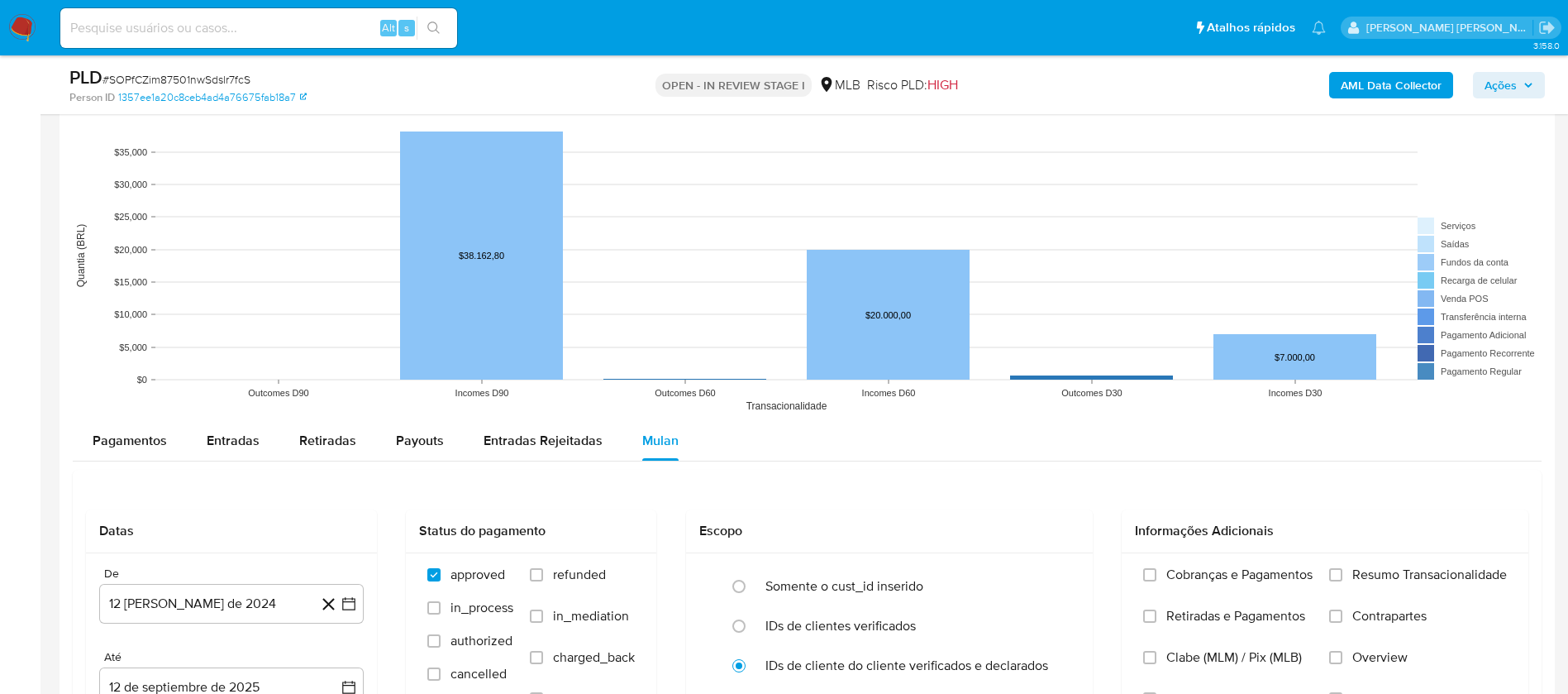
scroll to position [1613, 0]
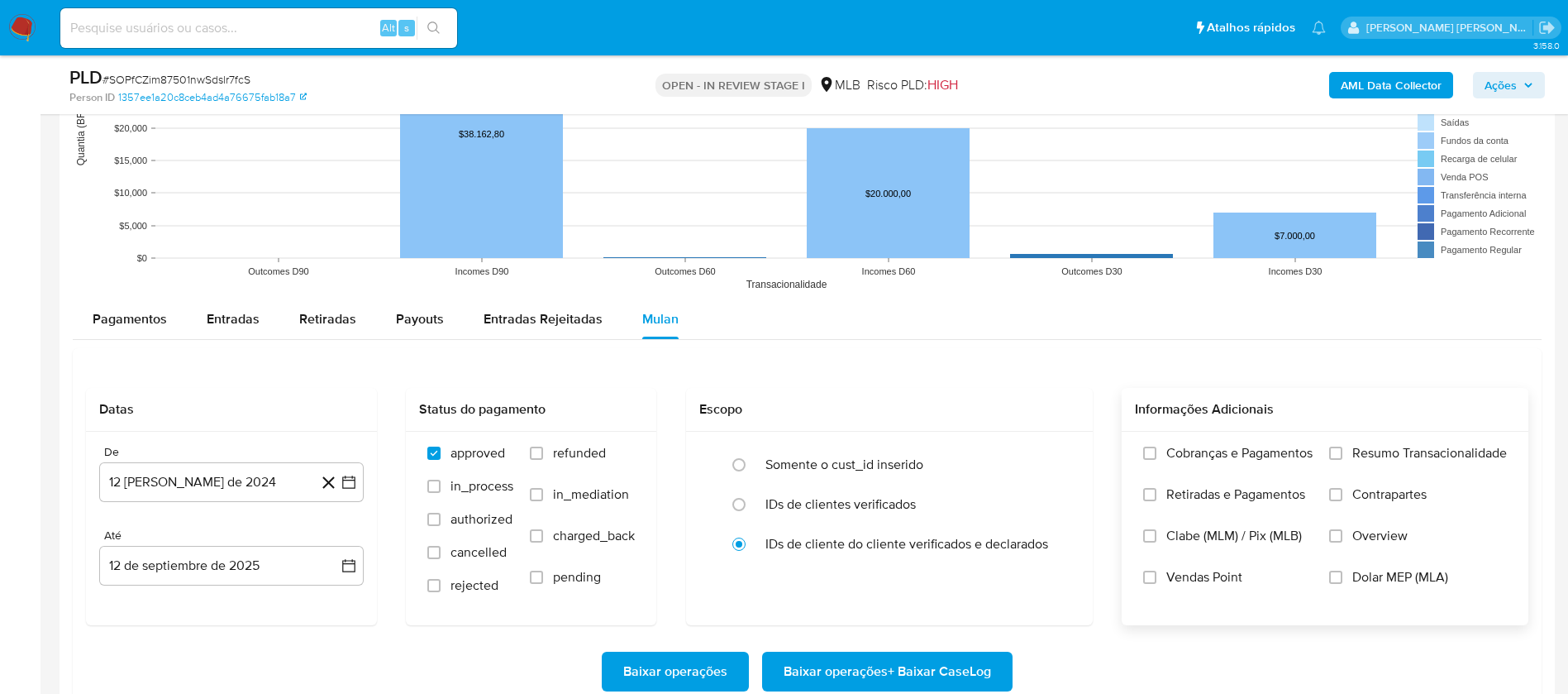
click at [1411, 449] on span "Resumo Transacionalidade" at bounding box center [1429, 453] width 155 height 17
click at [1343, 449] on input "Resumo Transacionalidade" at bounding box center [1336, 453] width 13 height 13
click at [1193, 586] on label "Vendas Point" at bounding box center [1228, 589] width 170 height 42
click at [1156, 583] on input "Vendas Point" at bounding box center [1149, 576] width 13 height 13
click at [155, 478] on button "12 [PERSON_NAME] de 2024" at bounding box center [231, 482] width 264 height 40
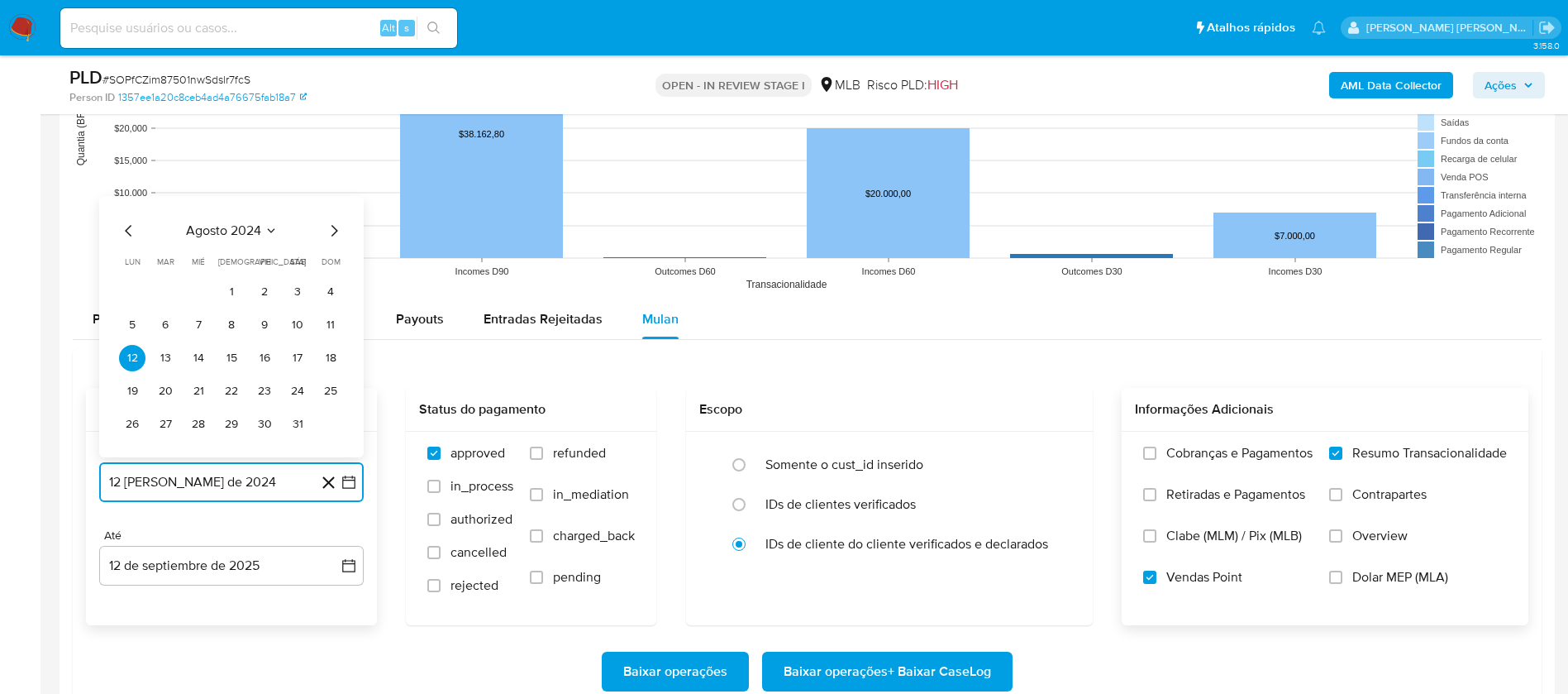
click at [235, 223] on span "agosto 2024" at bounding box center [223, 231] width 75 height 17
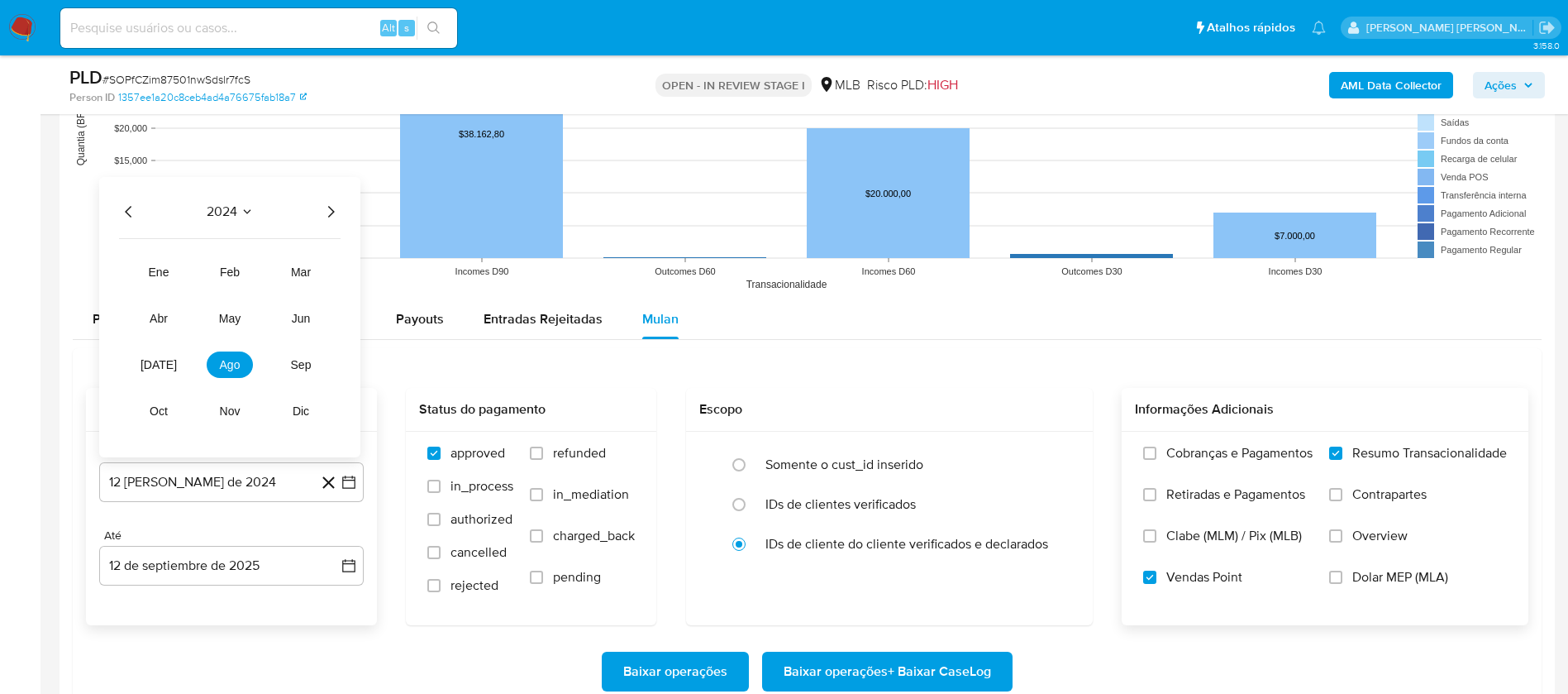
click at [332, 210] on icon "Año siguiente" at bounding box center [331, 211] width 19 height 19
click at [170, 364] on button "[DATE]" at bounding box center [158, 364] width 46 height 27
click at [170, 286] on button "1" at bounding box center [165, 292] width 27 height 27
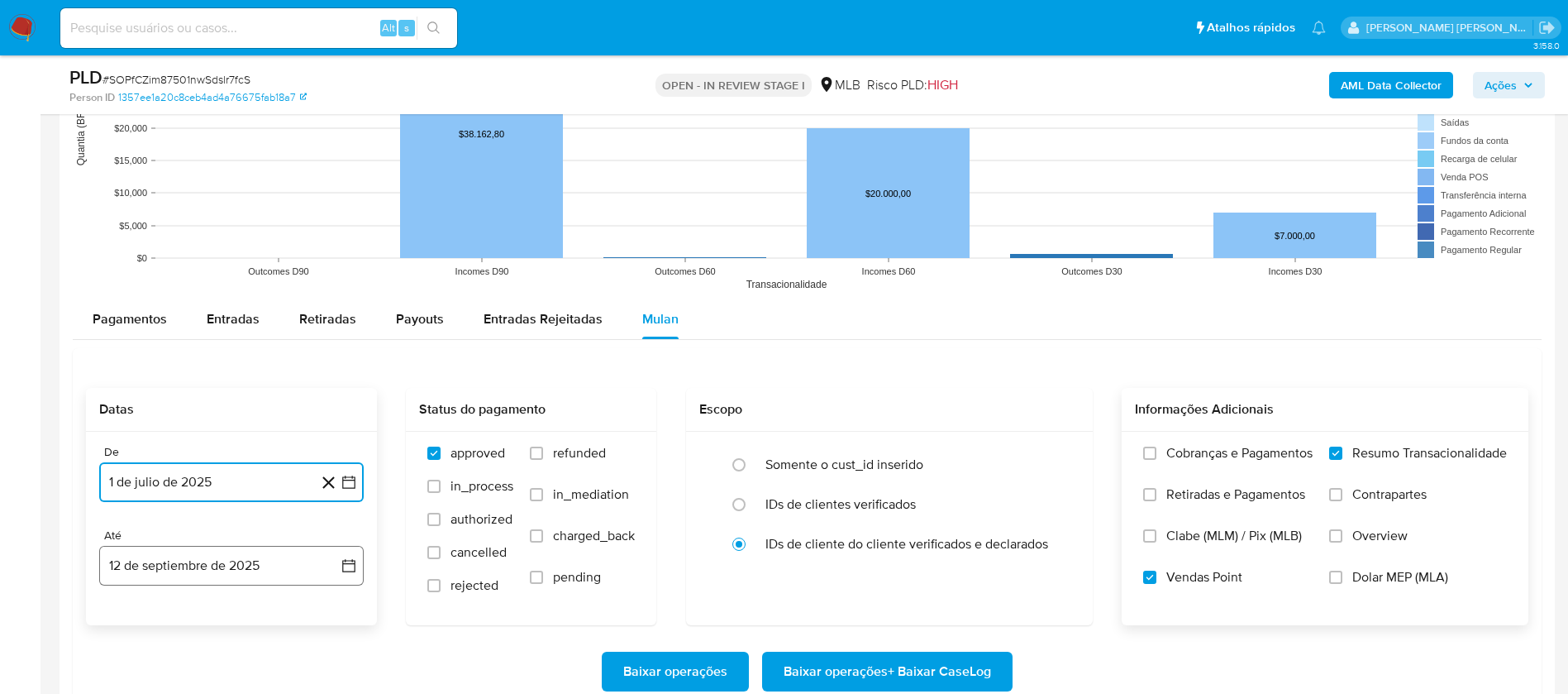
click at [263, 578] on button "12 de septiembre de 2025" at bounding box center [231, 565] width 264 height 40
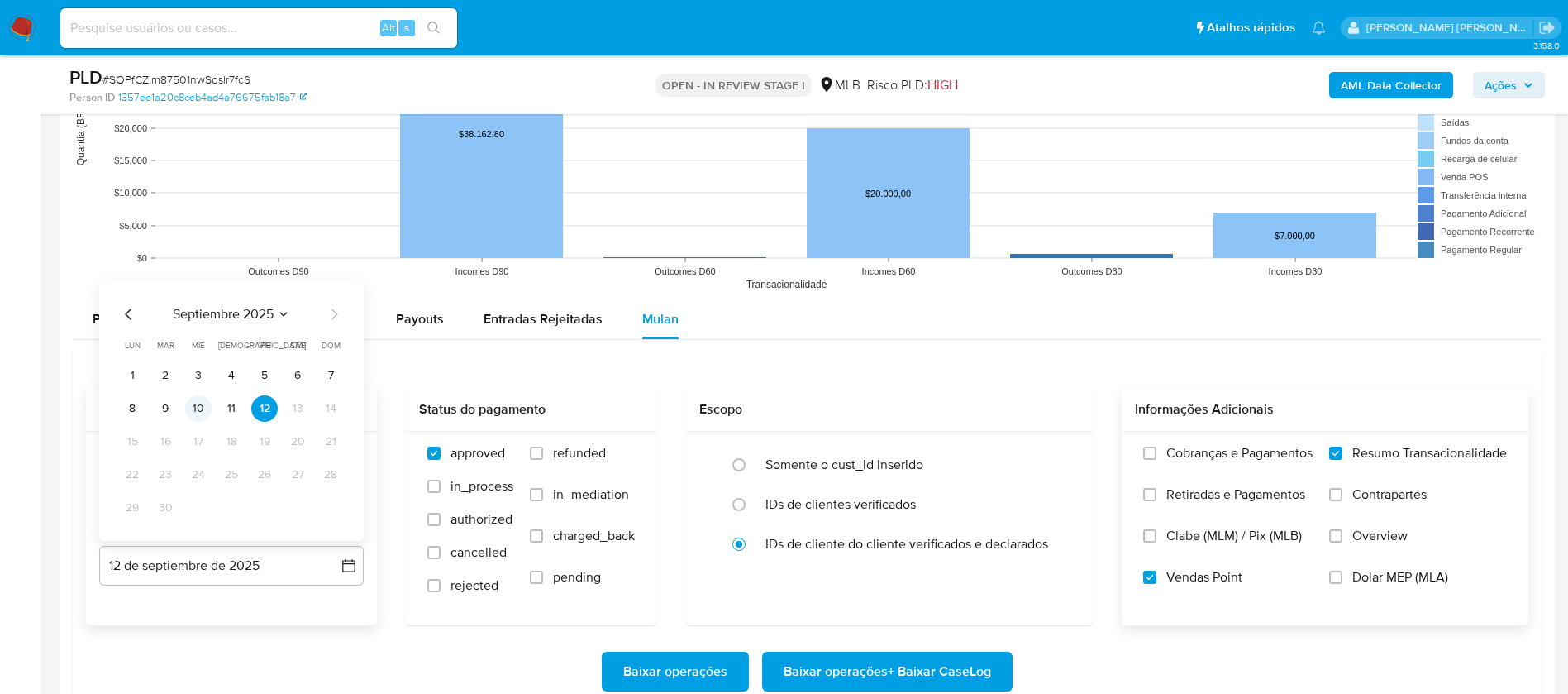
click at [203, 405] on button "10" at bounding box center [198, 408] width 27 height 27
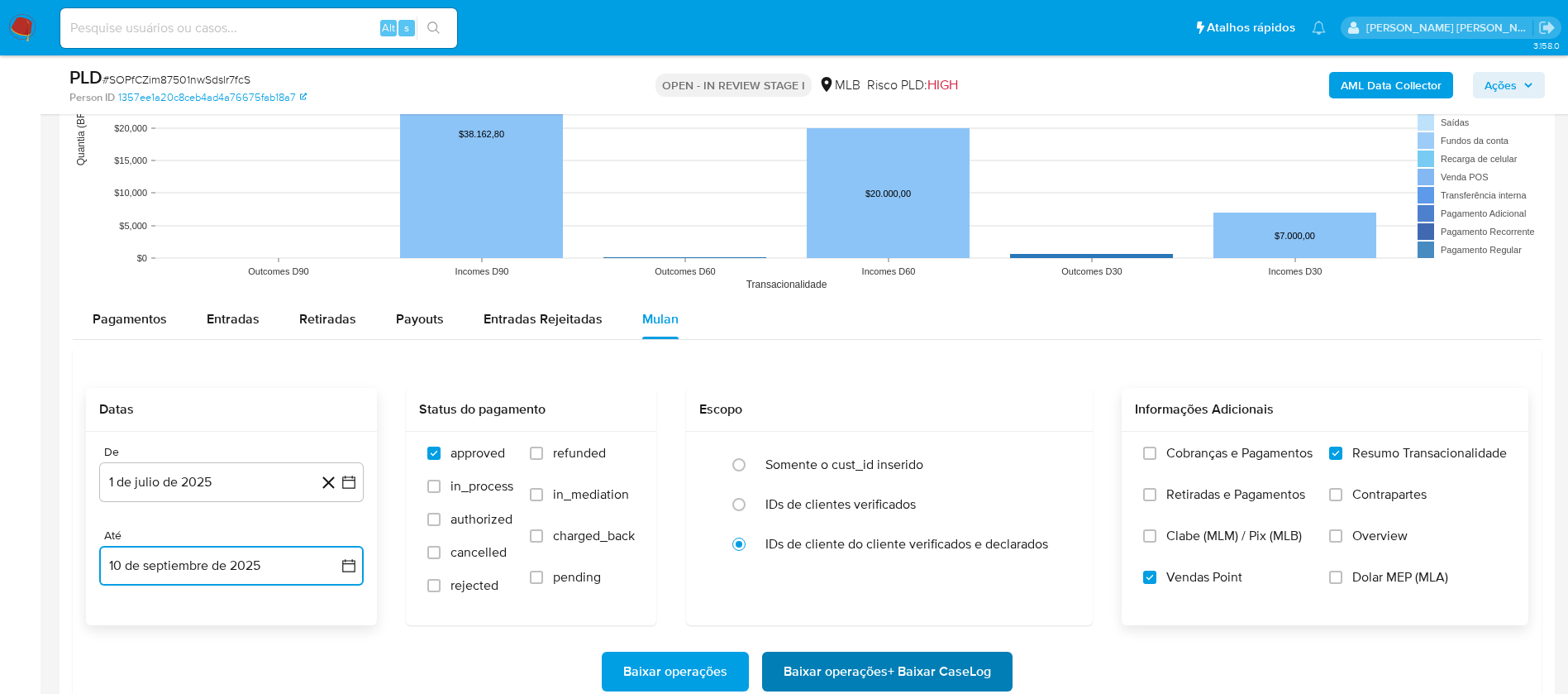
click at [800, 658] on span "Baixar operações + Baixar CaseLog" at bounding box center [887, 671] width 208 height 36
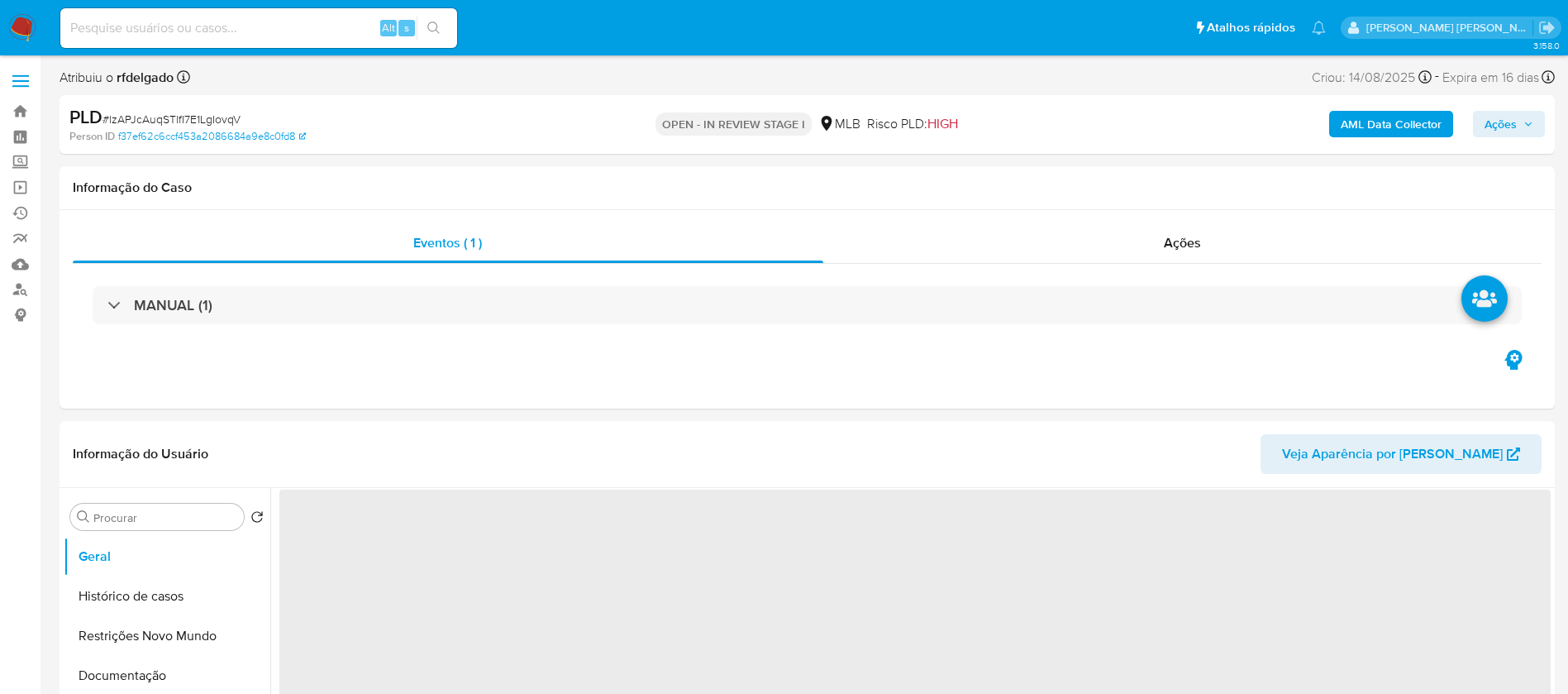
select select "10"
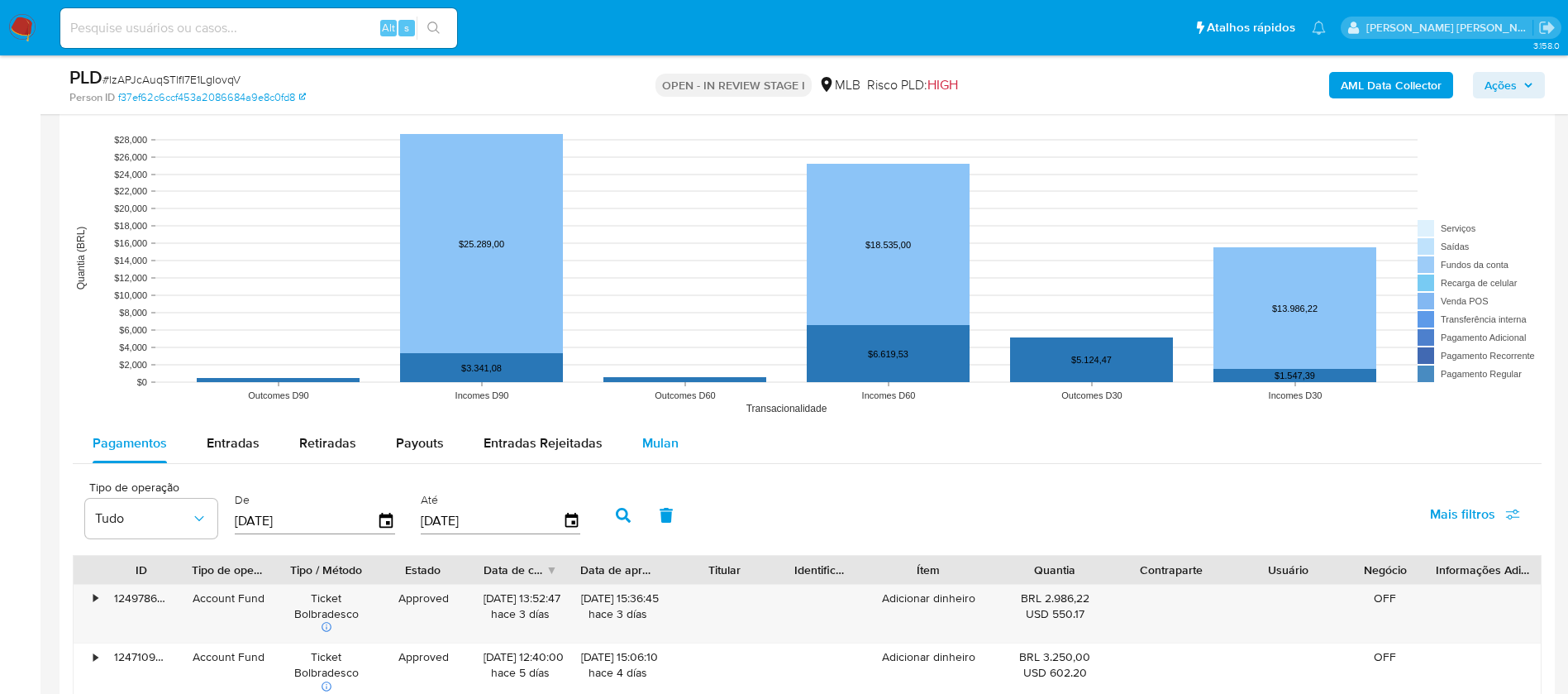
click at [663, 446] on span "Mulan" at bounding box center [660, 443] width 36 height 19
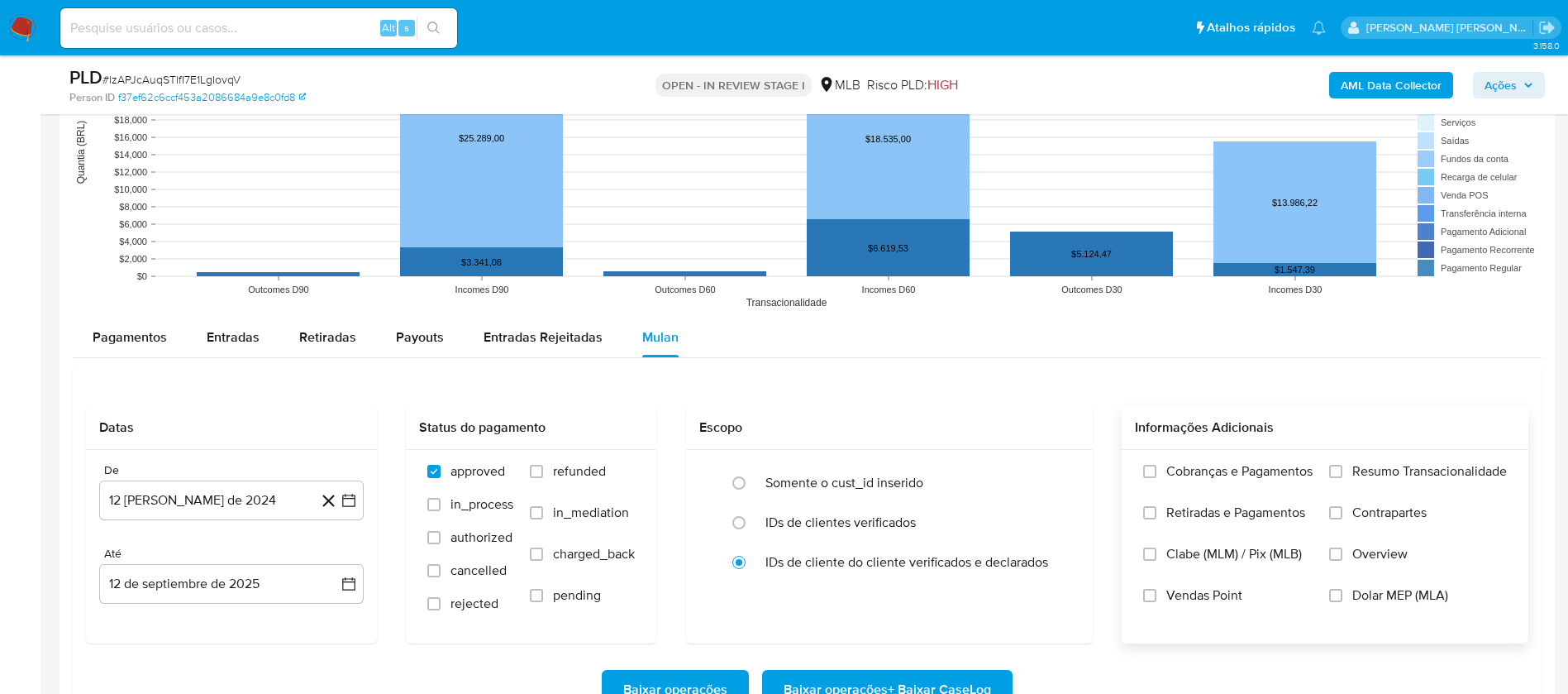
scroll to position [1736, 0]
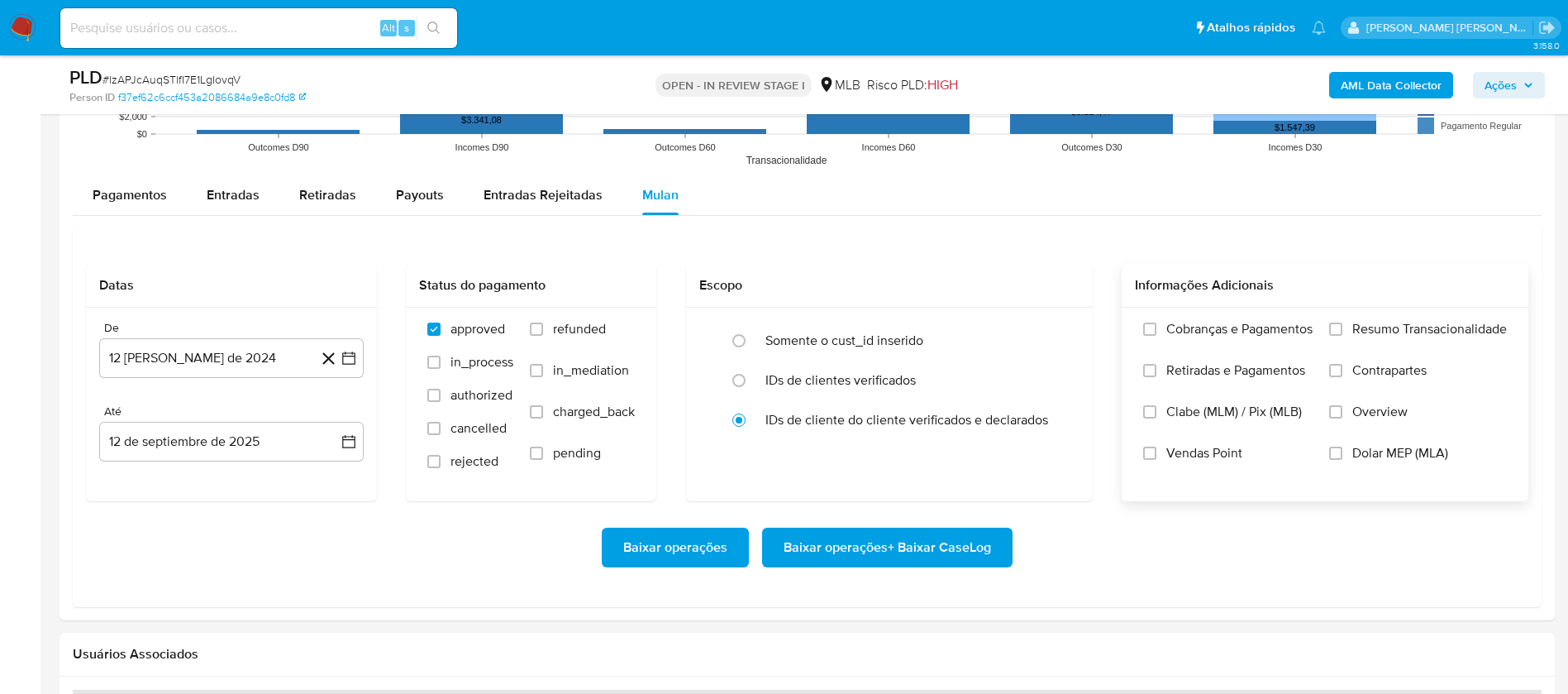
click at [1397, 337] on span "Resumo Transacionalidade" at bounding box center [1429, 329] width 155 height 17
click at [1343, 336] on input "Resumo Transacionalidade" at bounding box center [1336, 329] width 13 height 13
click at [1180, 459] on span "Vendas Point" at bounding box center [1205, 453] width 76 height 17
click at [1156, 459] on input "Vendas Point" at bounding box center [1149, 453] width 13 height 13
click at [177, 377] on button "12 [PERSON_NAME] de 2024" at bounding box center [231, 358] width 264 height 40
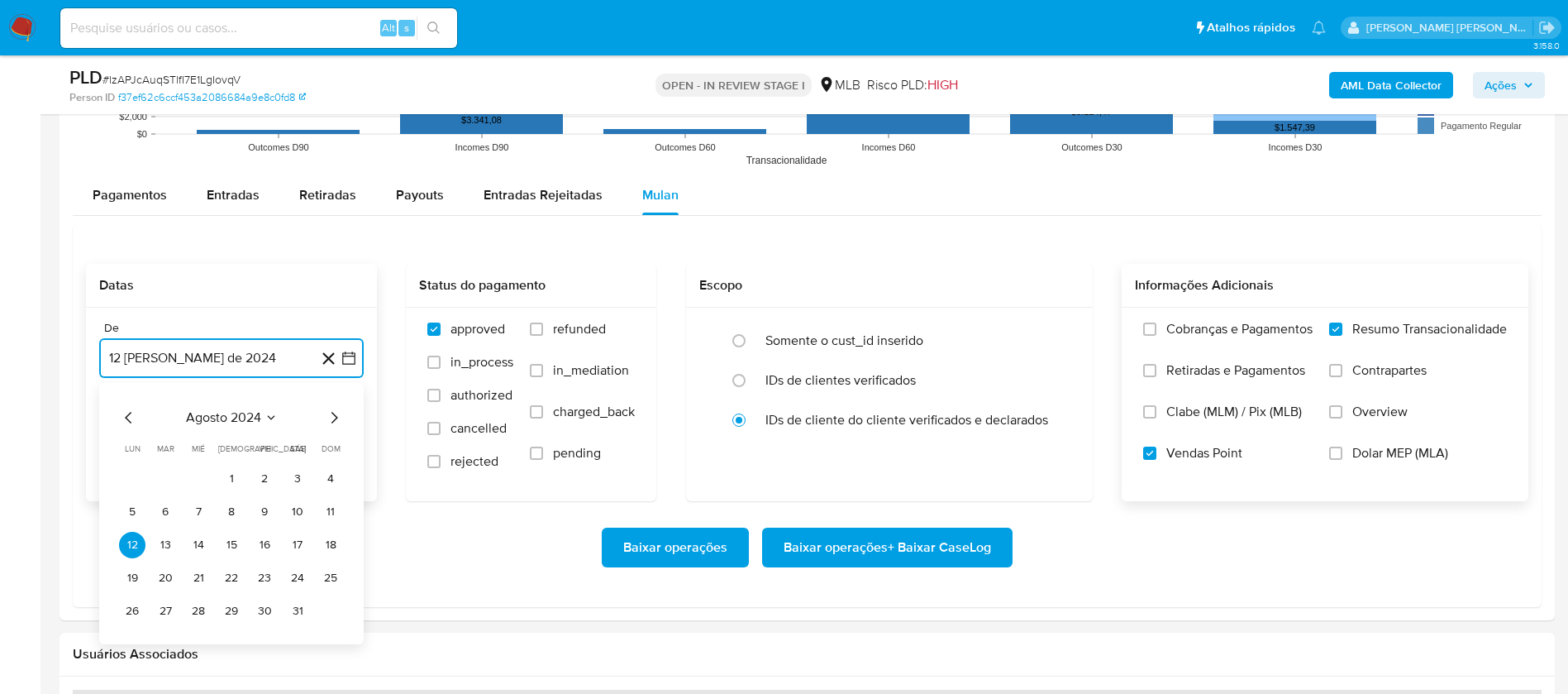
click at [238, 421] on span "agosto 2024" at bounding box center [223, 417] width 75 height 17
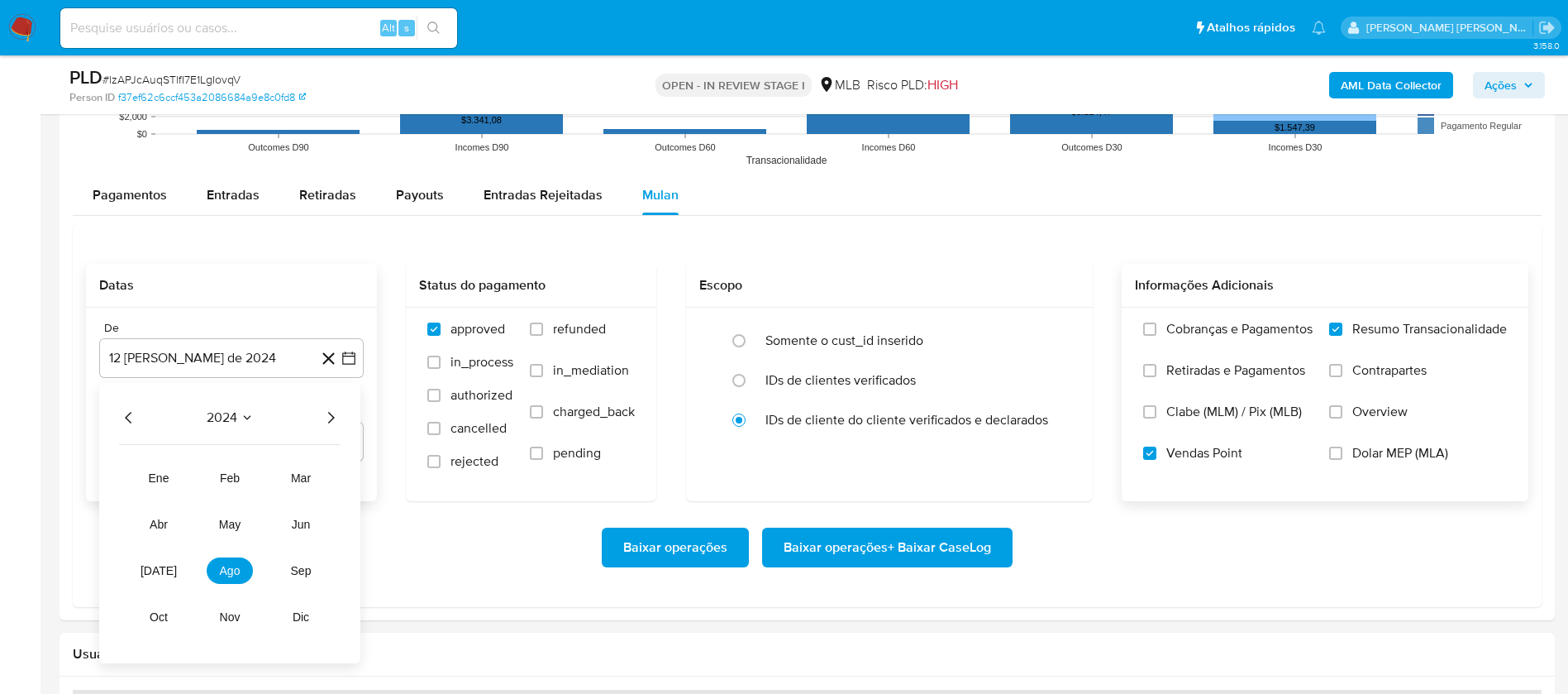
click at [328, 415] on icon "Año siguiente" at bounding box center [331, 417] width 19 height 19
click at [164, 567] on span "[DATE]" at bounding box center [158, 570] width 36 height 13
click at [168, 476] on button "1" at bounding box center [165, 479] width 27 height 27
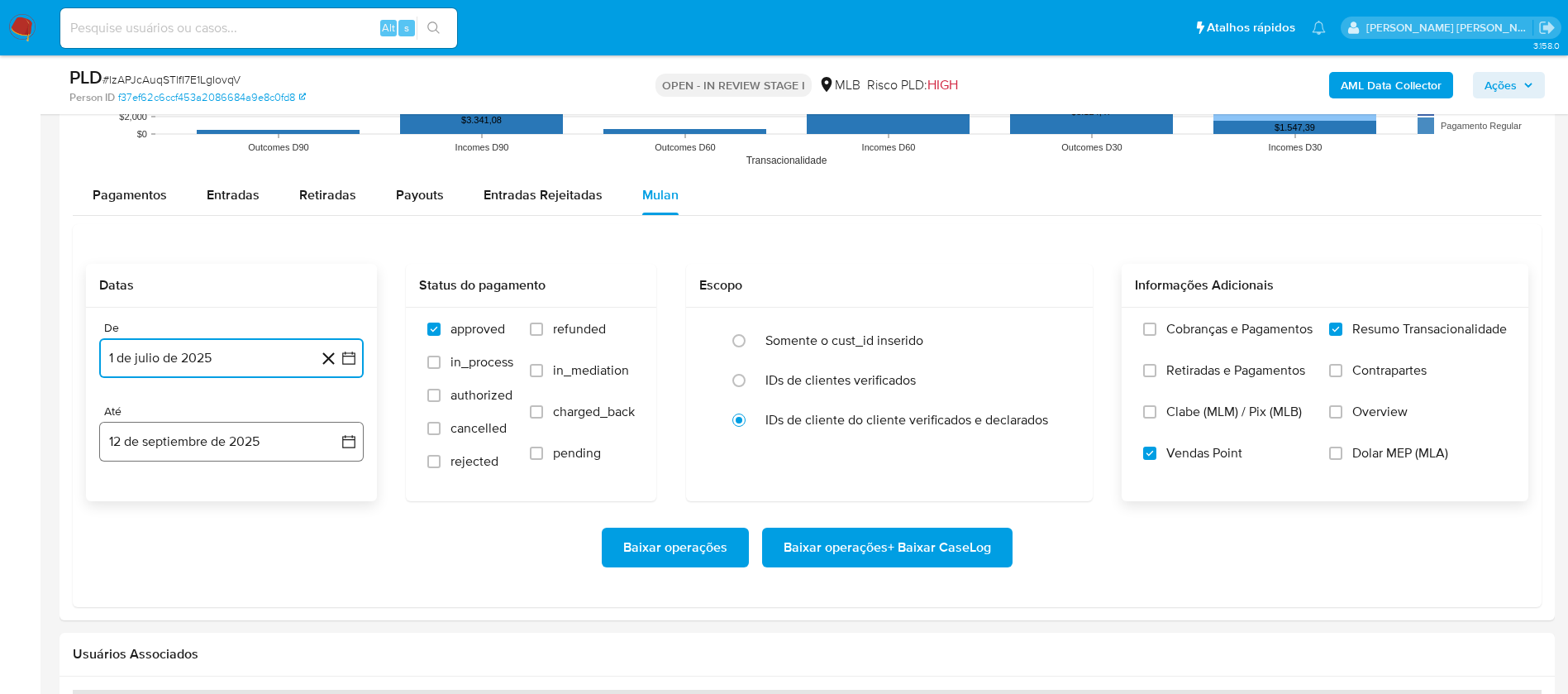
click at [198, 435] on button "12 de septiembre de 2025" at bounding box center [231, 441] width 264 height 40
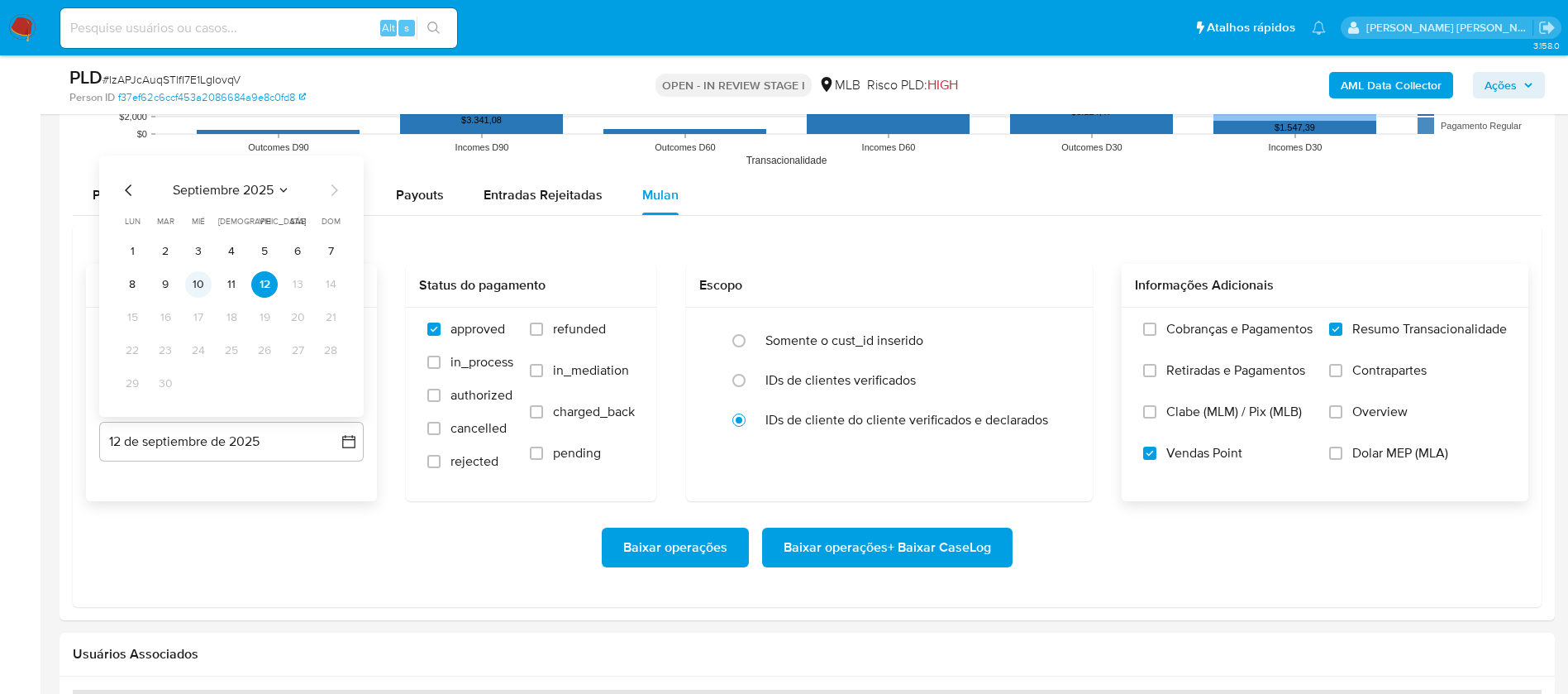
click at [199, 288] on button "10" at bounding box center [198, 285] width 27 height 27
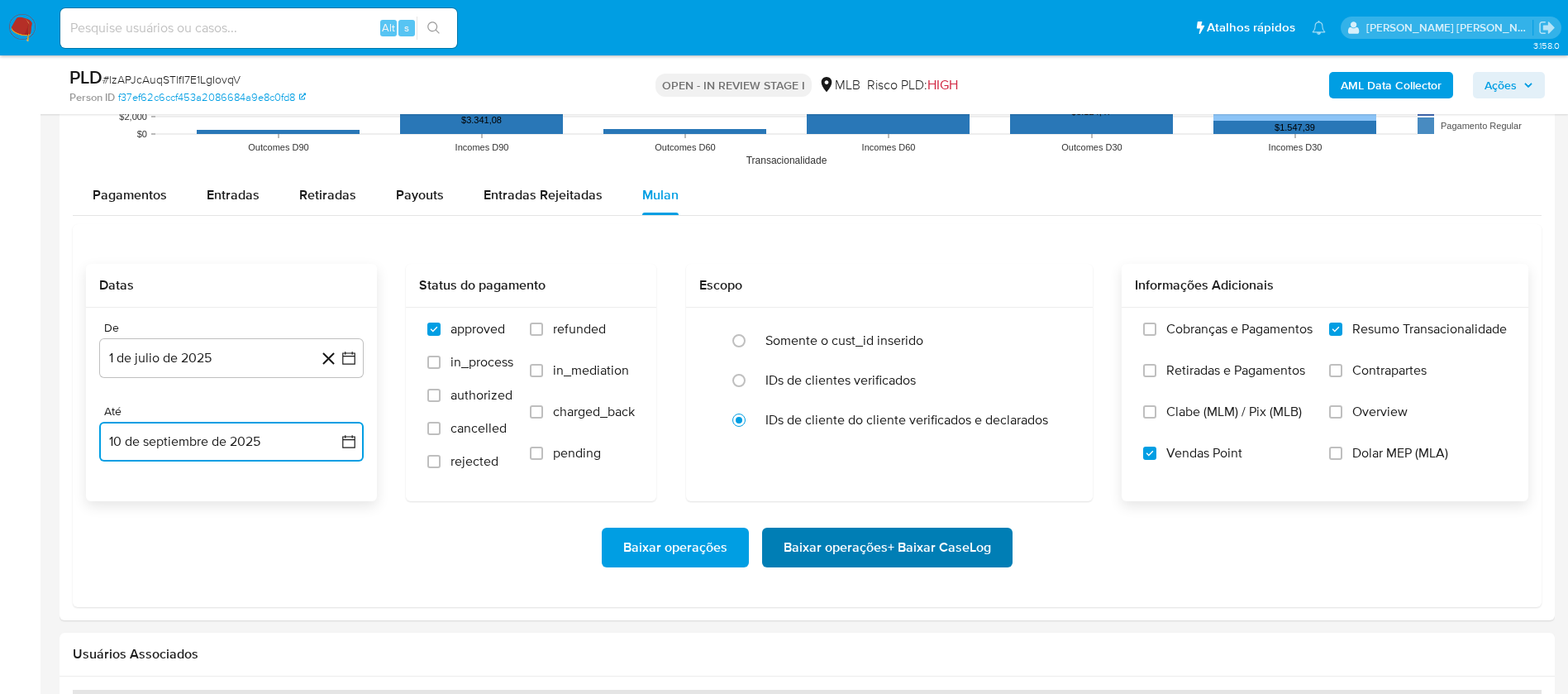
click at [892, 539] on span "Baixar operações + Baixar CaseLog" at bounding box center [887, 547] width 208 height 36
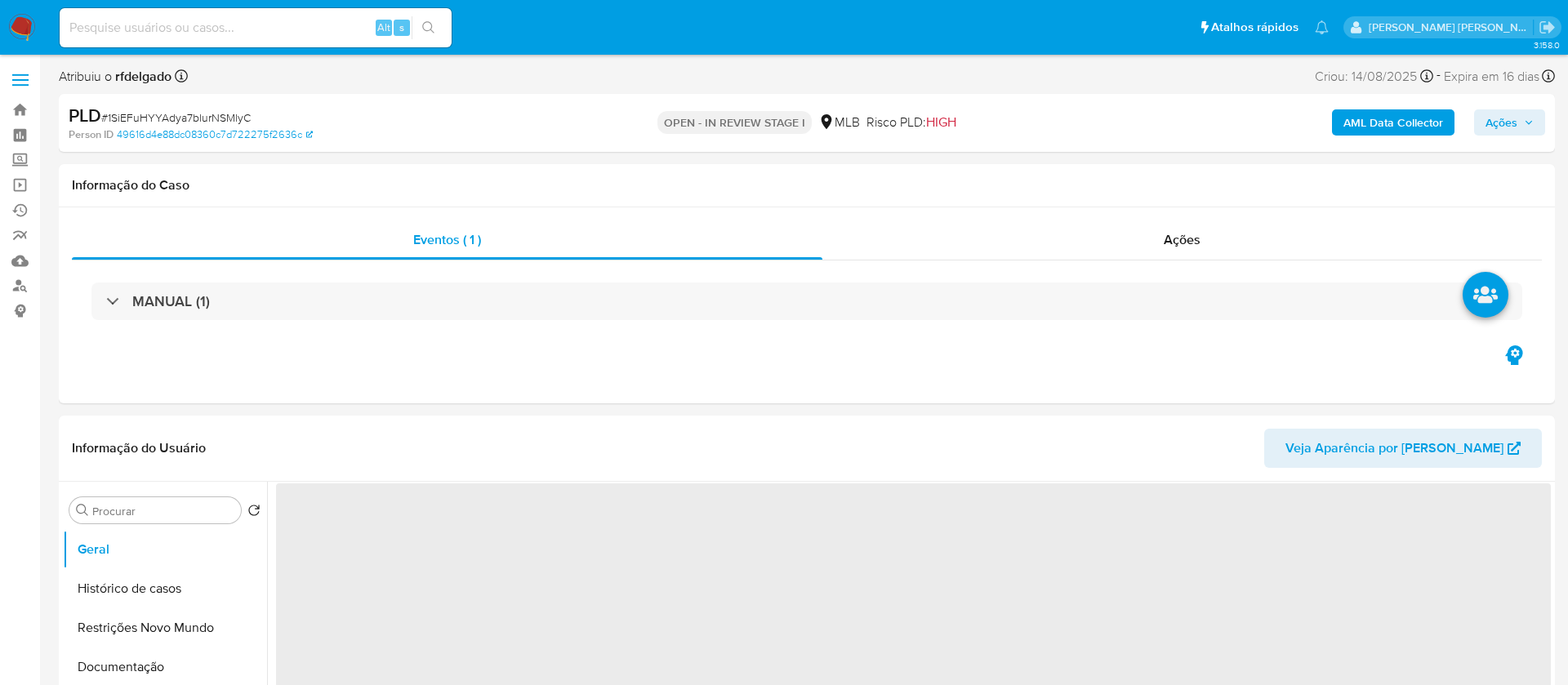
select select "10"
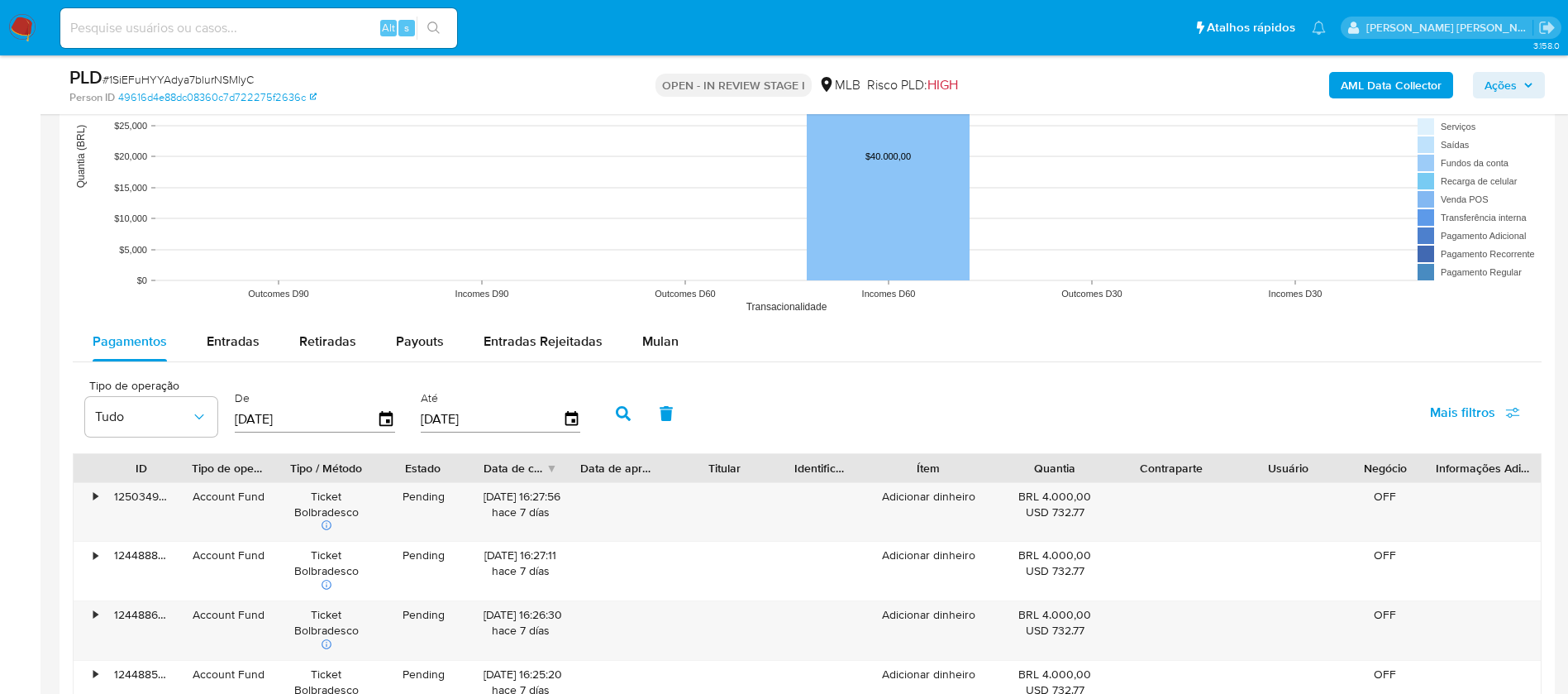
scroll to position [1613, 0]
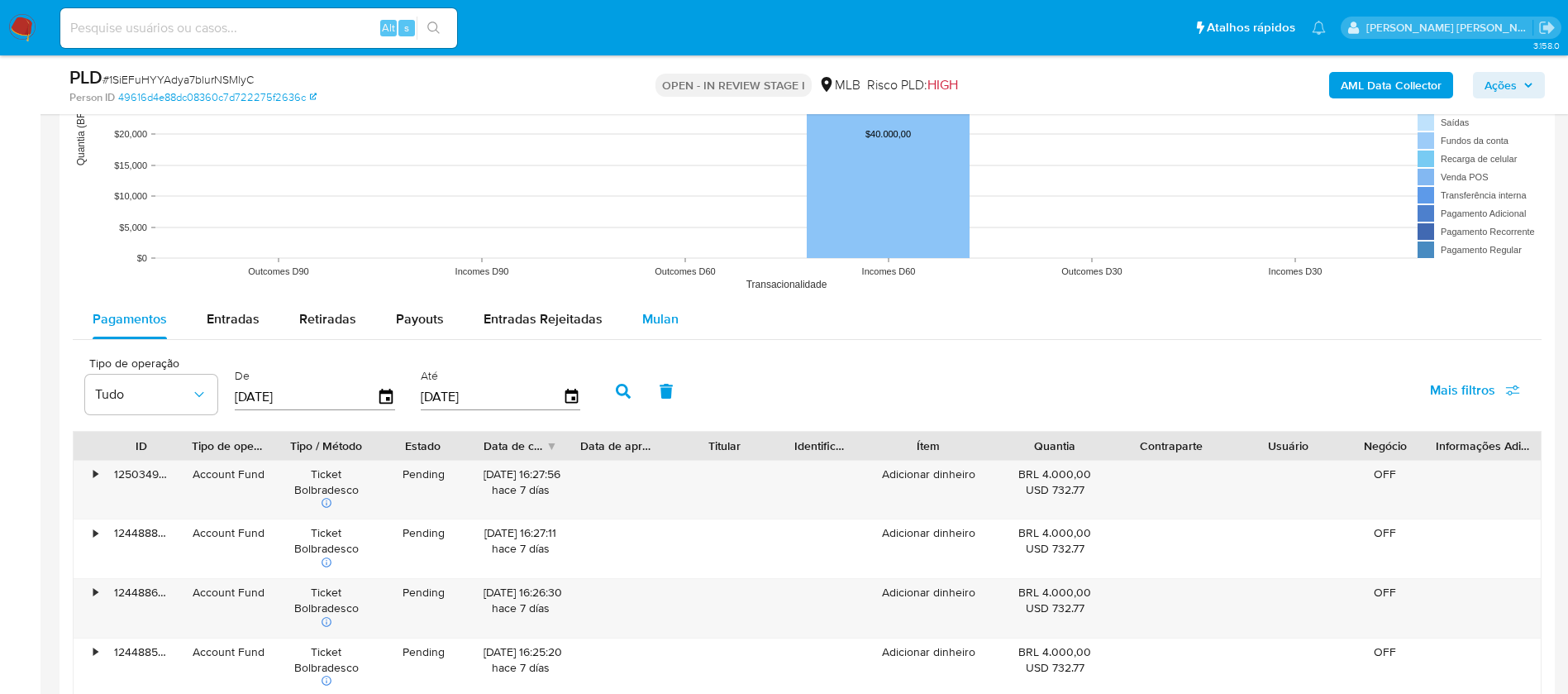
click at [661, 309] on span "Mulan" at bounding box center [660, 319] width 36 height 19
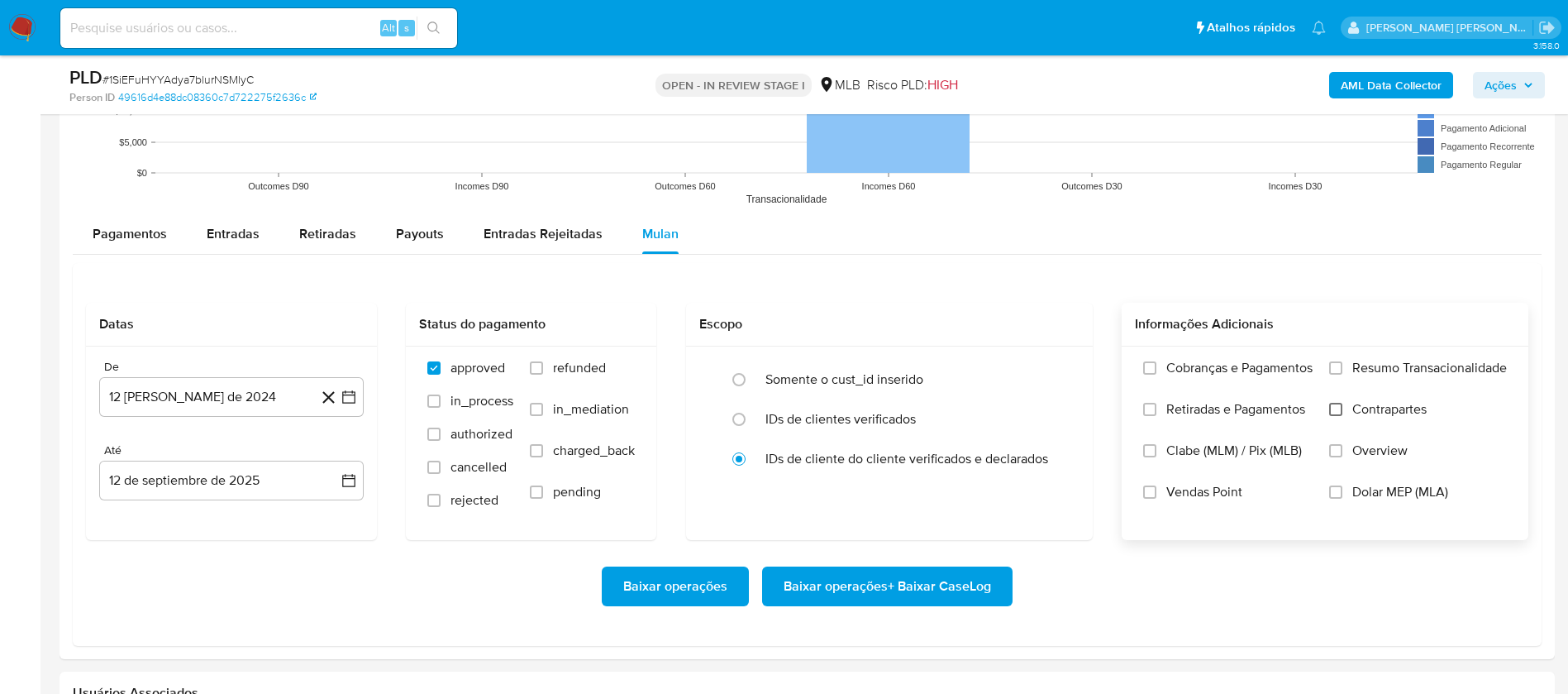
scroll to position [1736, 0]
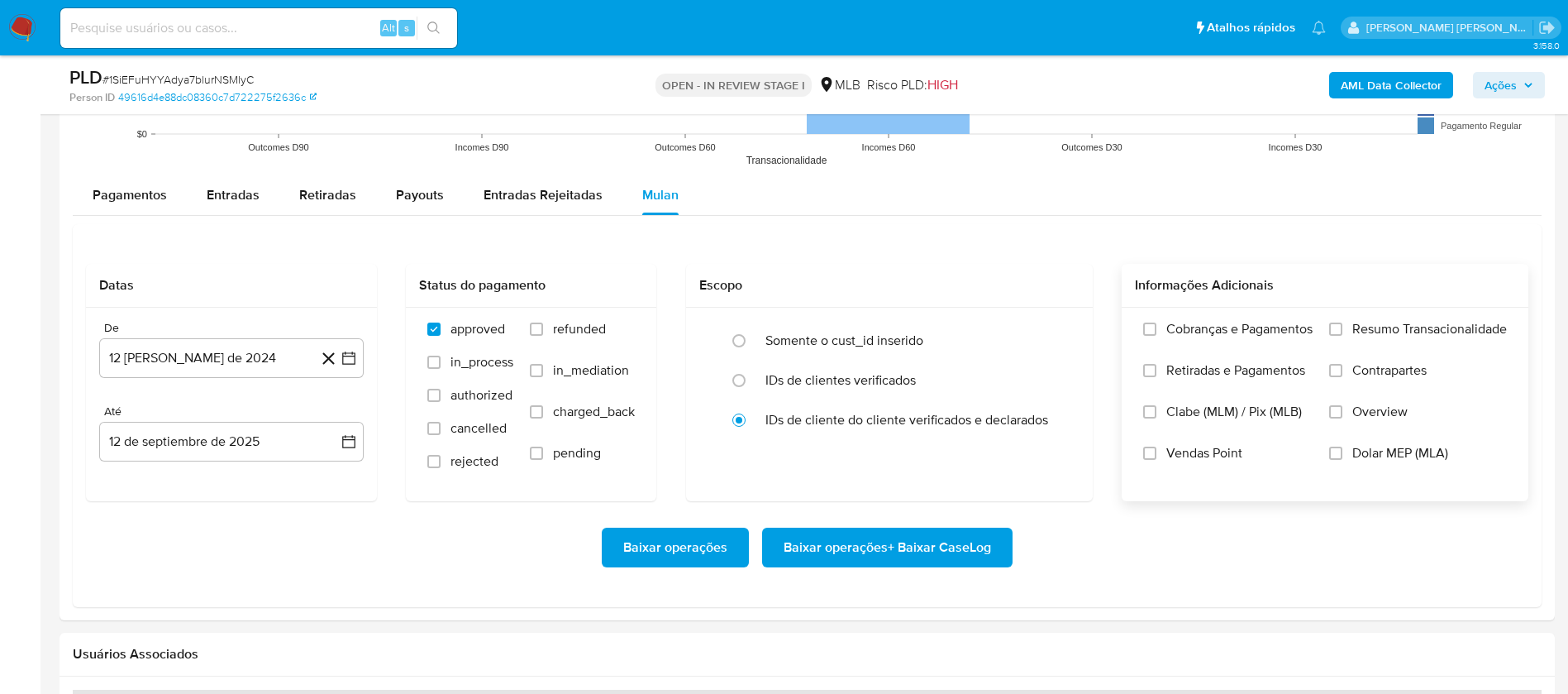
click at [1382, 328] on span "Resumo Transacionalidade" at bounding box center [1429, 329] width 155 height 17
click at [1343, 328] on input "Resumo Transacionalidade" at bounding box center [1336, 329] width 13 height 13
click at [1198, 451] on span "Vendas Point" at bounding box center [1205, 453] width 76 height 17
click at [1156, 451] on input "Vendas Point" at bounding box center [1149, 453] width 13 height 13
click at [217, 347] on button "12 [PERSON_NAME] de 2024" at bounding box center [231, 358] width 264 height 40
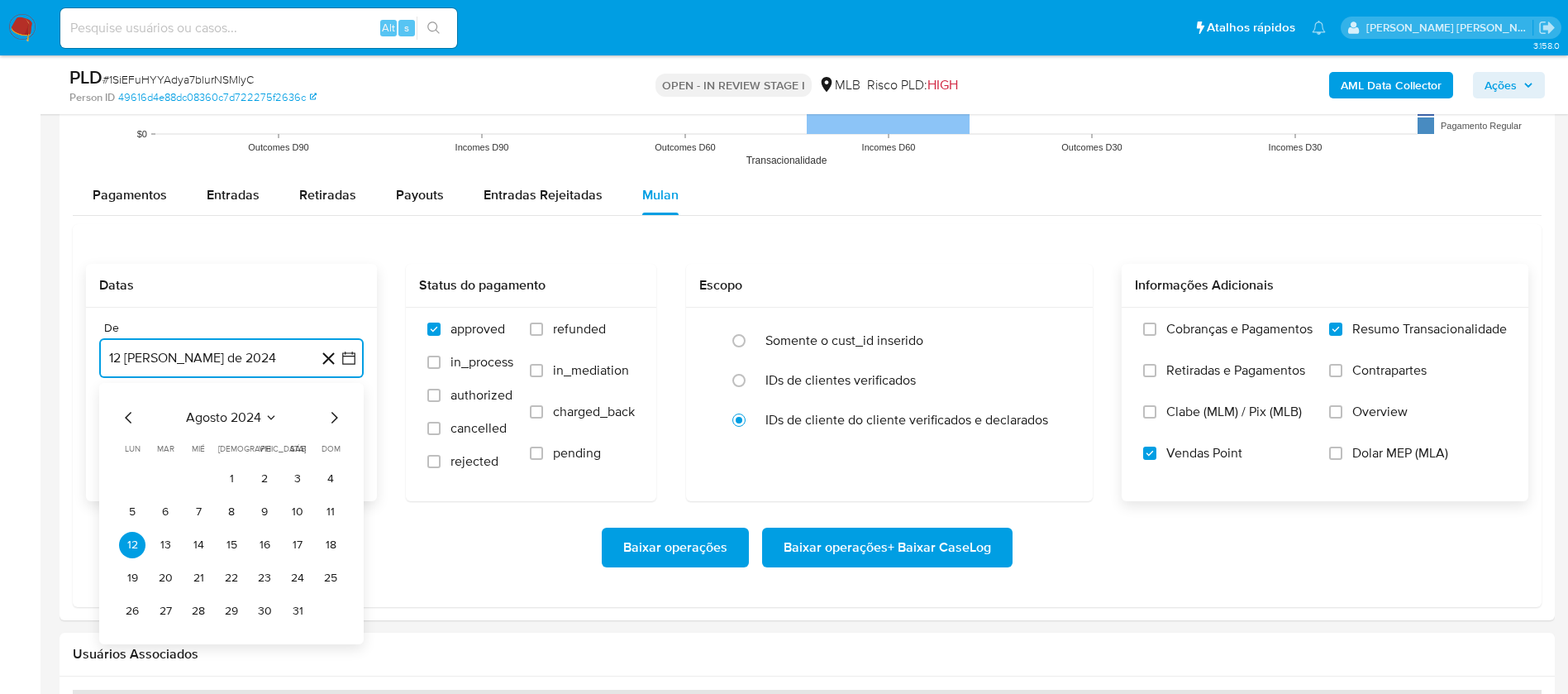
click at [251, 409] on span "agosto 2024" at bounding box center [223, 417] width 75 height 17
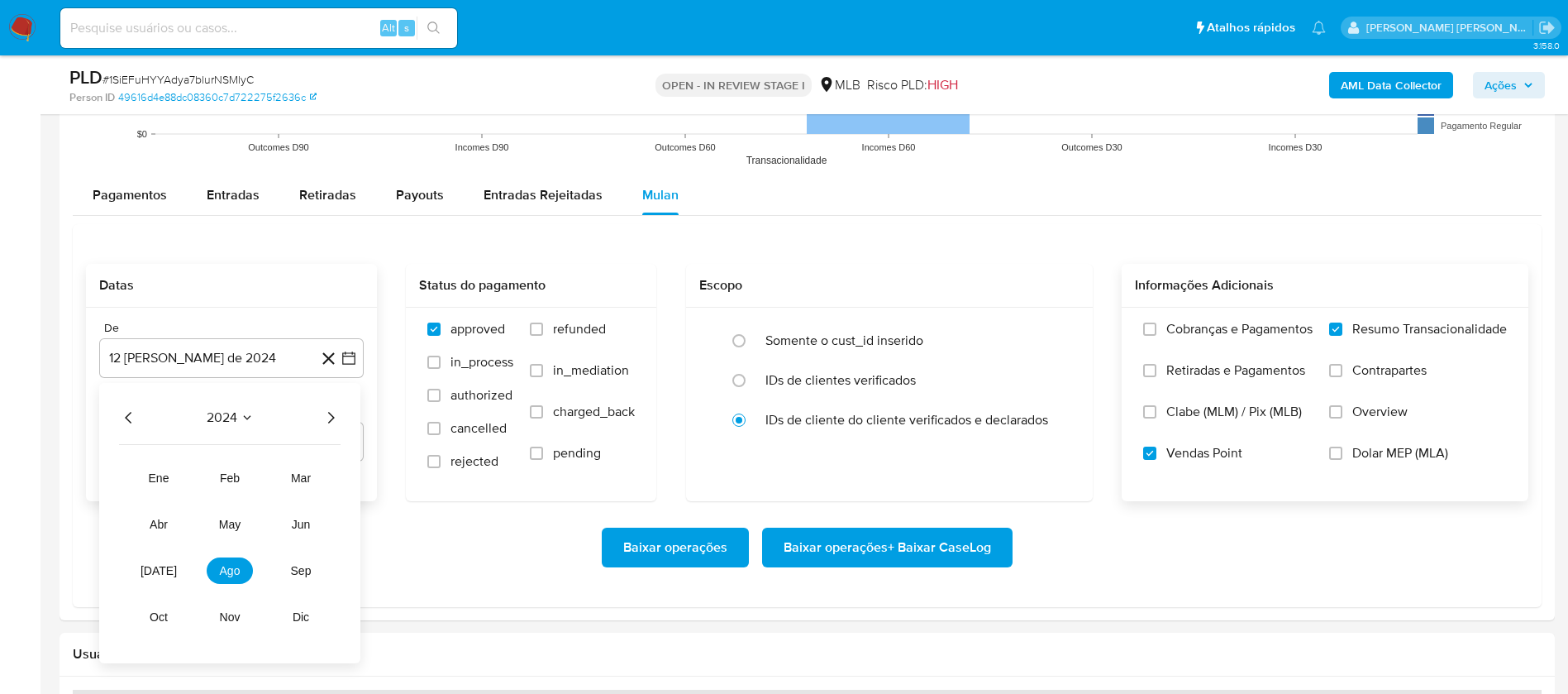
click at [328, 416] on icon "Año siguiente" at bounding box center [331, 417] width 19 height 19
click at [160, 565] on span "[DATE]" at bounding box center [158, 570] width 36 height 13
click at [167, 478] on button "1" at bounding box center [165, 479] width 27 height 27
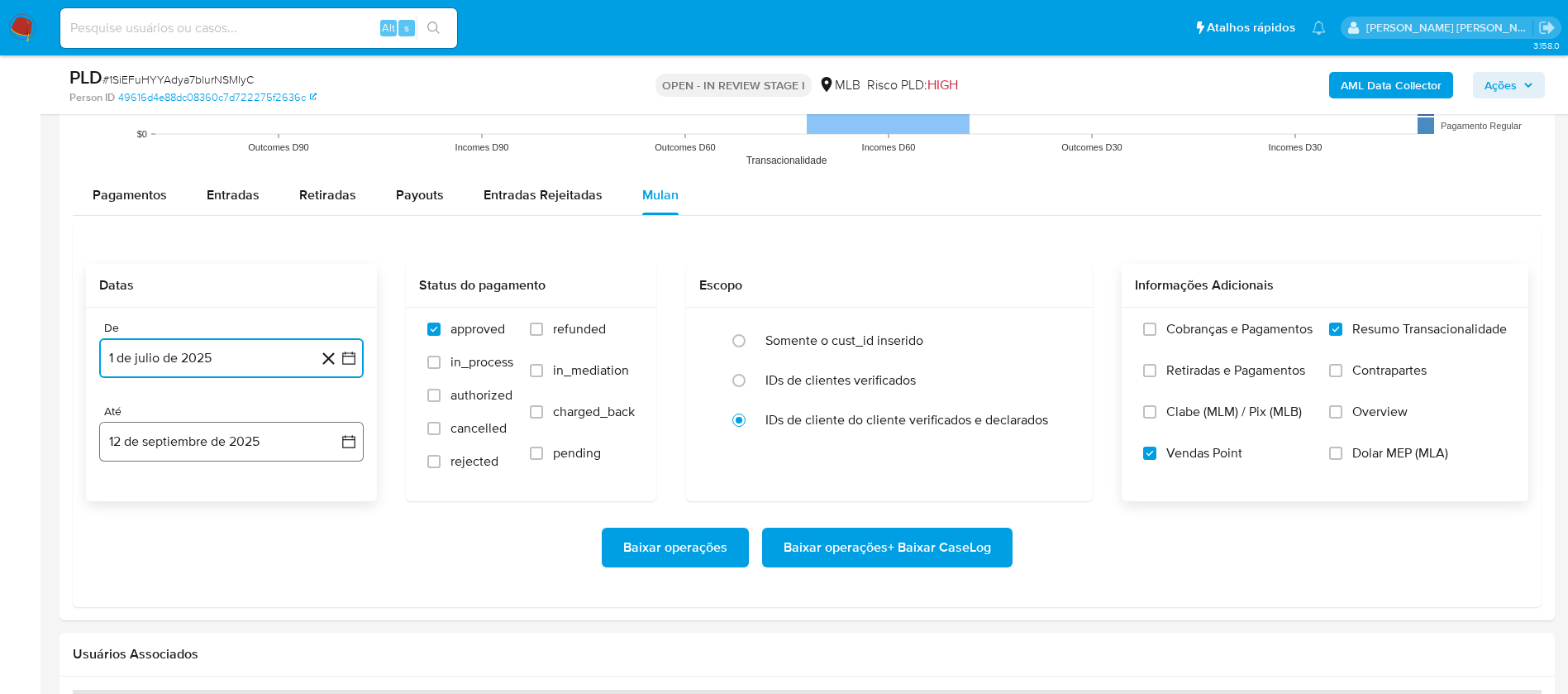
click at [199, 446] on button "12 de septiembre de 2025" at bounding box center [231, 441] width 264 height 40
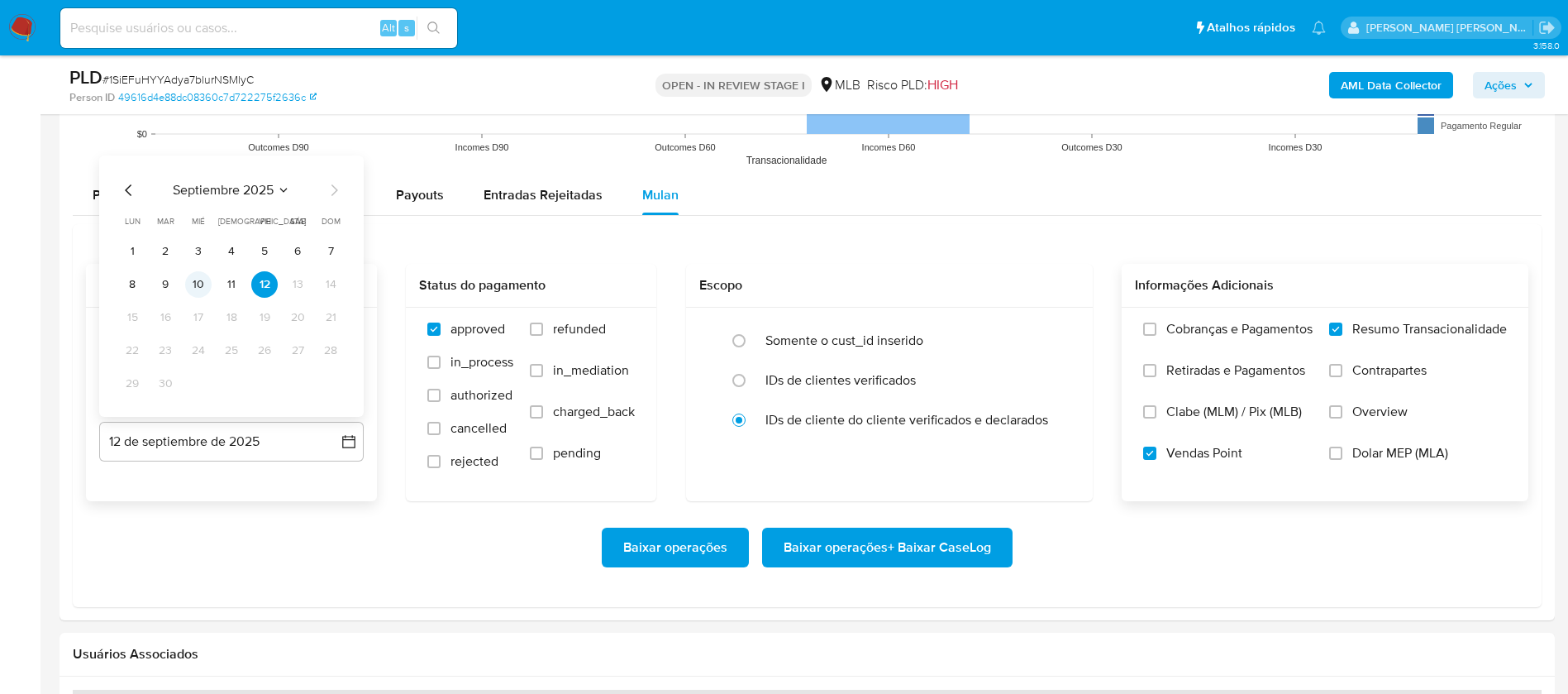
click at [195, 285] on button "10" at bounding box center [198, 285] width 27 height 27
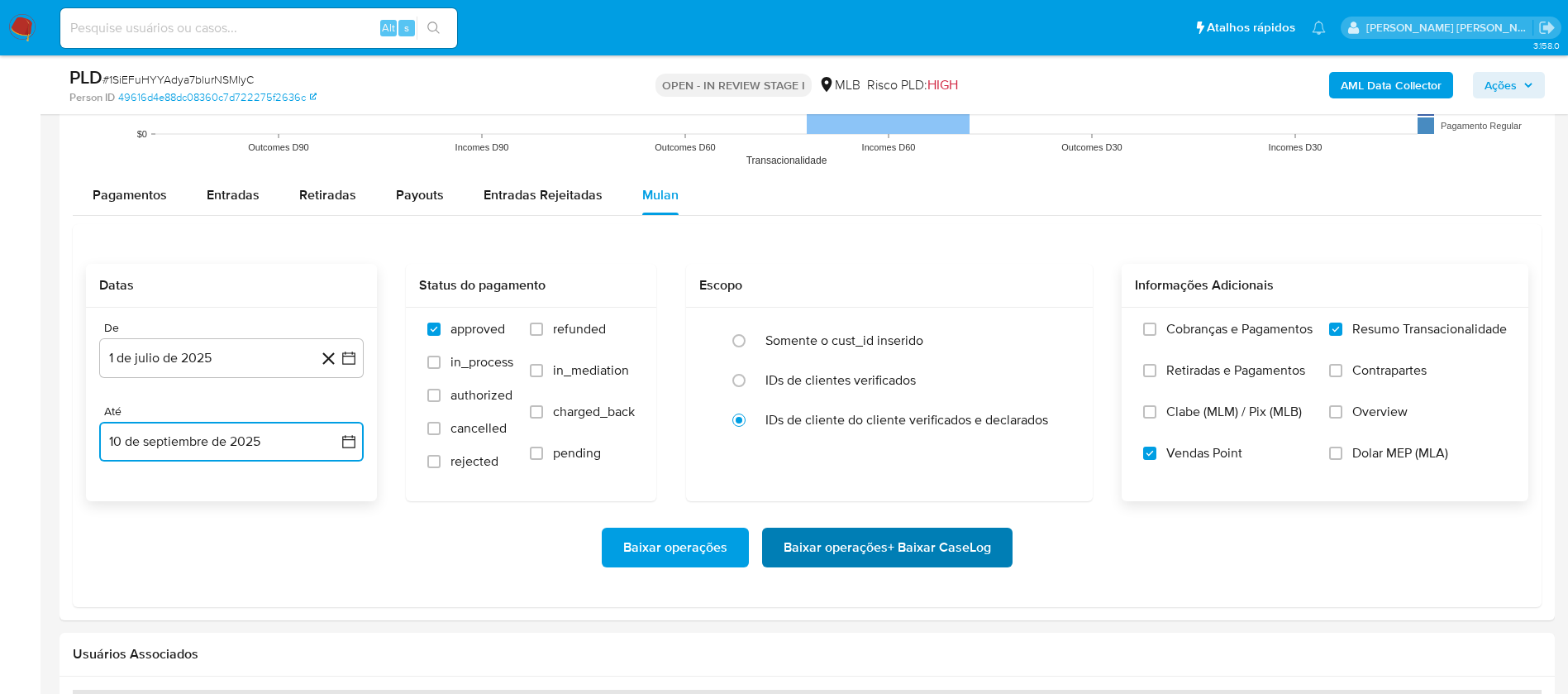
click at [938, 530] on span "Baixar operações + Baixar CaseLog" at bounding box center [887, 547] width 208 height 36
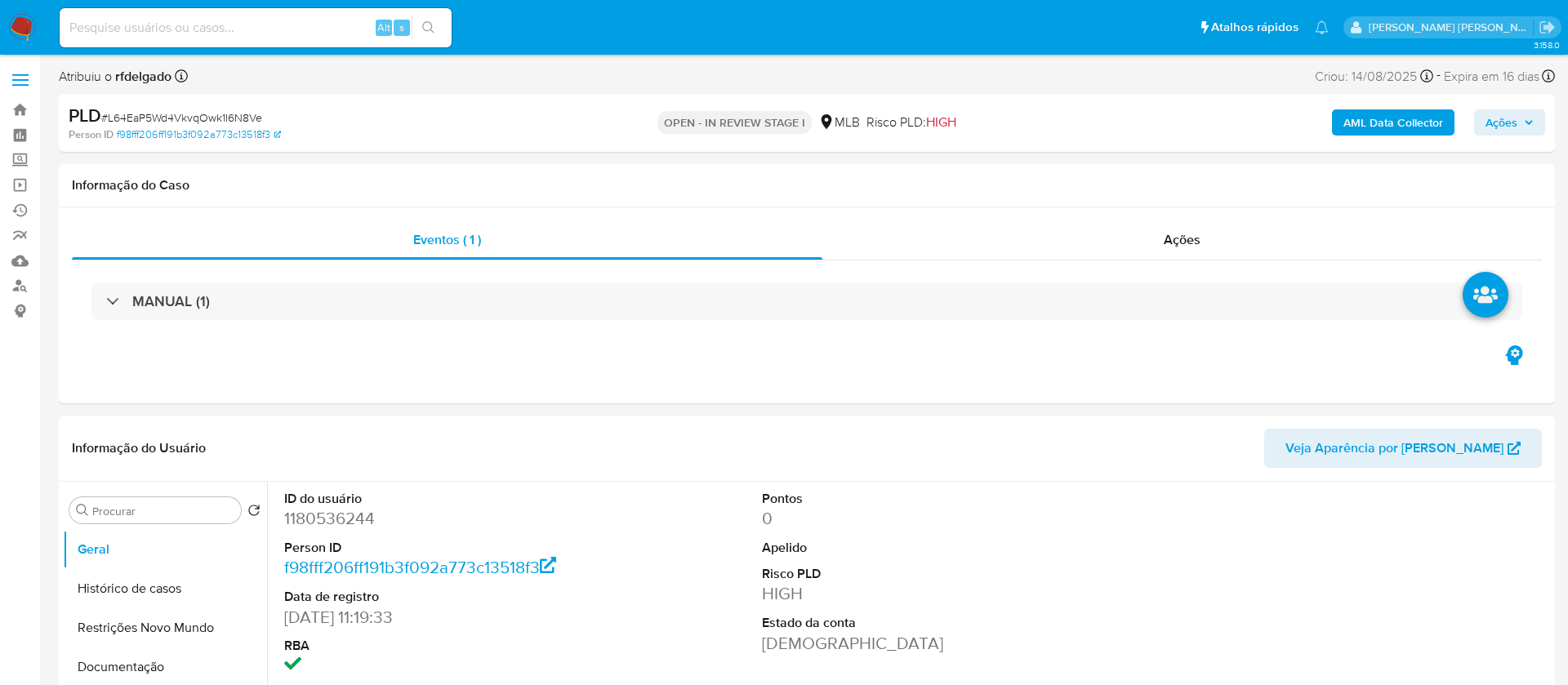
select select "10"
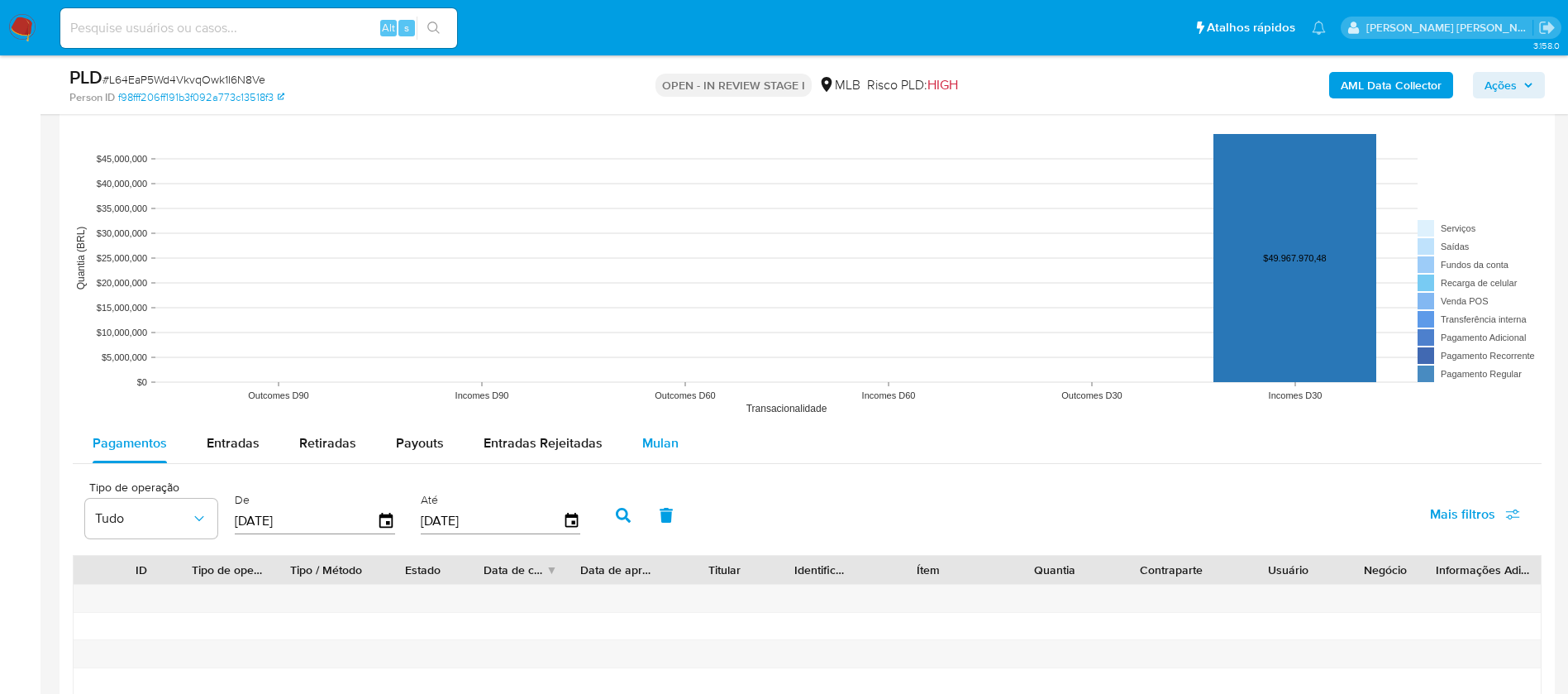
click at [649, 440] on span "Mulan" at bounding box center [660, 443] width 36 height 19
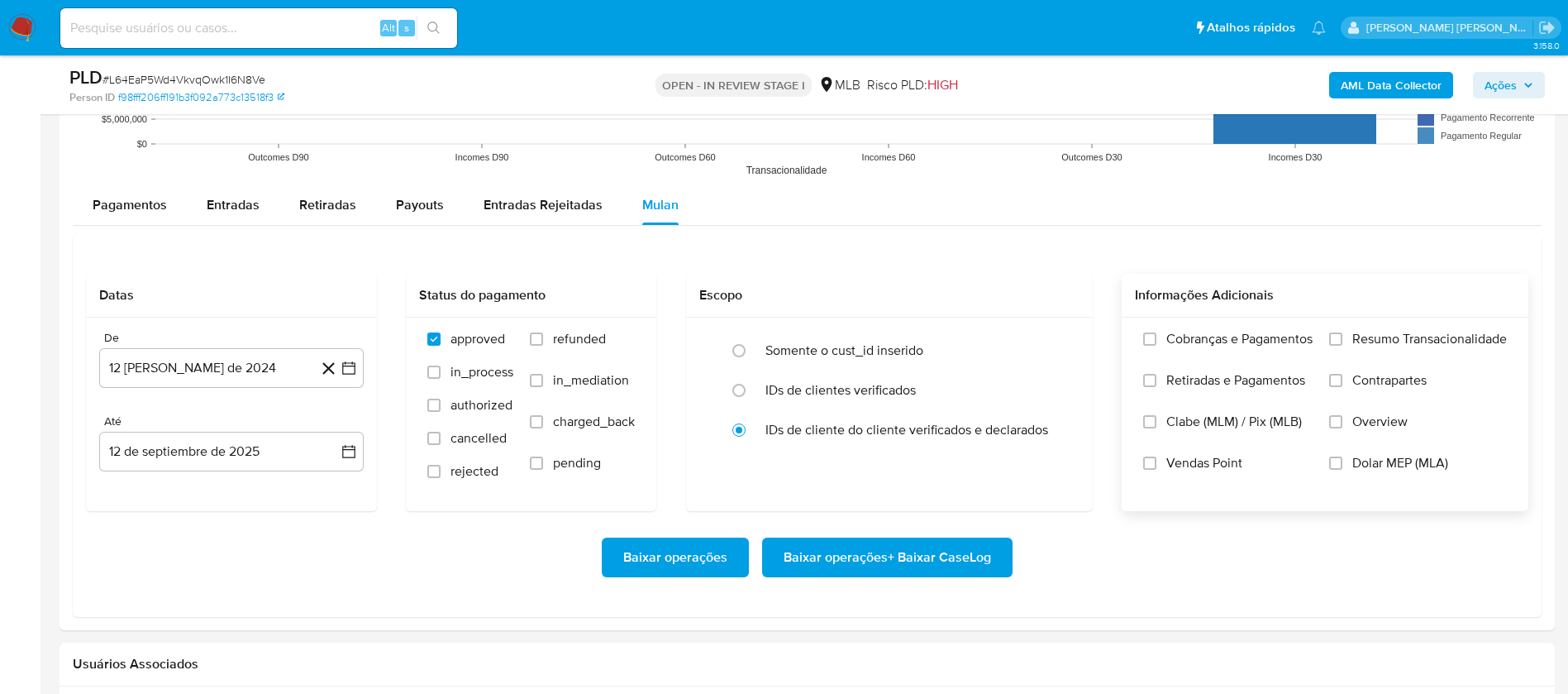
scroll to position [1736, 0]
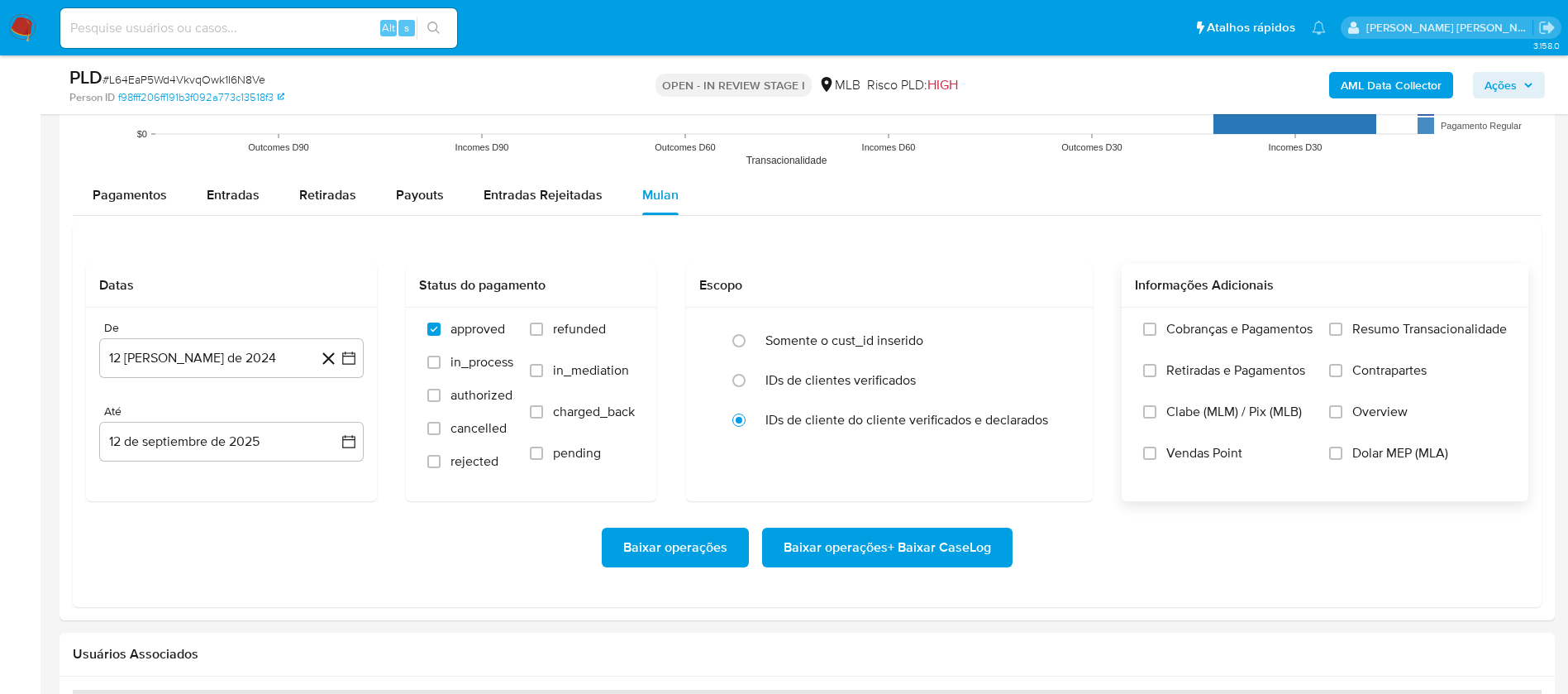
click at [1426, 325] on span "Resumo Transacionalidade" at bounding box center [1429, 329] width 155 height 17
click at [1343, 325] on input "Resumo Transacionalidade" at bounding box center [1336, 329] width 13 height 13
click at [1173, 446] on span "Vendas Point" at bounding box center [1205, 453] width 76 height 17
click at [1156, 446] on input "Vendas Point" at bounding box center [1149, 453] width 13 height 13
click at [172, 351] on button "12 [PERSON_NAME] de 2024" at bounding box center [231, 358] width 264 height 40
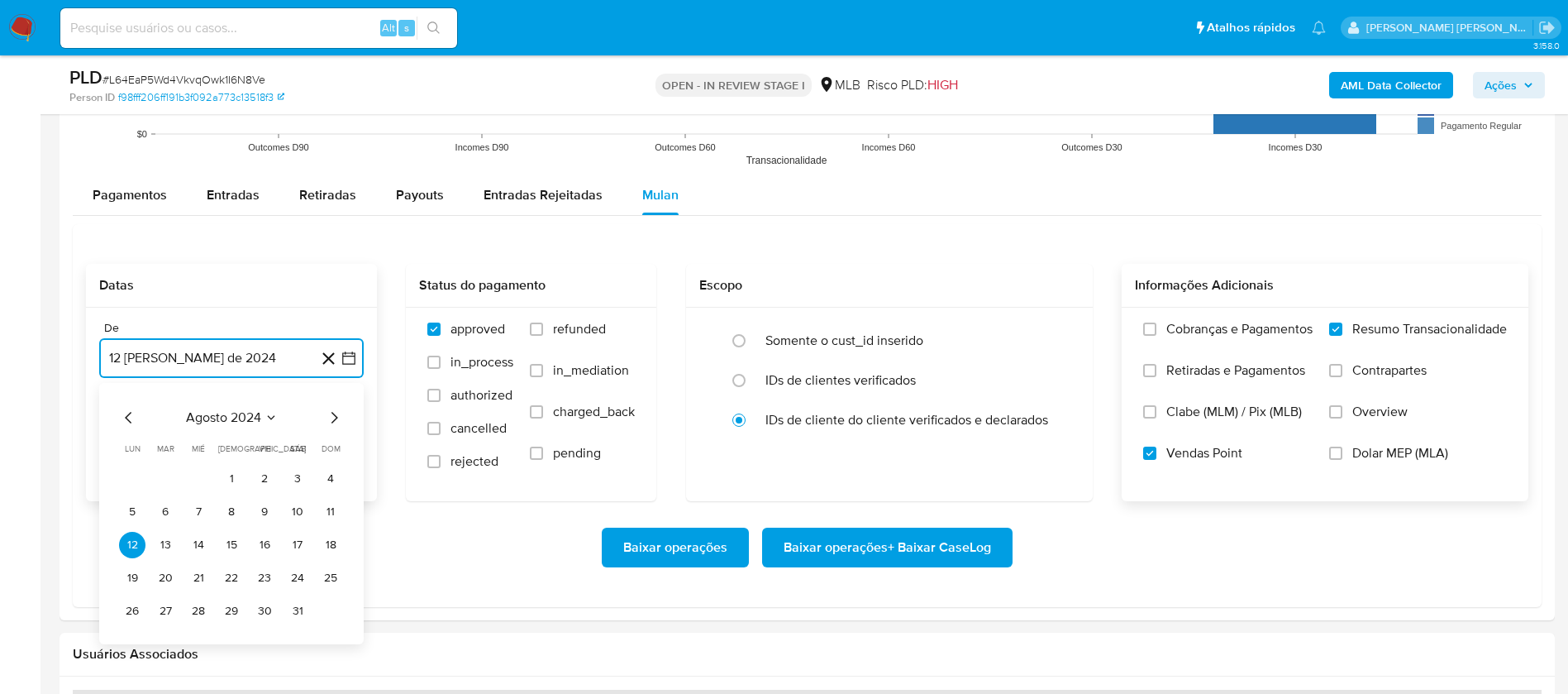
click at [237, 414] on span "agosto 2024" at bounding box center [223, 417] width 75 height 17
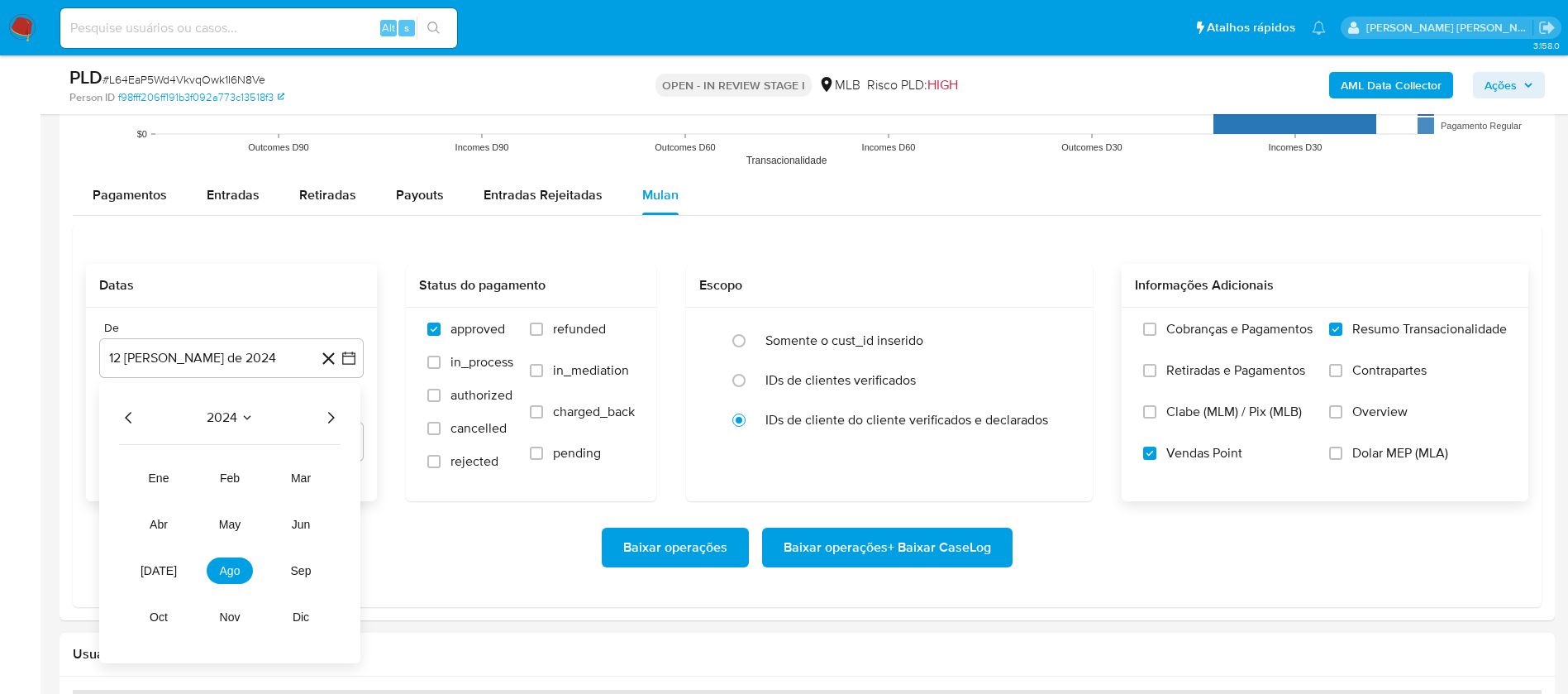
click at [334, 414] on icon "Año siguiente" at bounding box center [331, 417] width 19 height 19
click at [165, 572] on button "[DATE]" at bounding box center [158, 570] width 46 height 27
click at [169, 478] on button "1" at bounding box center [165, 479] width 27 height 27
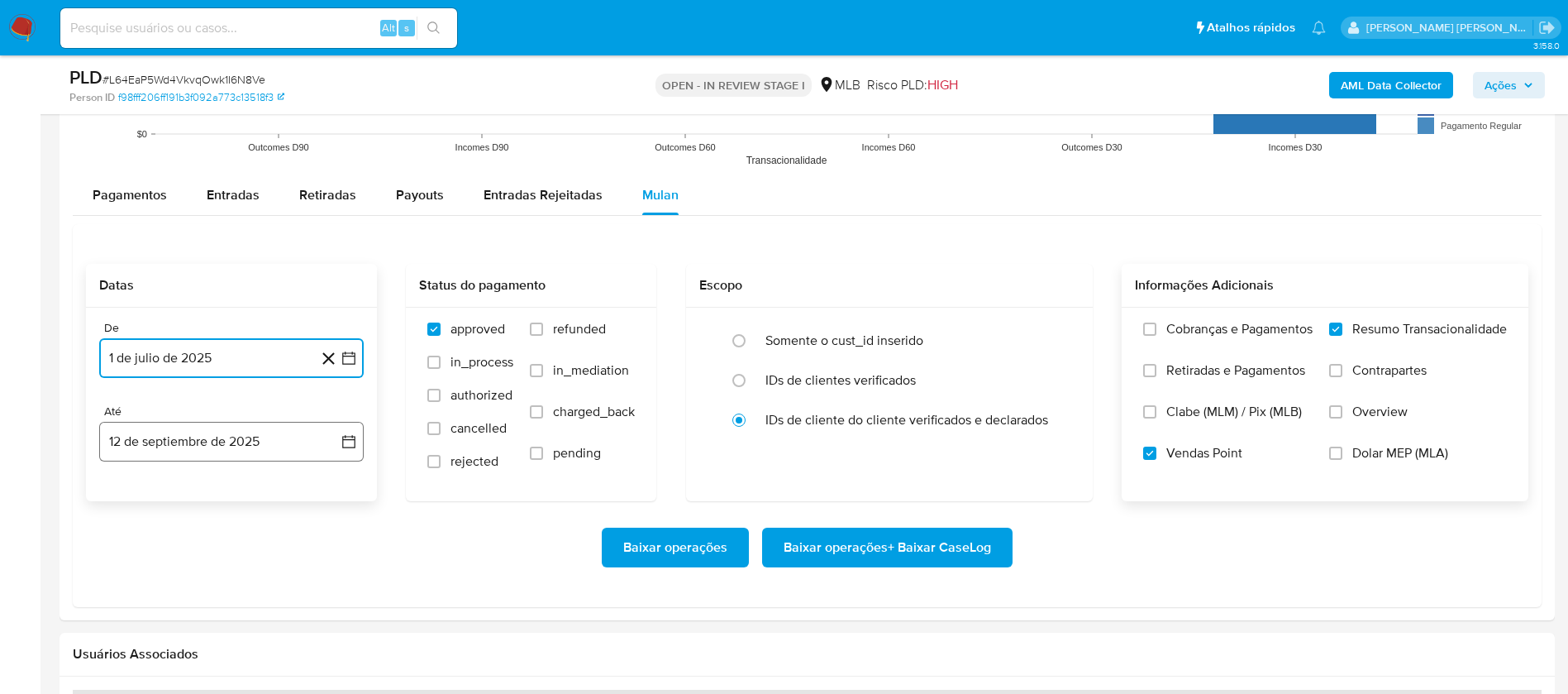
click at [209, 446] on button "12 de septiembre de 2025" at bounding box center [231, 441] width 264 height 40
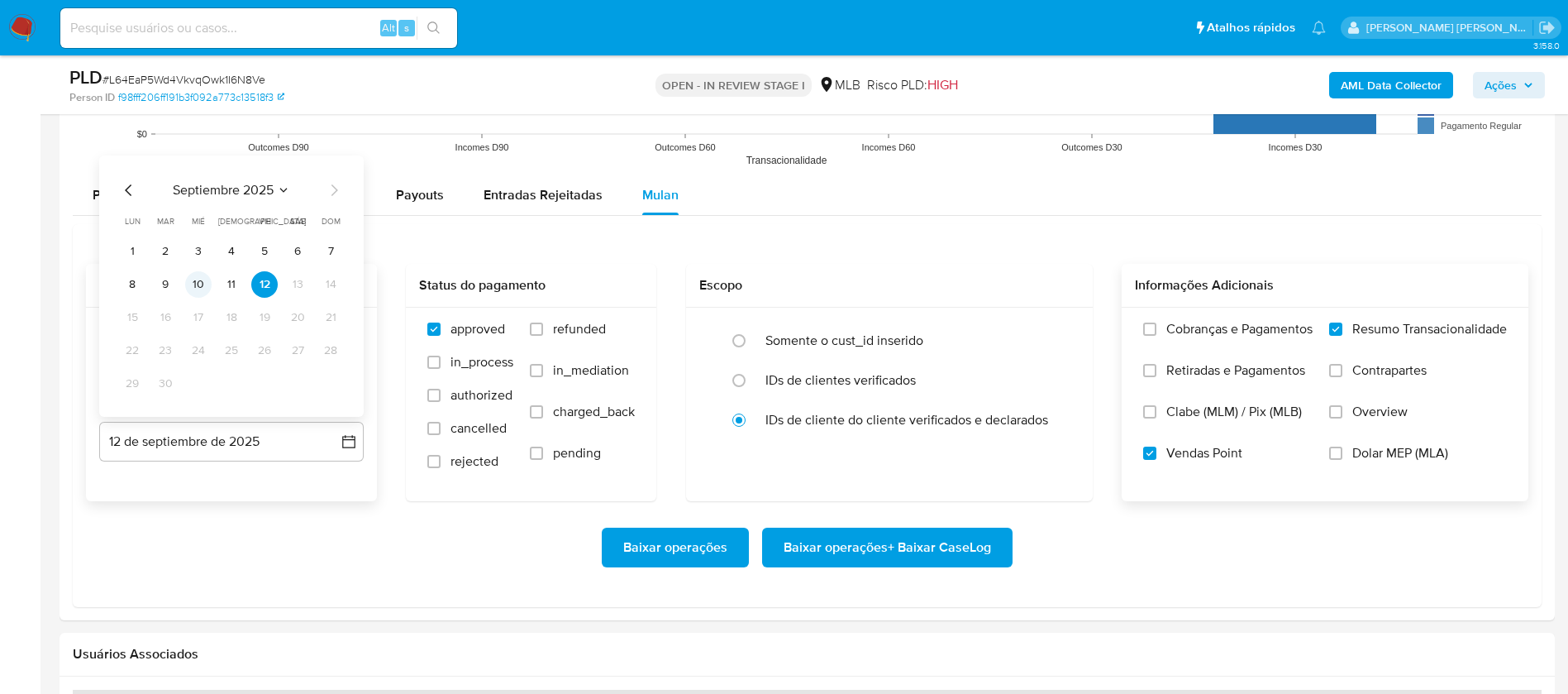
click at [203, 287] on button "10" at bounding box center [198, 285] width 27 height 27
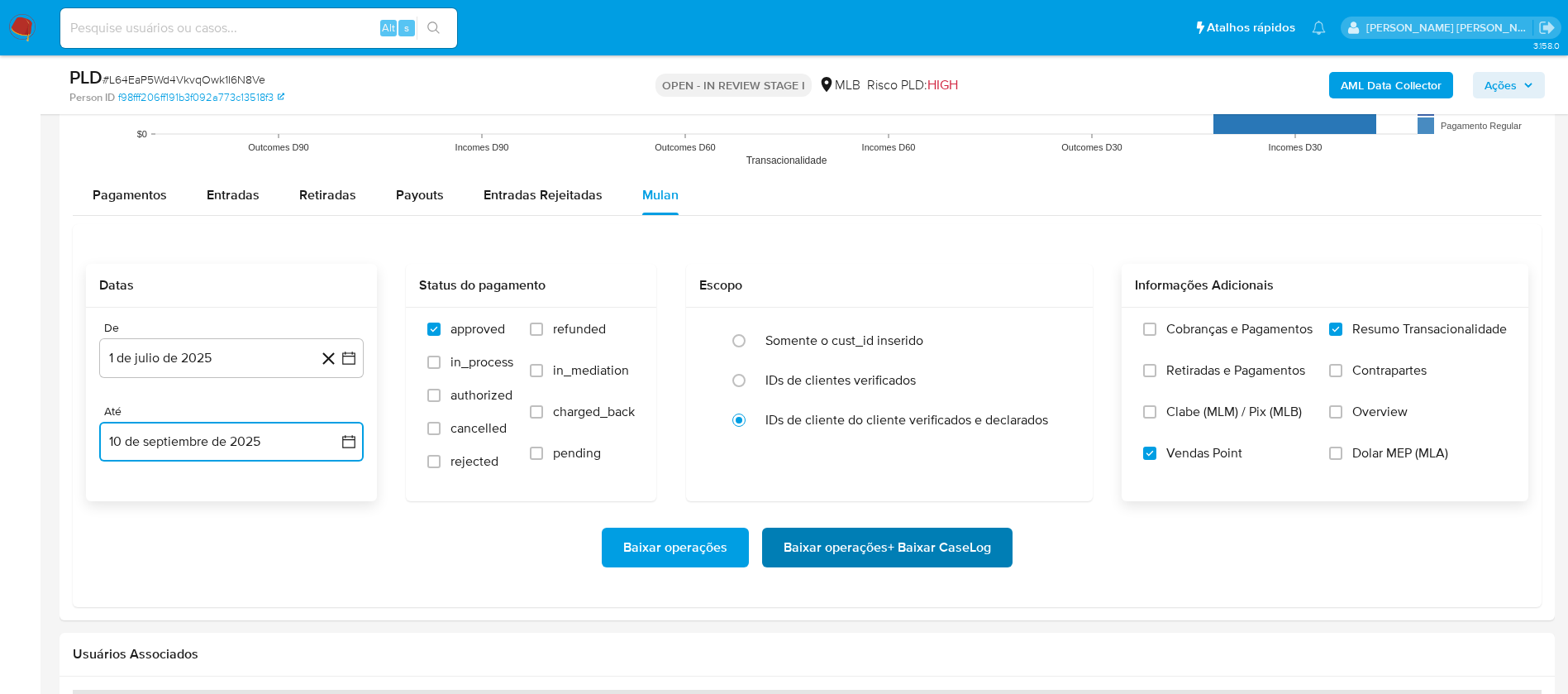
click at [839, 544] on span "Baixar operações + Baixar CaseLog" at bounding box center [887, 547] width 208 height 36
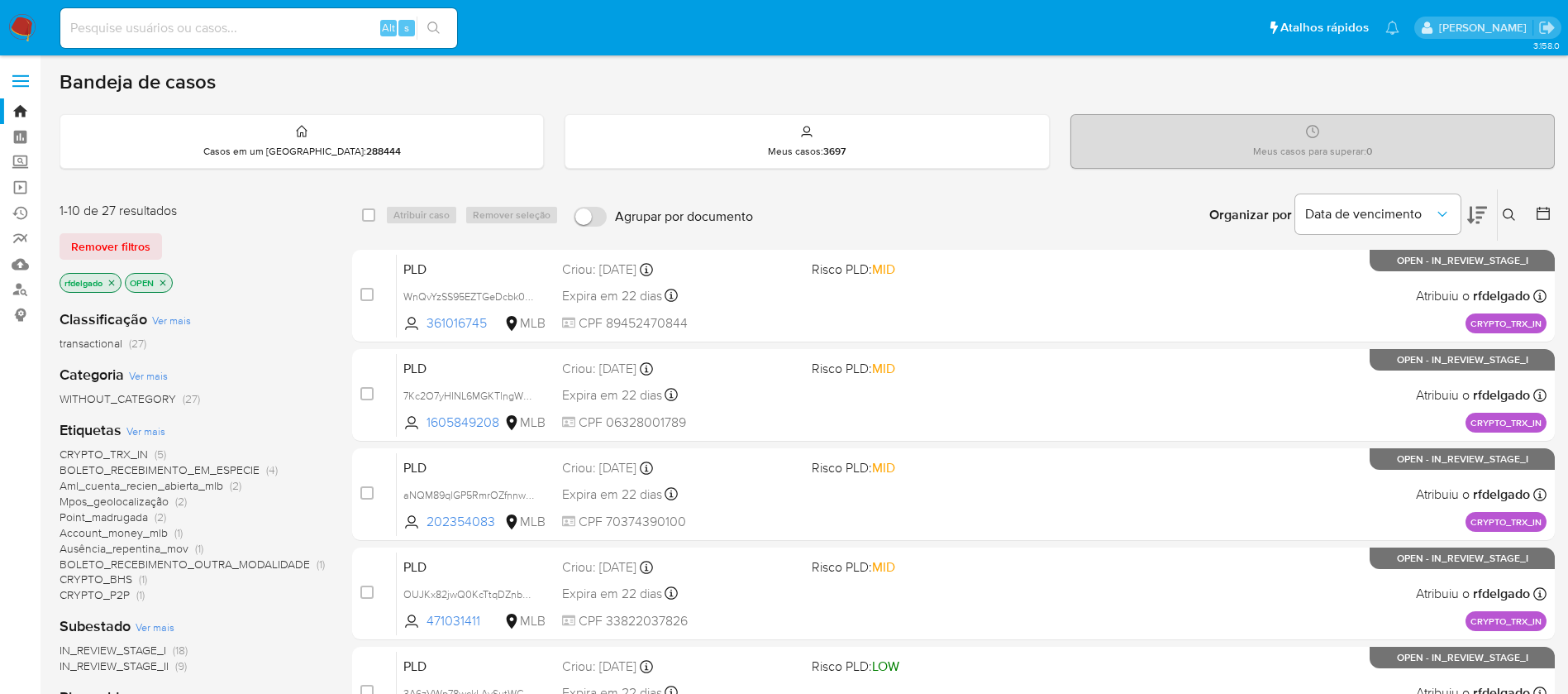
click at [20, 27] on img at bounding box center [22, 28] width 28 height 28
click at [1092, 46] on ul "Pausado Ver notificaciones Alt s Atalhos rápidos Presiona las siguientes teclas…" at bounding box center [730, 27] width 1356 height 42
click at [275, 35] on input at bounding box center [258, 28] width 397 height 21
paste input "fnCT3CpmWYCESZ9IEVS1Ji9F"
type input "fnCT3CpmWYCESZ9IEVS1Ji9F"
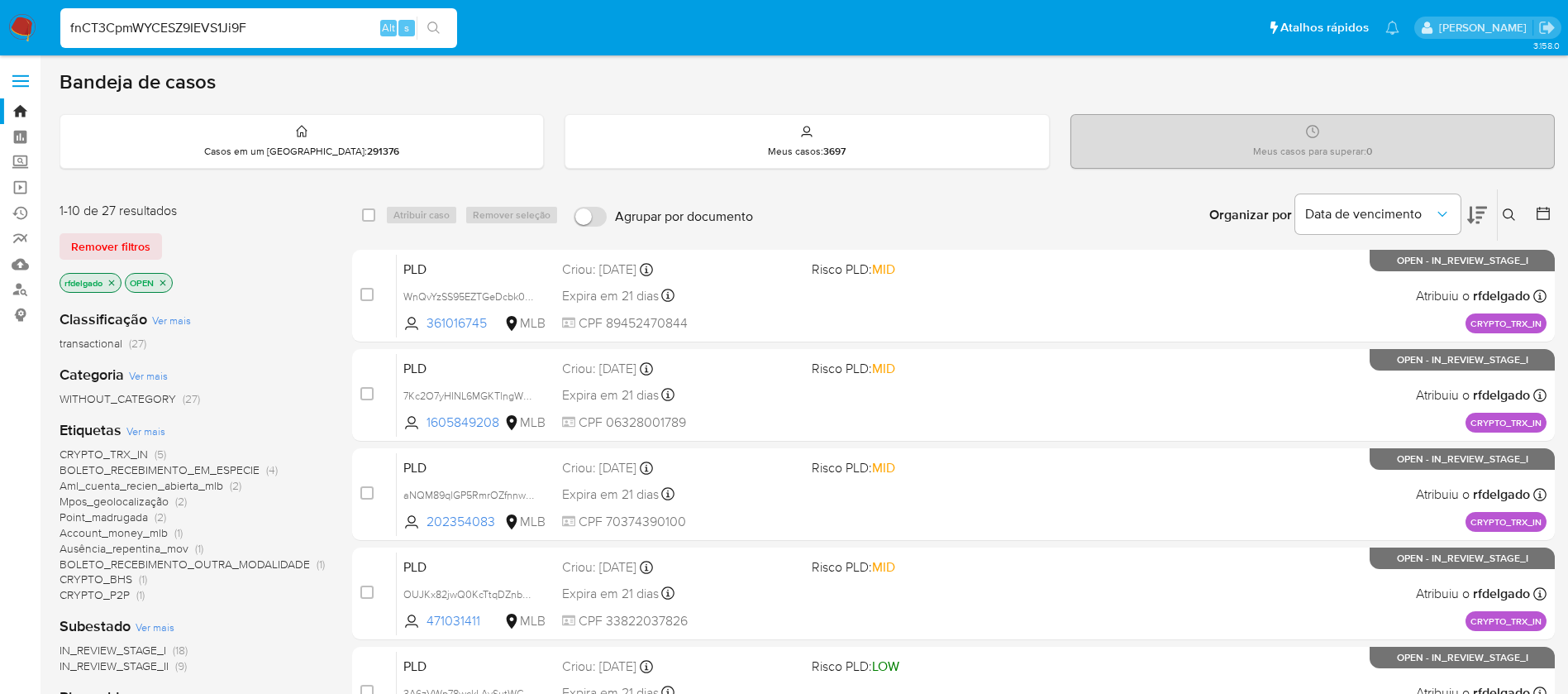
click at [443, 27] on button "search-icon" at bounding box center [433, 28] width 34 height 23
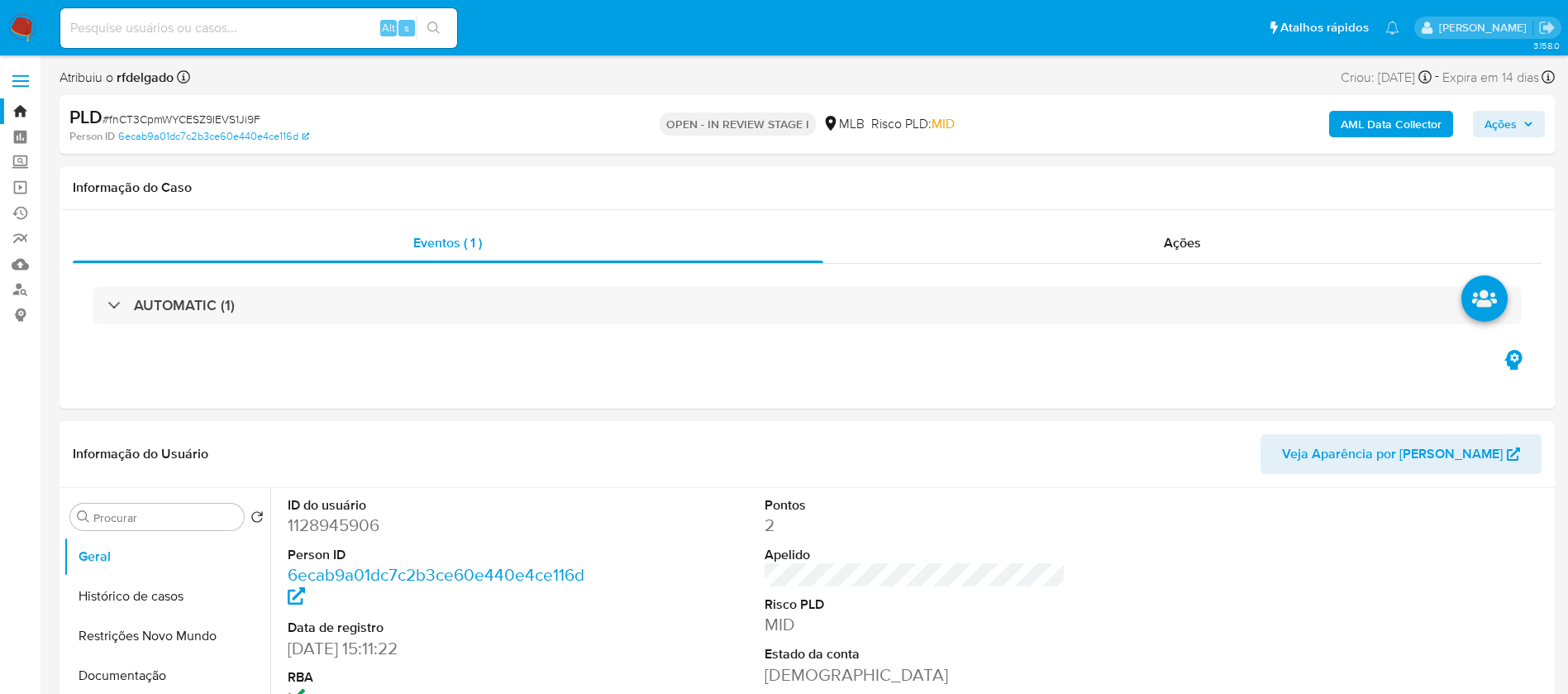
select select "10"
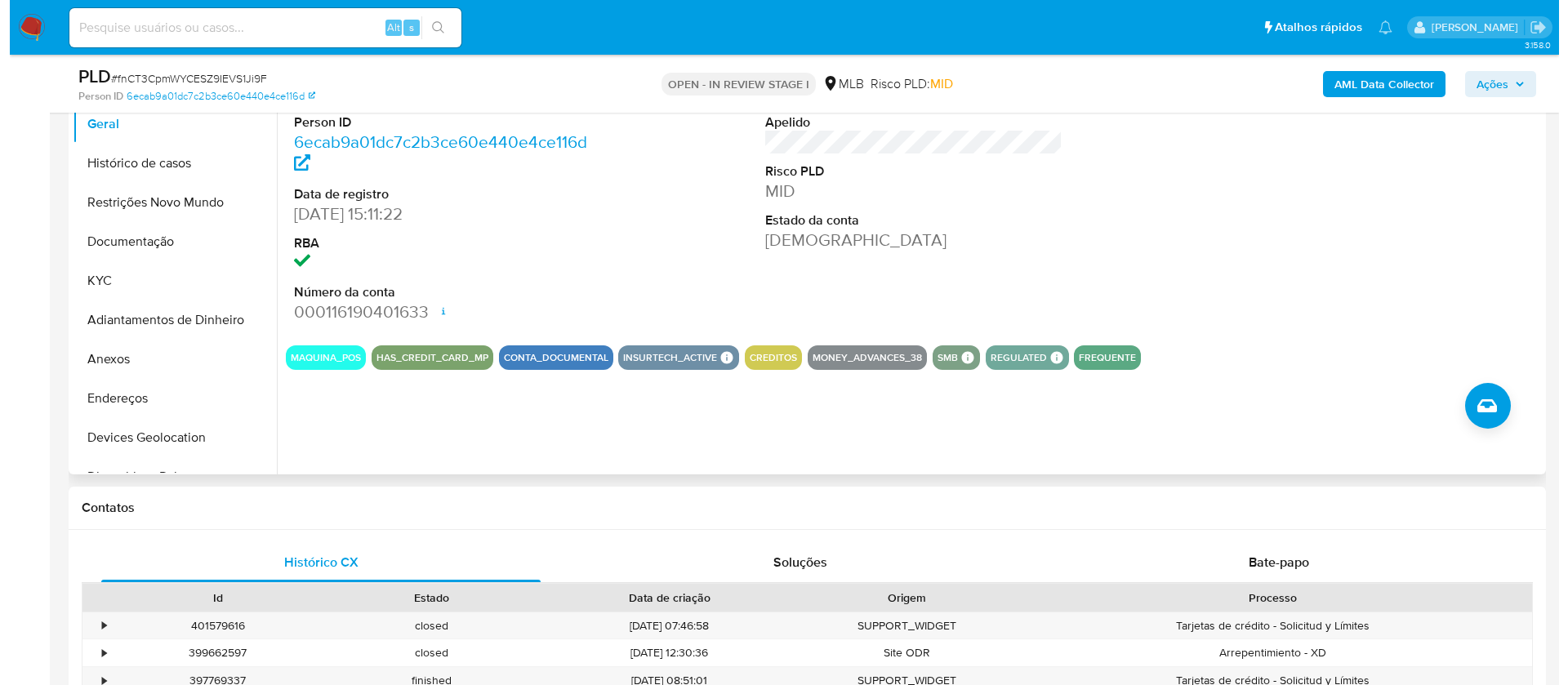
scroll to position [245, 0]
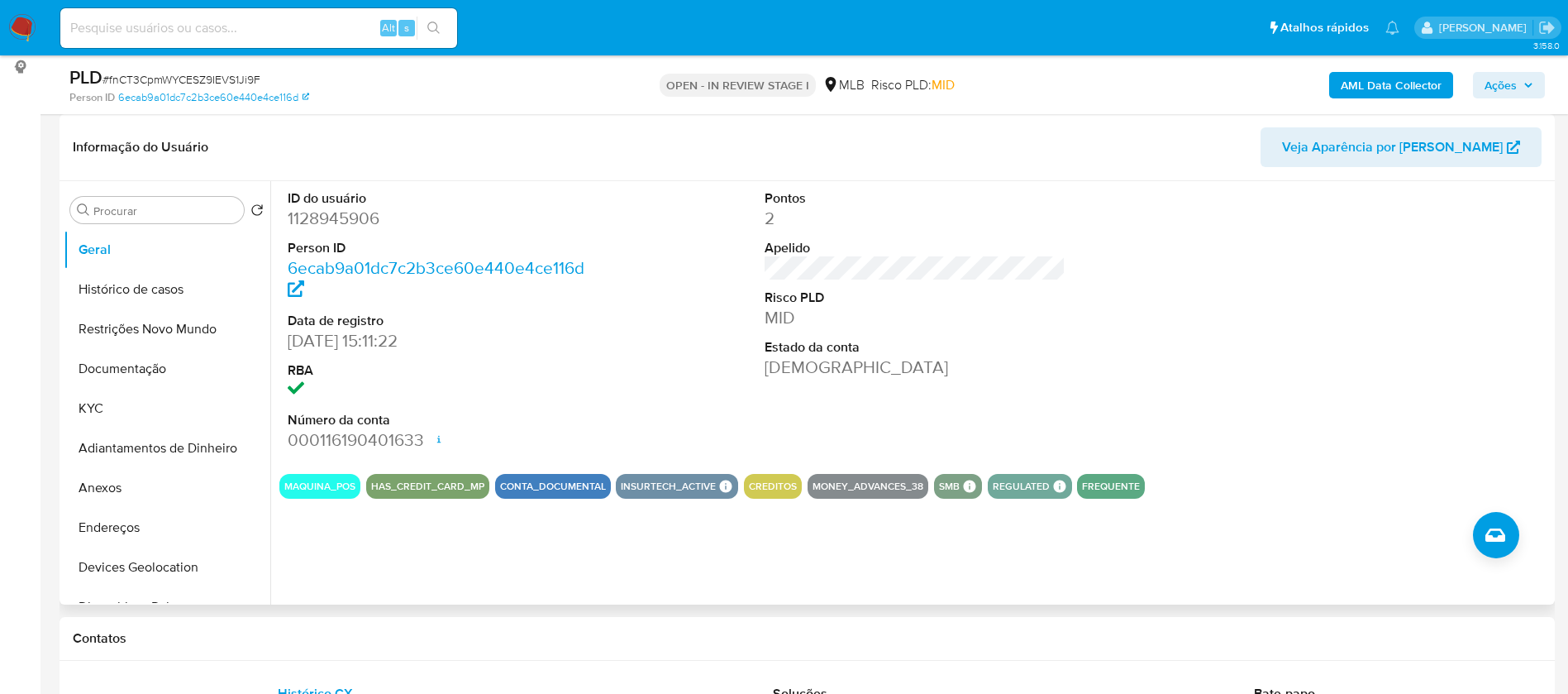
click at [365, 217] on dd "1128945906" at bounding box center [438, 218] width 301 height 23
copy dd "1128945906"
click at [135, 376] on button "Documentação" at bounding box center [160, 369] width 194 height 40
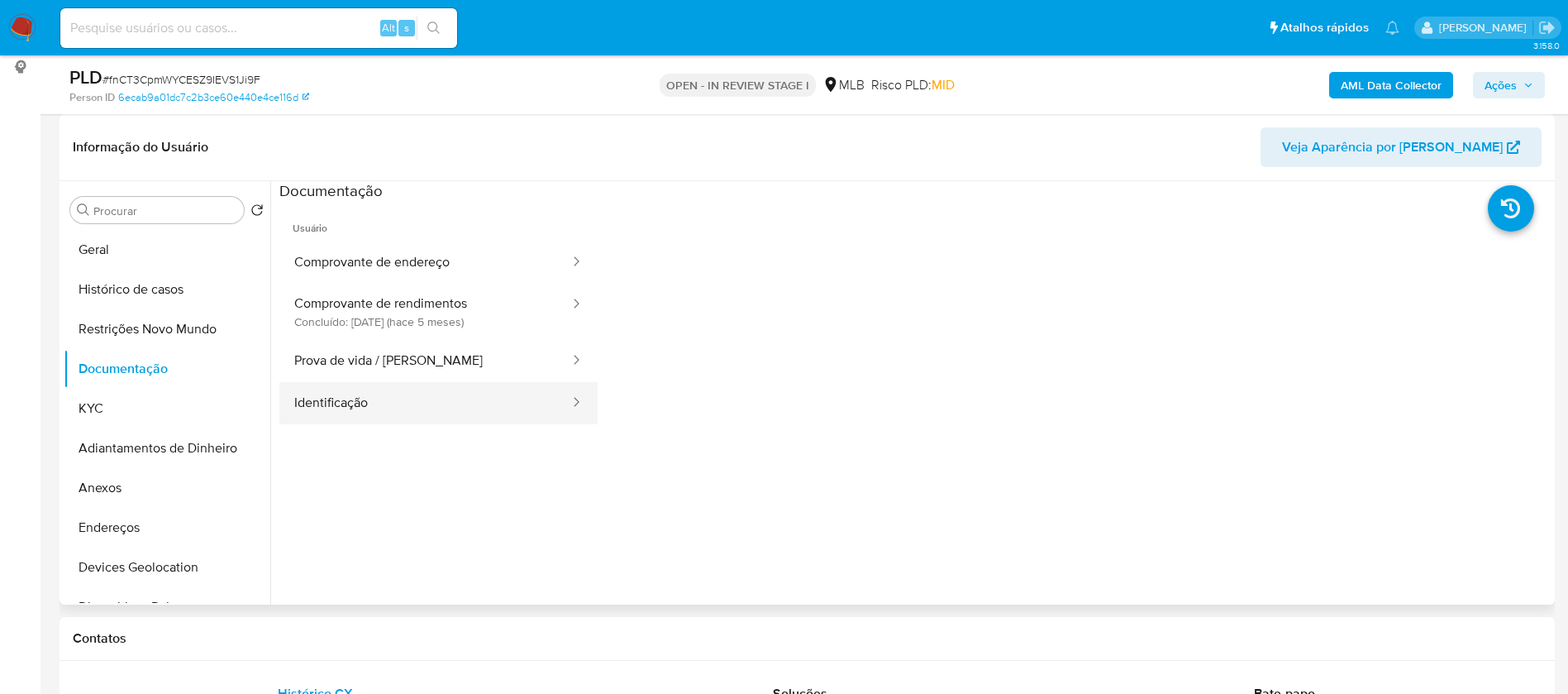
click at [386, 413] on button "Identificação" at bounding box center [425, 403] width 292 height 42
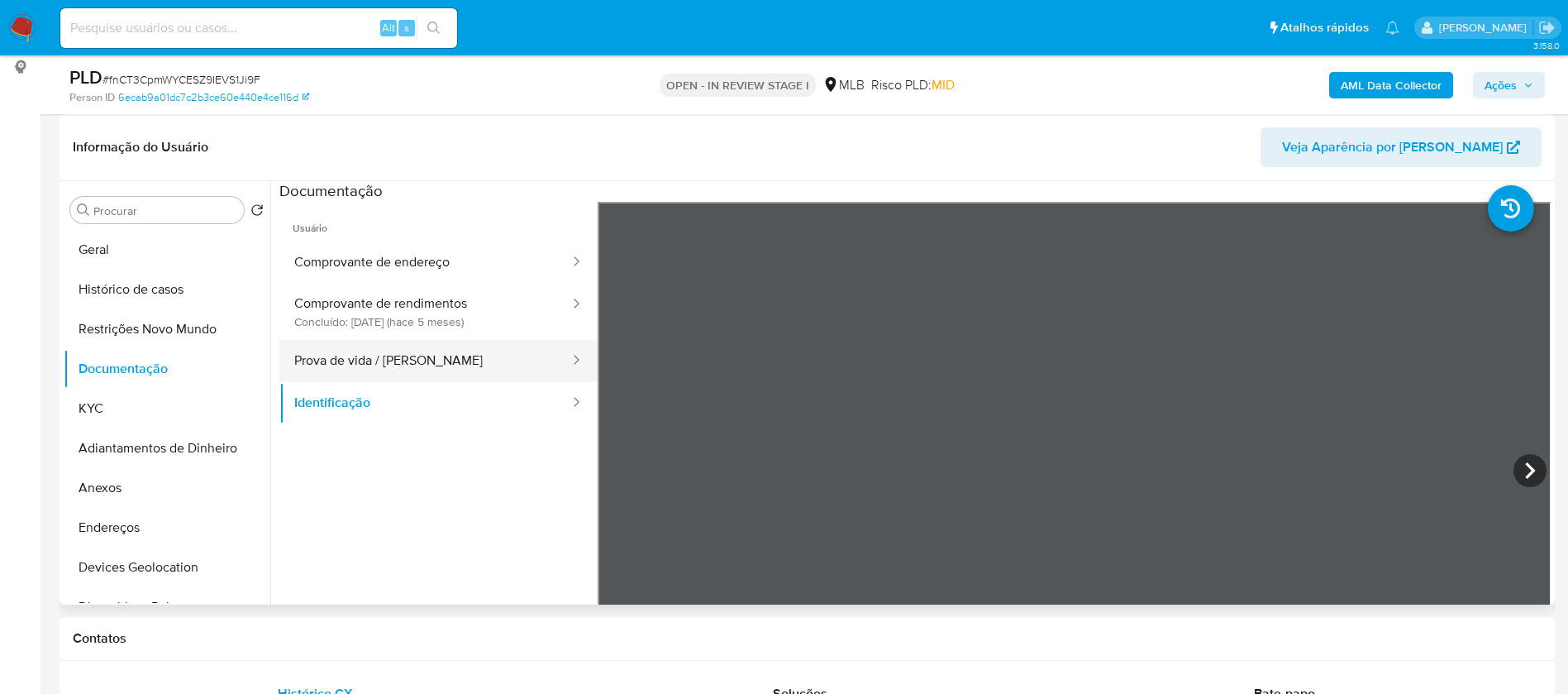
click at [420, 364] on button "Prova de vida / Selfie" at bounding box center [425, 361] width 292 height 42
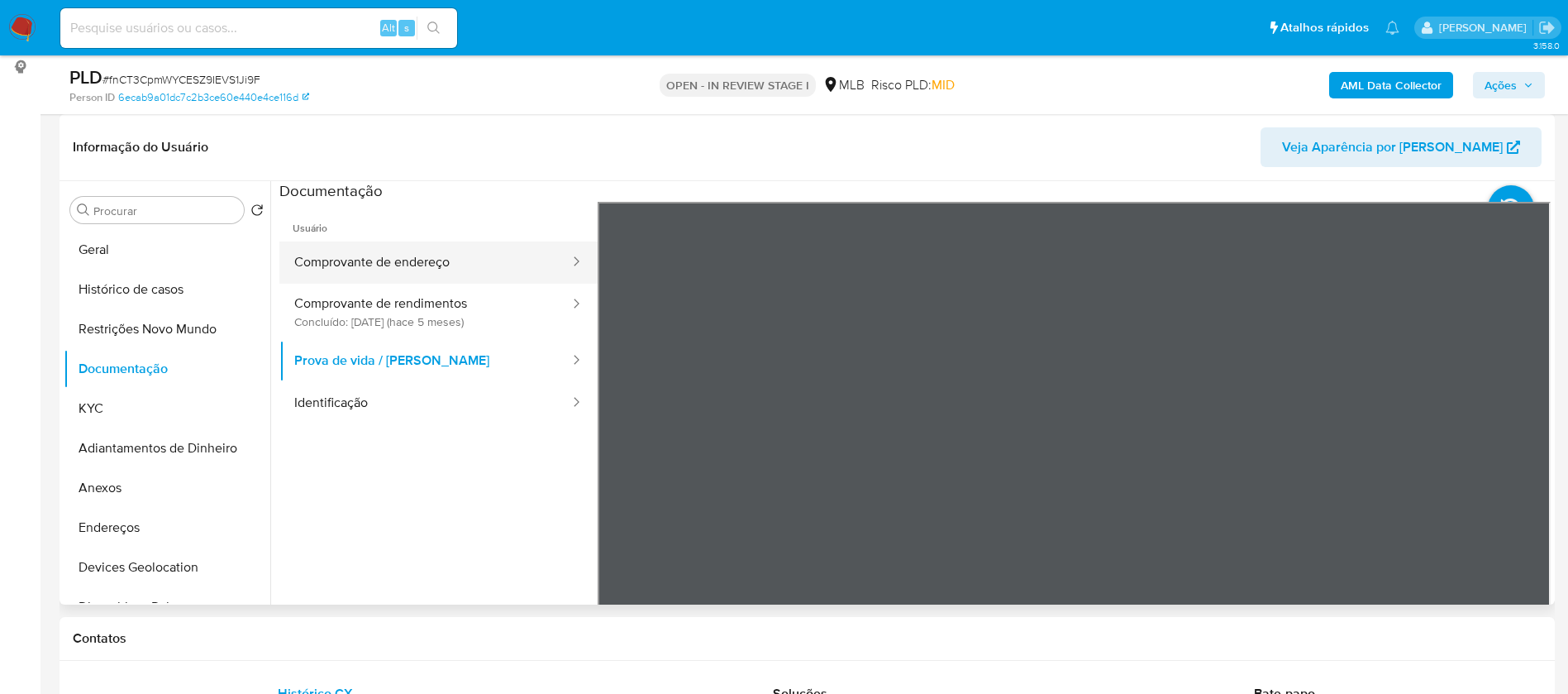
click at [388, 252] on button "Comprovante de endereço" at bounding box center [425, 263] width 292 height 42
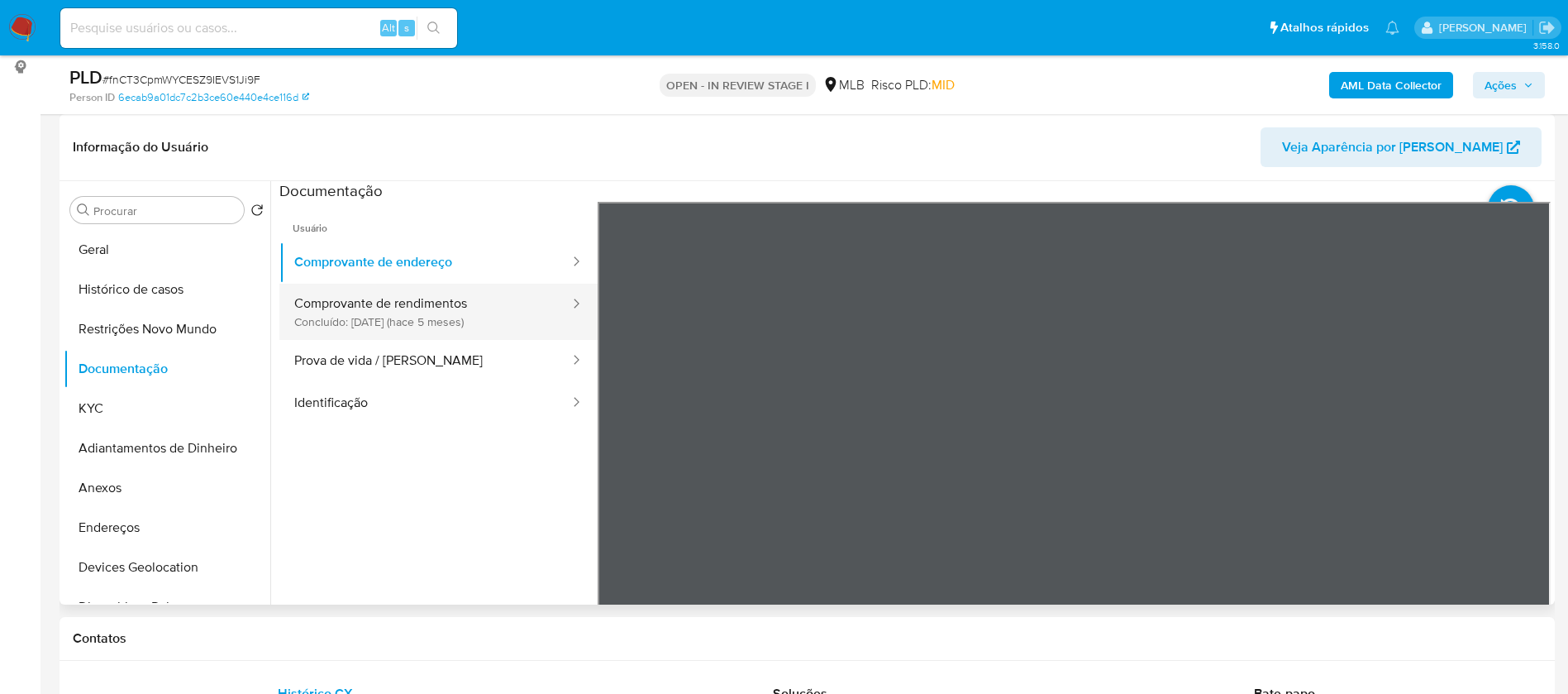
click at [359, 294] on button "Comprovante de rendimentos Concluído: 17/04/2025 (hace 5 meses)" at bounding box center [425, 312] width 292 height 57
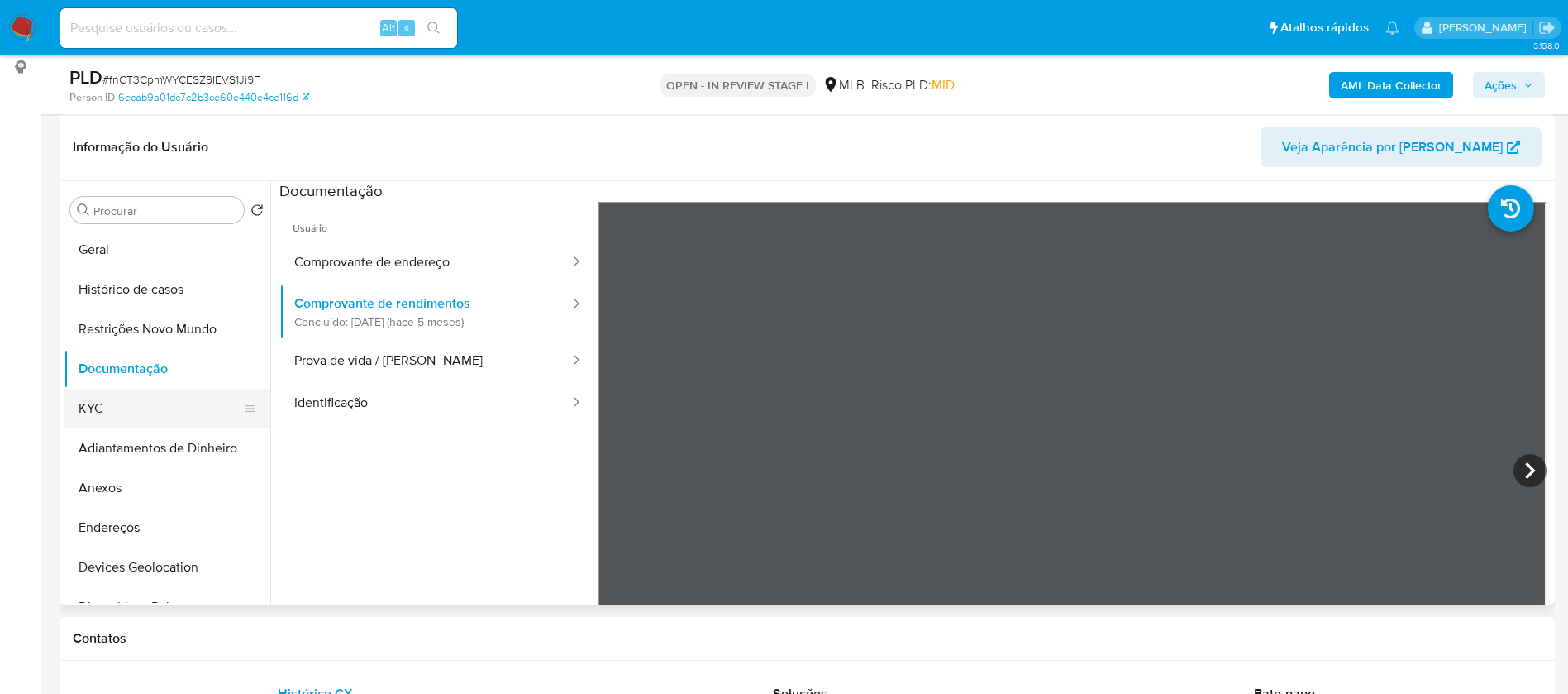
click at [83, 406] on button "KYC" at bounding box center [160, 408] width 194 height 40
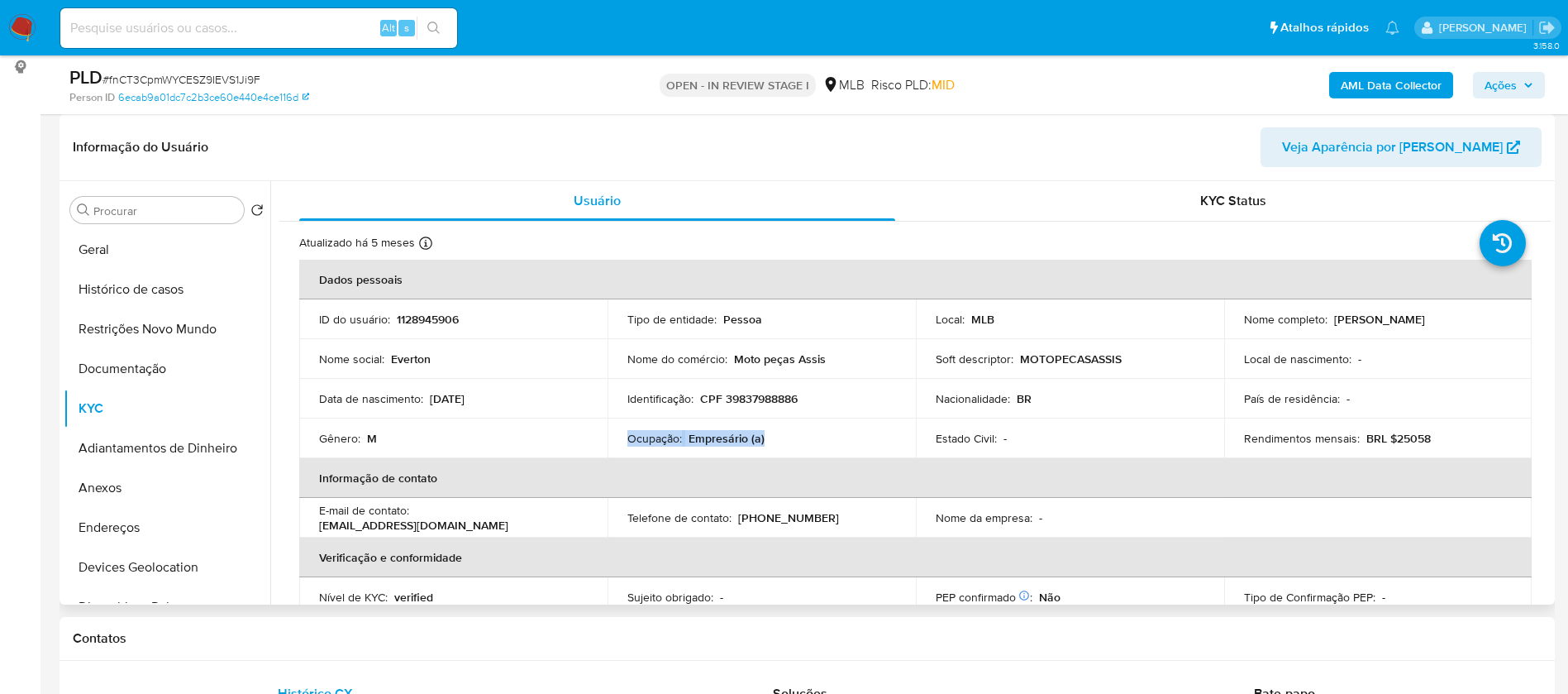
drag, startPoint x: 765, startPoint y: 441, endPoint x: 630, endPoint y: 444, distance: 135.0
click at [630, 444] on div "Ocupação : Empresário (a)" at bounding box center [762, 438] width 269 height 15
copy div "Ocupação : Empresário (a)"
click at [180, 249] on button "Geral" at bounding box center [160, 249] width 194 height 40
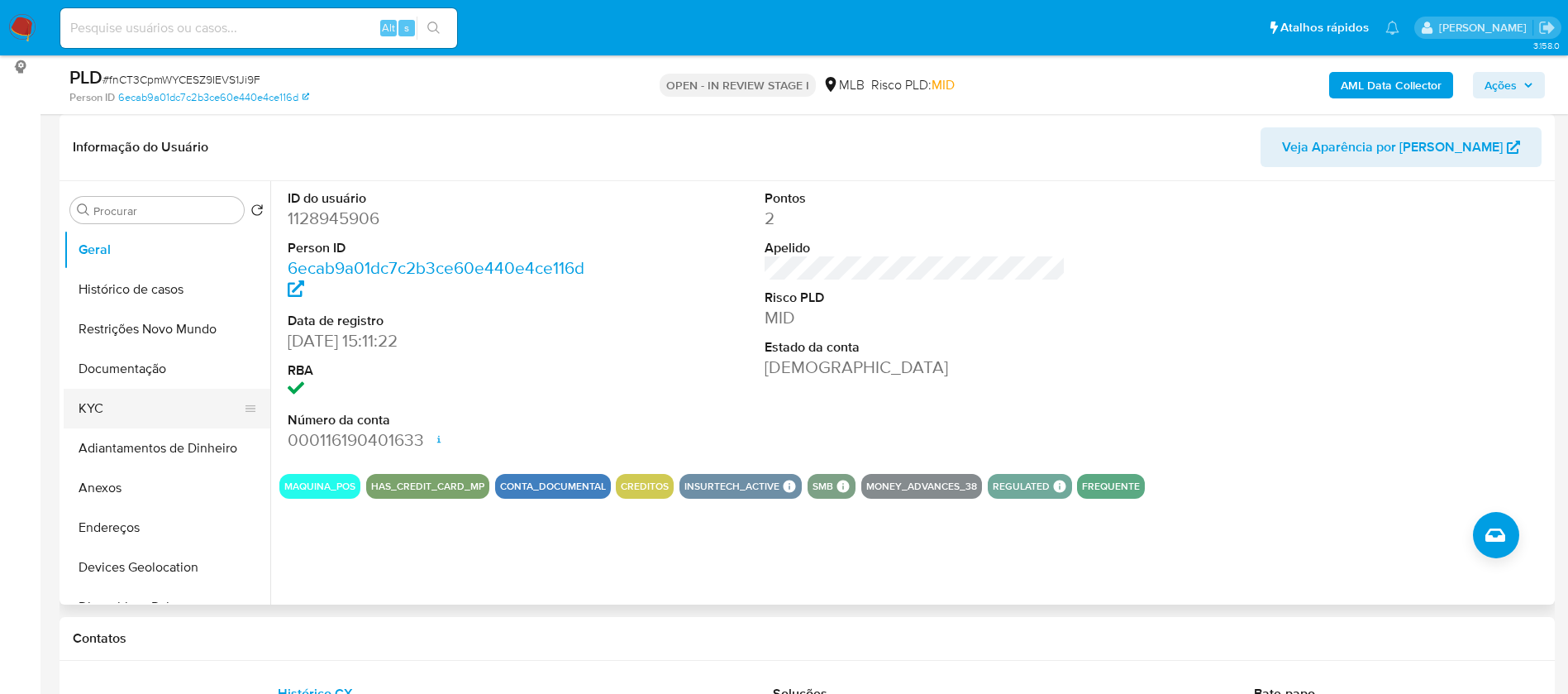
click at [131, 403] on button "KYC" at bounding box center [160, 408] width 194 height 40
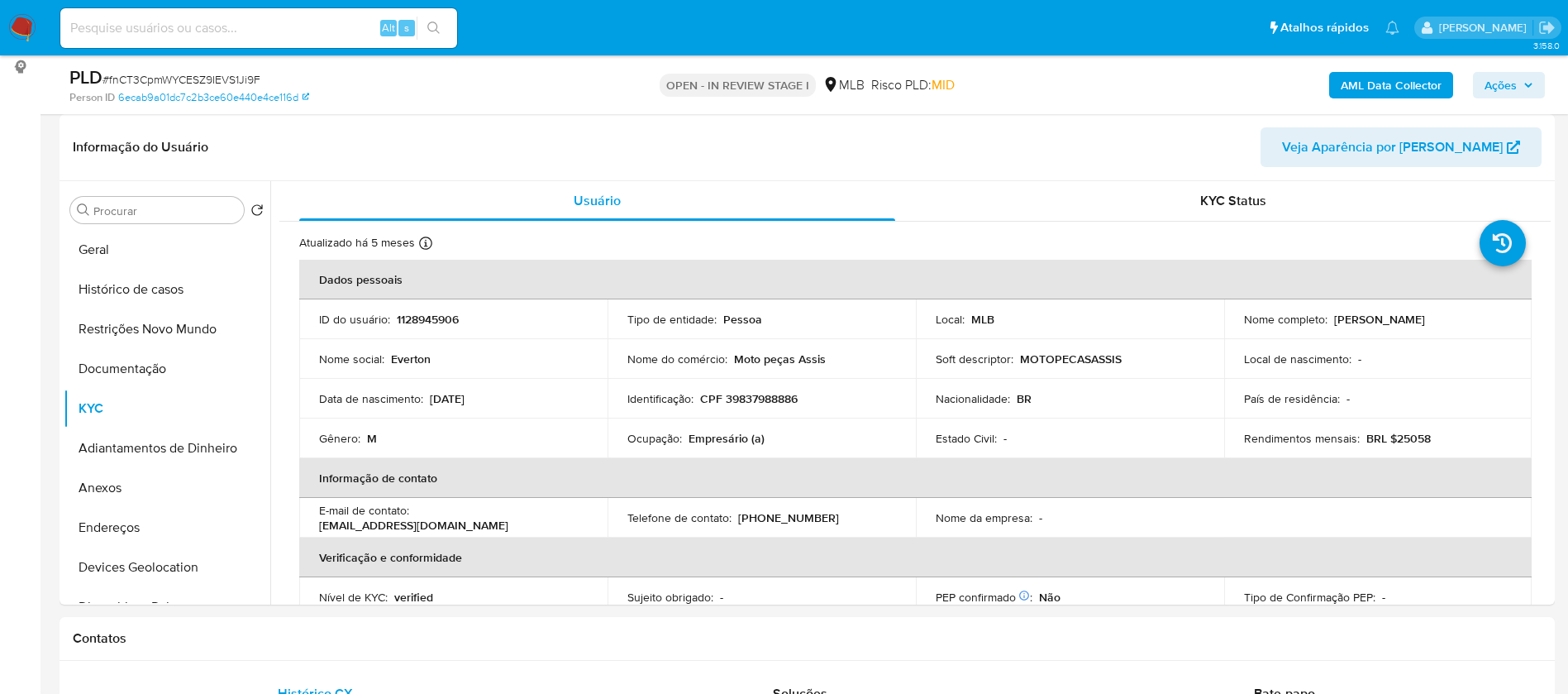
click at [1435, 77] on b "AML Data Collector" at bounding box center [1391, 85] width 101 height 27
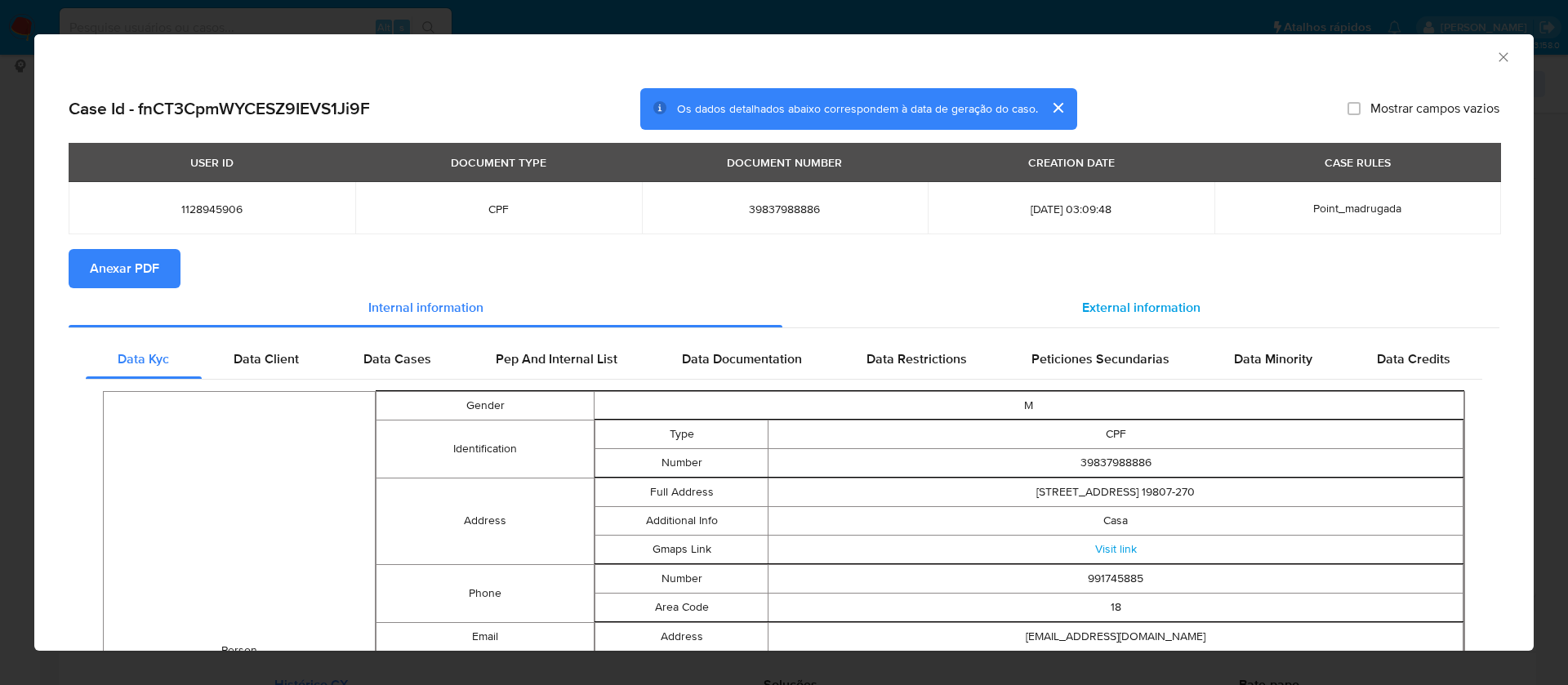
click at [1117, 294] on div "External information" at bounding box center [1140, 307] width 717 height 39
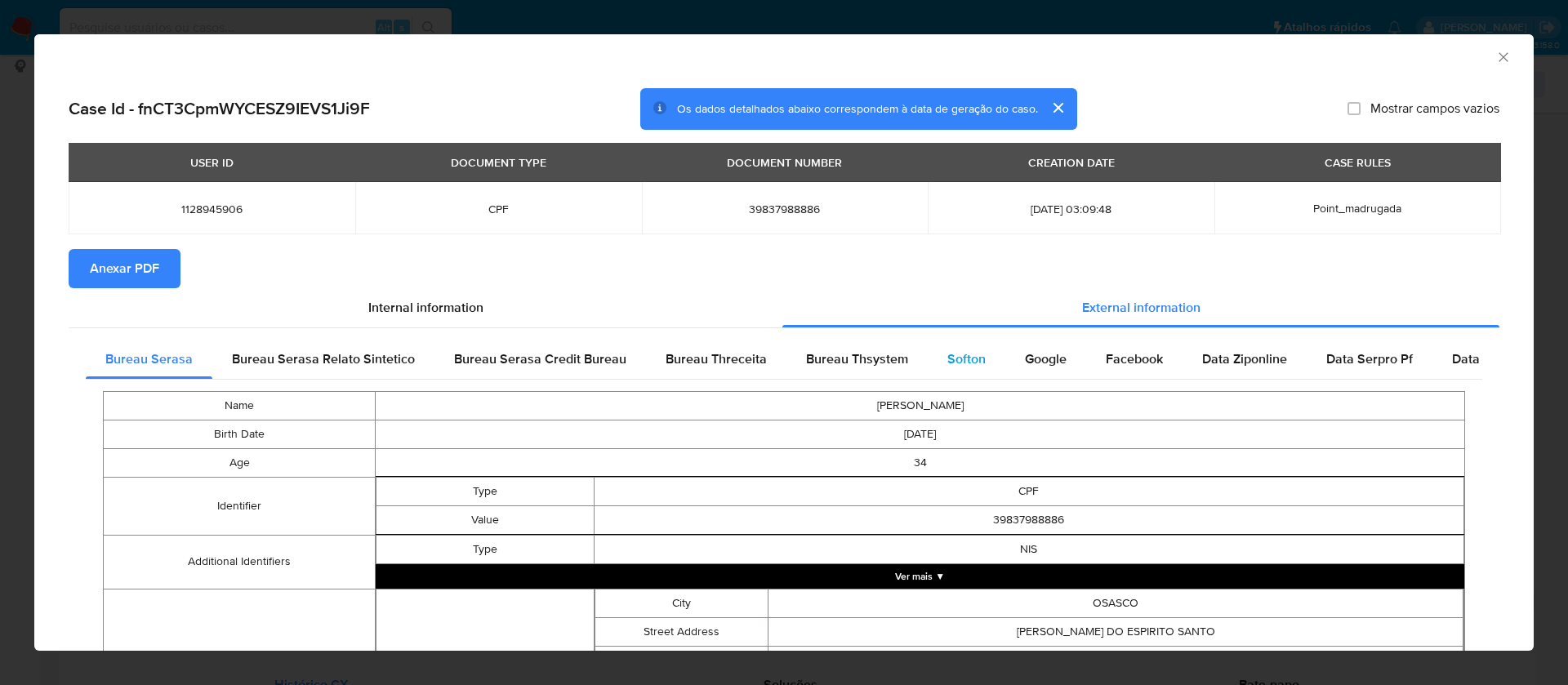
click at [950, 355] on span "Softon" at bounding box center [966, 359] width 38 height 19
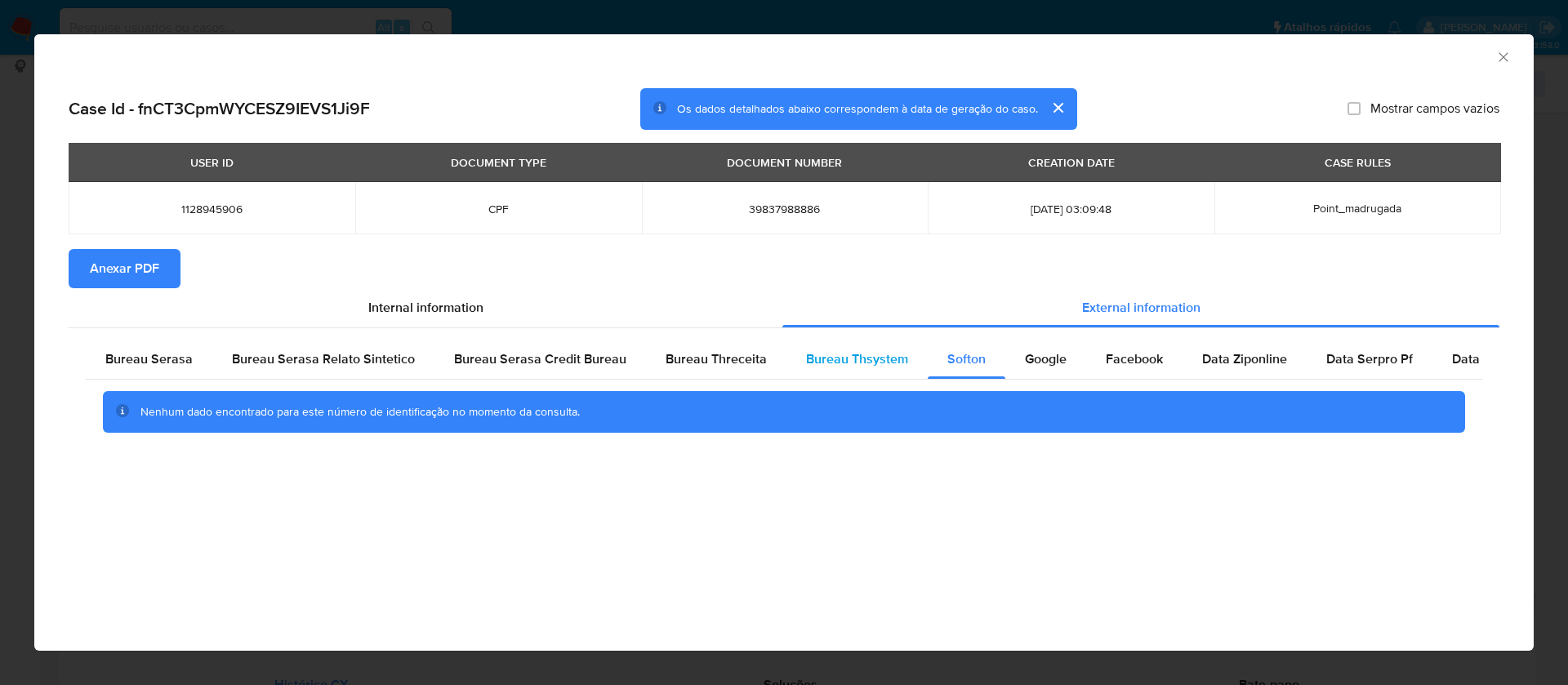
click at [879, 360] on span "Bureau Thsystem" at bounding box center [856, 359] width 102 height 19
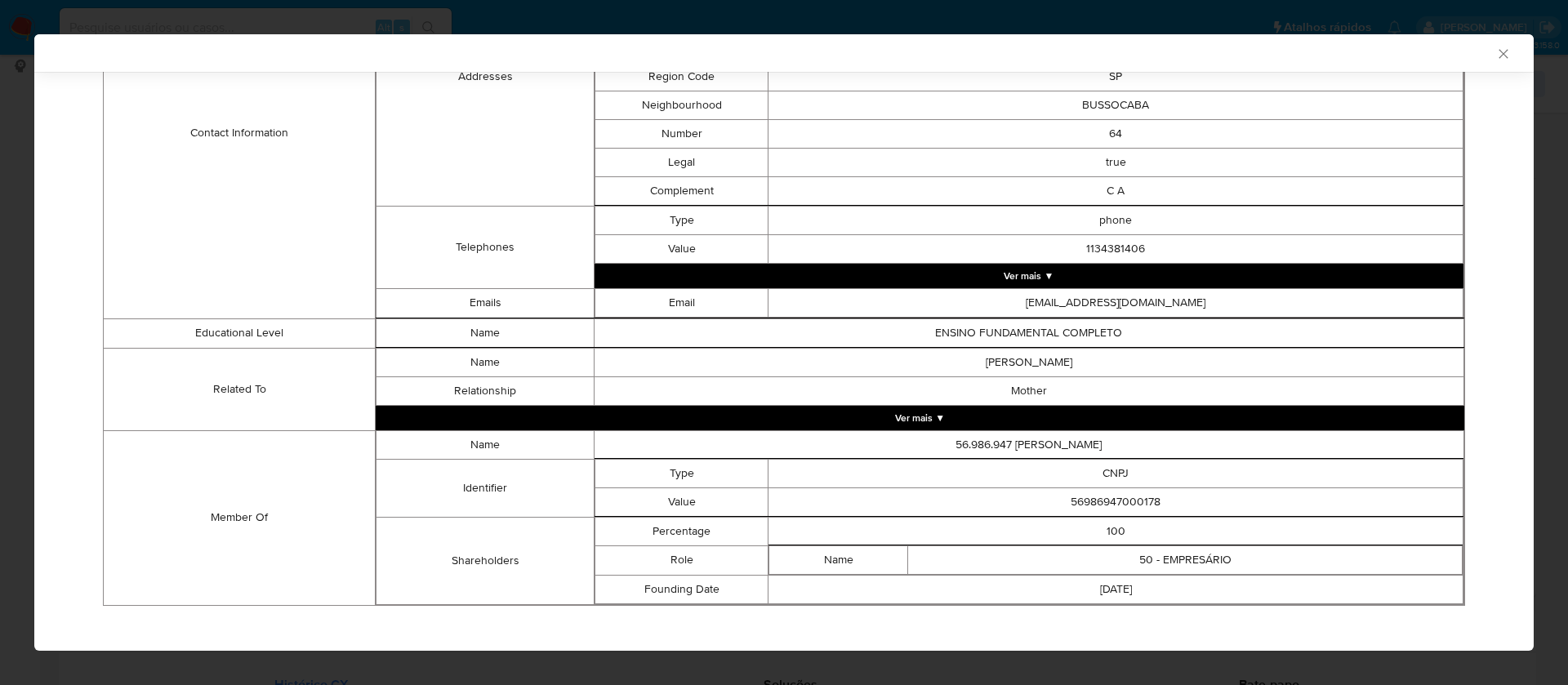
scroll to position [792, 0]
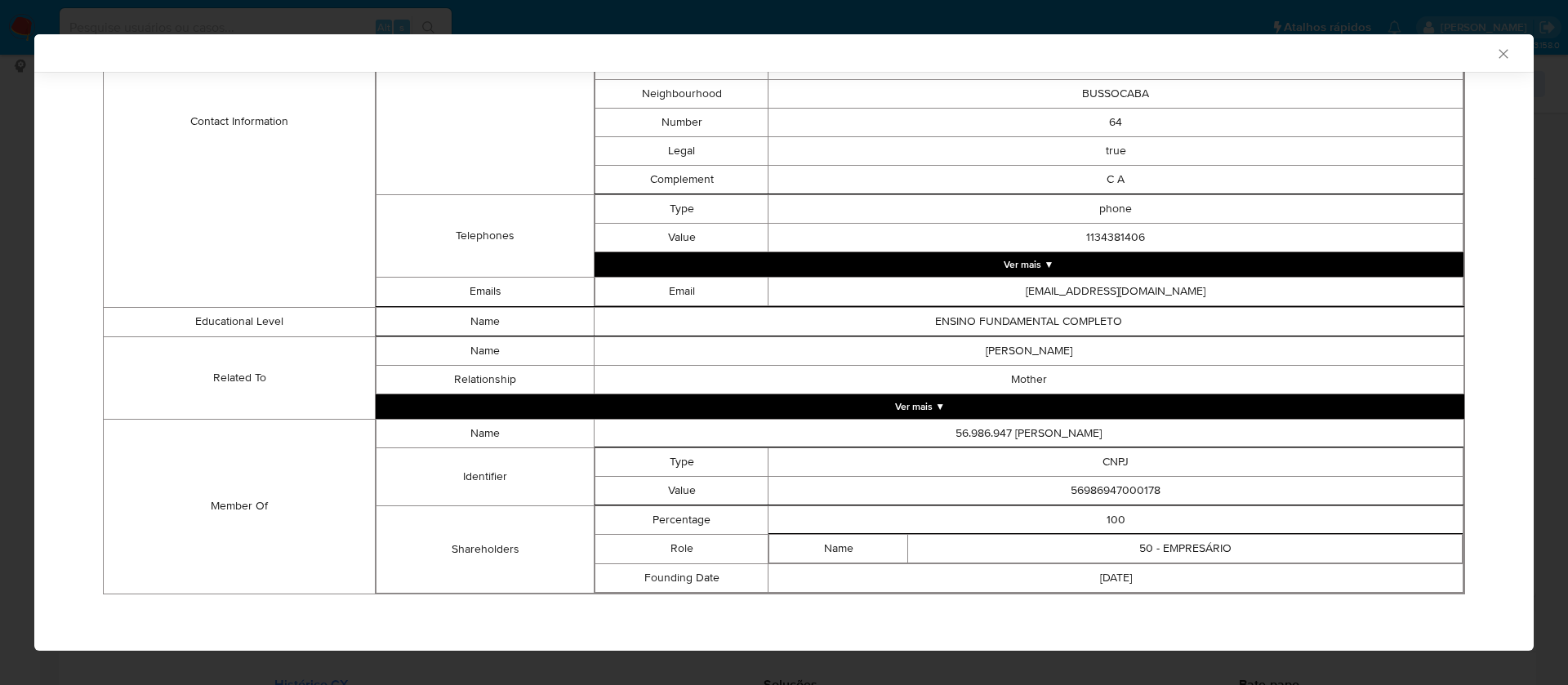
click at [1128, 492] on td "56986947000178" at bounding box center [1116, 490] width 695 height 29
click at [1126, 492] on td "56986947000178" at bounding box center [1116, 490] width 695 height 29
copy td "56986947000178"
click at [1067, 431] on td "56.986.947 EVERTON ROCHA TEIXEIRA" at bounding box center [1028, 433] width 870 height 29
click at [1067, 430] on td "56.986.947 EVERTON ROCHA TEIXEIRA" at bounding box center [1028, 433] width 870 height 29
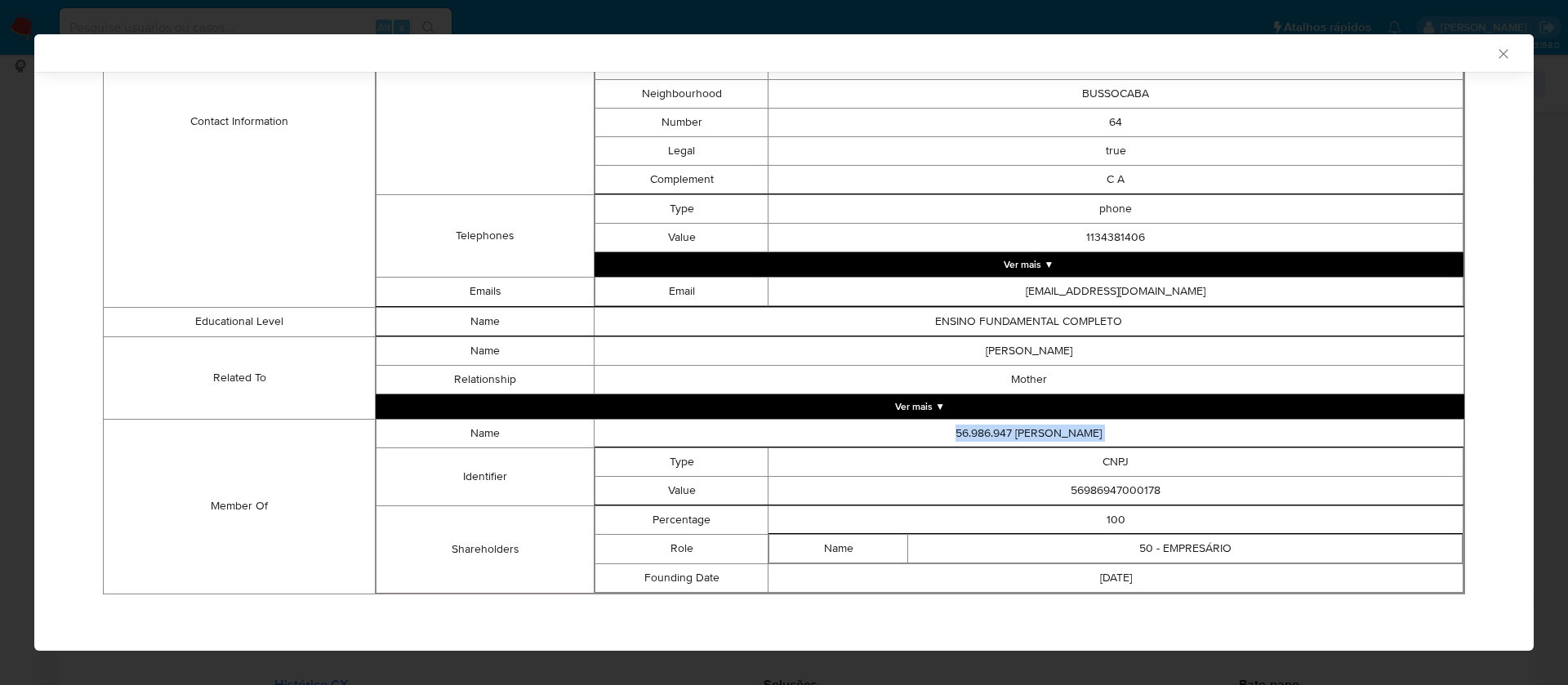
click at [1067, 430] on td "56.986.947 EVERTON ROCHA TEIXEIRA" at bounding box center [1028, 433] width 870 height 29
copy td "56.986.947 EVERTON ROCHA TEIXEIRA"
click at [1127, 481] on td "56986947000178" at bounding box center [1116, 490] width 695 height 29
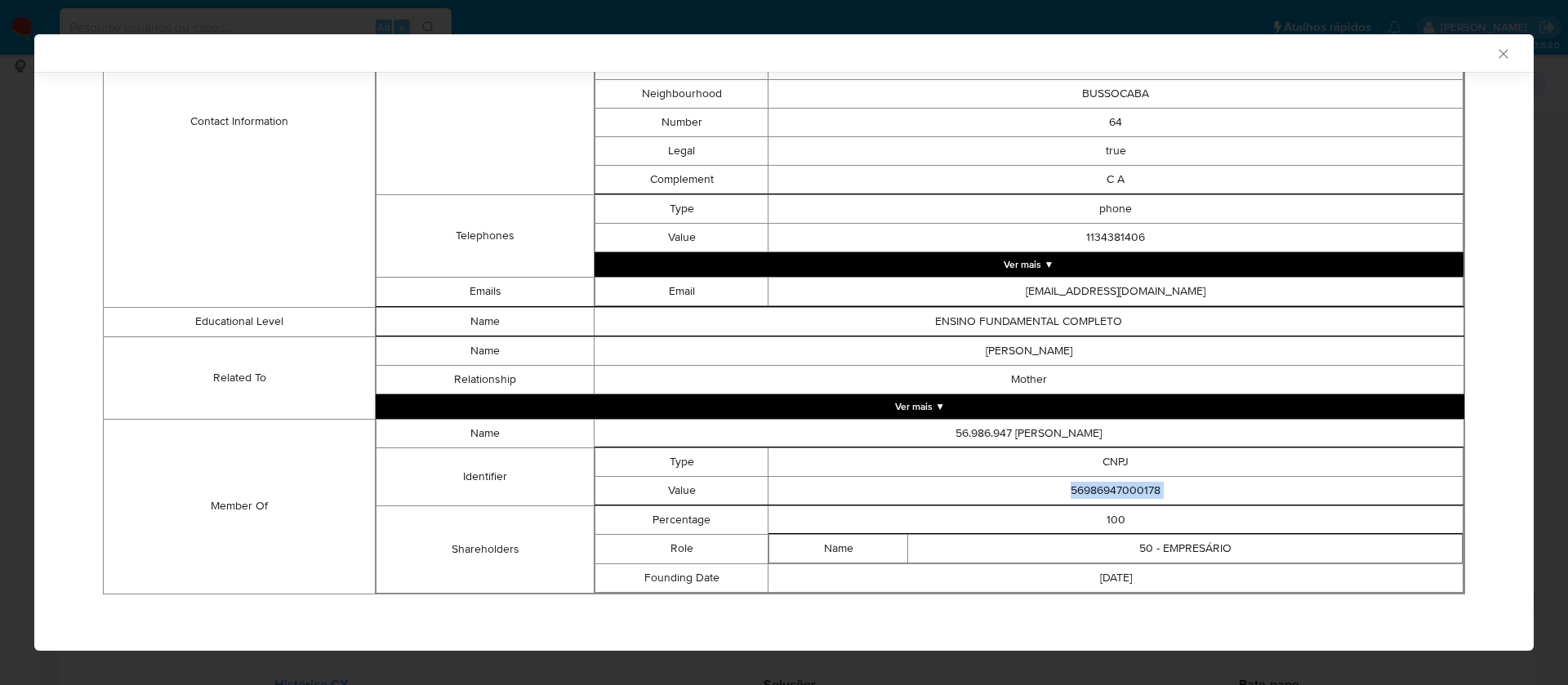
copy td "56986947000178"
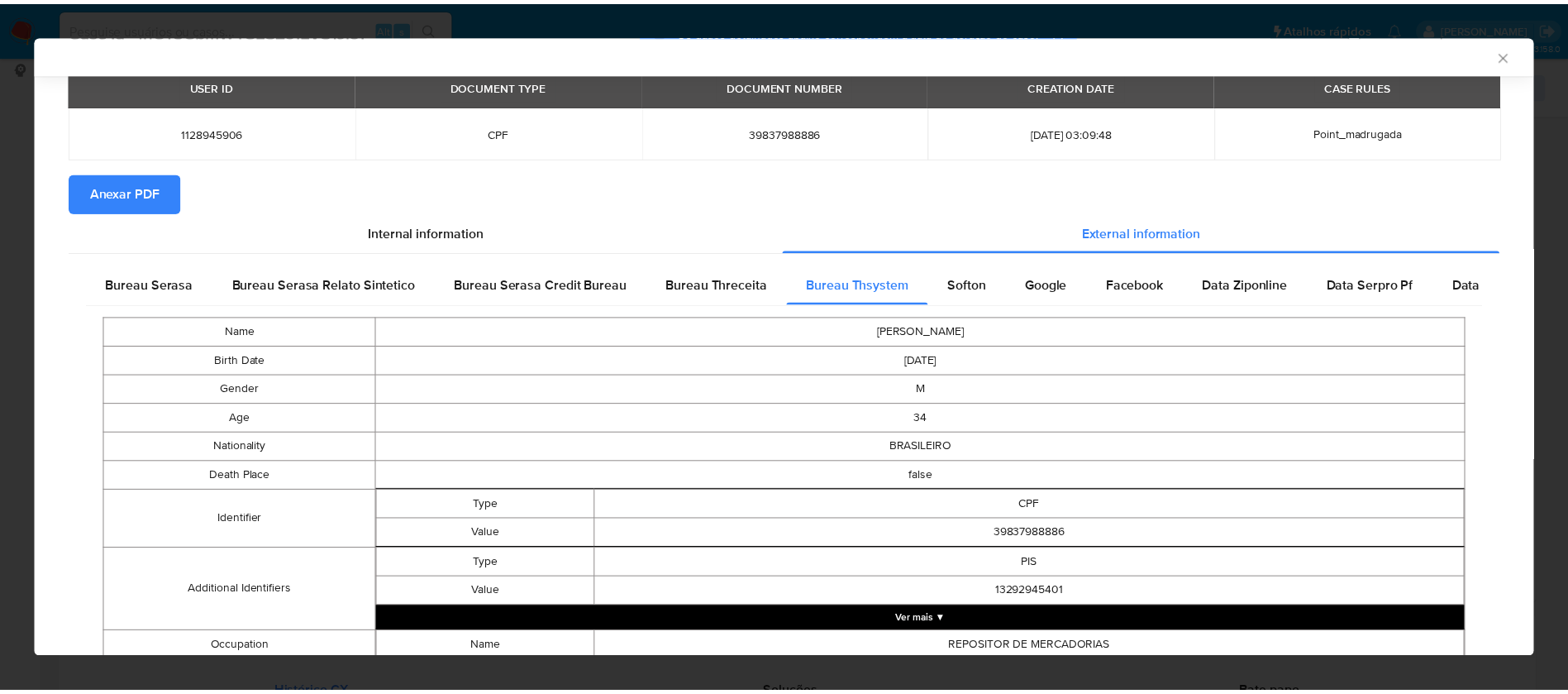
scroll to position [0, 0]
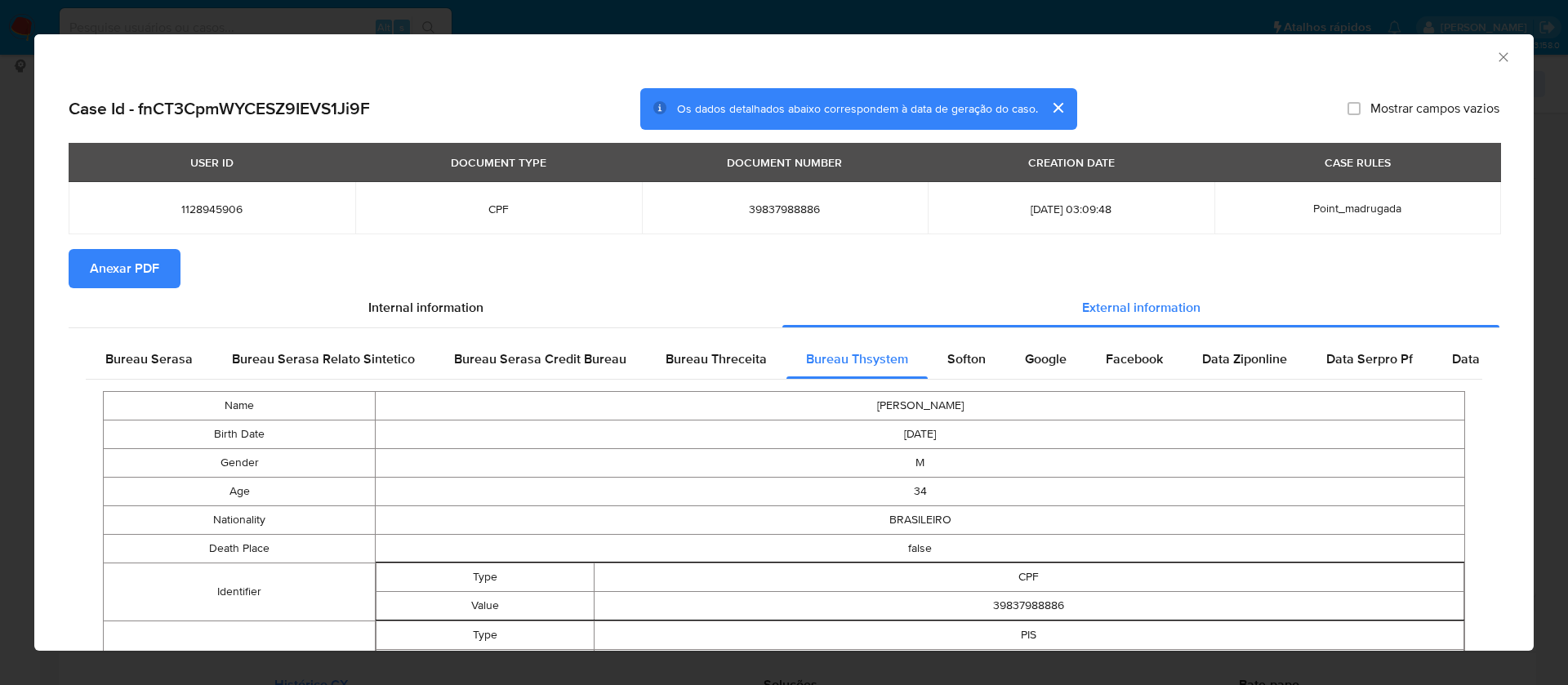
click at [156, 266] on span "Anexar PDF" at bounding box center [124, 268] width 69 height 36
click at [1495, 57] on icon "Fechar a janela" at bounding box center [1503, 57] width 17 height 17
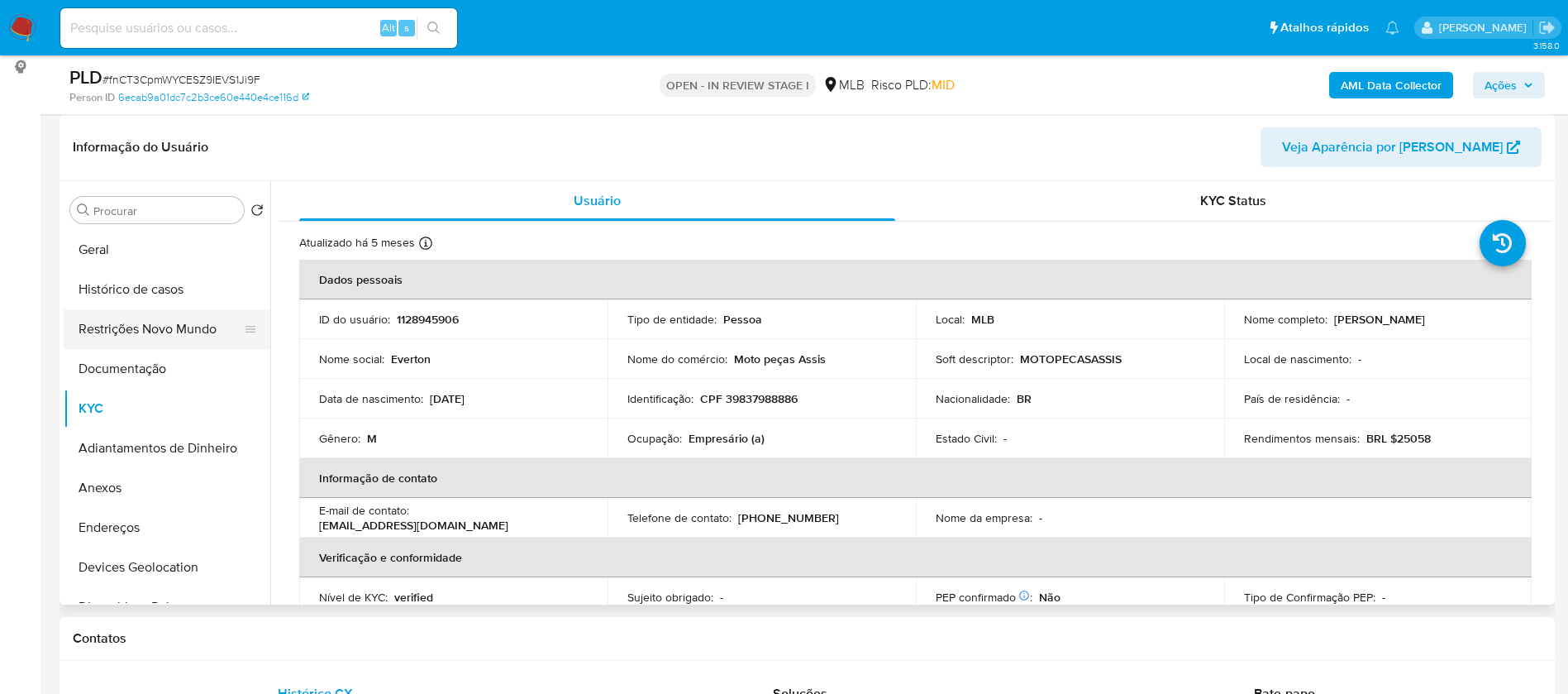
click at [164, 339] on button "Restrições Novo Mundo" at bounding box center [160, 329] width 194 height 40
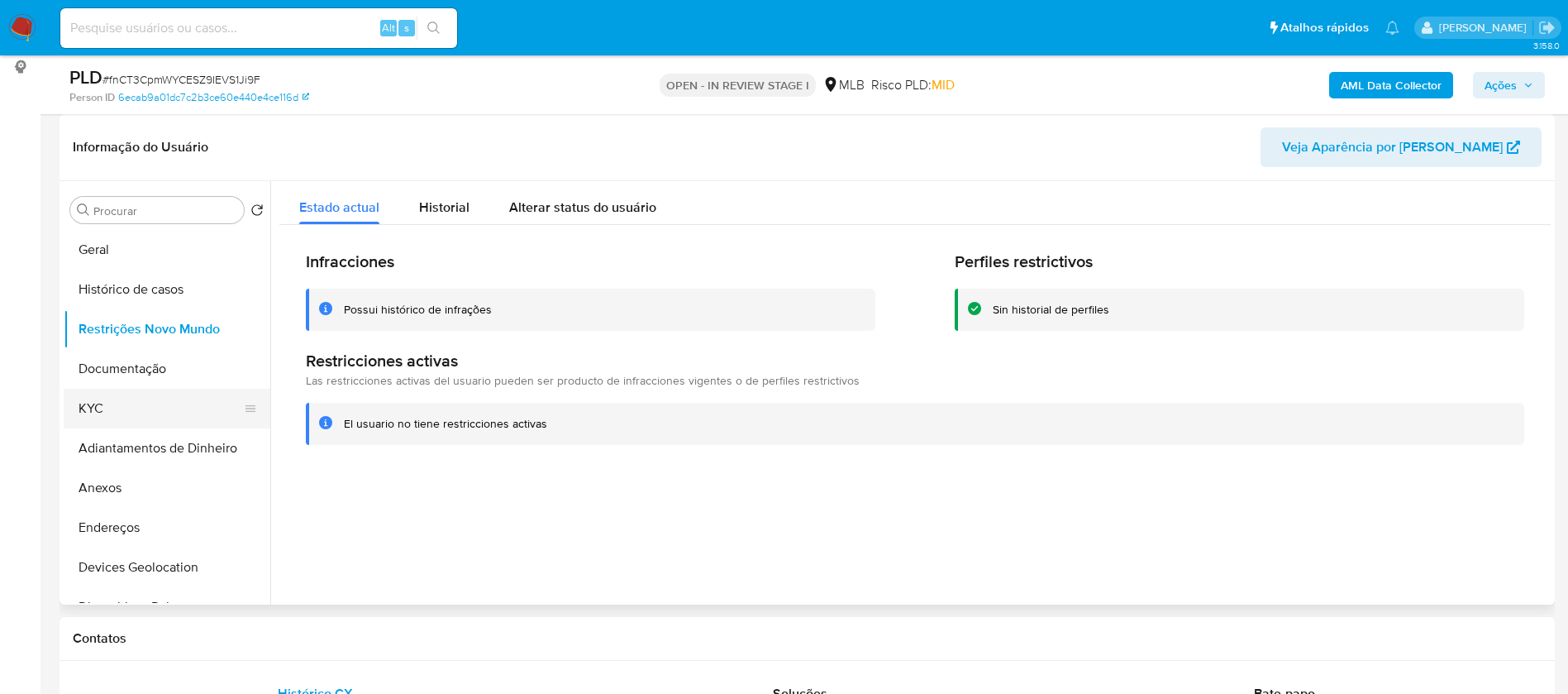
click at [142, 409] on button "KYC" at bounding box center [160, 408] width 194 height 40
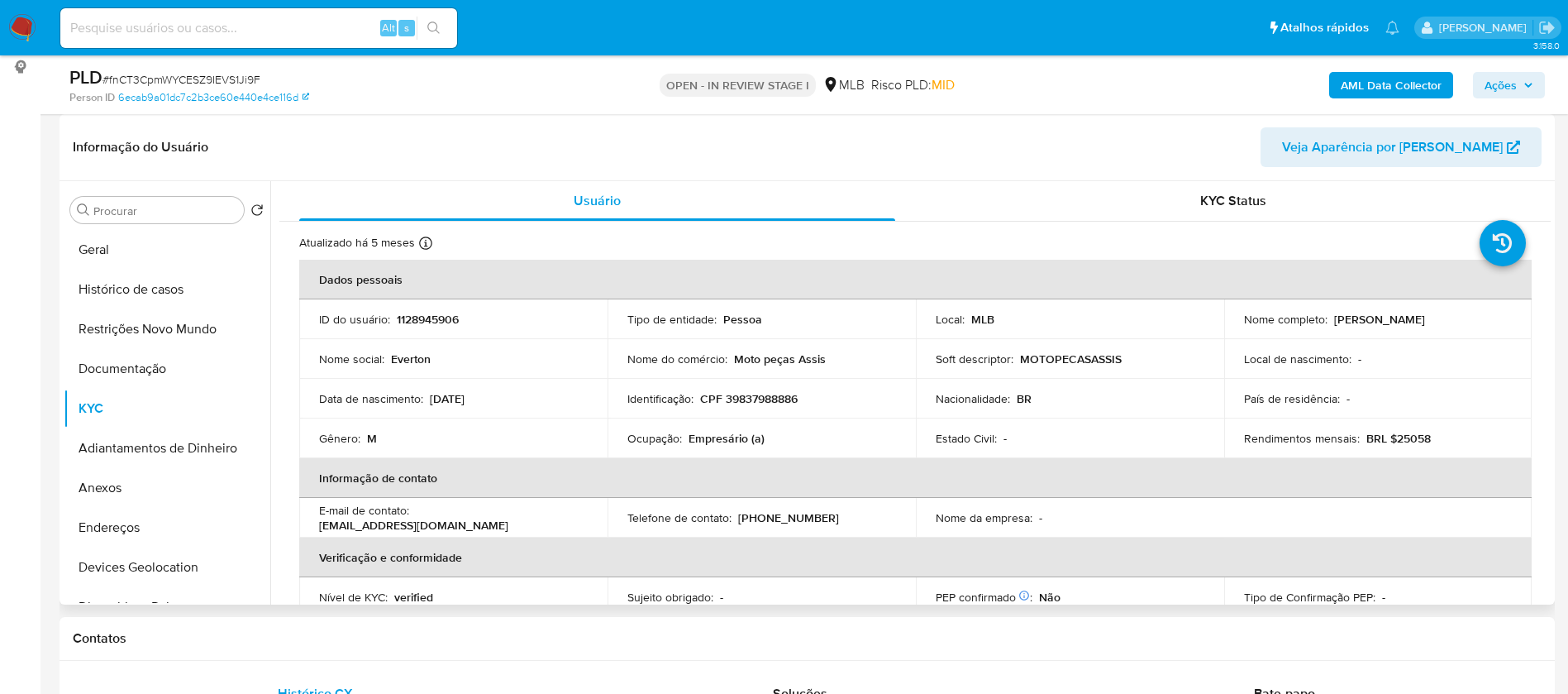
drag, startPoint x: 1449, startPoint y: 320, endPoint x: 1330, endPoint y: 324, distance: 119.1
click at [1330, 324] on div "Nome completo : Everton Rocha Teixeira" at bounding box center [1379, 319] width 269 height 15
copy p "Everton Rocha Teixeira"
click at [111, 237] on button "Geral" at bounding box center [160, 249] width 194 height 40
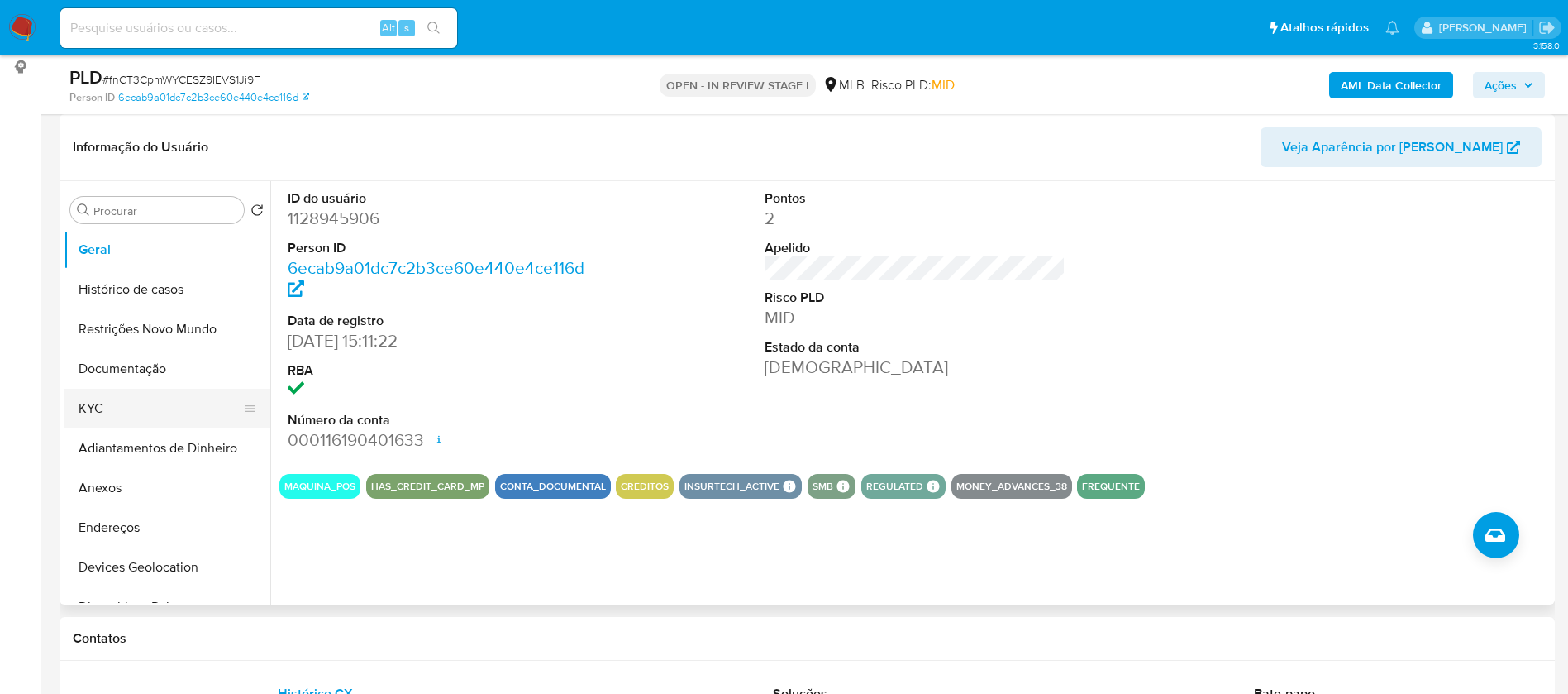
click at [126, 410] on button "KYC" at bounding box center [160, 408] width 194 height 40
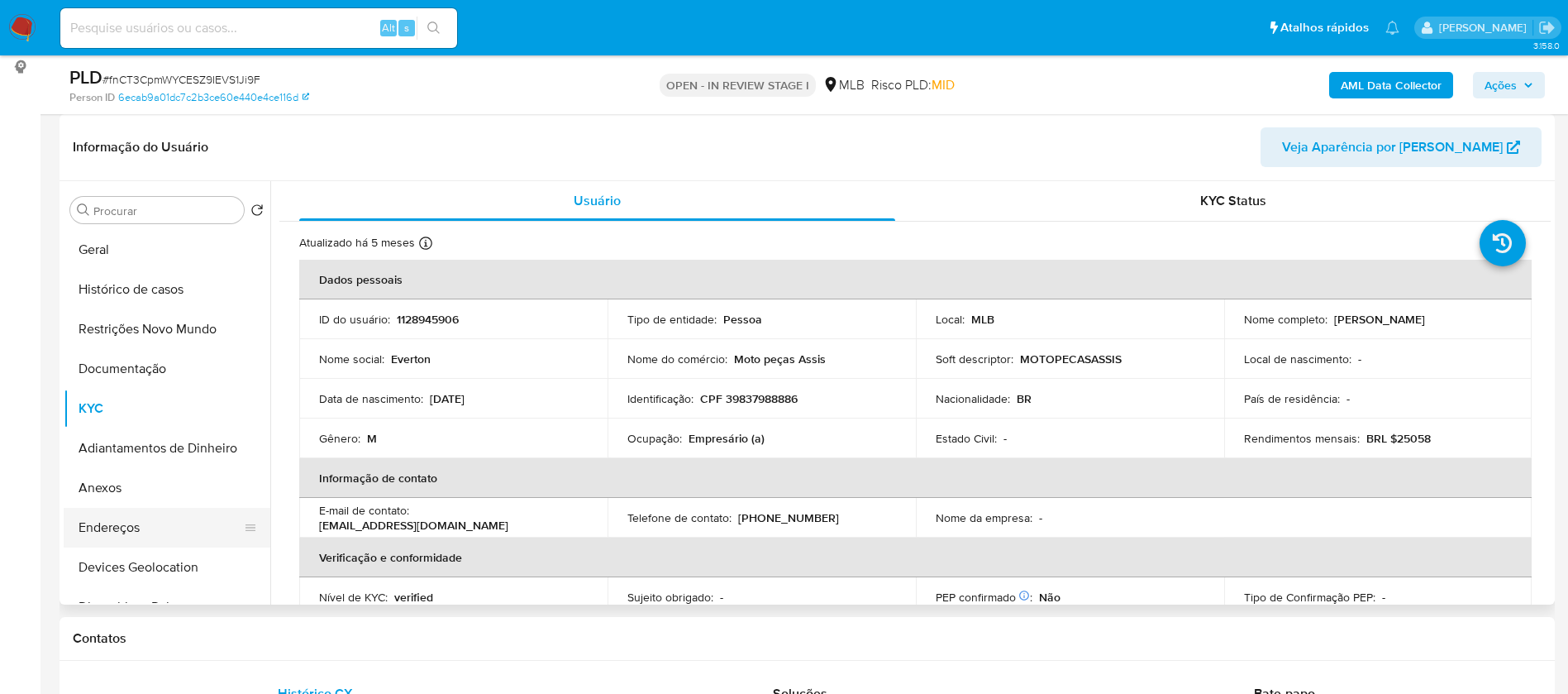
click at [137, 535] on button "Endereços" at bounding box center [160, 527] width 194 height 40
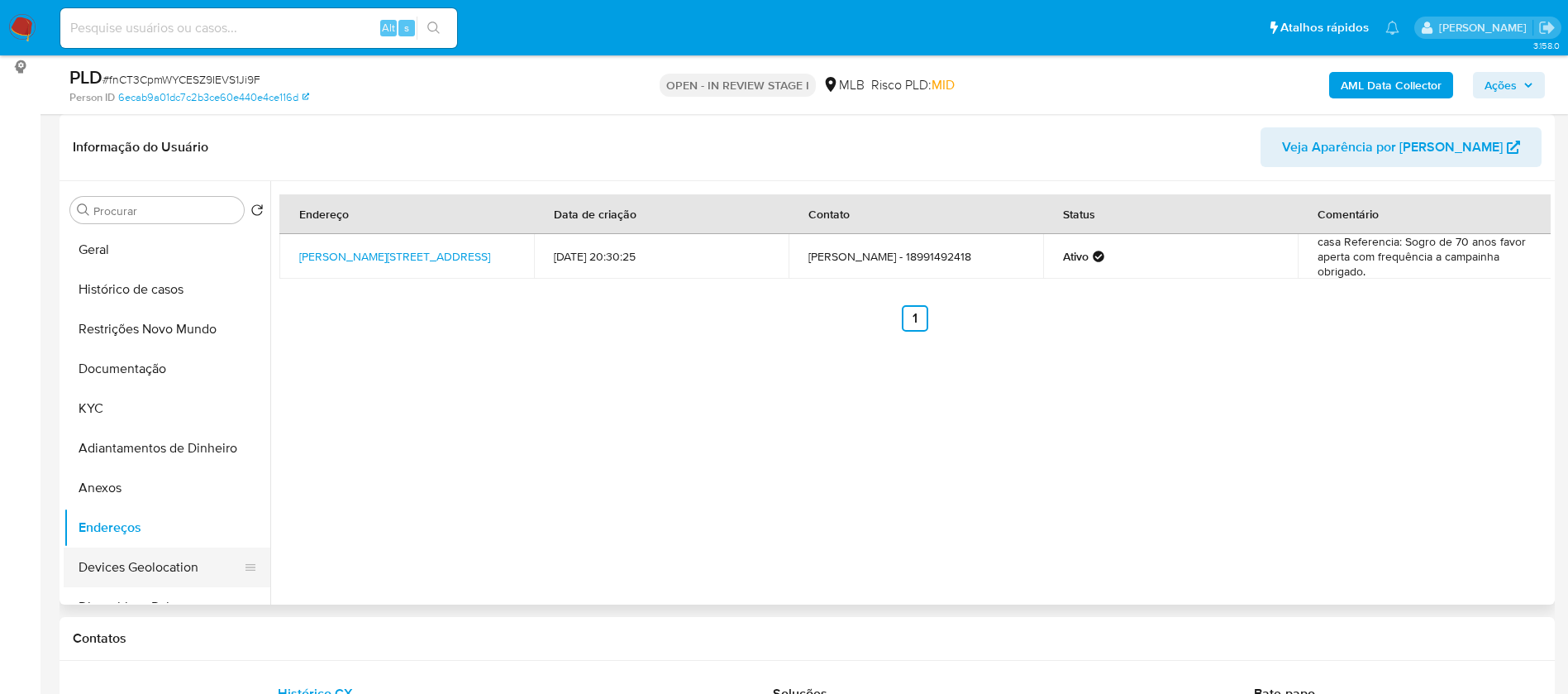
click at [130, 567] on button "Devices Geolocation" at bounding box center [160, 567] width 194 height 40
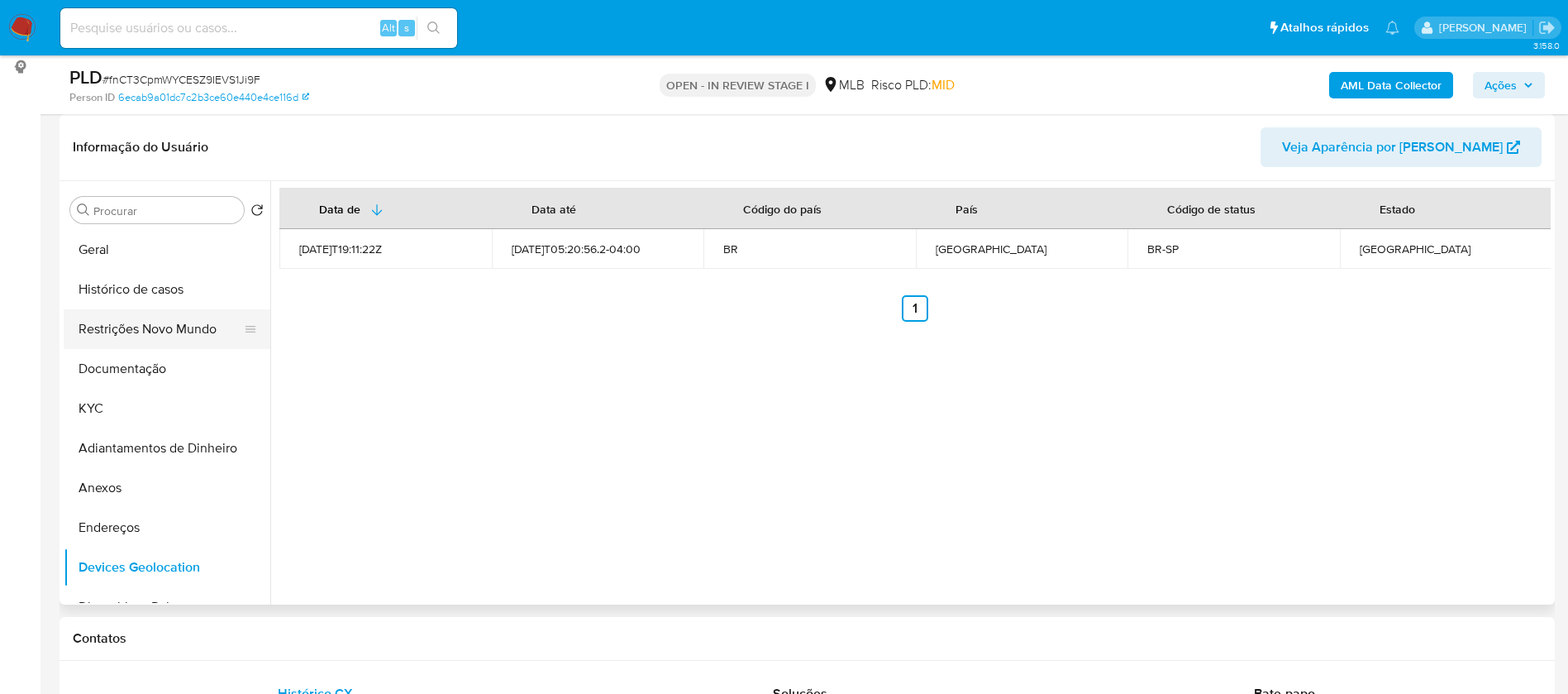
click at [172, 331] on button "Restrições Novo Mundo" at bounding box center [160, 329] width 194 height 40
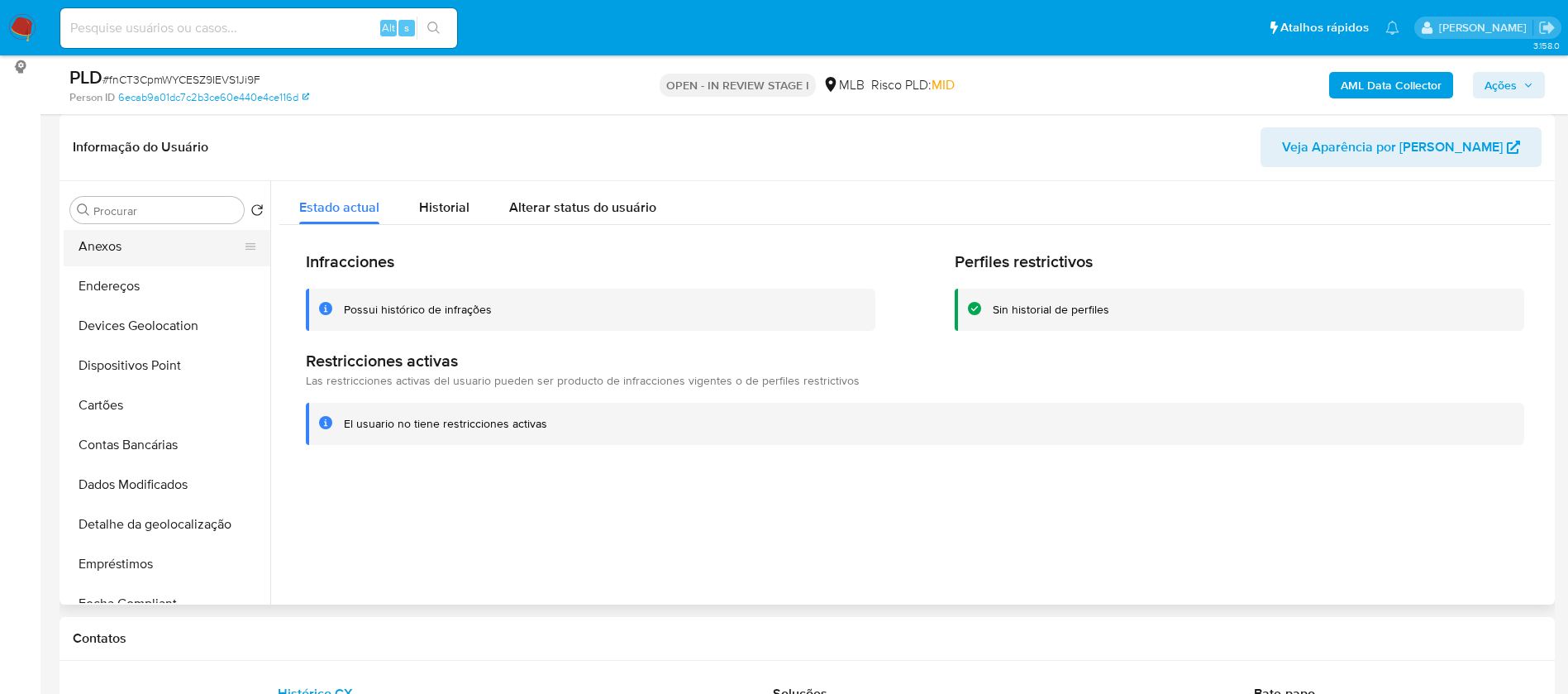
scroll to position [248, 0]
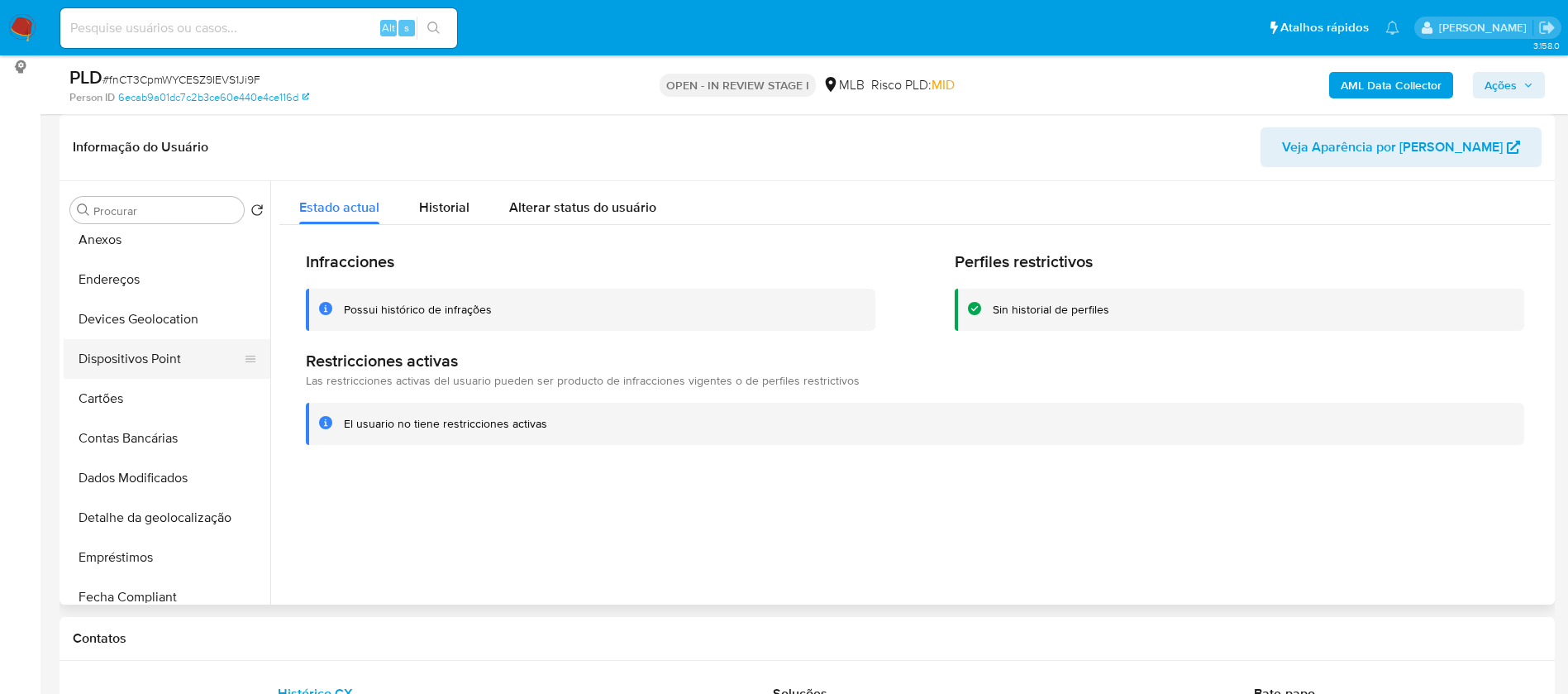
click at [171, 353] on button "Dispositivos Point" at bounding box center [160, 358] width 194 height 40
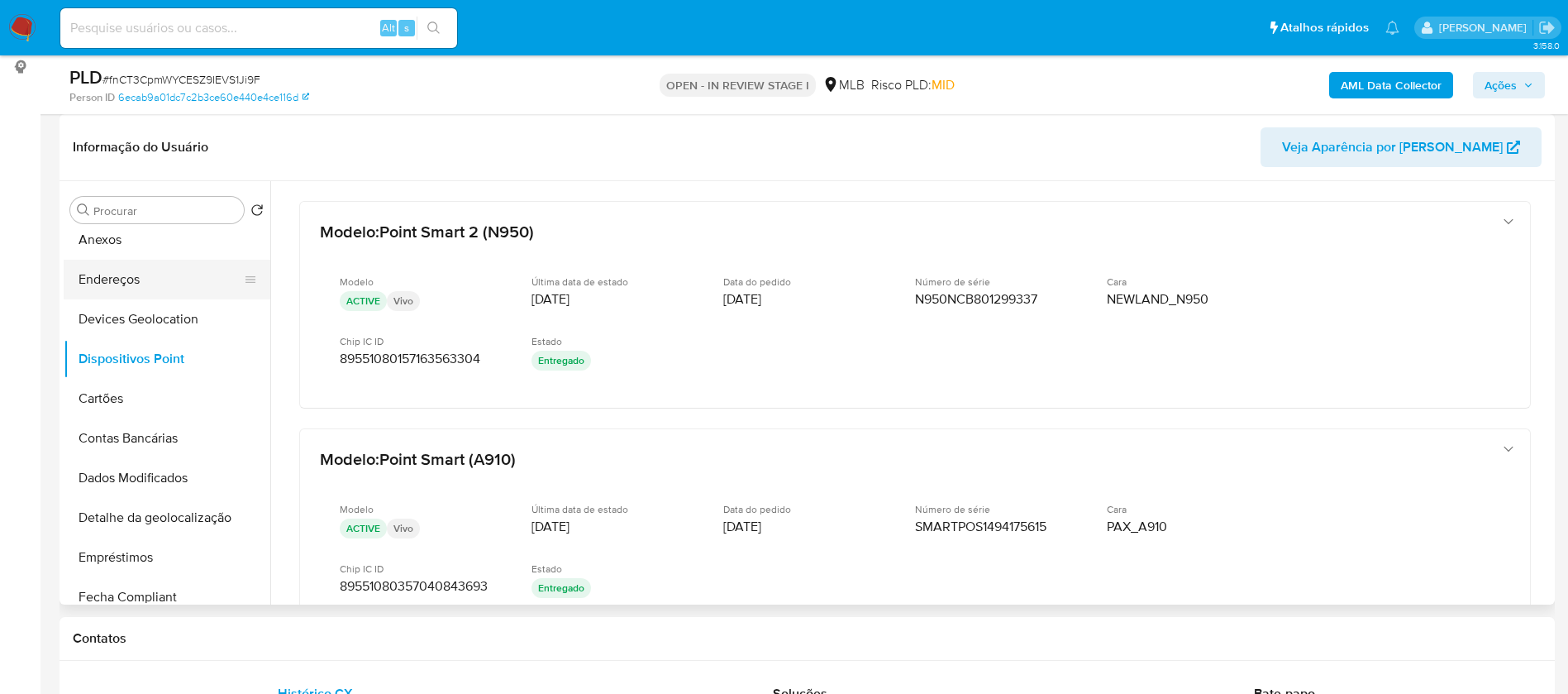
click at [105, 284] on button "Endereços" at bounding box center [160, 279] width 194 height 40
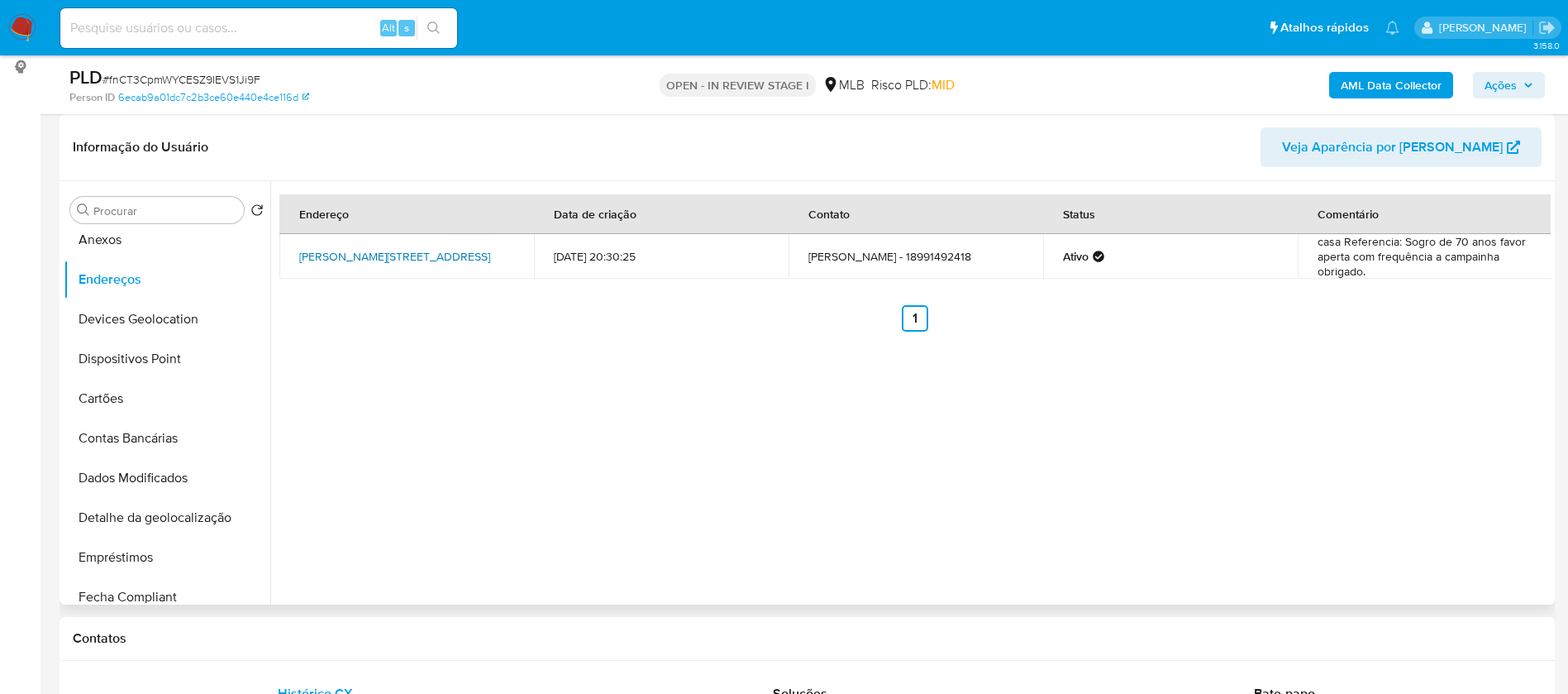
click at [453, 248] on link "Rua Rodrigues 377, Assis, São Paulo, 19807270, Brasil 377" at bounding box center [395, 256] width 191 height 17
drag, startPoint x: 295, startPoint y: 252, endPoint x: 424, endPoint y: 249, distance: 129.0
click at [424, 249] on td "Rua Rodrigues 377, Assis, São Paulo, 19807270, Brasil 377" at bounding box center [407, 256] width 255 height 45
copy link "Rua Rodrigues 377, Assis"
click at [660, 431] on div "Endereço Data de criação Contato Status Comentário Rua Rodrigues 377, Assis, Sã…" at bounding box center [910, 393] width 1281 height 423
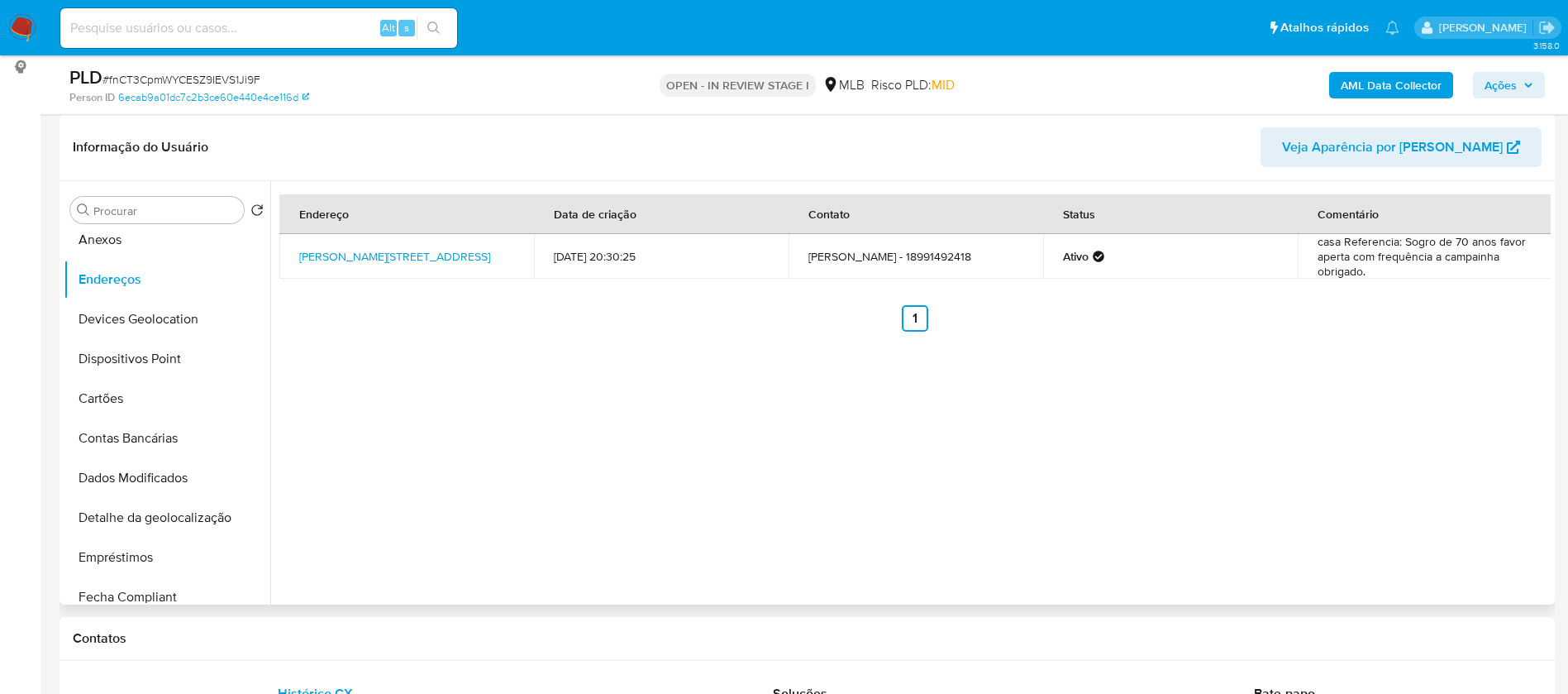
click at [1478, 413] on div "Endereço Data de criação Contato Status Comentário Rua Rodrigues 377, Assis, Sã…" at bounding box center [910, 393] width 1281 height 423
click at [147, 241] on button "Anexos" at bounding box center [160, 240] width 194 height 40
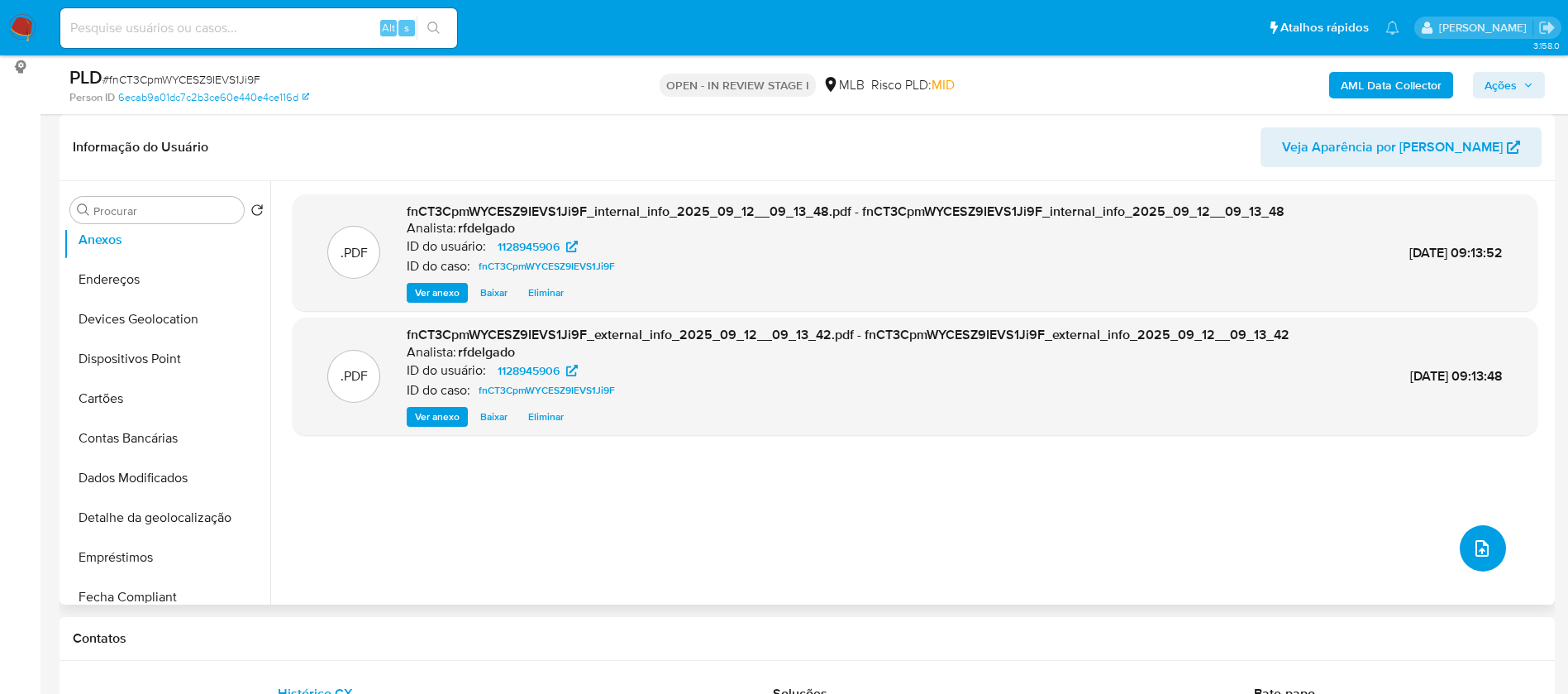
click at [1473, 542] on icon "upload-file" at bounding box center [1482, 548] width 19 height 19
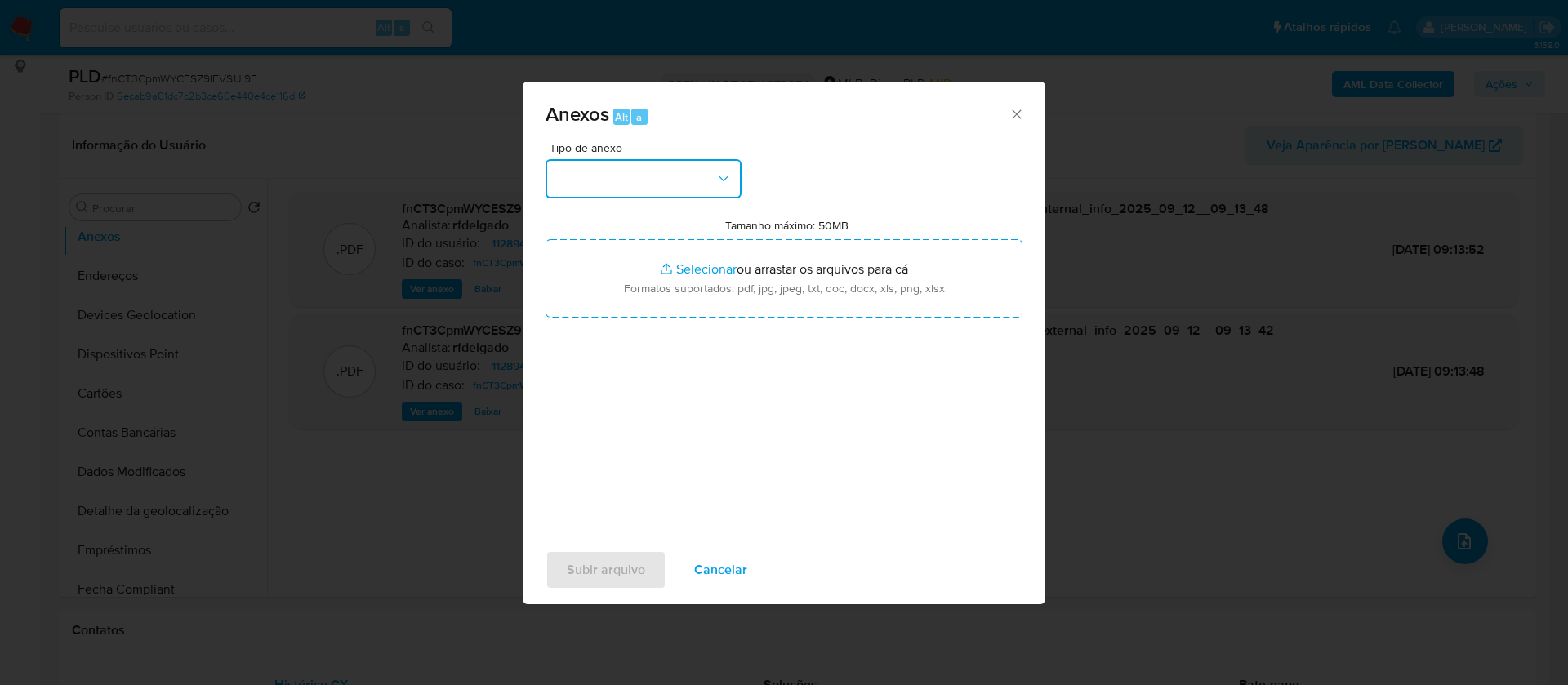
click at [679, 182] on button "button" at bounding box center [643, 178] width 196 height 39
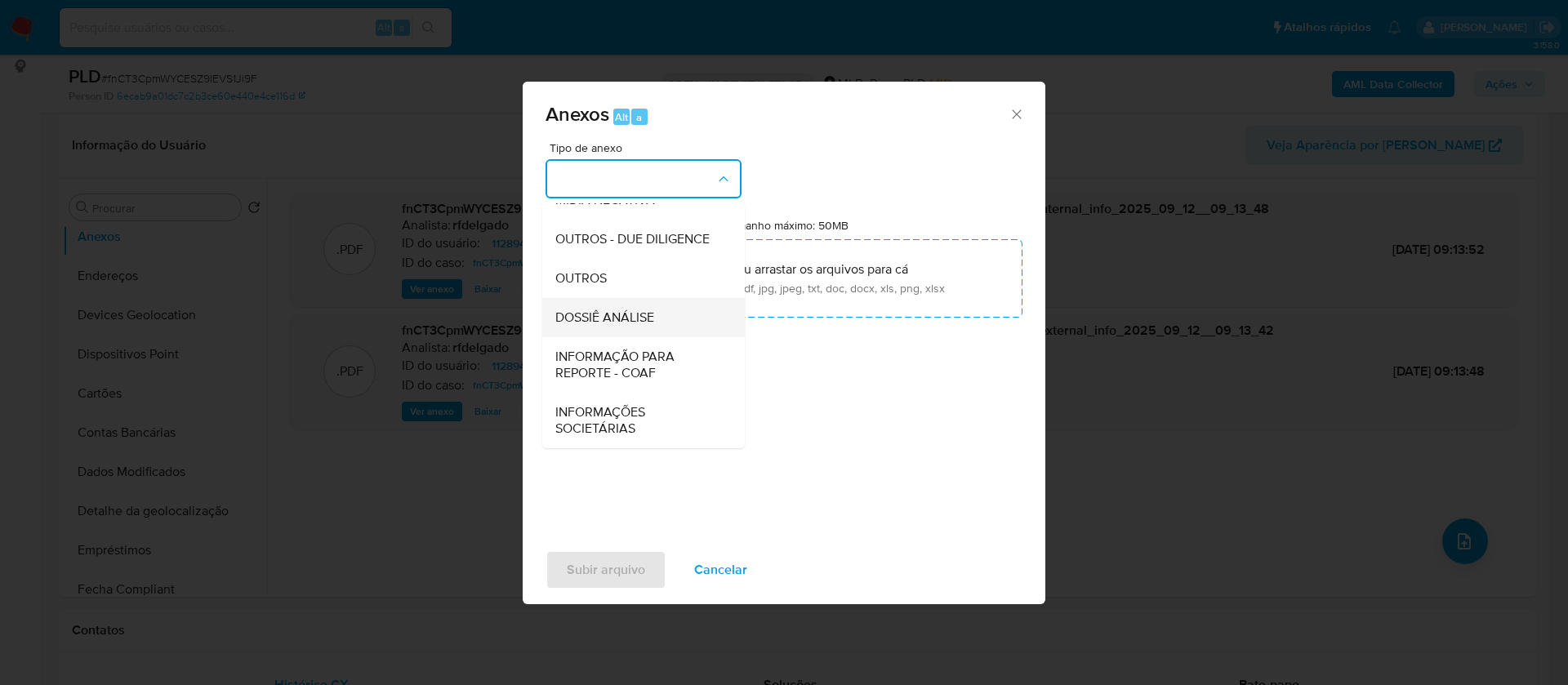
click at [637, 321] on span "DOSSIÊ ANÁLISE" at bounding box center [604, 317] width 99 height 17
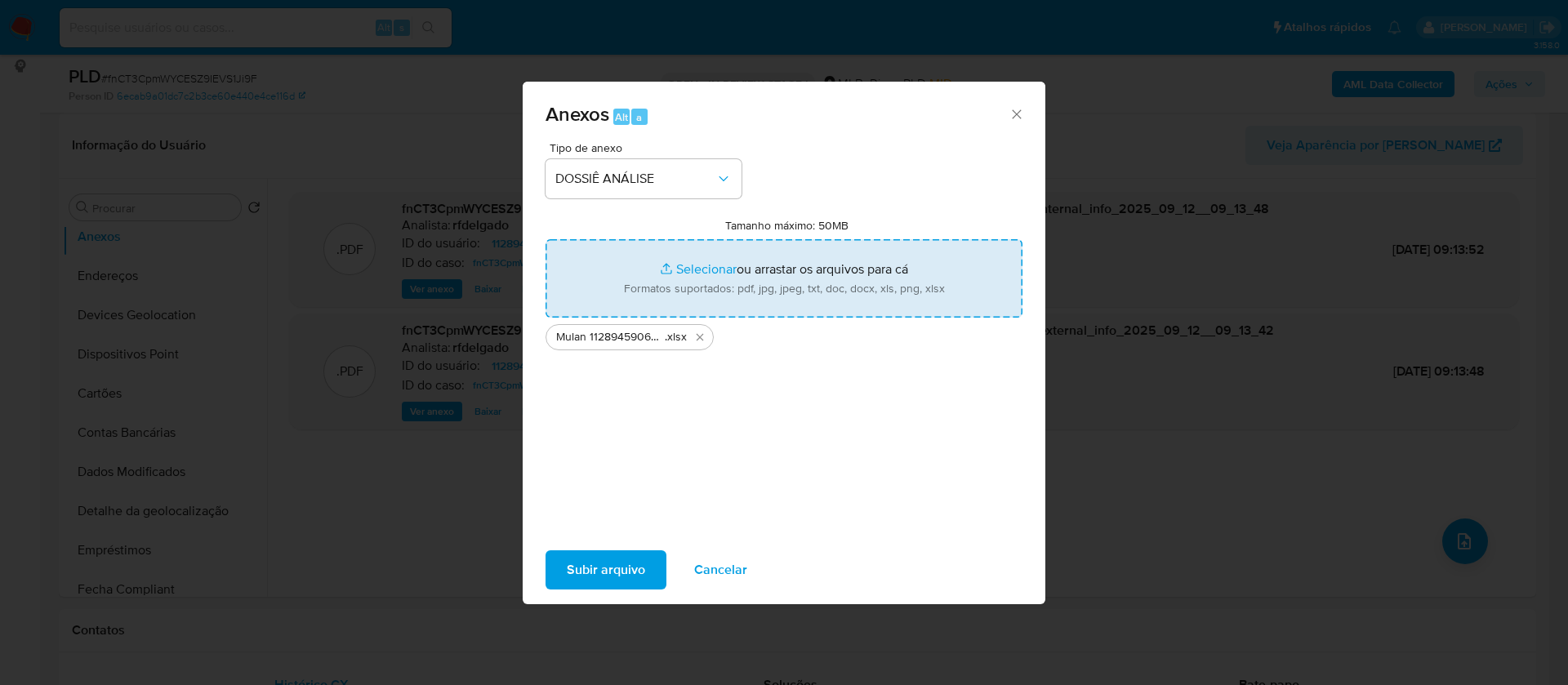
type input "C:\fakepath\SAR - - CPF 39837988886 - EVERTON ROCHA TEIXEIRA.txt"
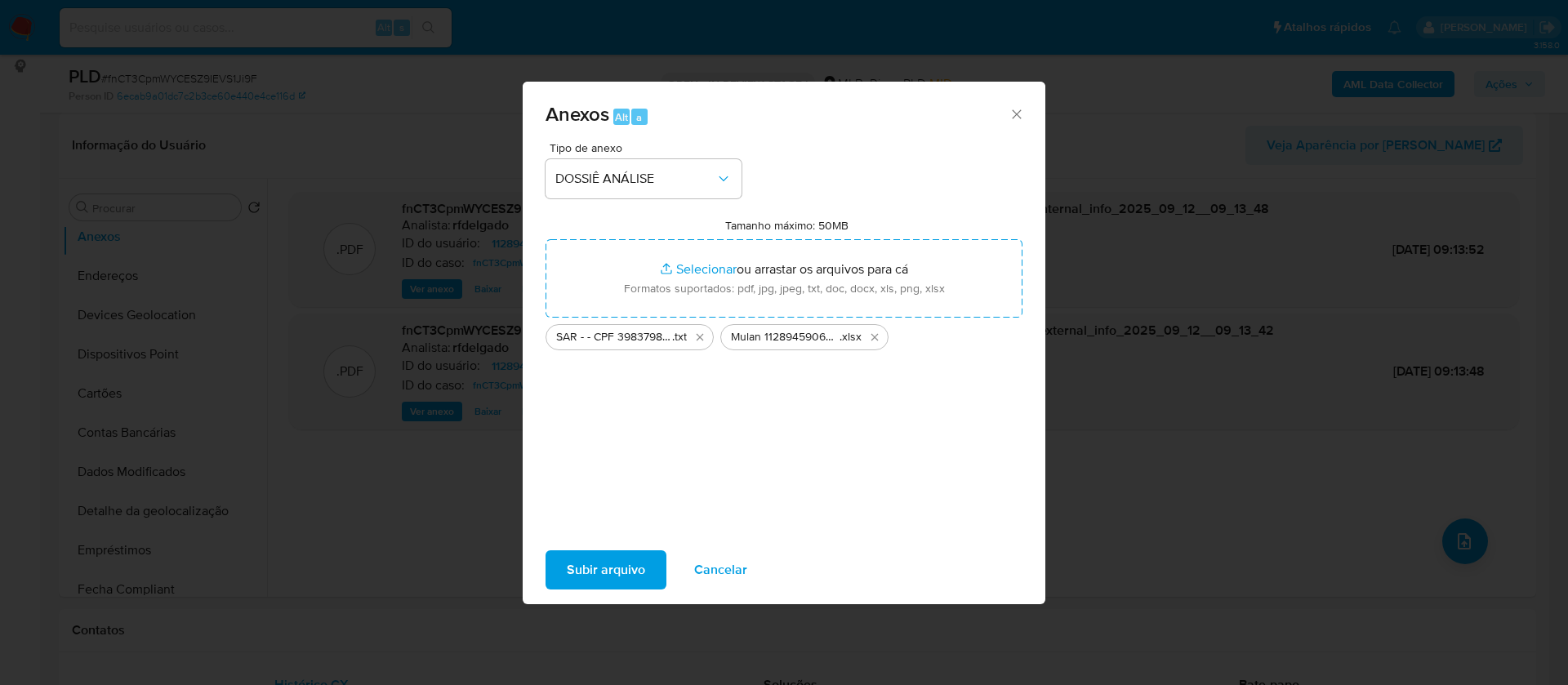
click at [616, 573] on span "Subir arquivo" at bounding box center [606, 569] width 79 height 36
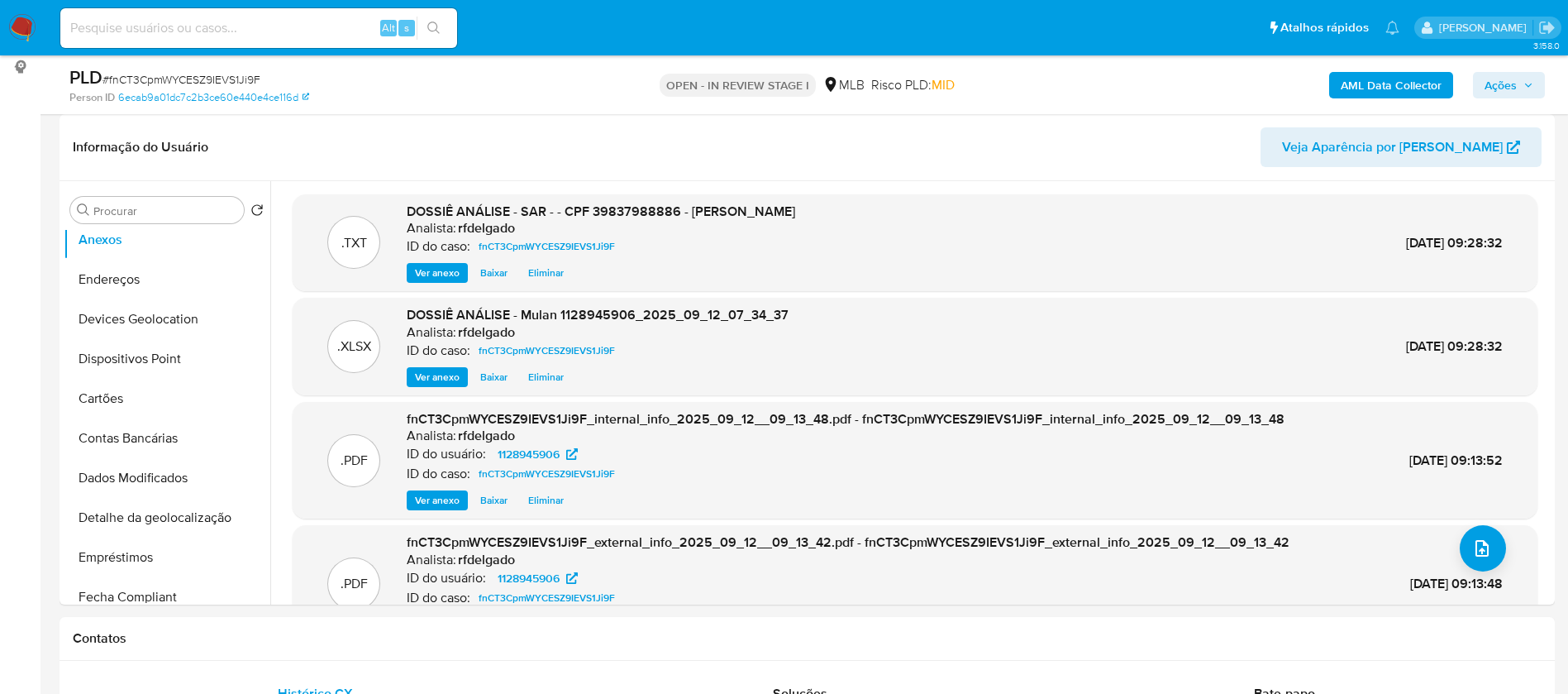
click at [1498, 85] on span "Ações" at bounding box center [1501, 85] width 32 height 27
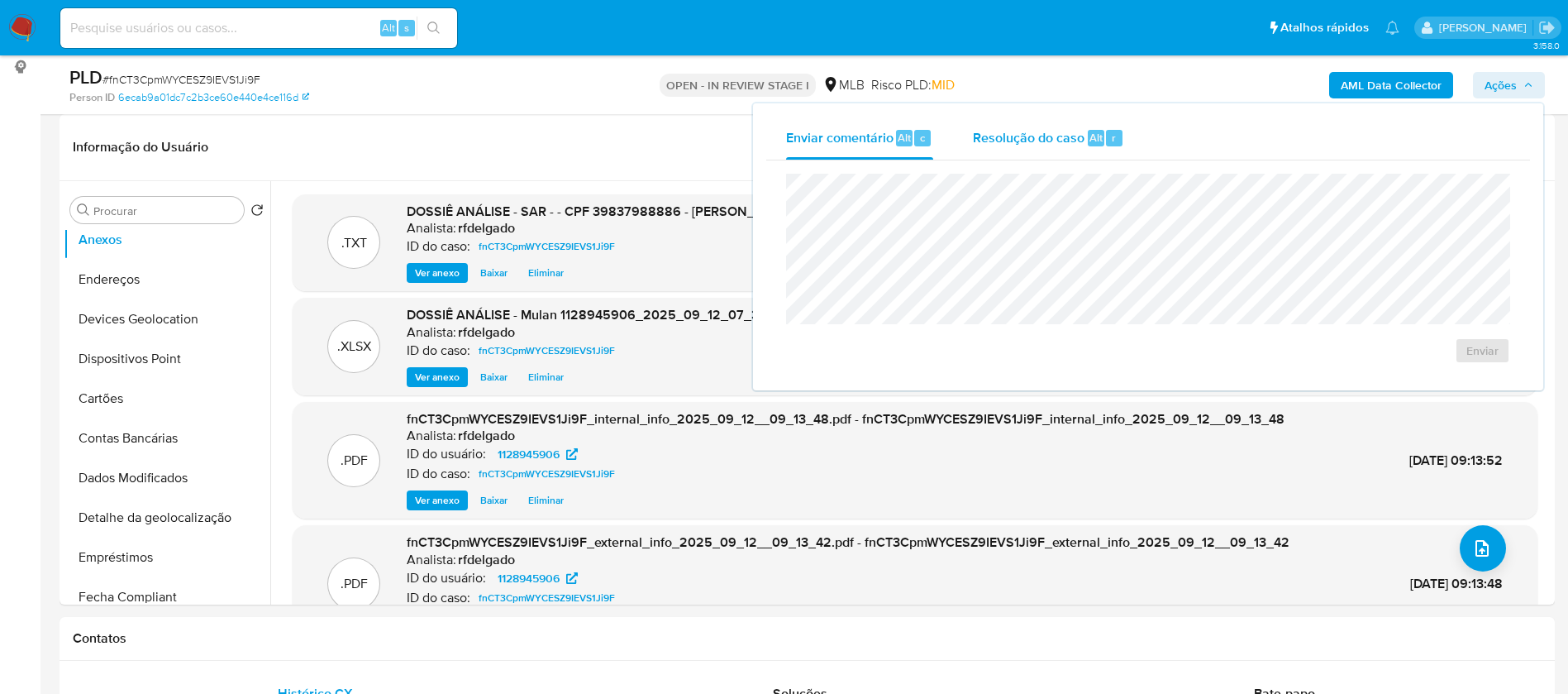
click at [1107, 138] on div "r" at bounding box center [1114, 138] width 17 height 17
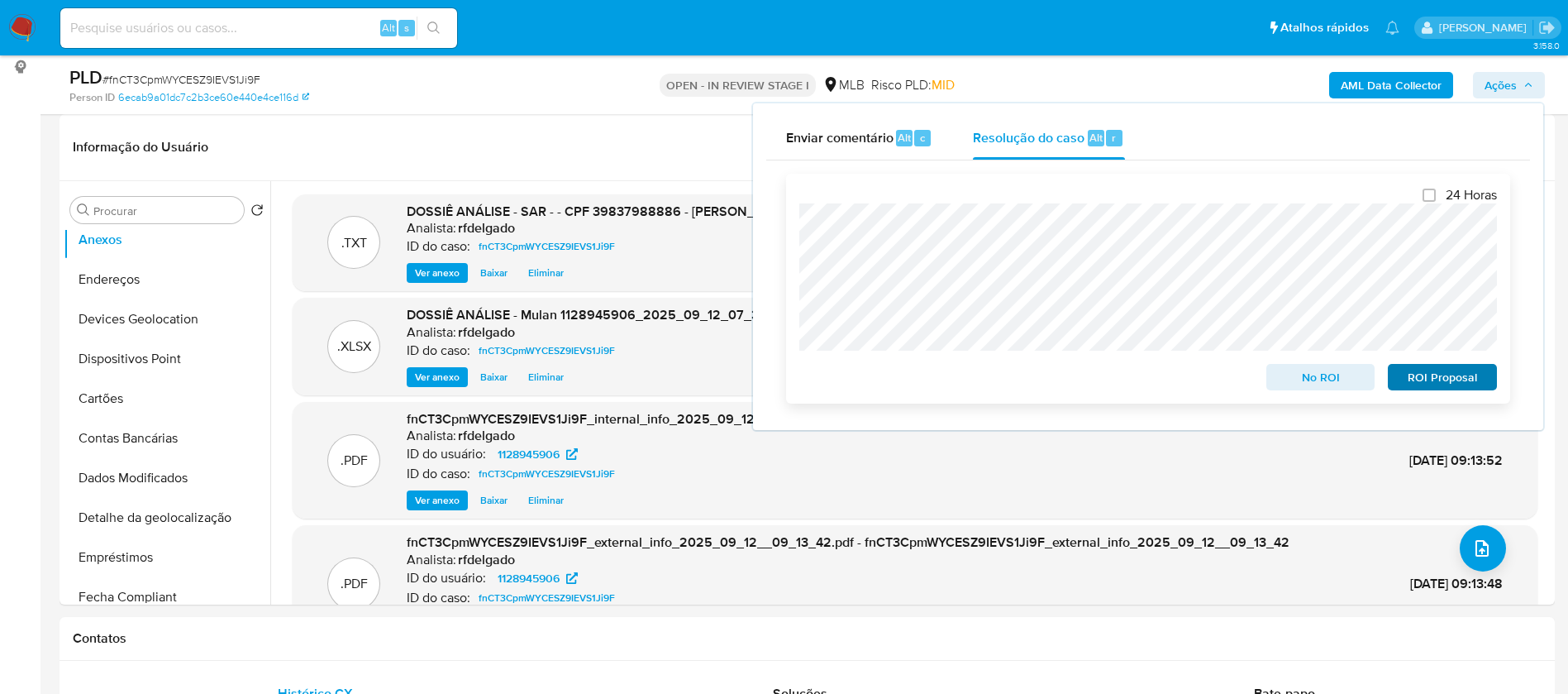
drag, startPoint x: 1389, startPoint y: 372, endPoint x: 1437, endPoint y: 378, distance: 48.4
click at [1433, 378] on div "No ROI ROI Proposal" at bounding box center [1147, 373] width 697 height 33
click at [1437, 378] on span "ROI Proposal" at bounding box center [1442, 377] width 86 height 23
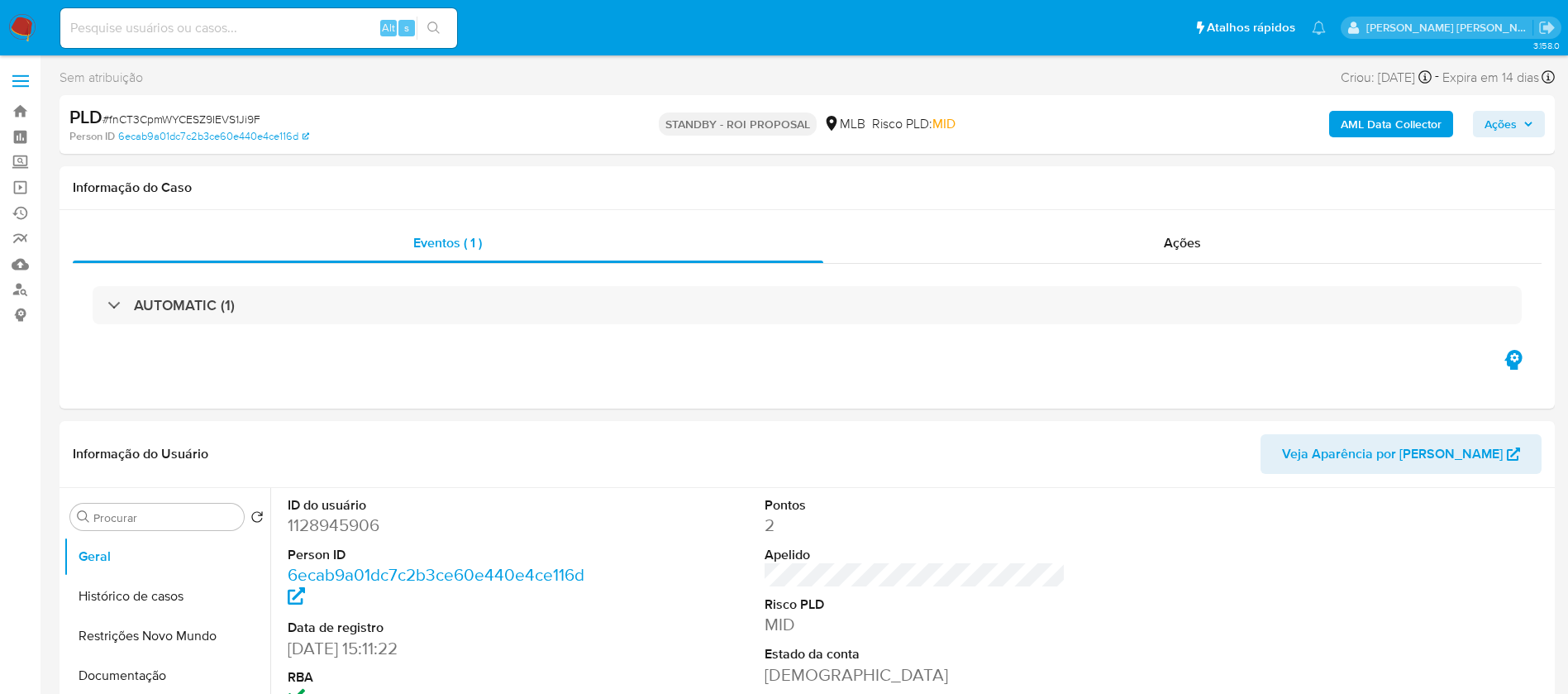
select select "10"
click at [300, 34] on input at bounding box center [258, 28] width 397 height 21
paste input "oP0zbrfidG4atOsqwa88rREX"
type input "oP0zbrfidG4atOsqwa88rREX"
click at [438, 28] on icon "search-icon" at bounding box center [434, 27] width 13 height 13
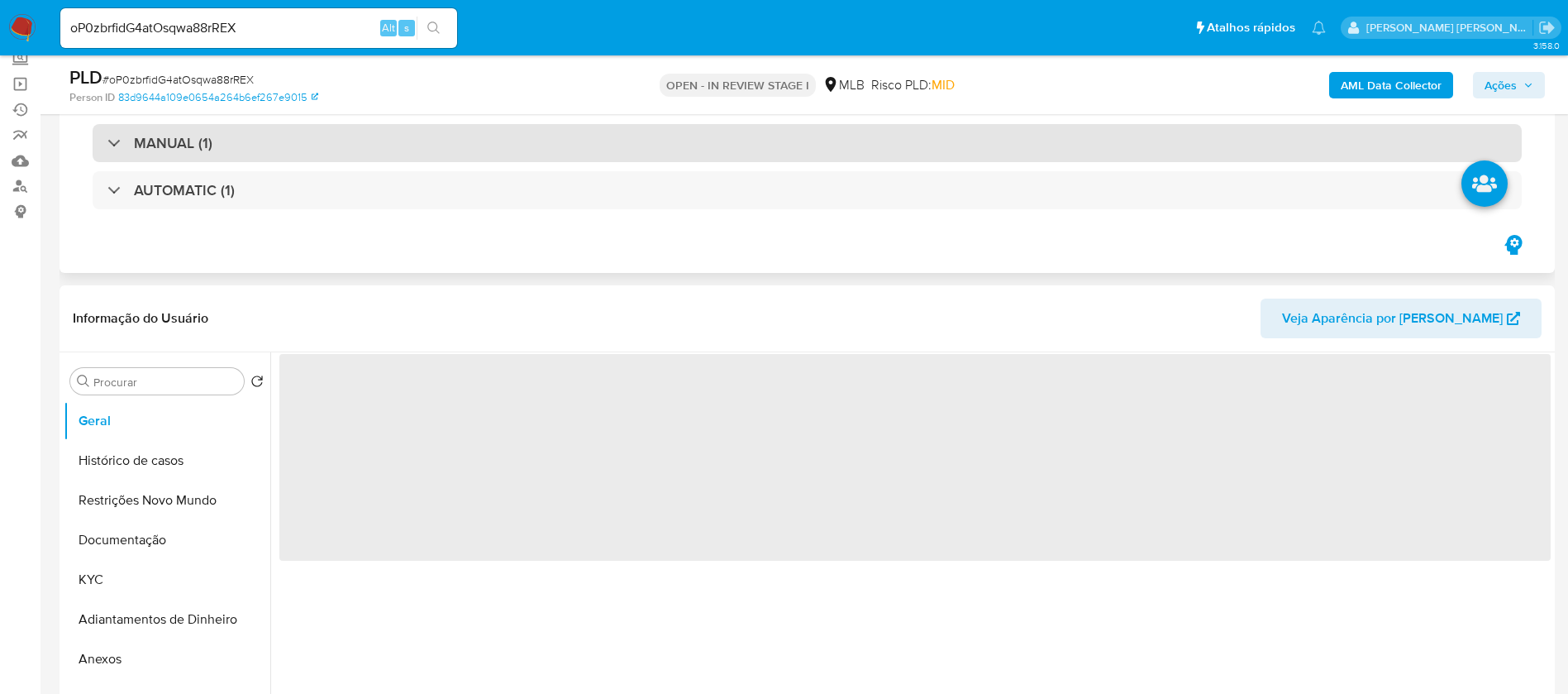
scroll to position [248, 0]
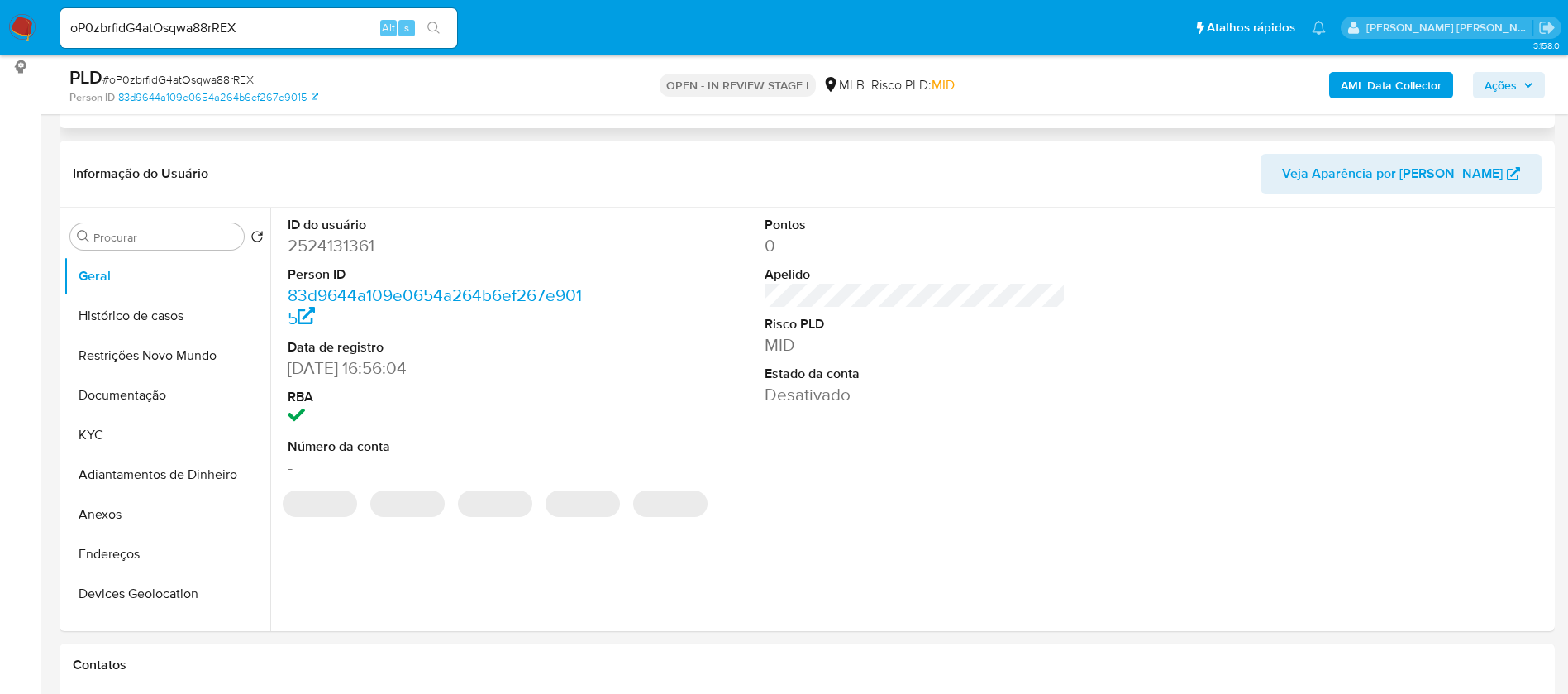
select select "10"
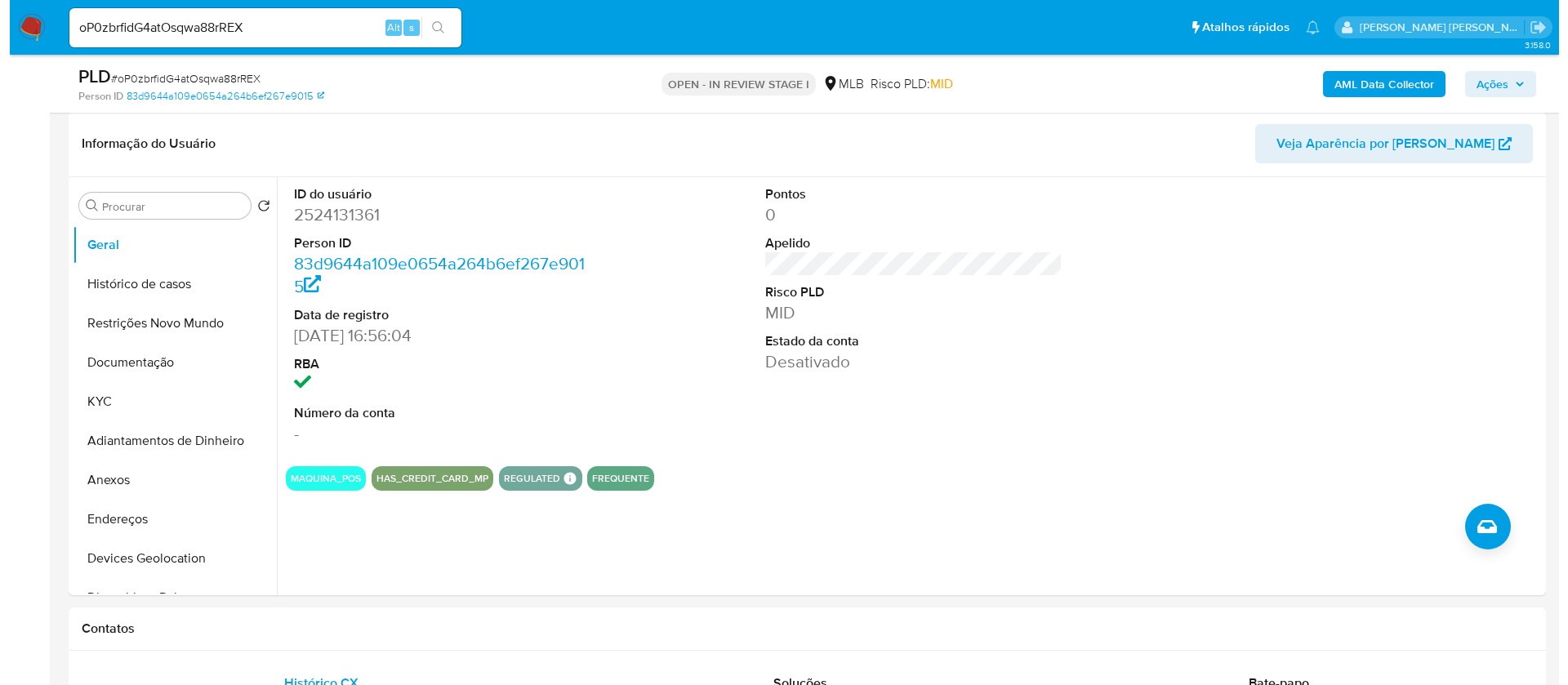
scroll to position [281, 0]
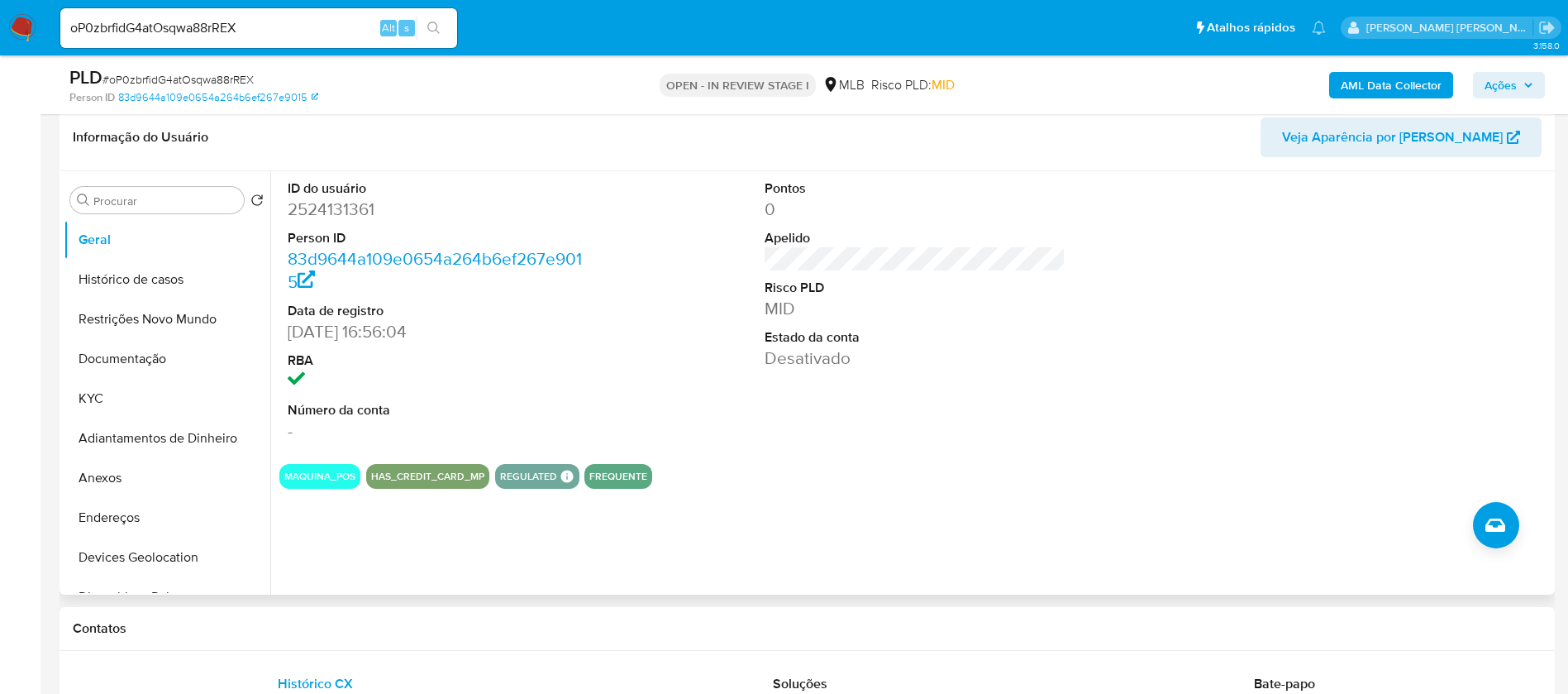
click at [325, 208] on dd "2524131361" at bounding box center [438, 210] width 301 height 23
copy dd "2524131361"
click at [148, 404] on button "KYC" at bounding box center [160, 398] width 194 height 40
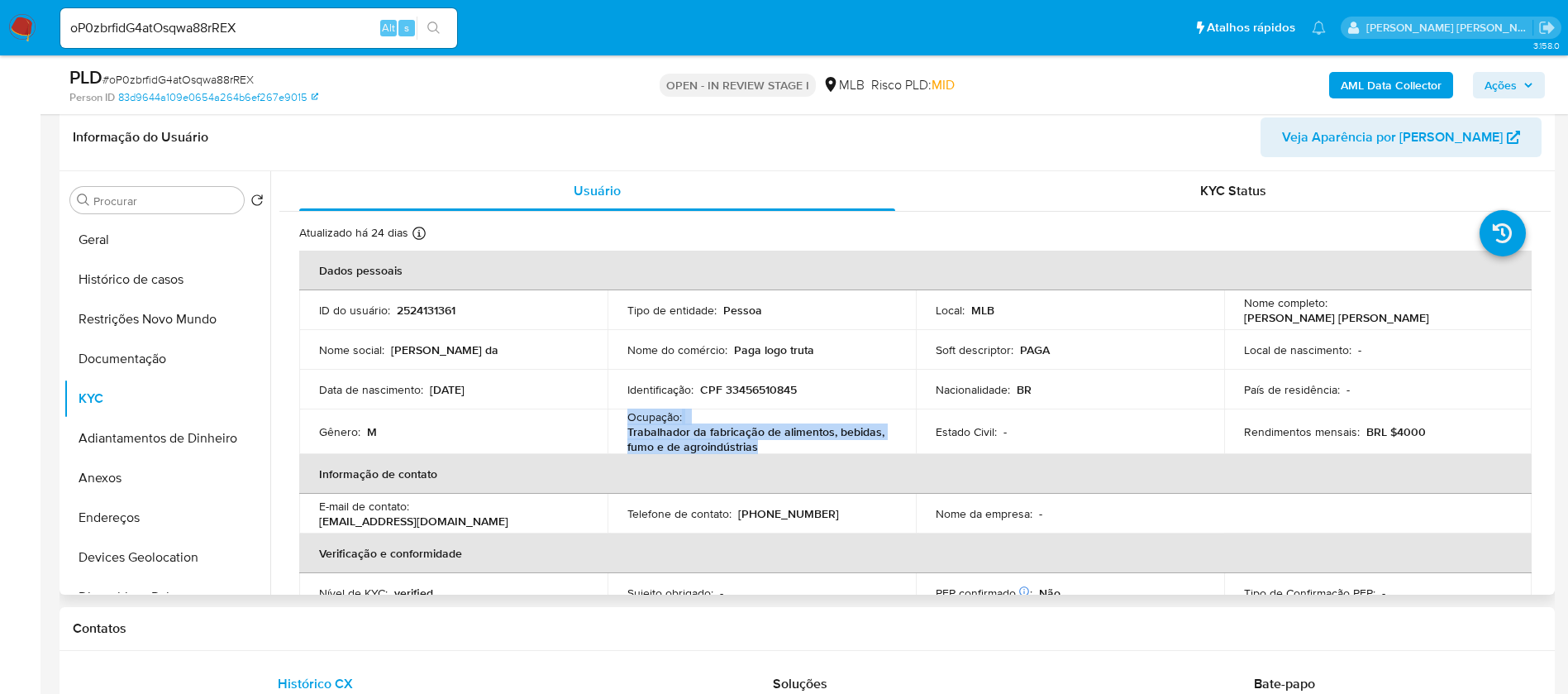
drag, startPoint x: 620, startPoint y: 418, endPoint x: 765, endPoint y: 445, distance: 147.5
click at [765, 445] on td "Ocupação : Trabalhador da fabricação de alimentos, bebidas, fumo e de agroindús…" at bounding box center [761, 431] width 308 height 45
copy div "Ocupação : Trabalhador da fabricação de alimentos, bebidas, fumo e de agroindús…"
click at [164, 362] on button "Documentação" at bounding box center [160, 358] width 194 height 40
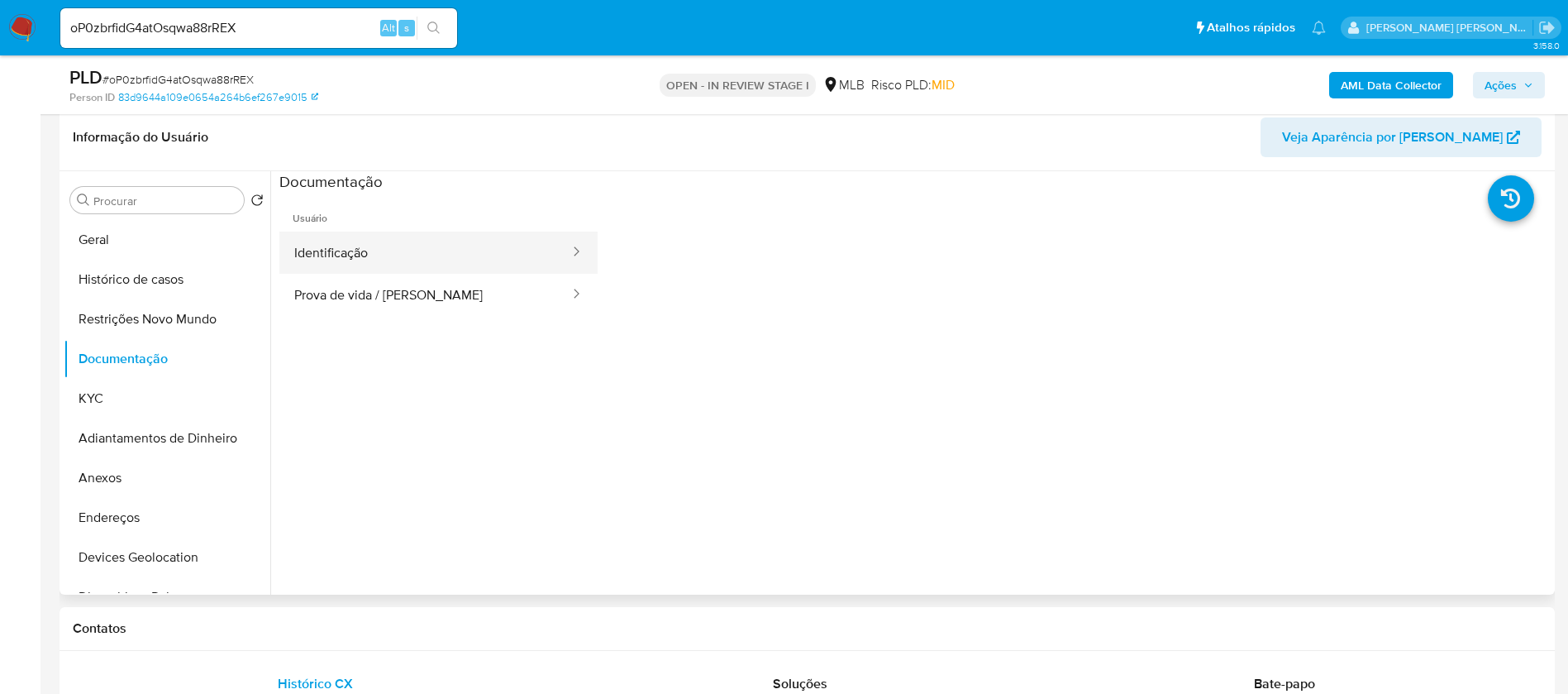
click at [364, 261] on button "Identificação" at bounding box center [425, 253] width 292 height 42
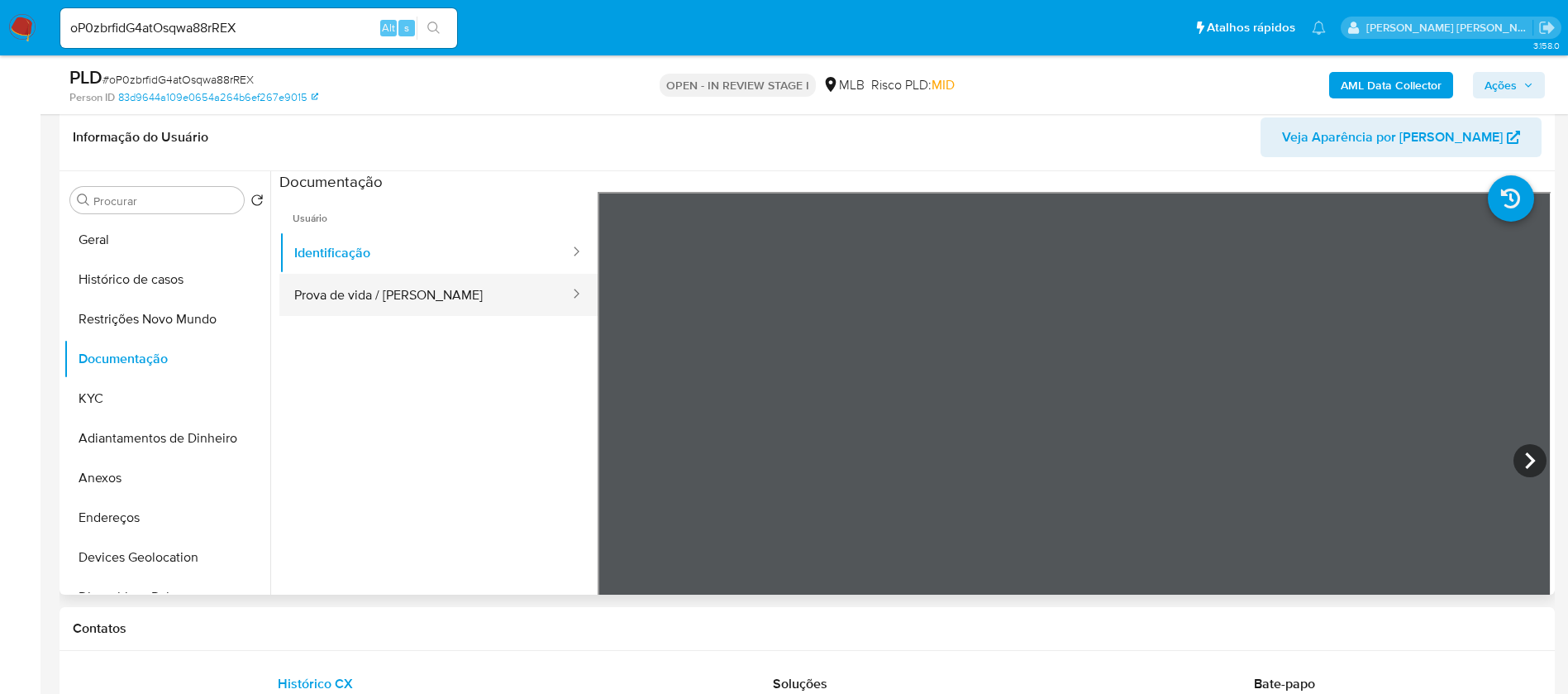
click at [407, 286] on button "Prova de vida / Selfie" at bounding box center [425, 295] width 292 height 42
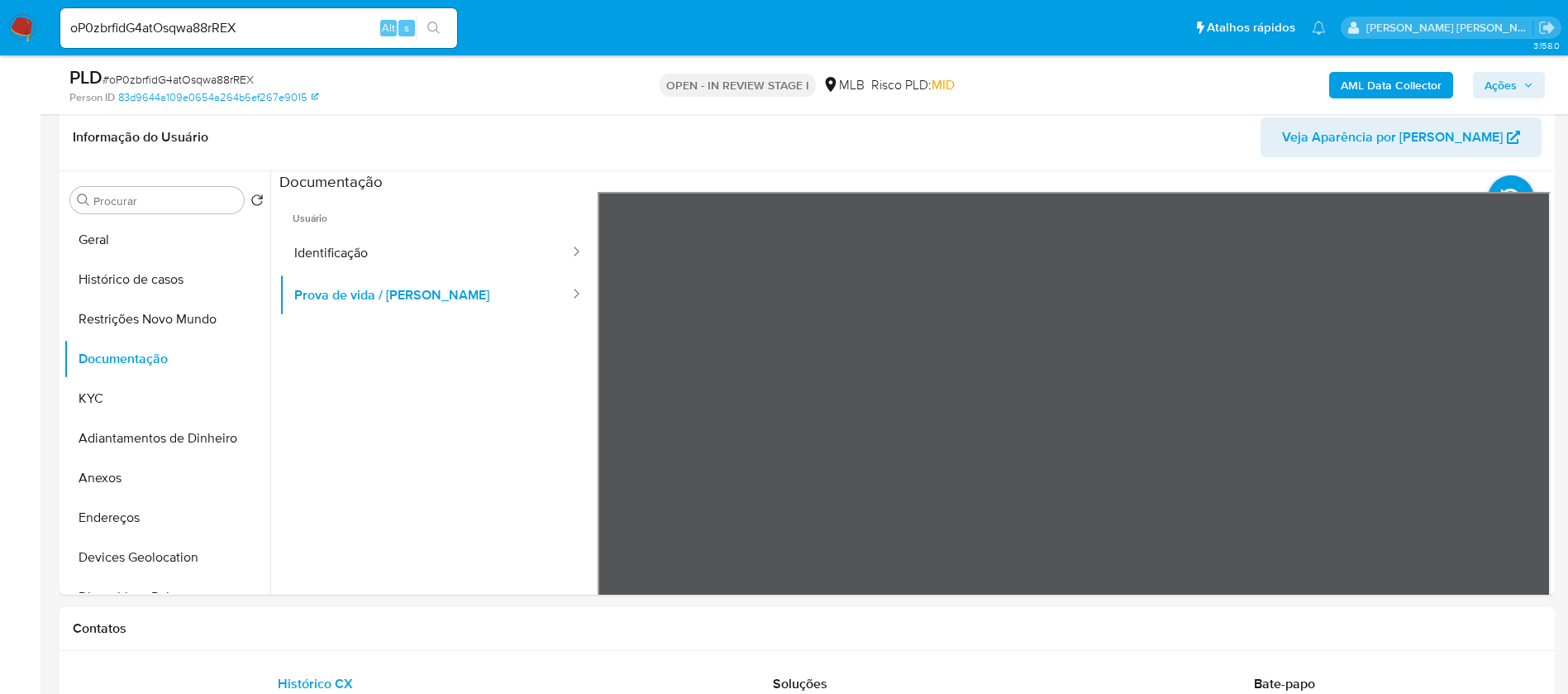
click at [1414, 92] on b "AML Data Collector" at bounding box center [1391, 85] width 101 height 27
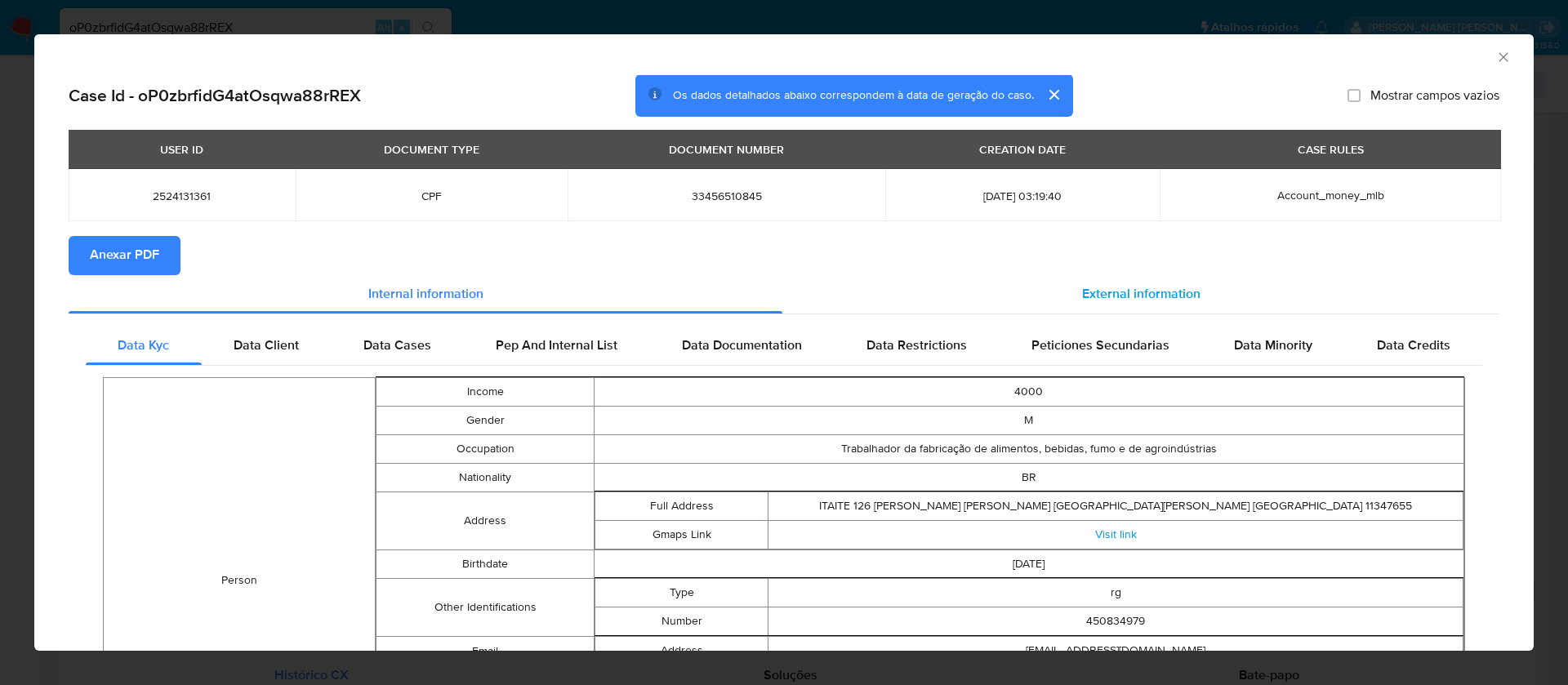
click at [1116, 281] on div "External information" at bounding box center [1140, 294] width 717 height 39
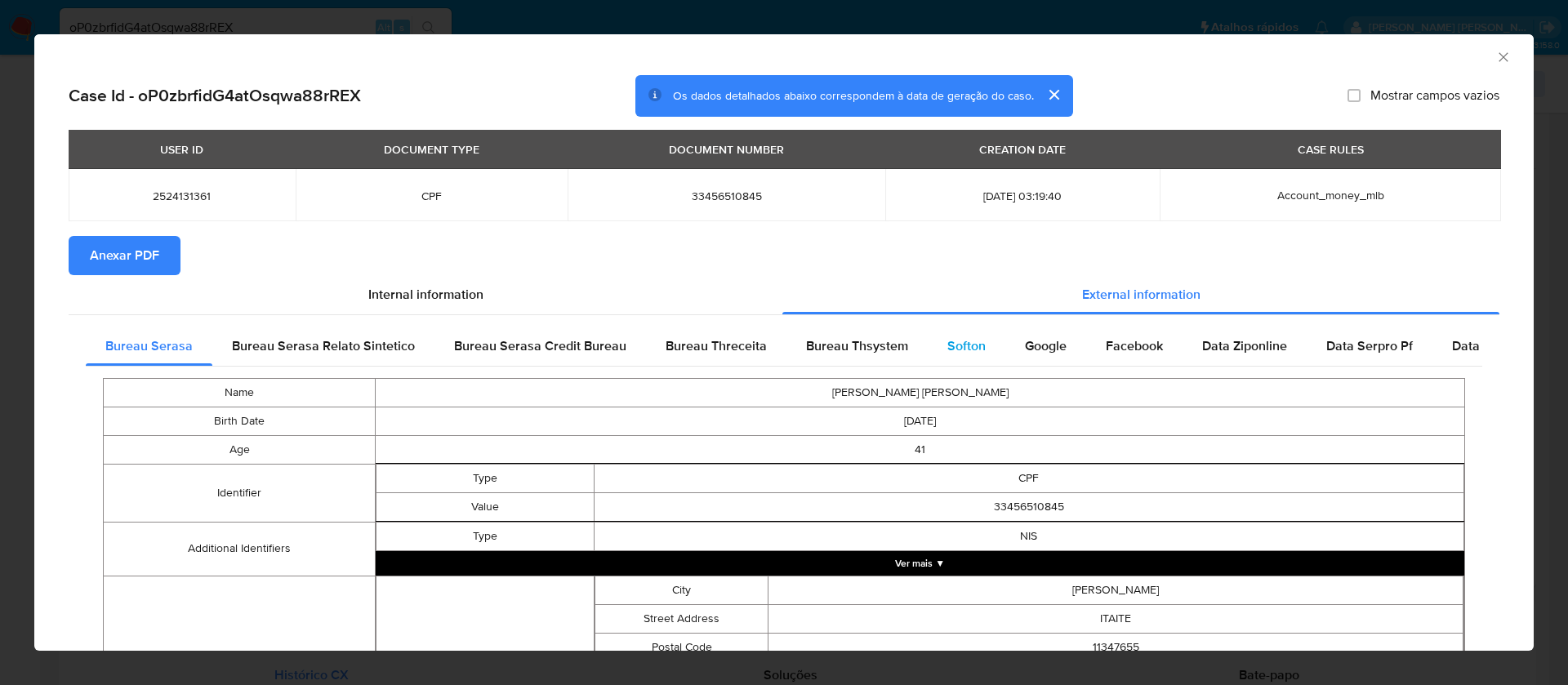
click at [951, 340] on span "Softon" at bounding box center [966, 346] width 38 height 19
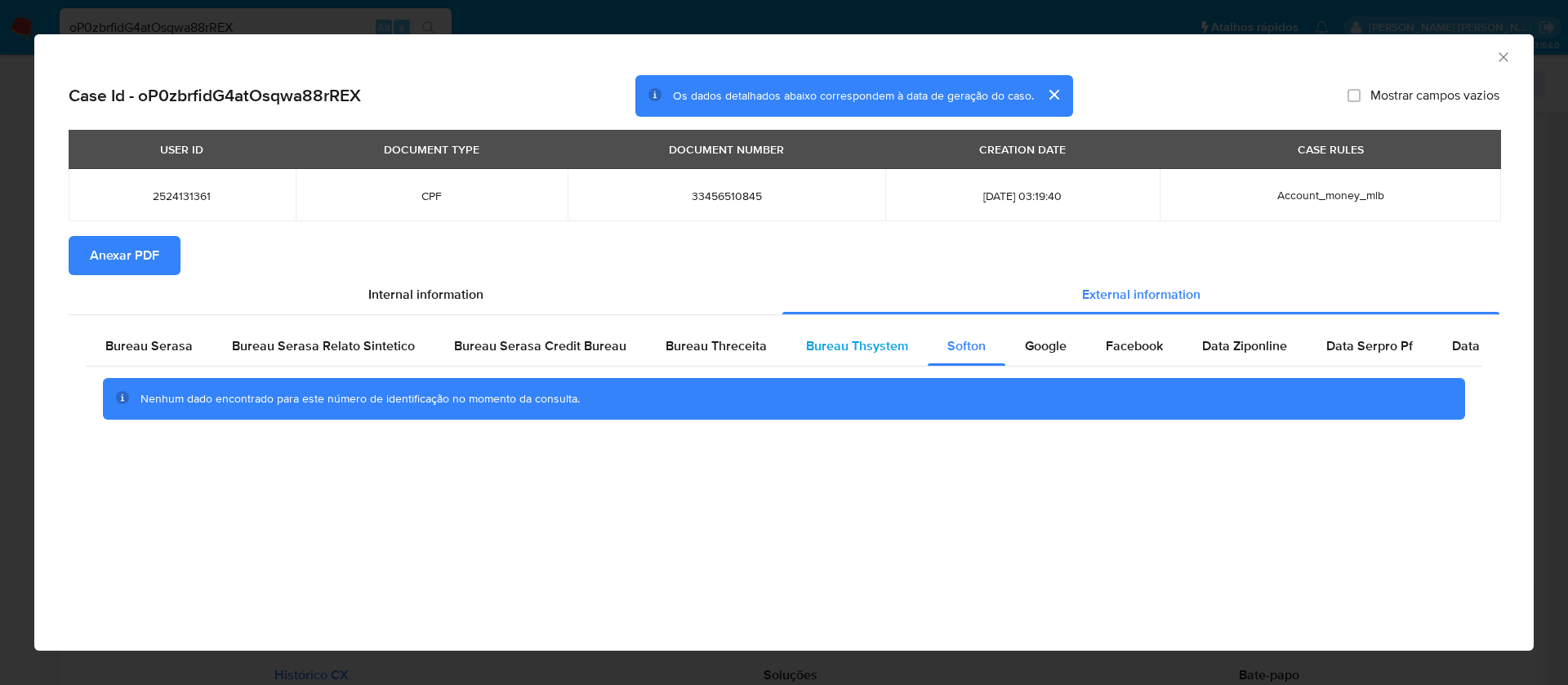
click at [811, 345] on span "Bureau Thsystem" at bounding box center [856, 346] width 102 height 19
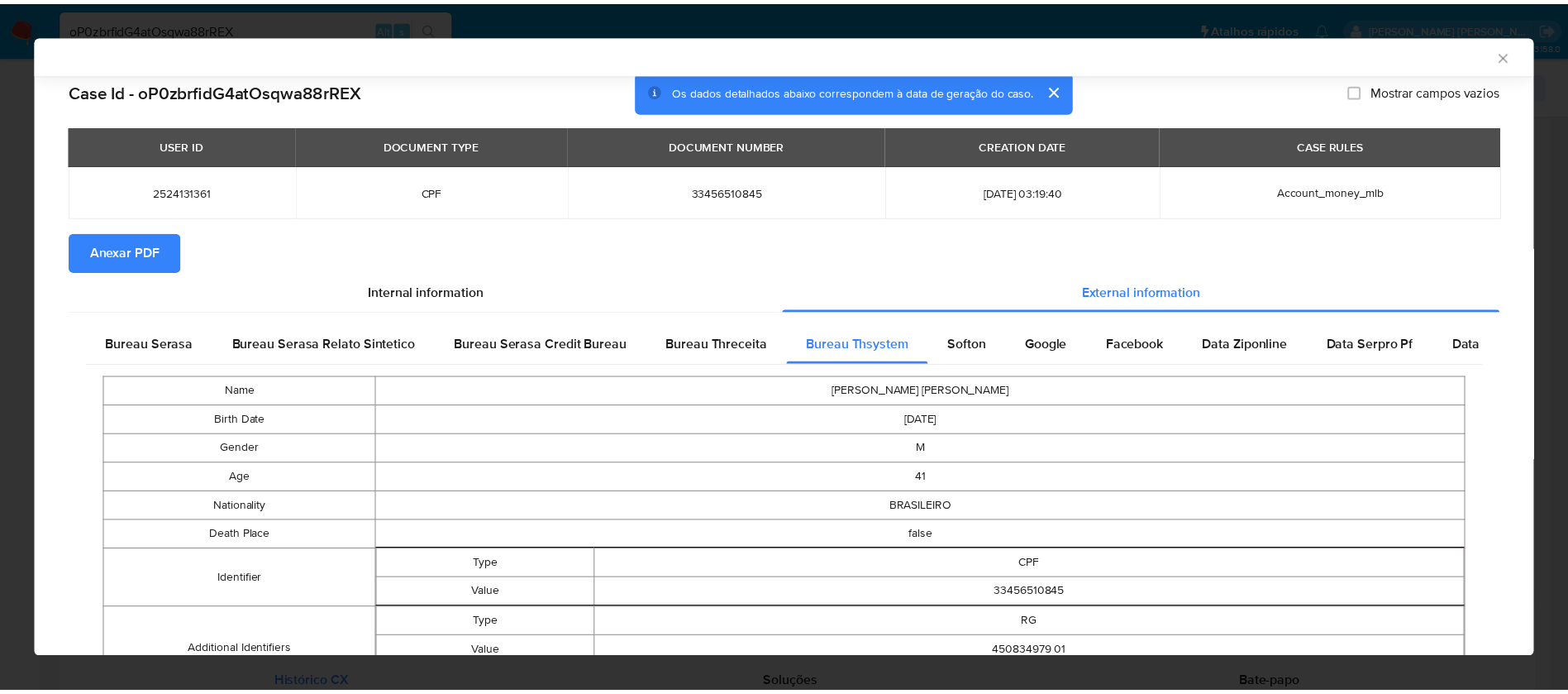
scroll to position [0, 0]
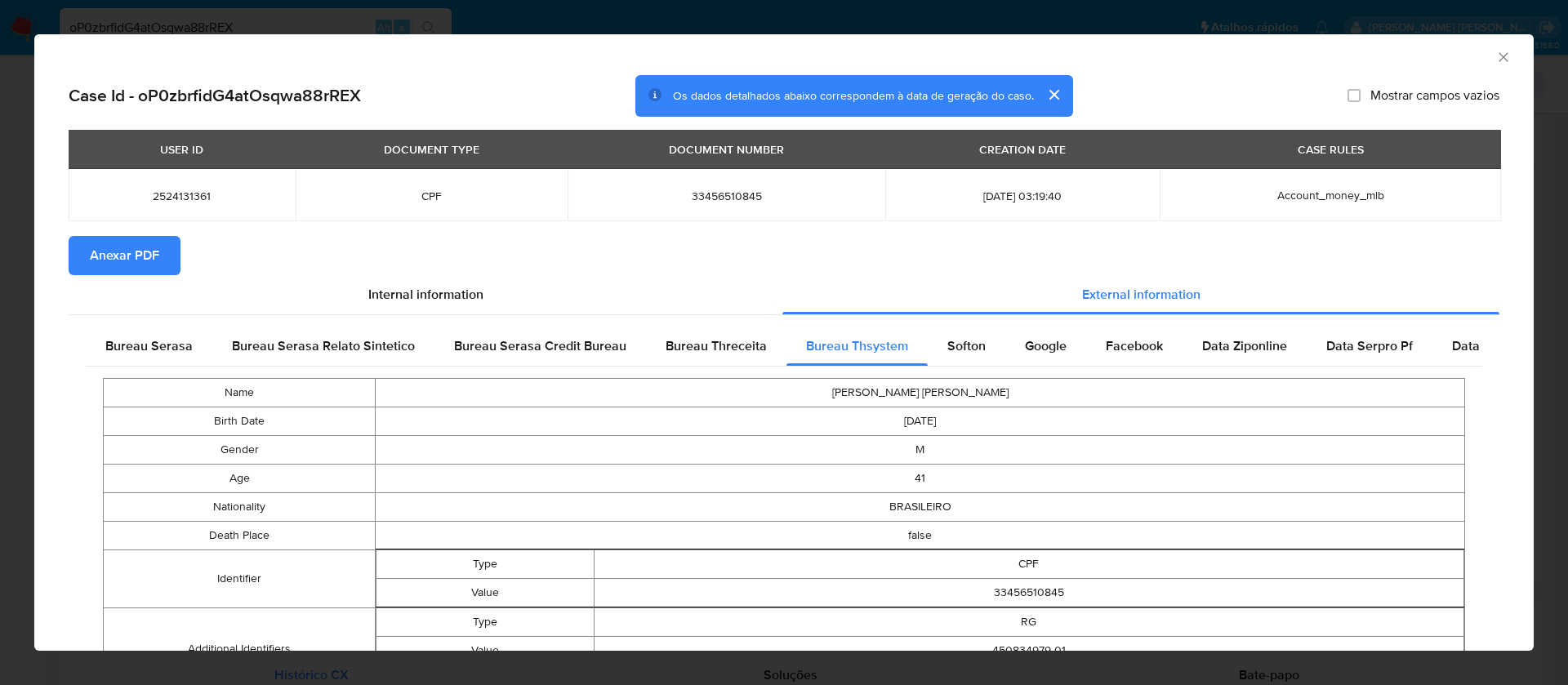
click at [125, 257] on span "Anexar PDF" at bounding box center [124, 255] width 69 height 36
click at [1495, 59] on icon "Fechar a janela" at bounding box center [1503, 57] width 17 height 17
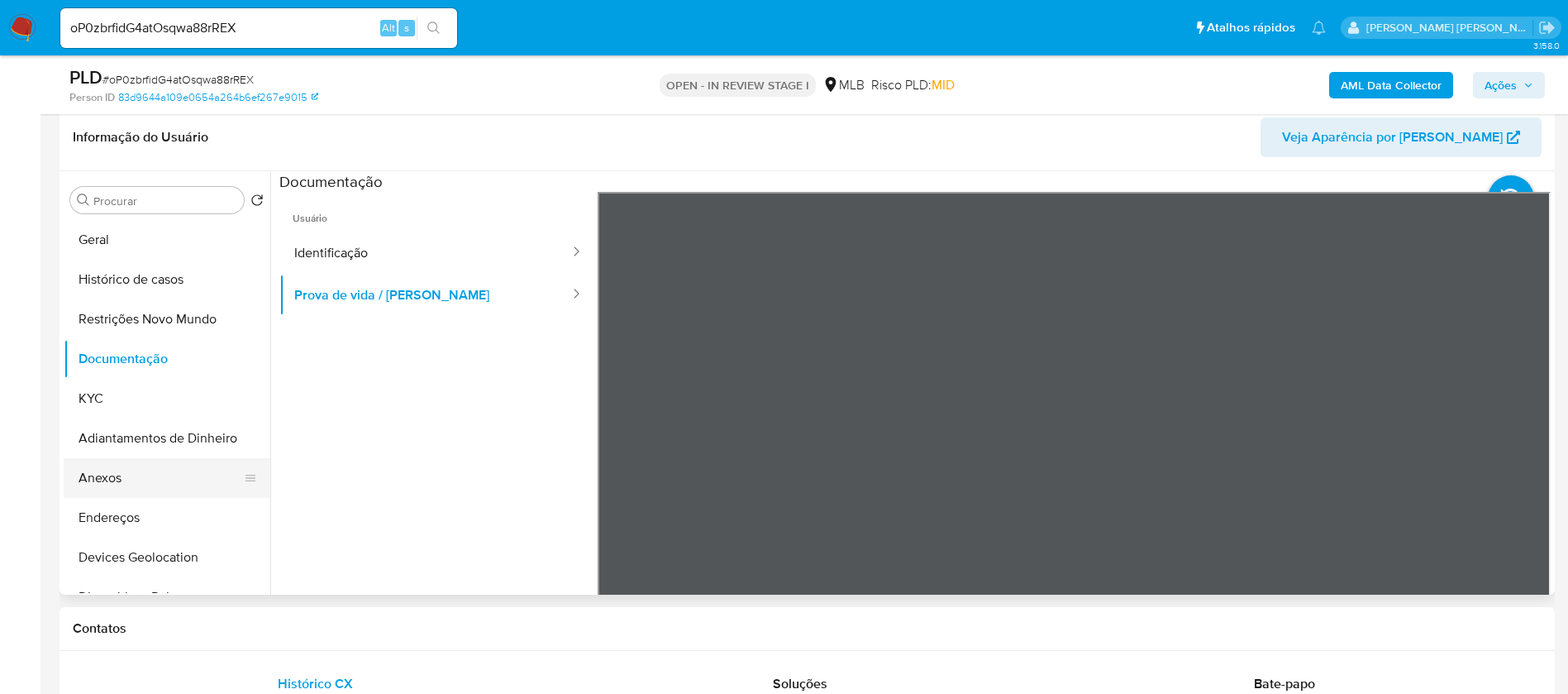
click at [121, 478] on button "Anexos" at bounding box center [160, 477] width 194 height 40
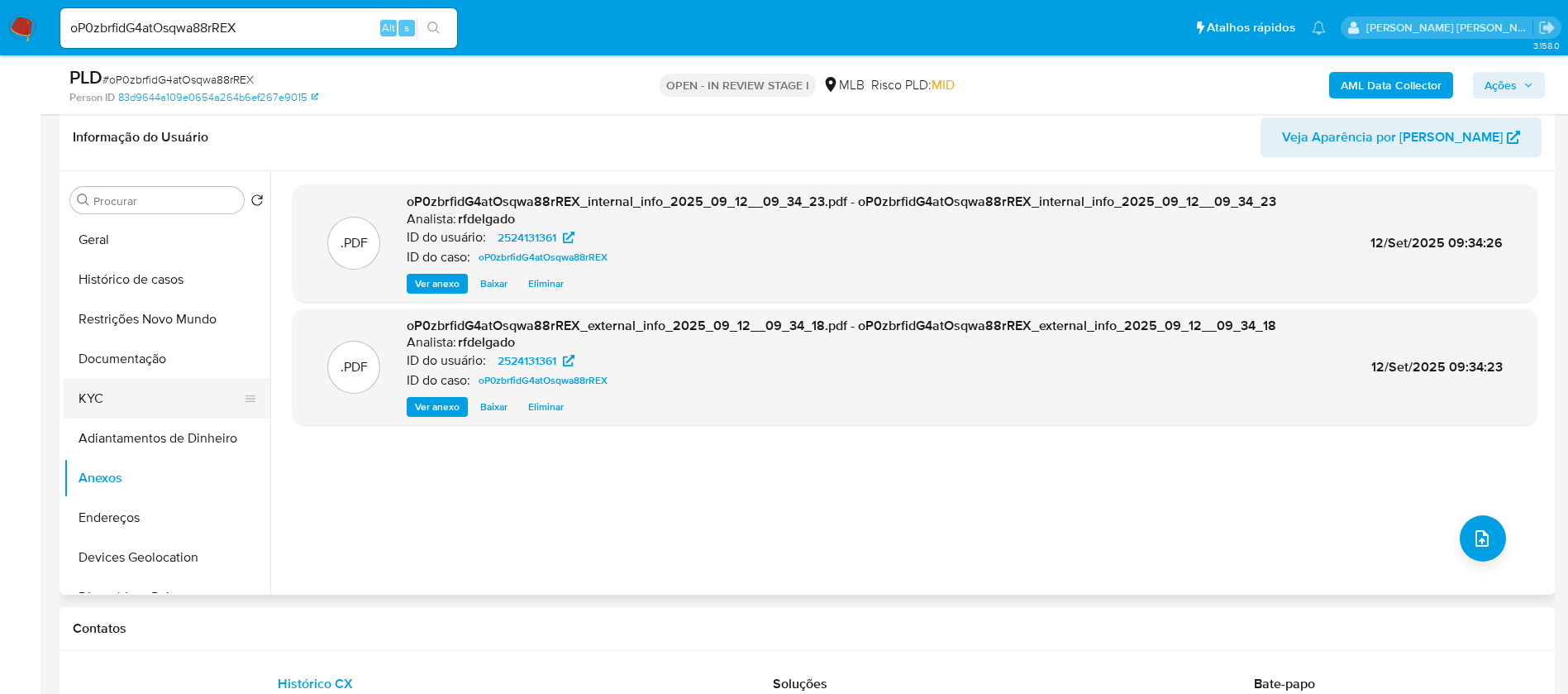
click at [177, 407] on button "KYC" at bounding box center [160, 398] width 194 height 40
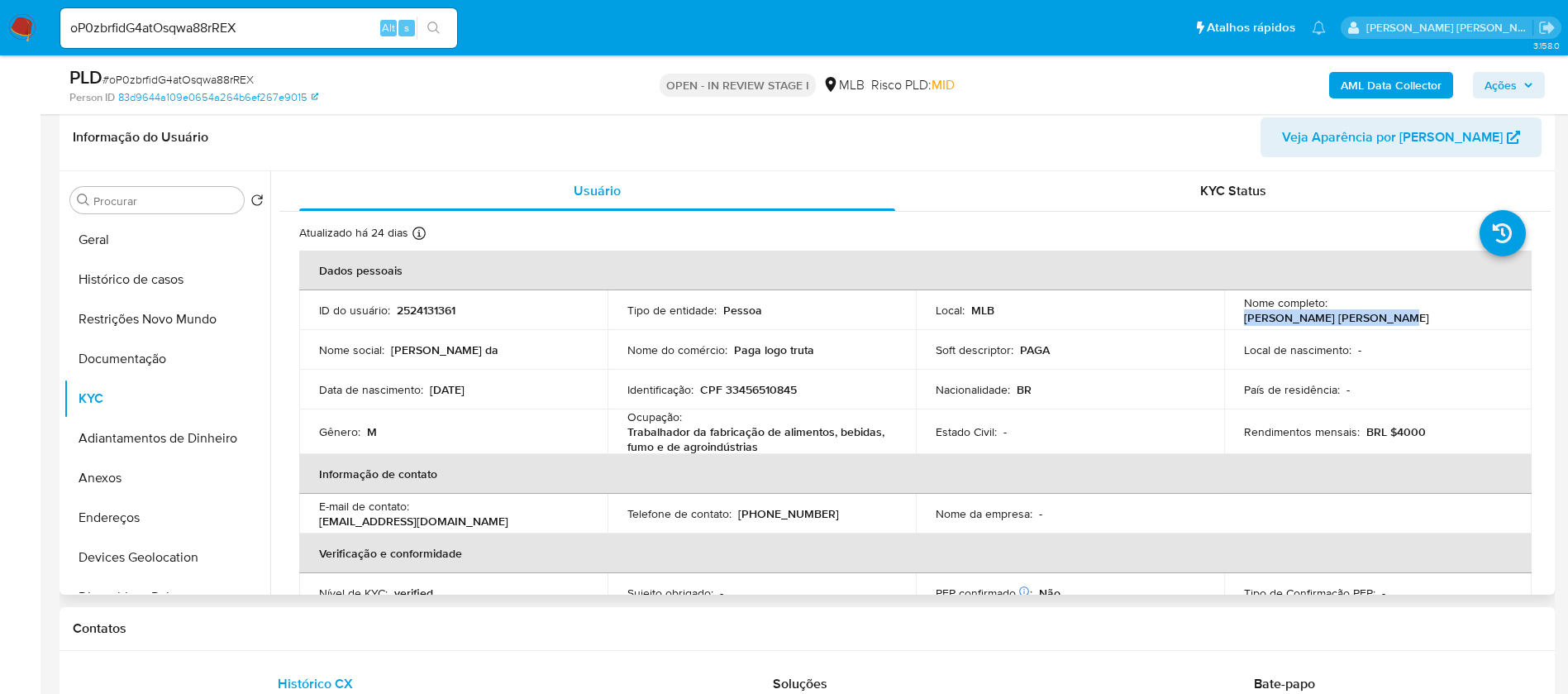
drag, startPoint x: 1472, startPoint y: 309, endPoint x: 1332, endPoint y: 306, distance: 140.0
click at [1332, 310] on p "Danilo da Rocha Montanaro" at bounding box center [1336, 317] width 185 height 15
copy p "Danilo da Rocha Montanaro"
click at [437, 313] on p "2524131361" at bounding box center [426, 309] width 58 height 15
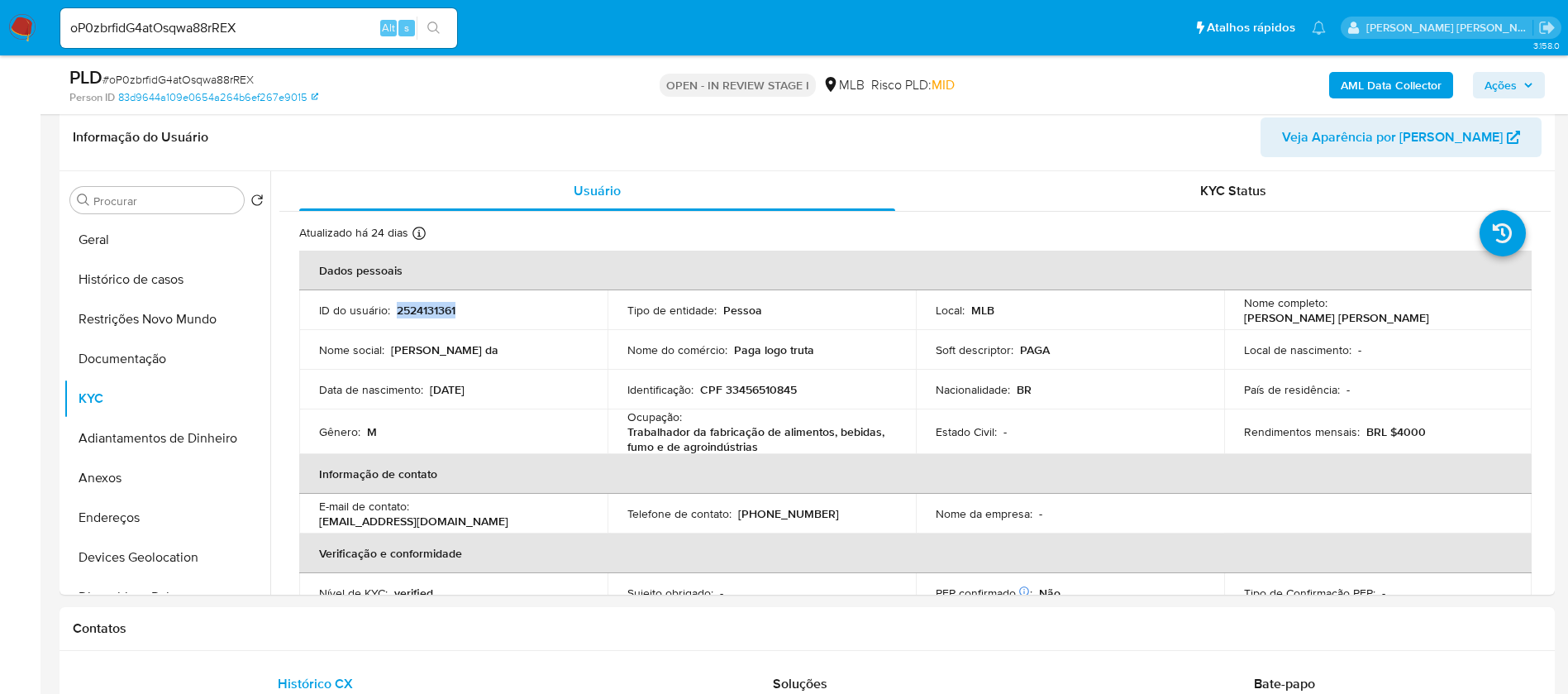
copy p "2524131361"
click at [146, 229] on button "Geral" at bounding box center [160, 240] width 194 height 40
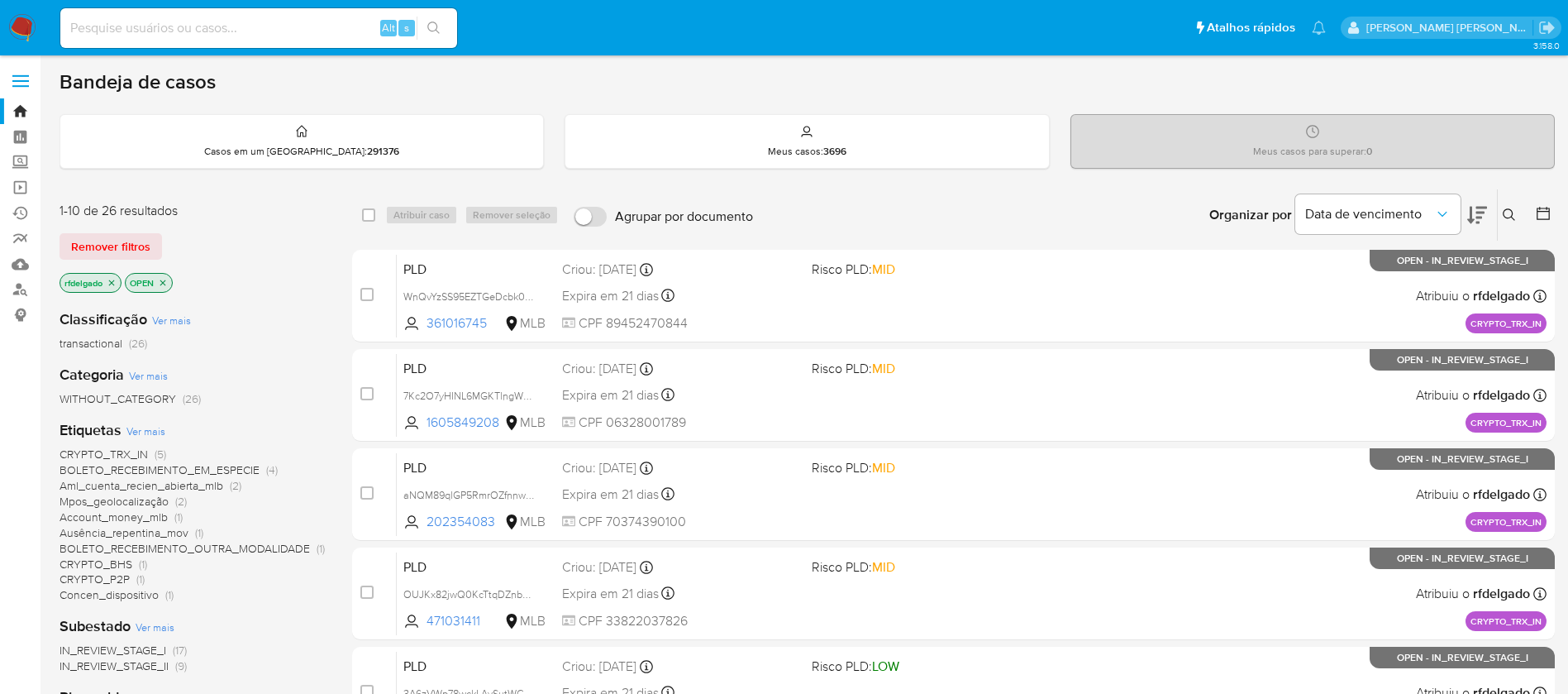
click at [251, 30] on input at bounding box center [258, 28] width 397 height 21
paste input "2514903165"
type input "2514903165"
click at [441, 30] on button "search-icon" at bounding box center [433, 28] width 34 height 23
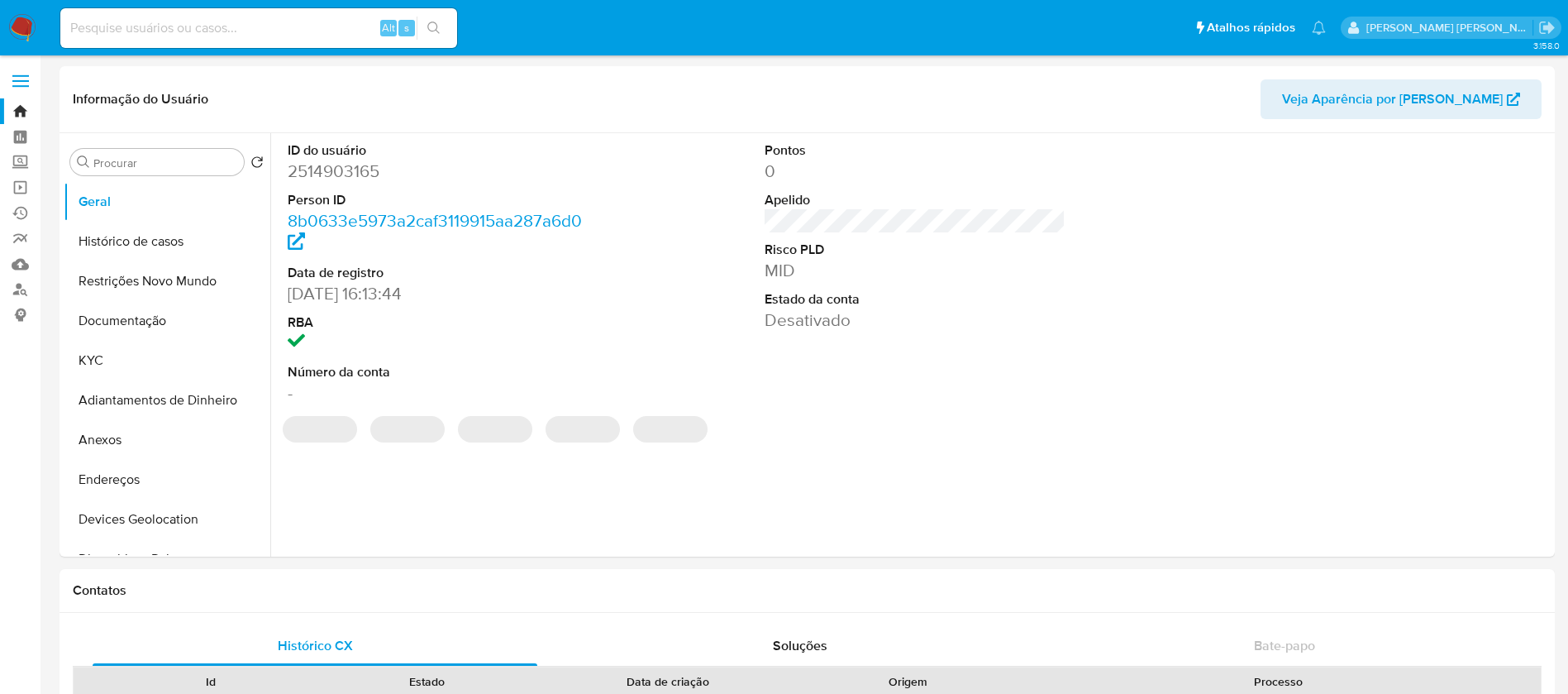
select select "10"
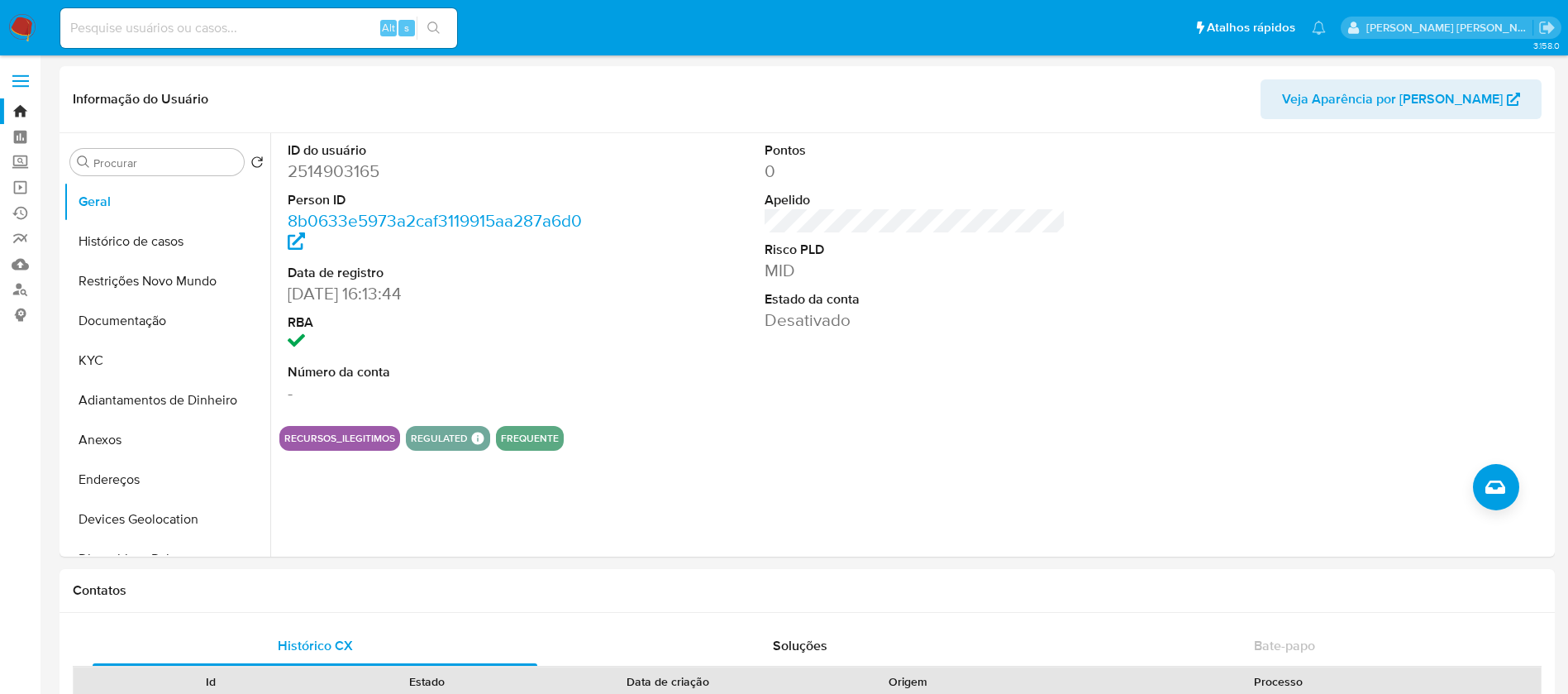
click at [328, 23] on input at bounding box center [258, 28] width 397 height 21
paste input "2581416437"
type input "2581416437"
click at [441, 25] on button "search-icon" at bounding box center [433, 28] width 34 height 23
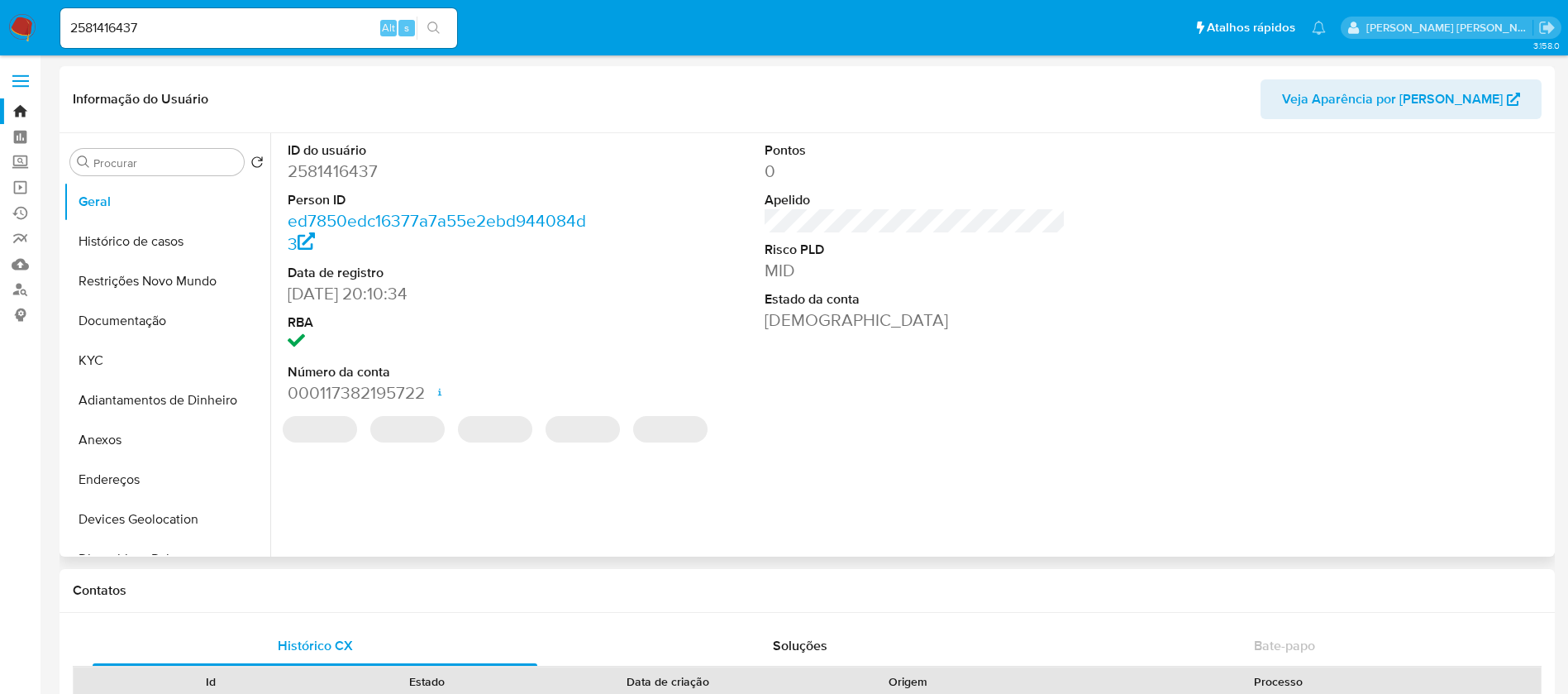
select select "10"
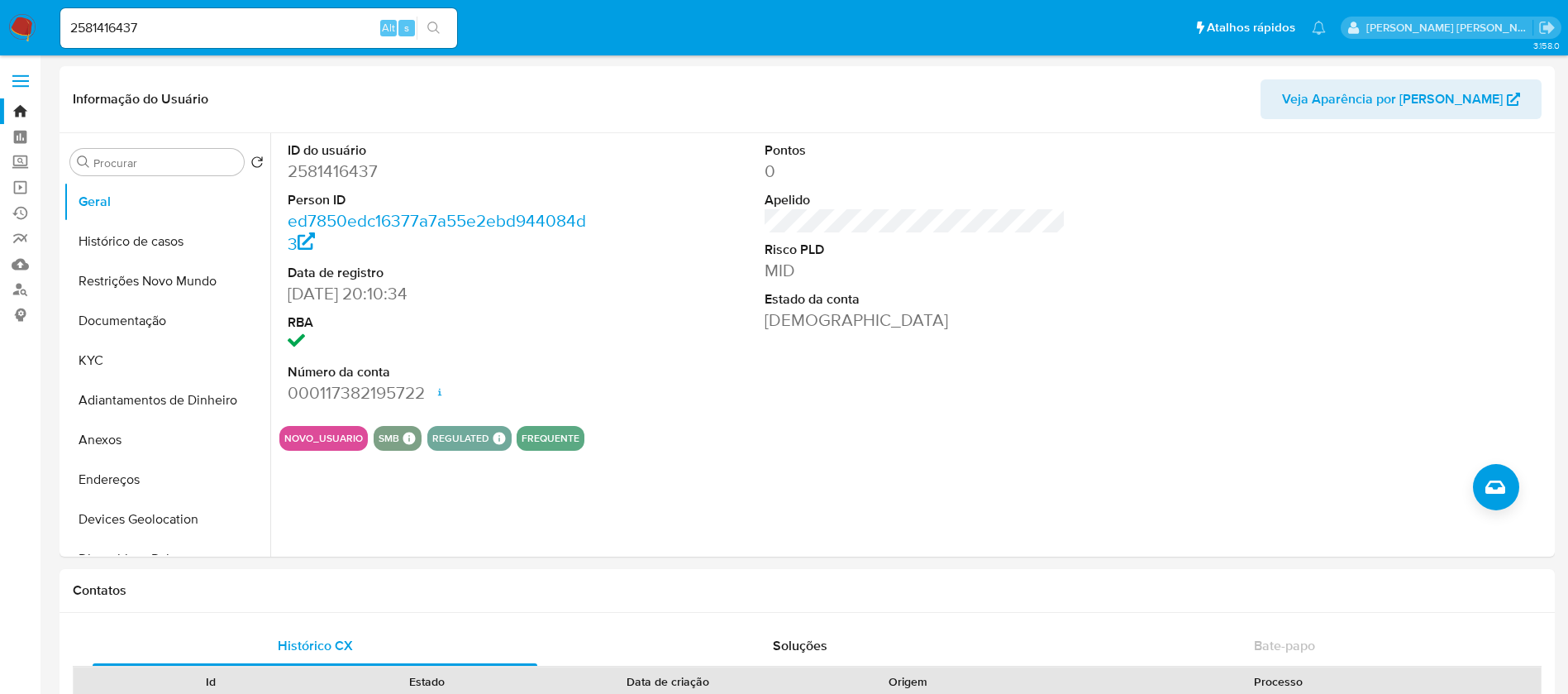
click at [331, 27] on input "2581416437" at bounding box center [258, 28] width 397 height 21
paste input "10486740"
type input "2510486740"
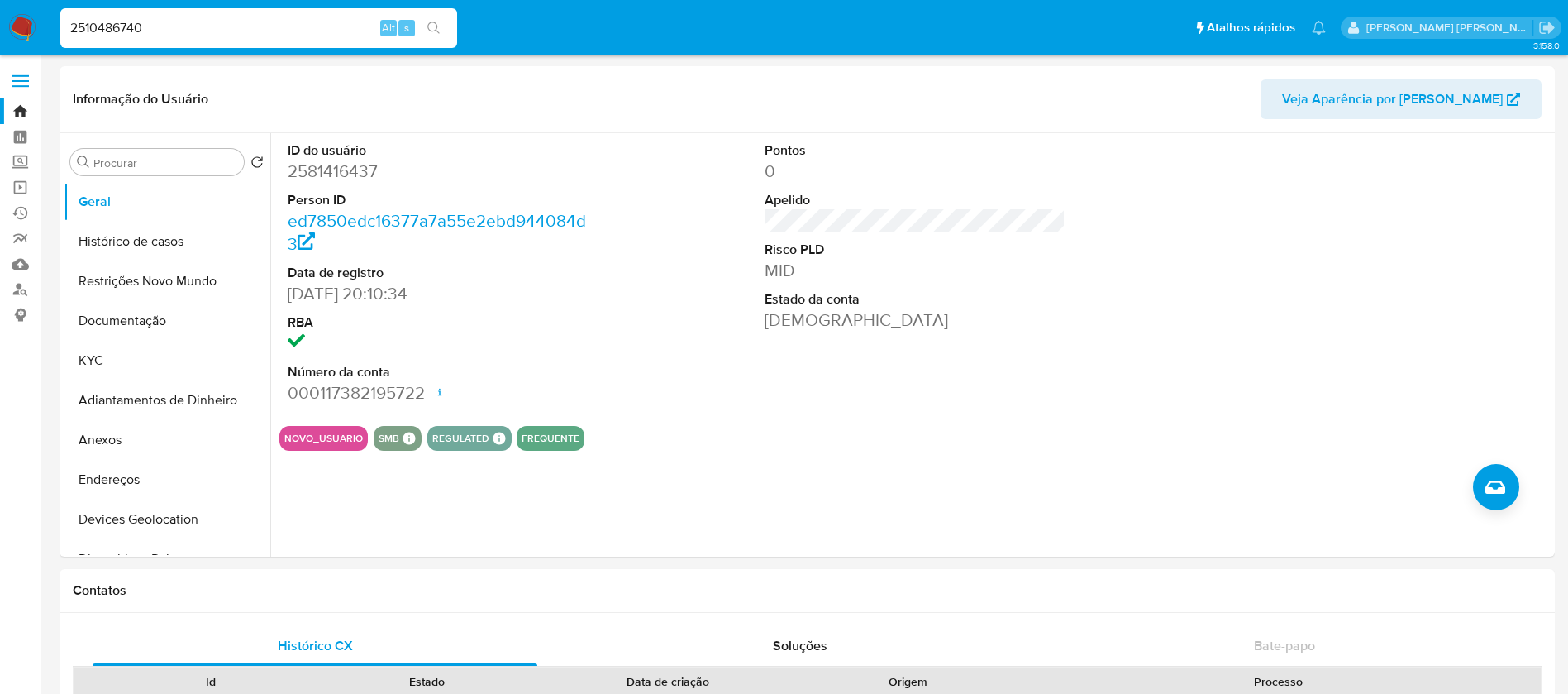
click at [428, 26] on icon "search-icon" at bounding box center [434, 27] width 12 height 12
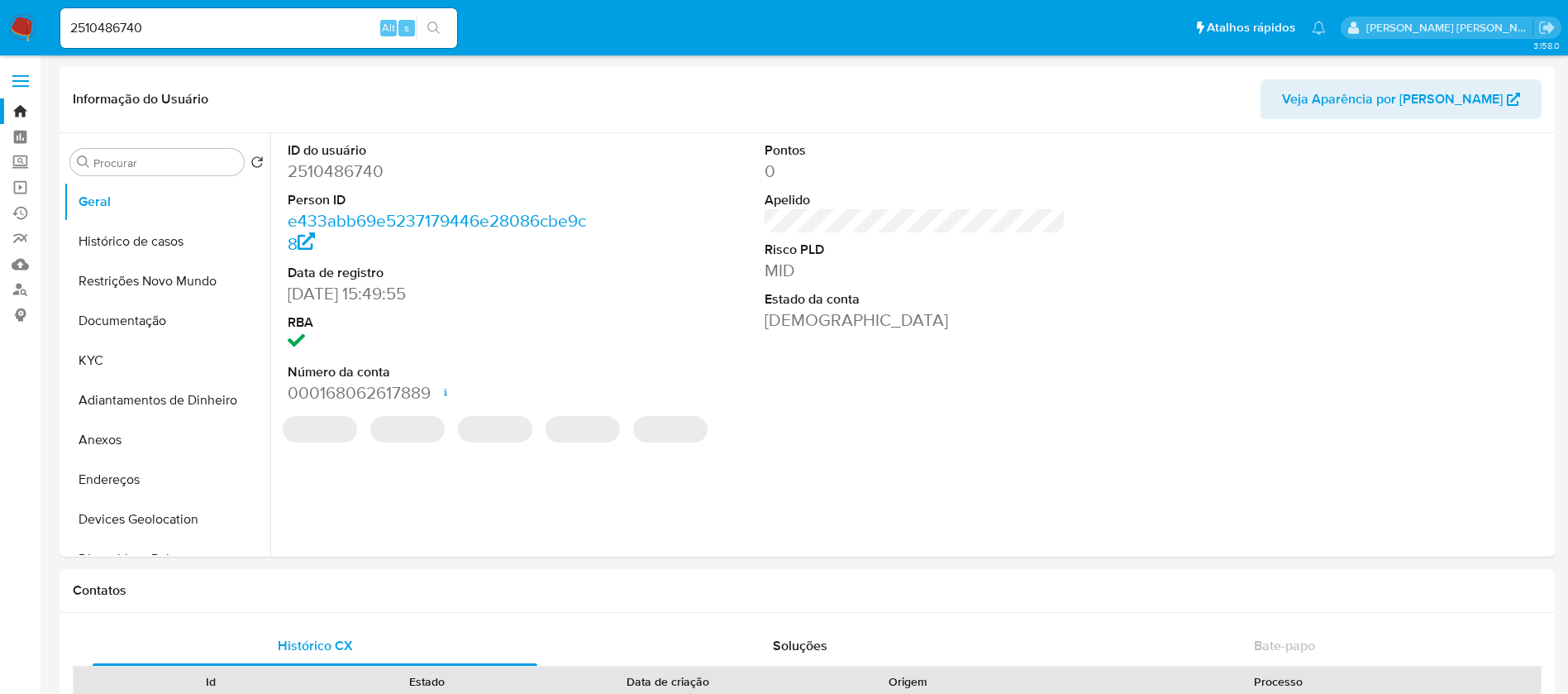
select select "10"
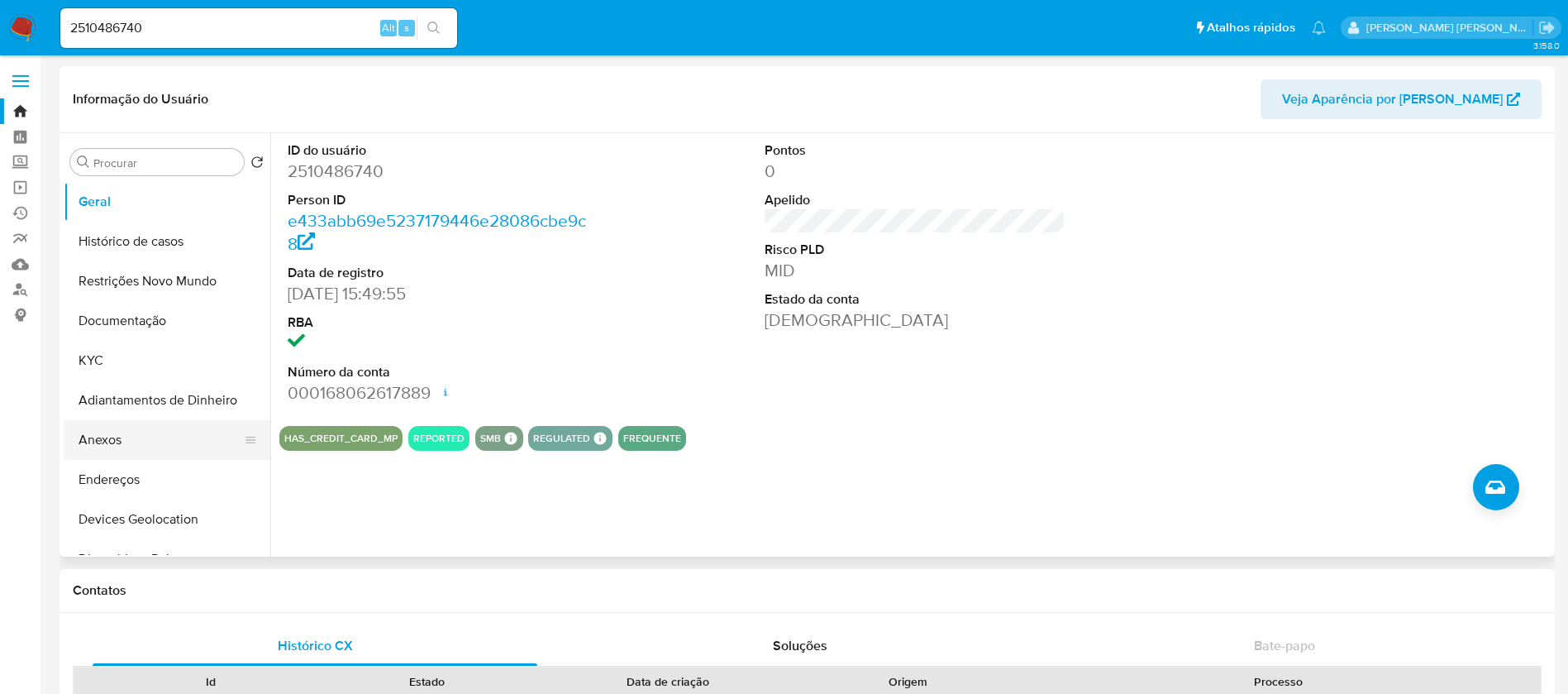
click at [133, 447] on button "Anexos" at bounding box center [160, 439] width 194 height 40
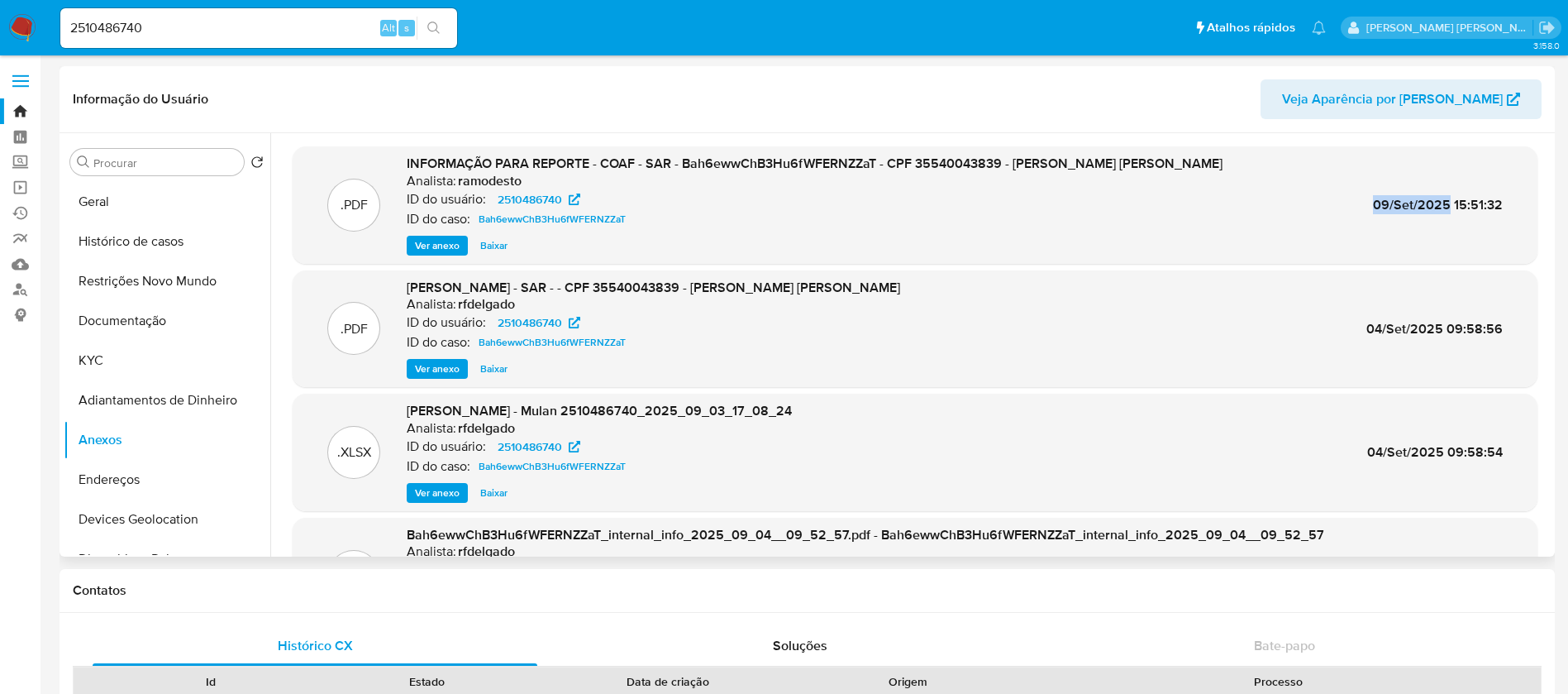
drag, startPoint x: 1372, startPoint y: 208, endPoint x: 1443, endPoint y: 206, distance: 71.0
click at [1443, 206] on span "09/Set/2025 15:51:32" at bounding box center [1437, 205] width 130 height 19
copy span "09/Set/2025"
click at [446, 242] on span "Ver anexo" at bounding box center [437, 245] width 45 height 17
